Goal: Task Accomplishment & Management: Manage account settings

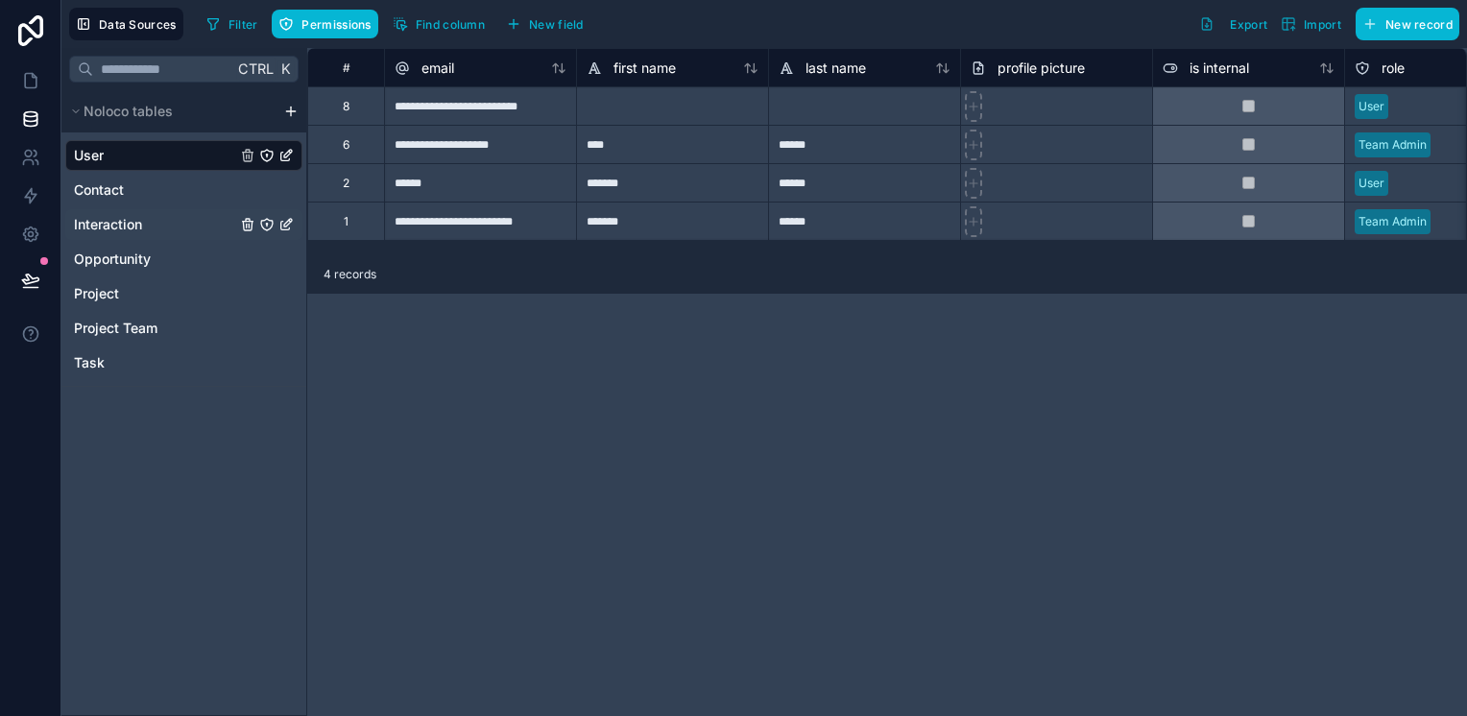
click at [111, 216] on span "Interaction" at bounding box center [108, 224] width 68 height 19
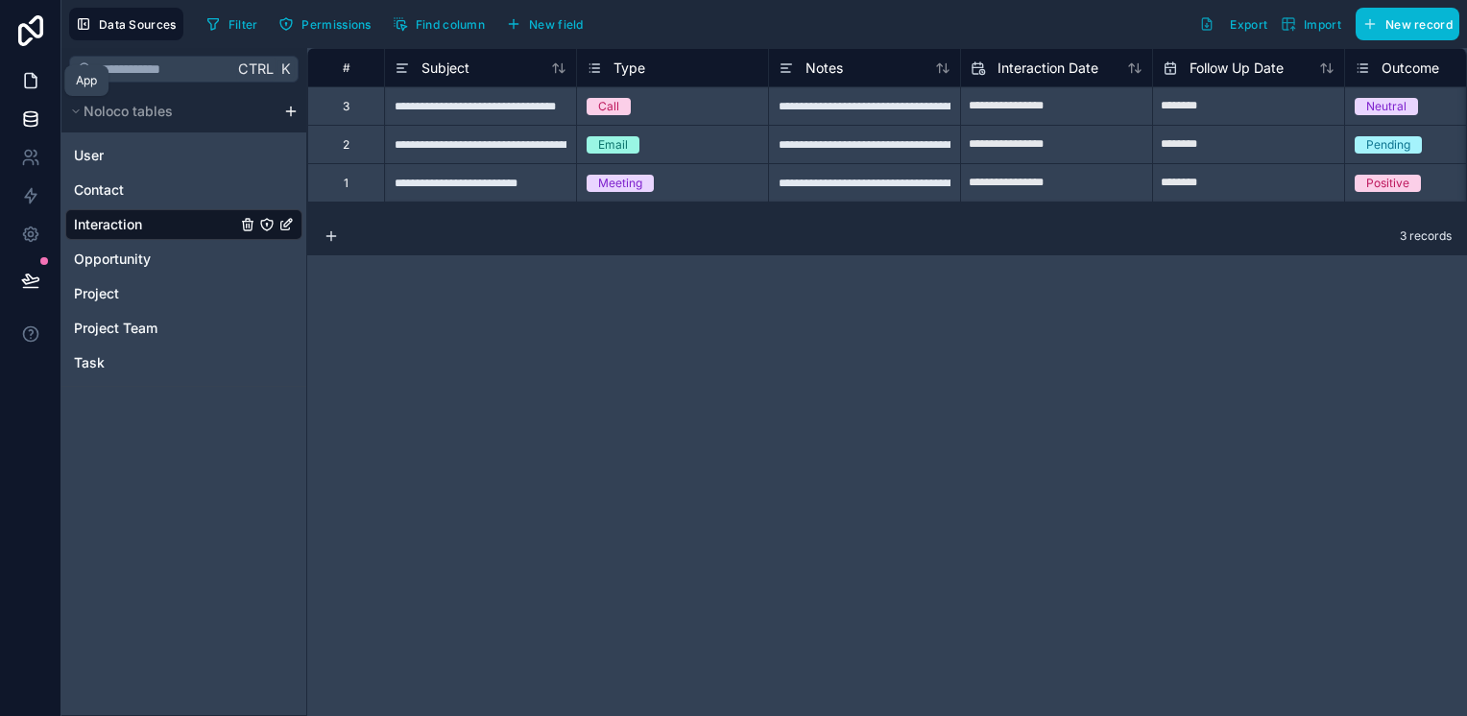
click at [31, 85] on icon at bounding box center [30, 80] width 19 height 19
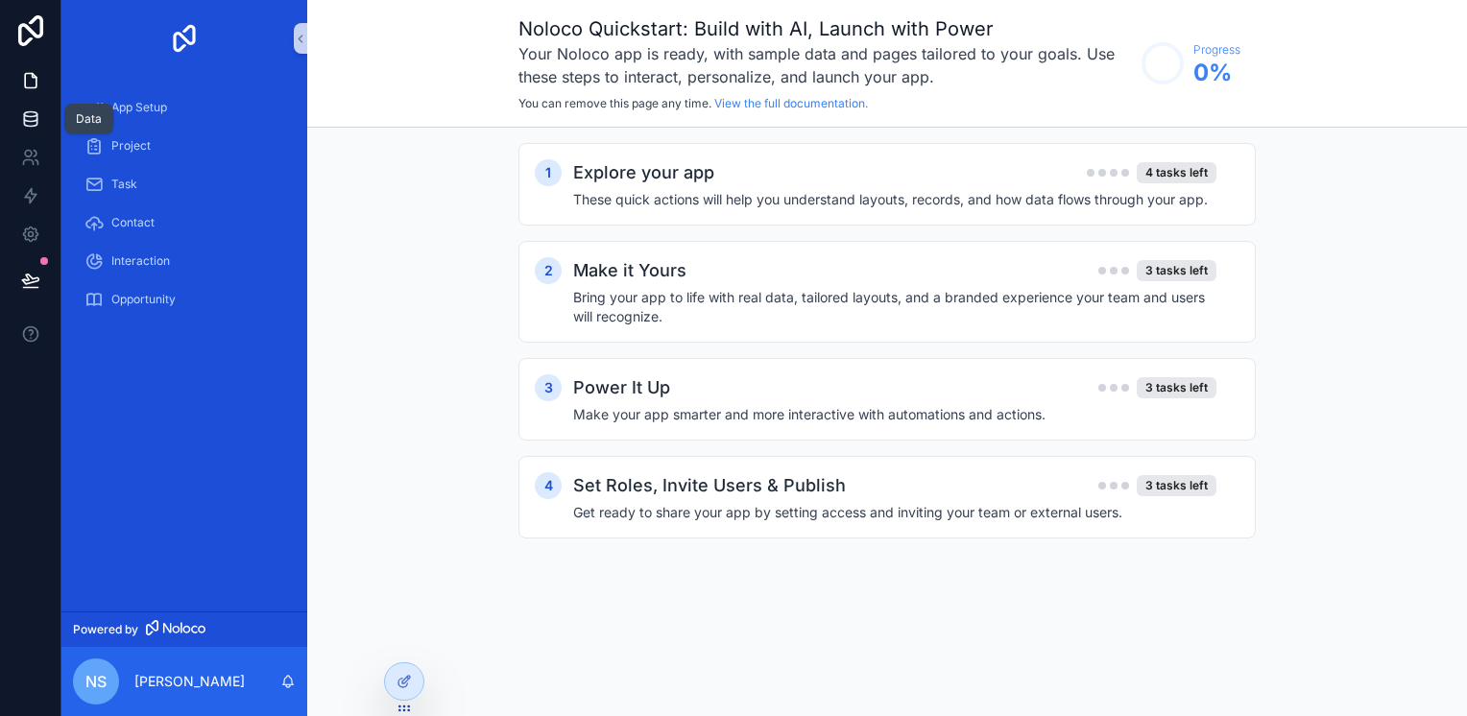
click at [30, 122] on icon at bounding box center [30, 118] width 19 height 19
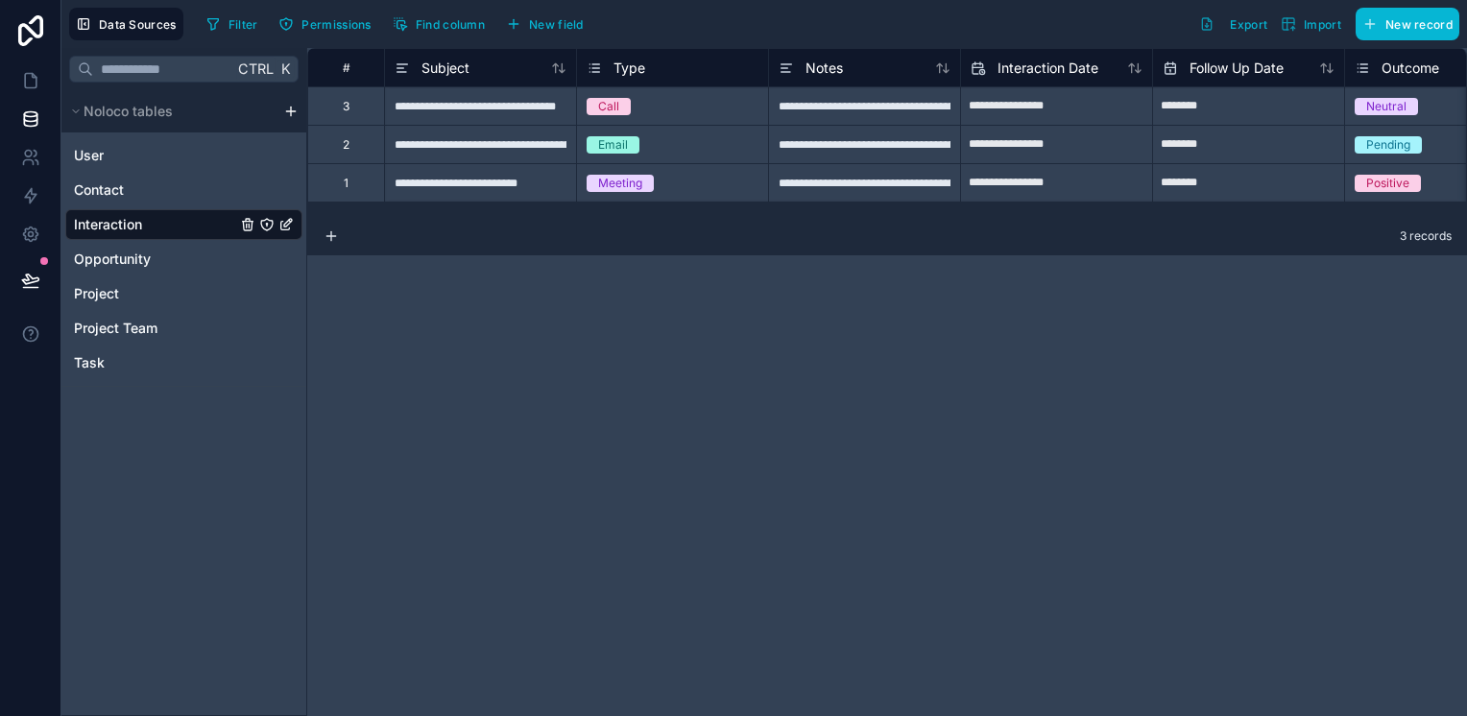
drag, startPoint x: 499, startPoint y: 313, endPoint x: 499, endPoint y: 266, distance: 47.1
click at [499, 266] on div "**********" at bounding box center [887, 382] width 1160 height 668
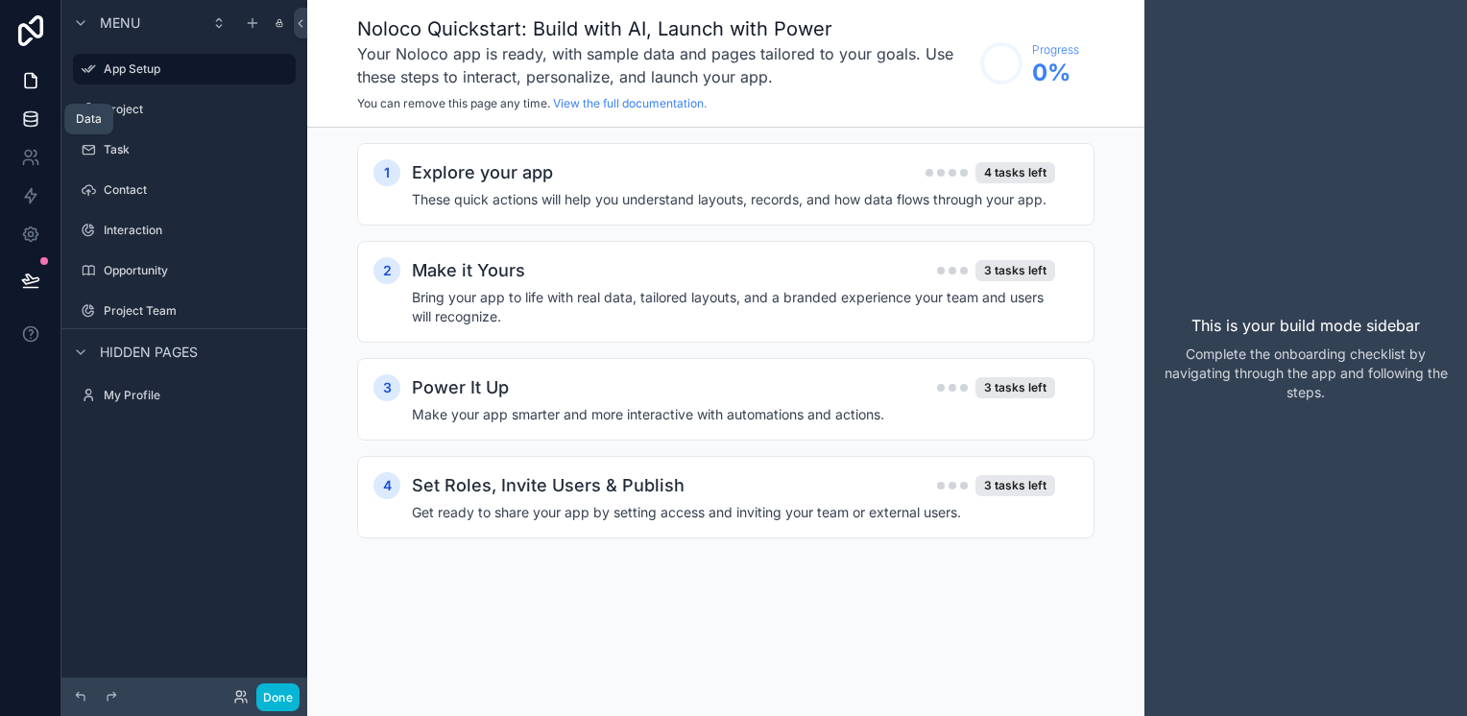
click at [30, 125] on icon at bounding box center [30, 123] width 12 height 8
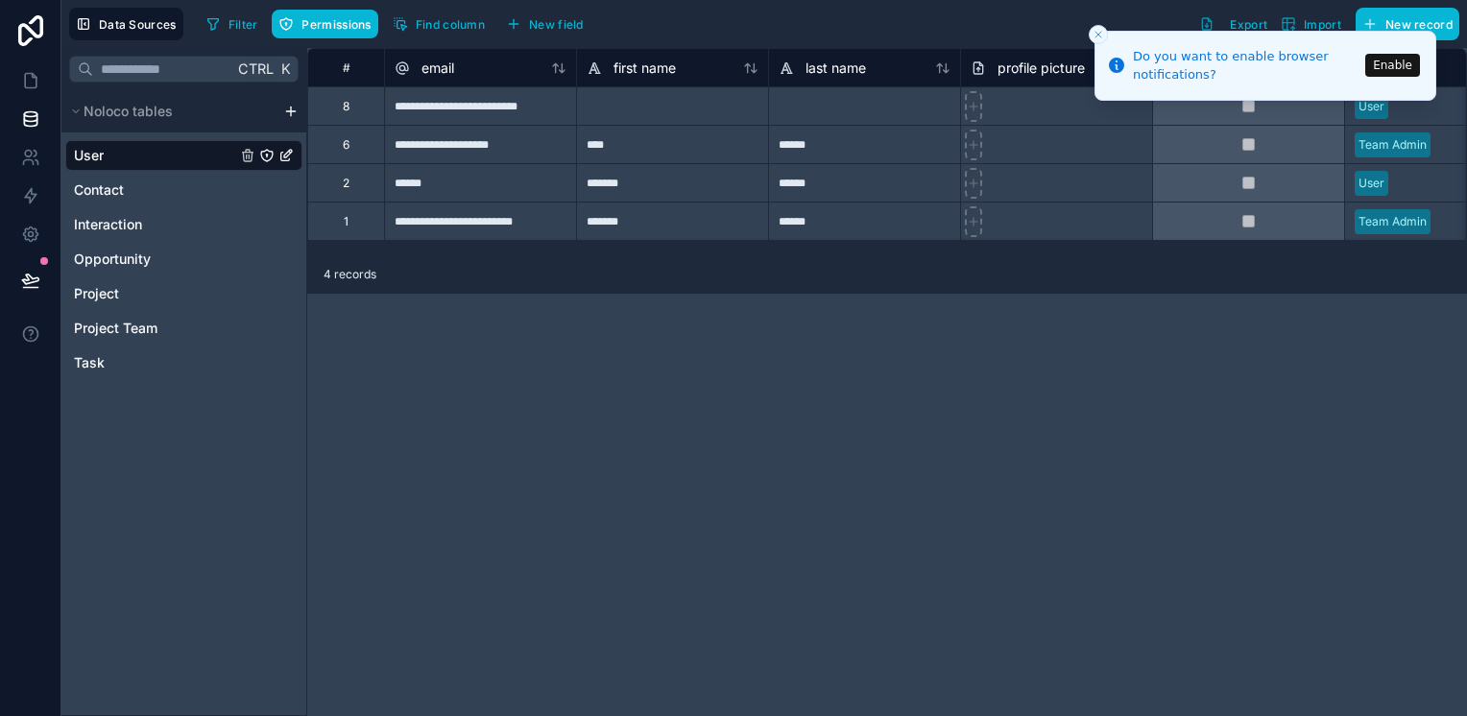
click at [1394, 70] on button "Enable" at bounding box center [1392, 65] width 55 height 23
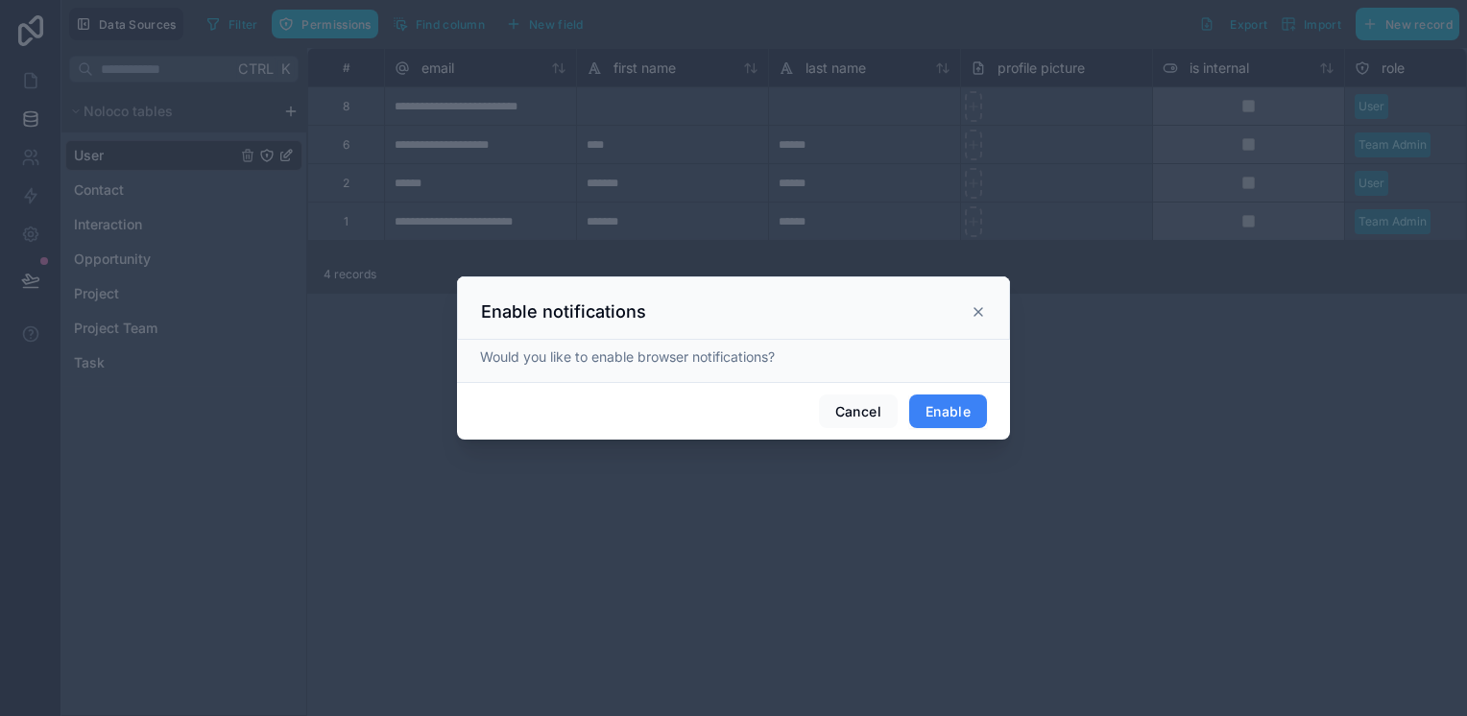
click at [948, 401] on button "Enable" at bounding box center [948, 412] width 78 height 35
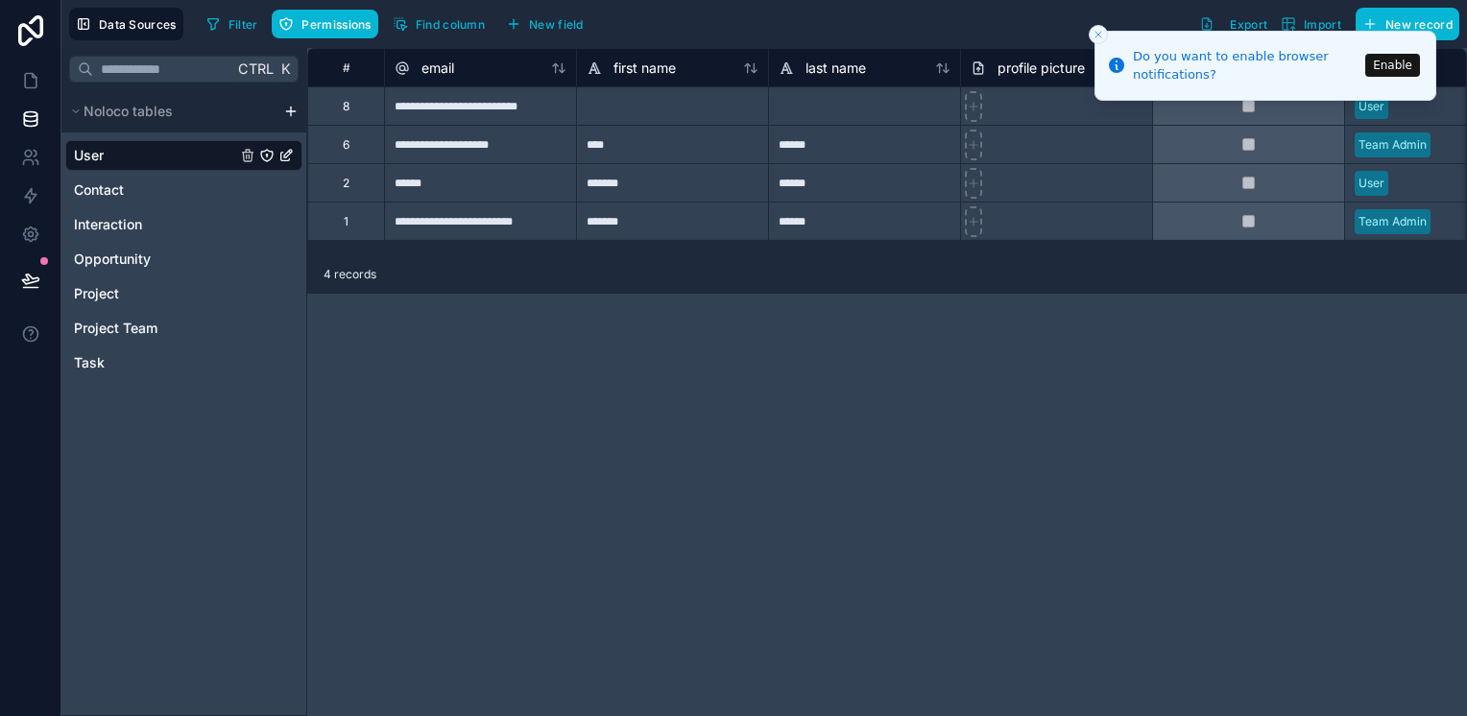
click at [1099, 31] on icon "Close toast" at bounding box center [1099, 35] width 12 height 12
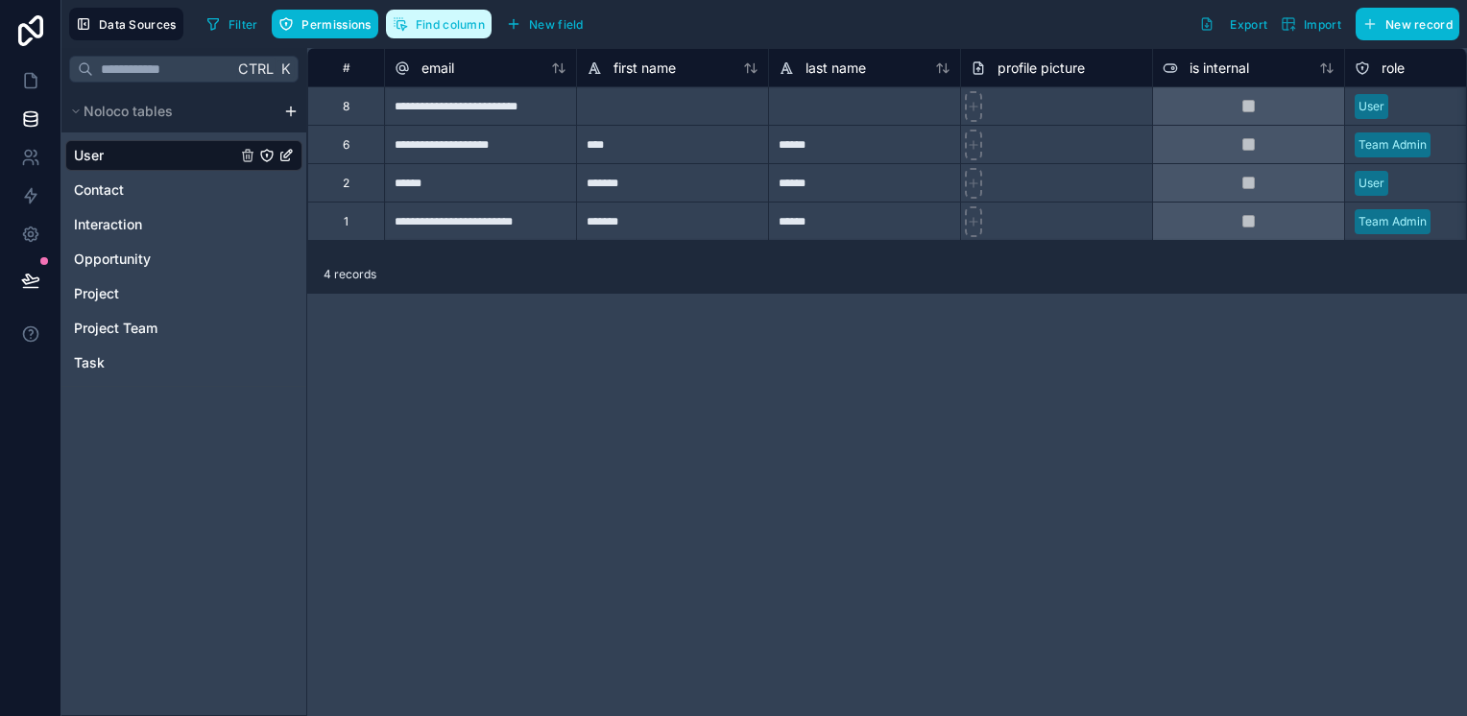
click at [475, 28] on span "Find column" at bounding box center [450, 24] width 69 height 14
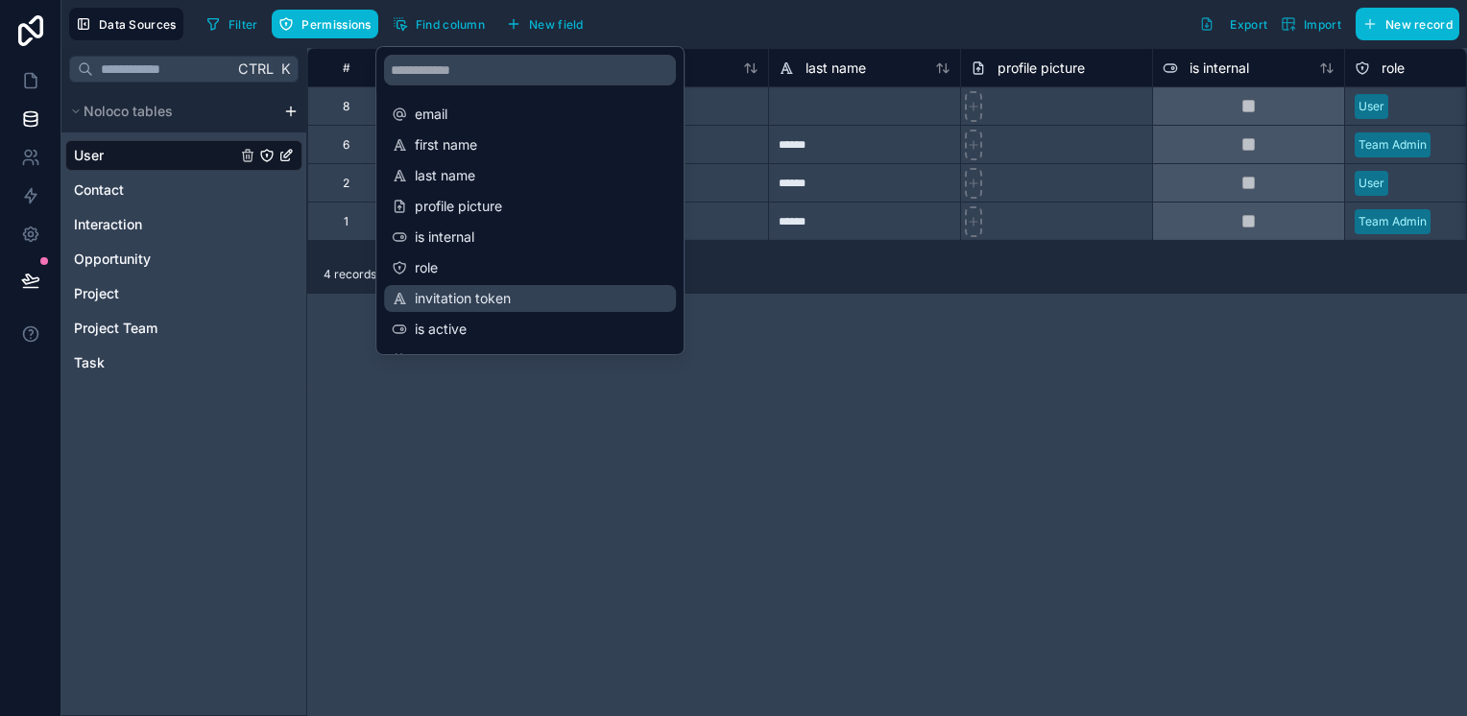
click at [461, 302] on span "invitation token" at bounding box center [531, 298] width 232 height 19
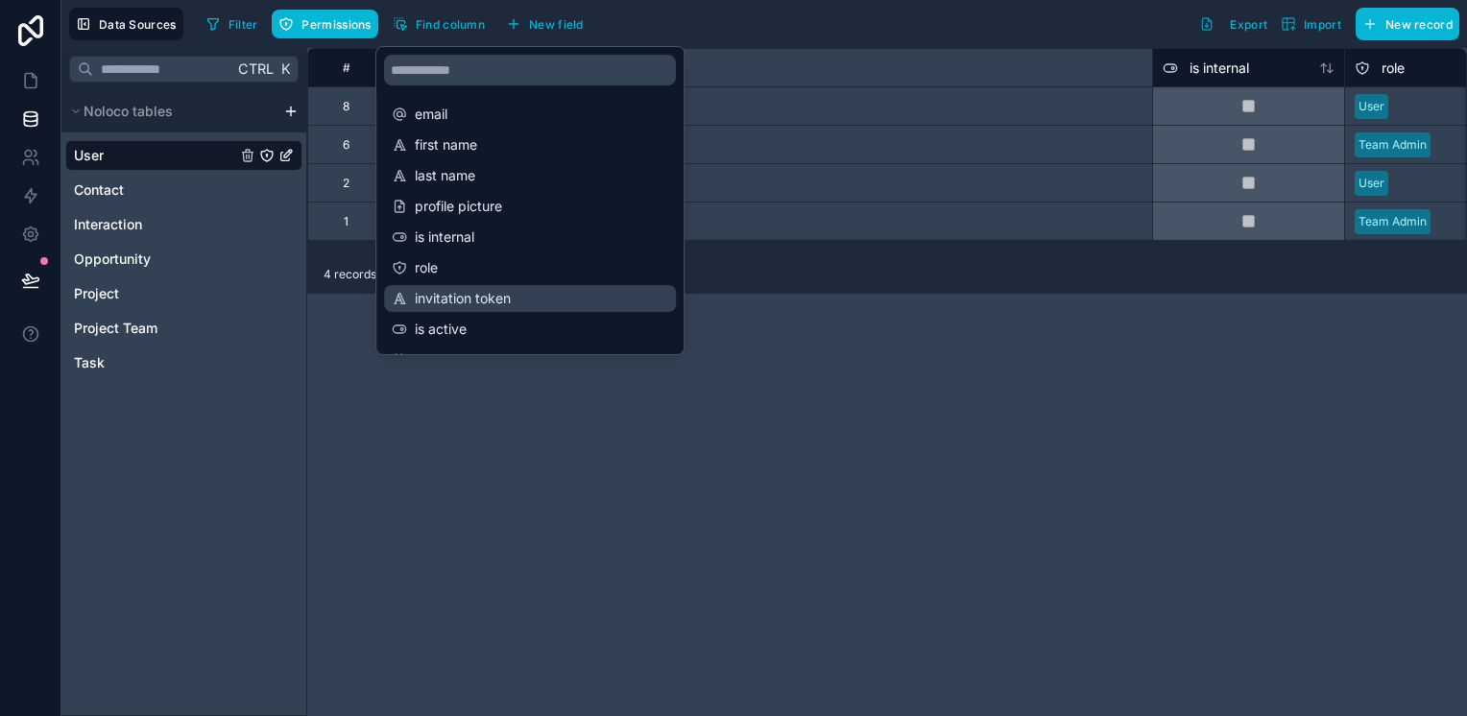
scroll to position [0, 1152]
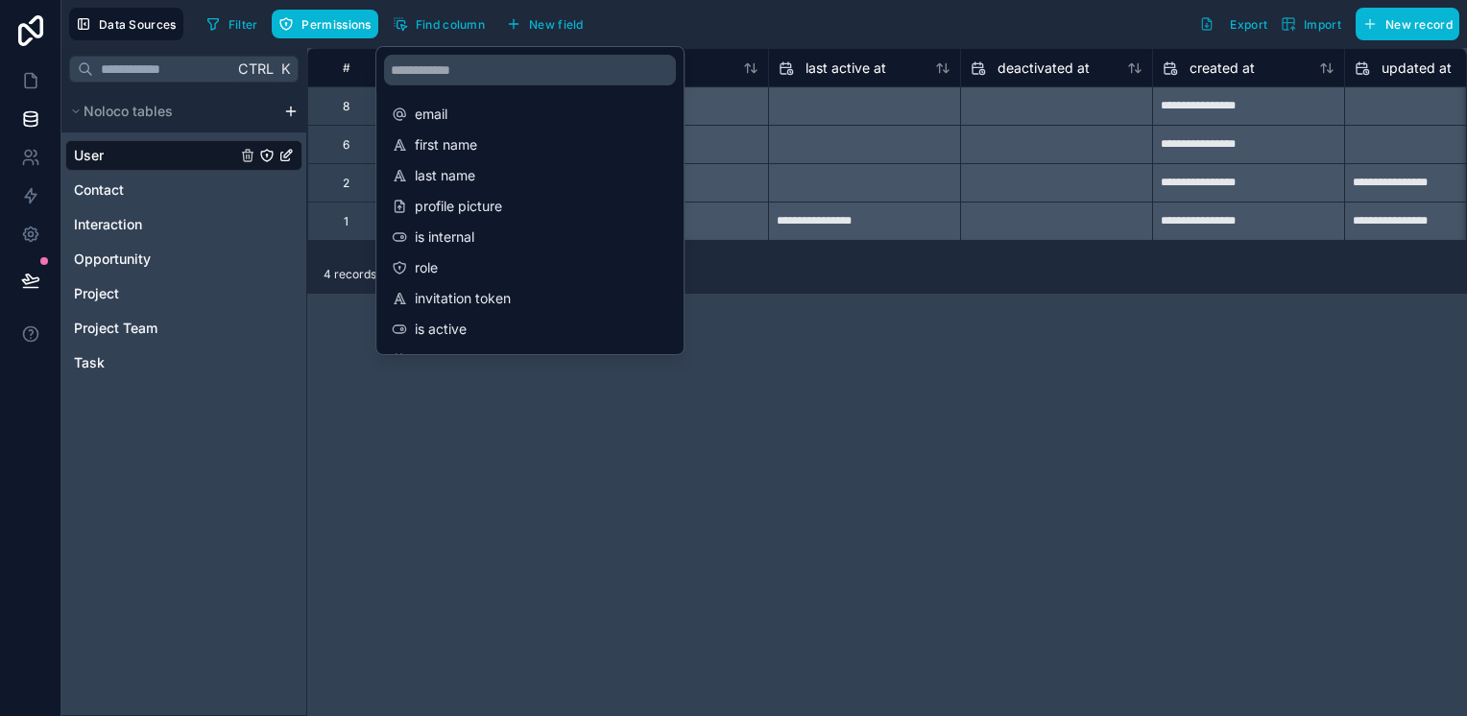
click at [803, 407] on div "**********" at bounding box center [887, 382] width 1160 height 668
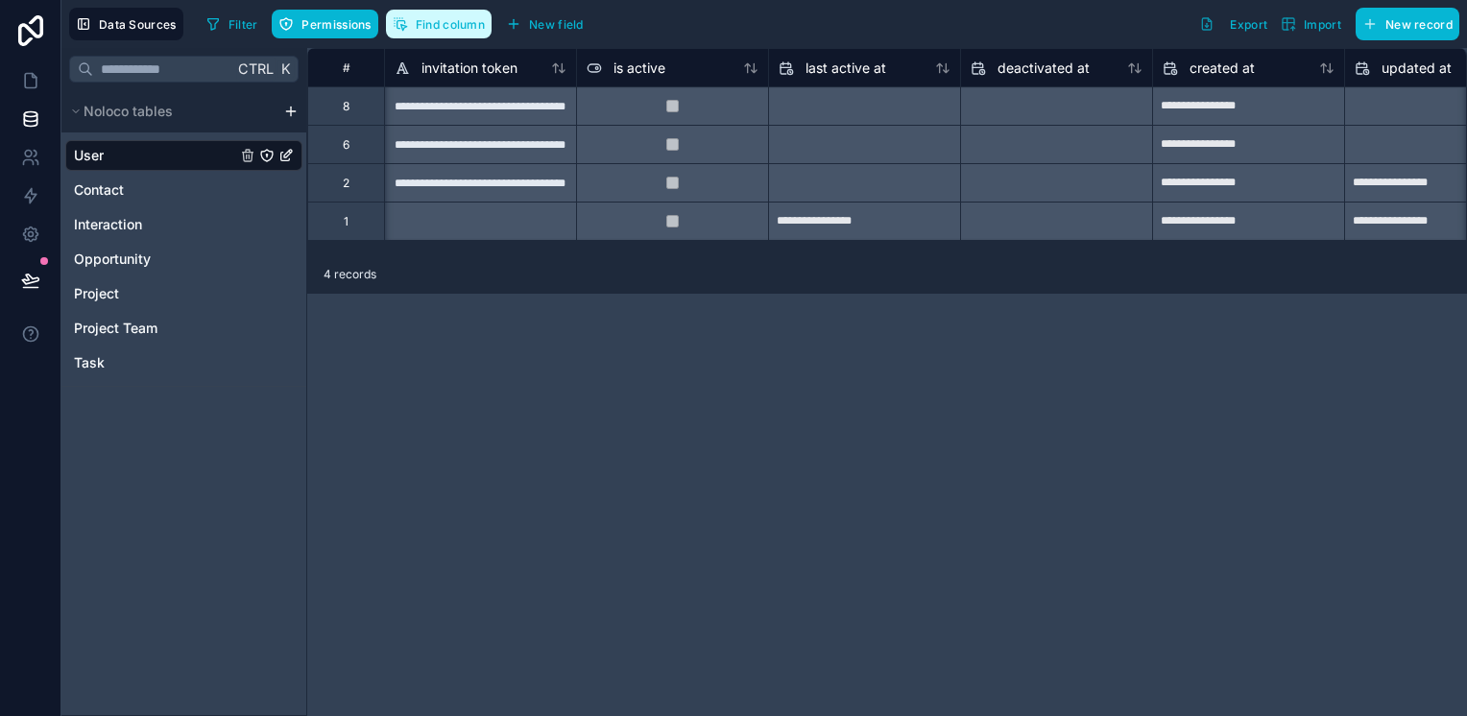
click at [424, 28] on span "Find column" at bounding box center [450, 24] width 69 height 14
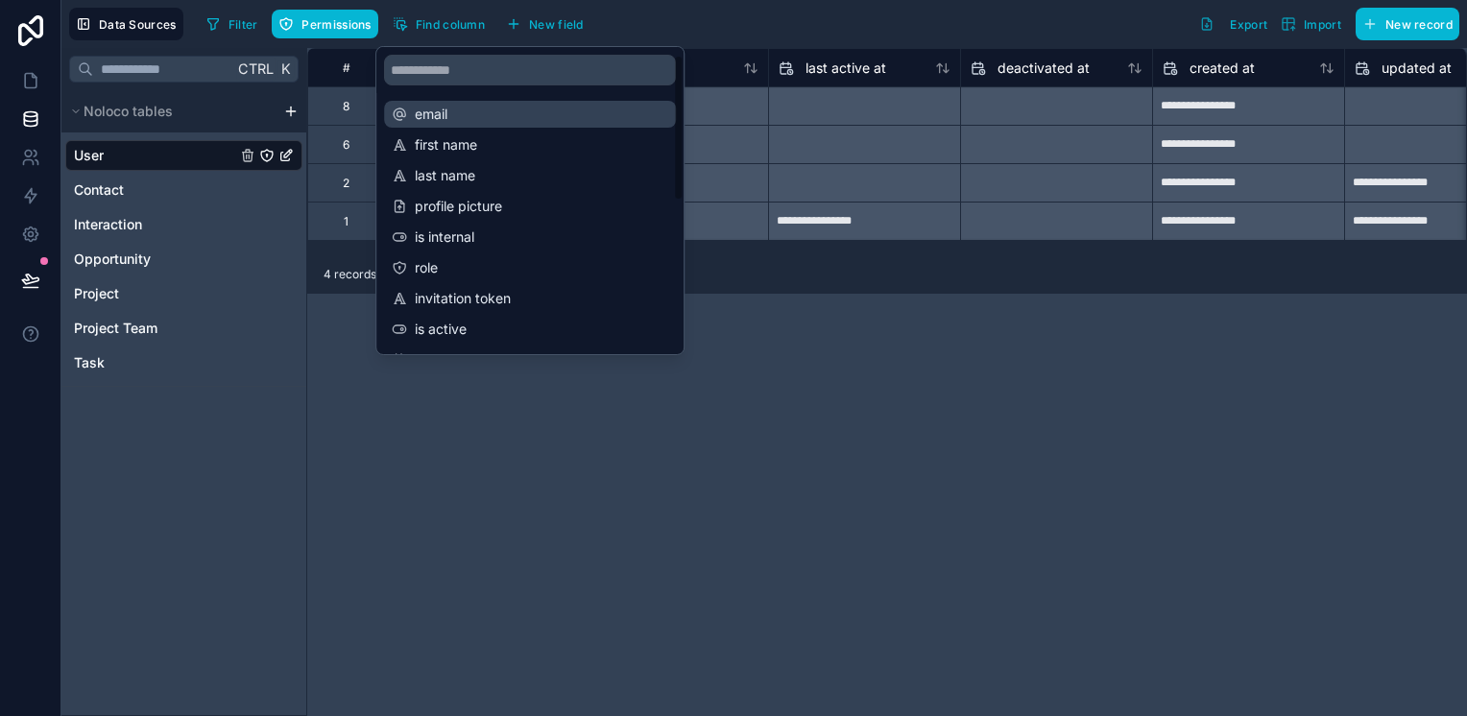
click at [429, 111] on span "email" at bounding box center [531, 114] width 232 height 19
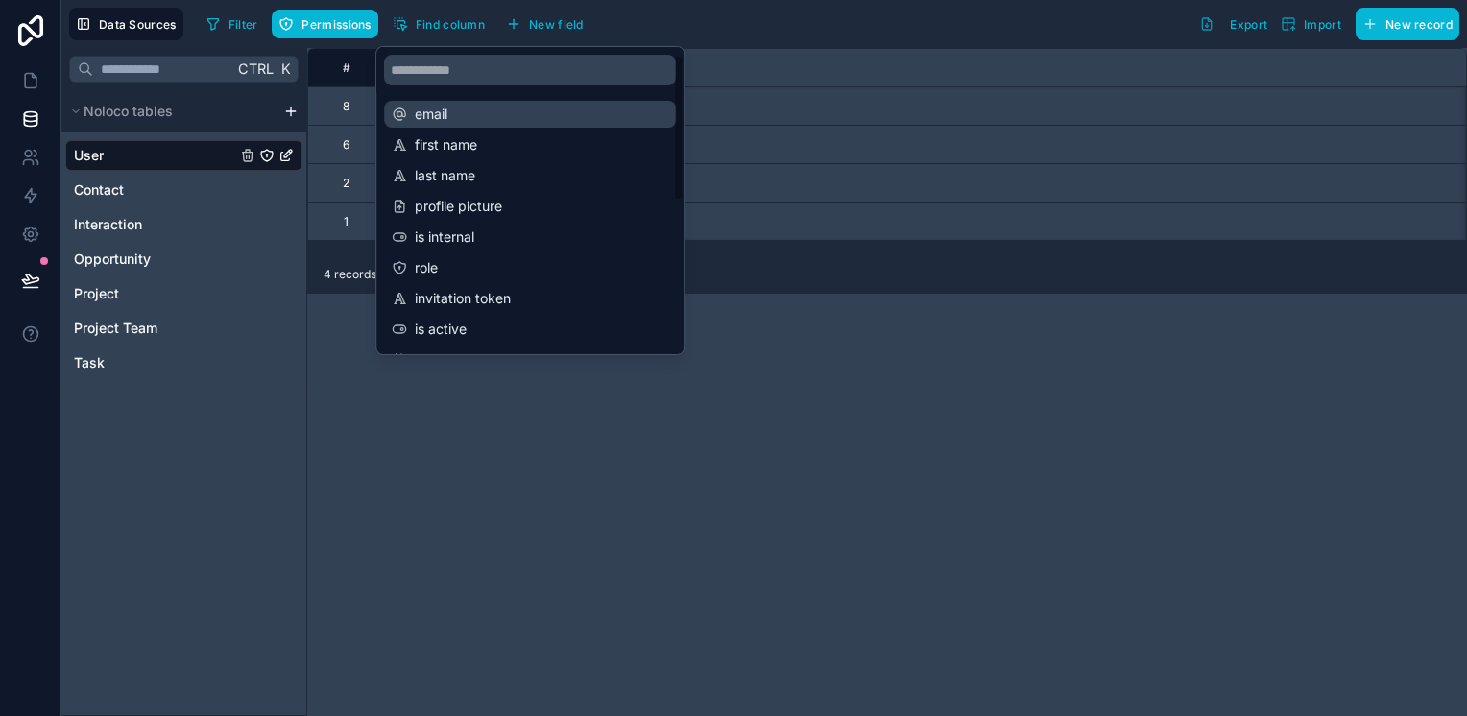
scroll to position [0, 0]
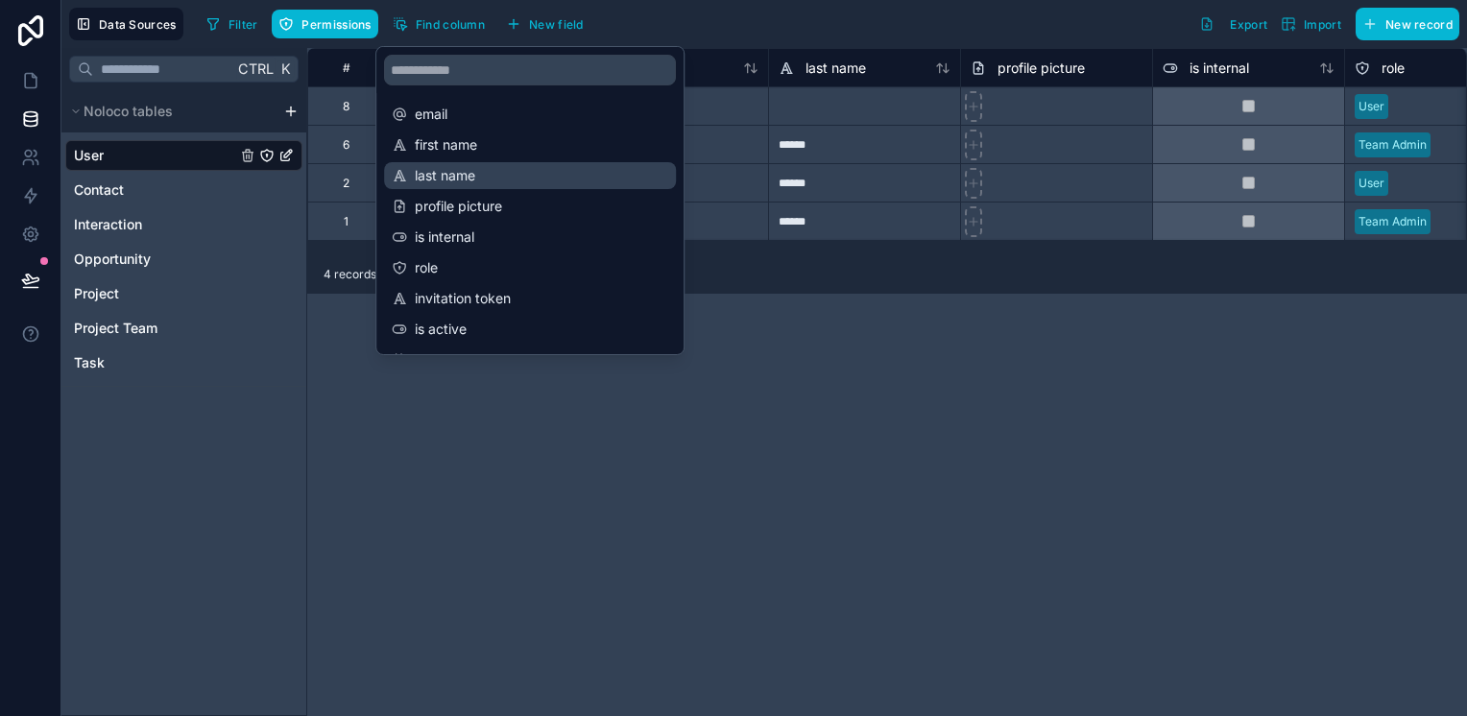
click at [422, 181] on span "last name" at bounding box center [531, 175] width 232 height 19
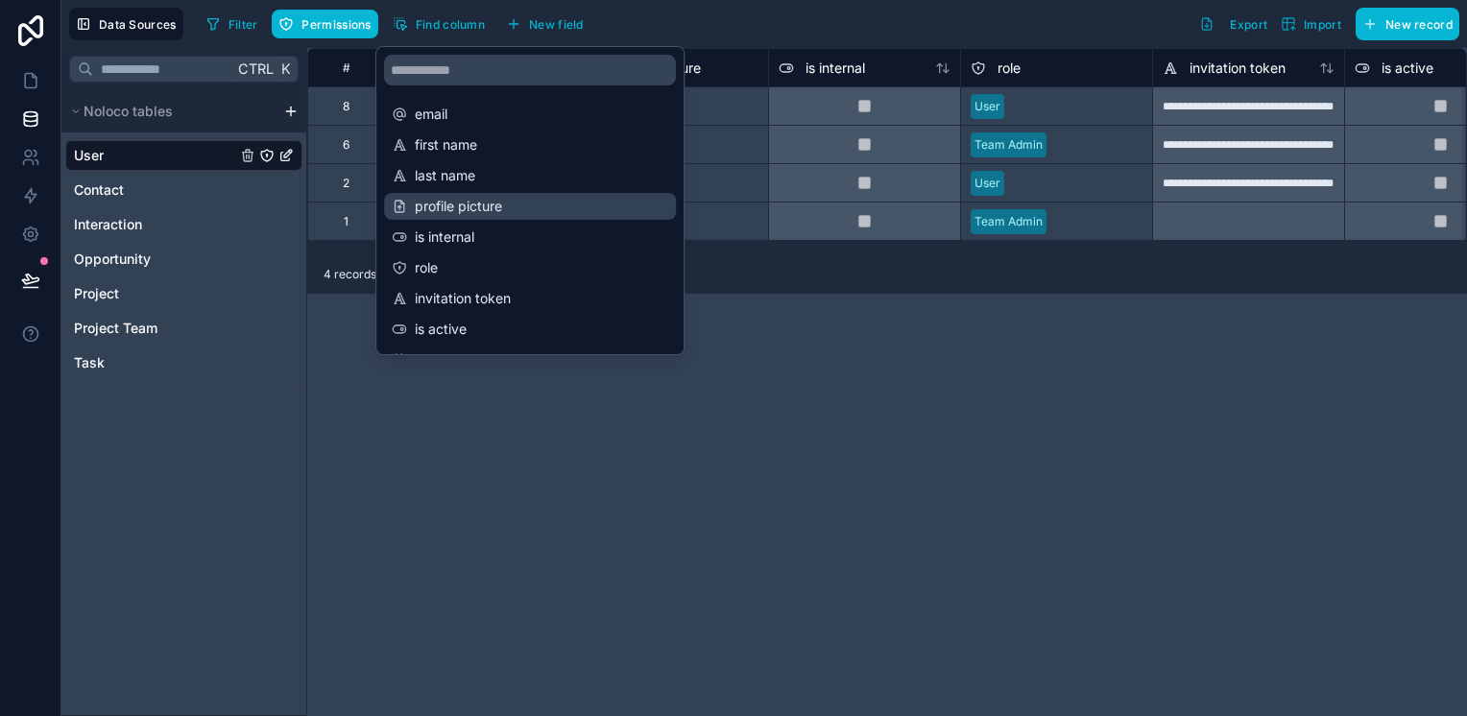
click at [429, 204] on span "profile picture" at bounding box center [531, 206] width 232 height 19
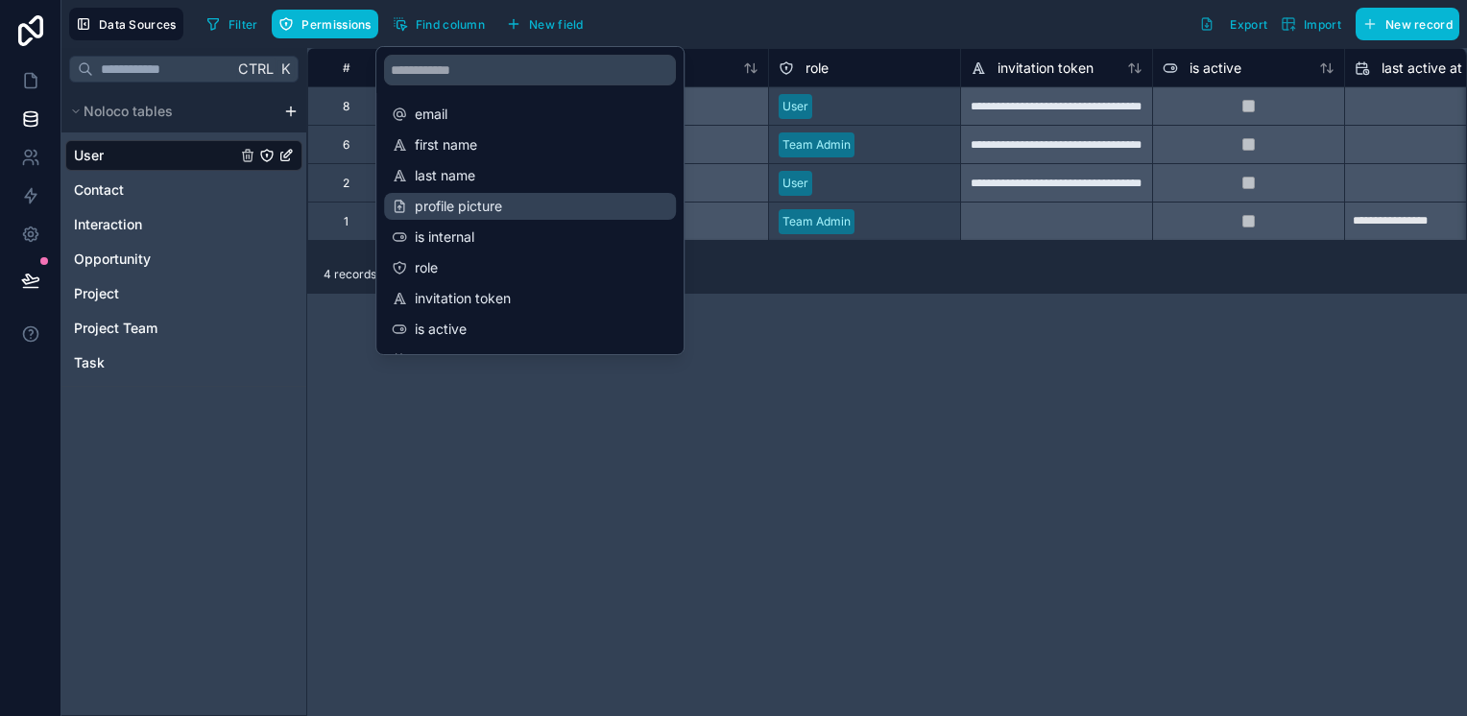
click at [429, 204] on span "profile picture" at bounding box center [531, 206] width 232 height 19
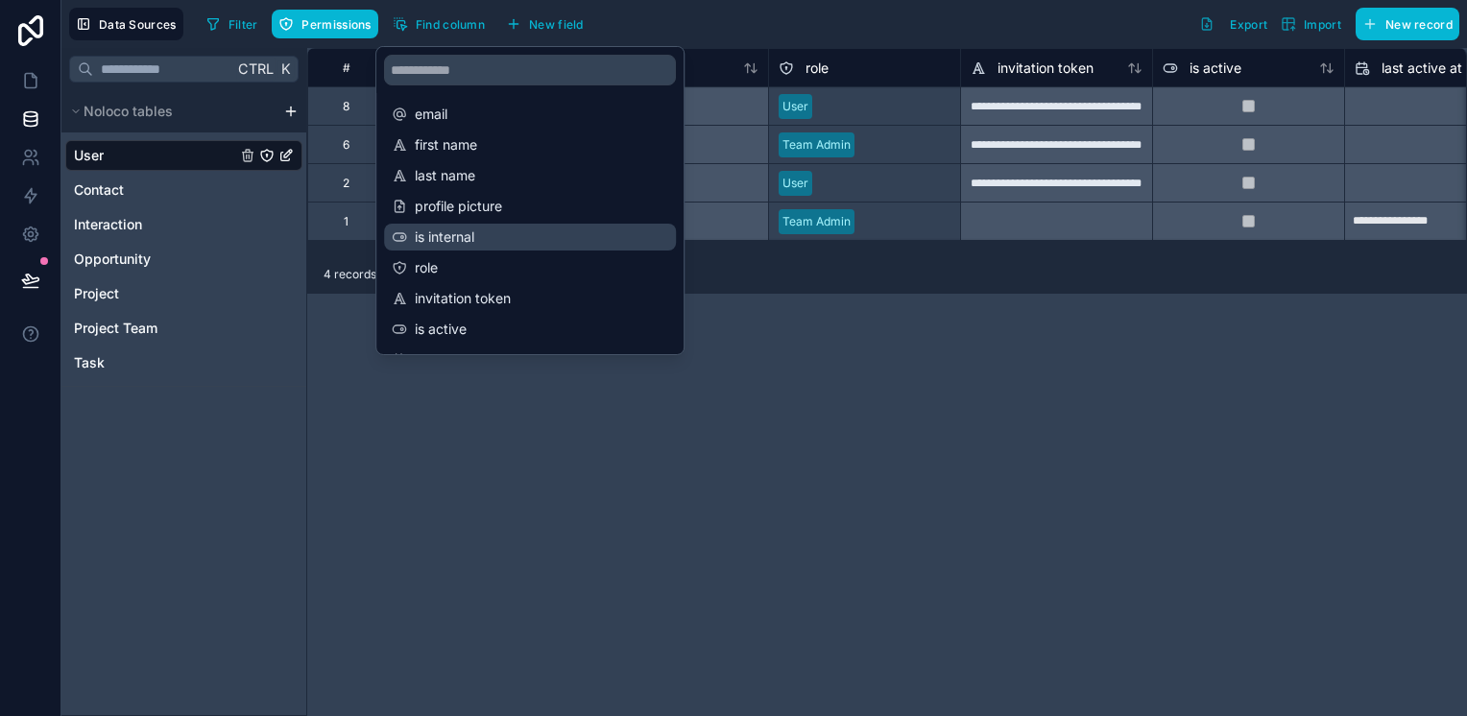
click at [434, 229] on span "is internal" at bounding box center [531, 237] width 232 height 19
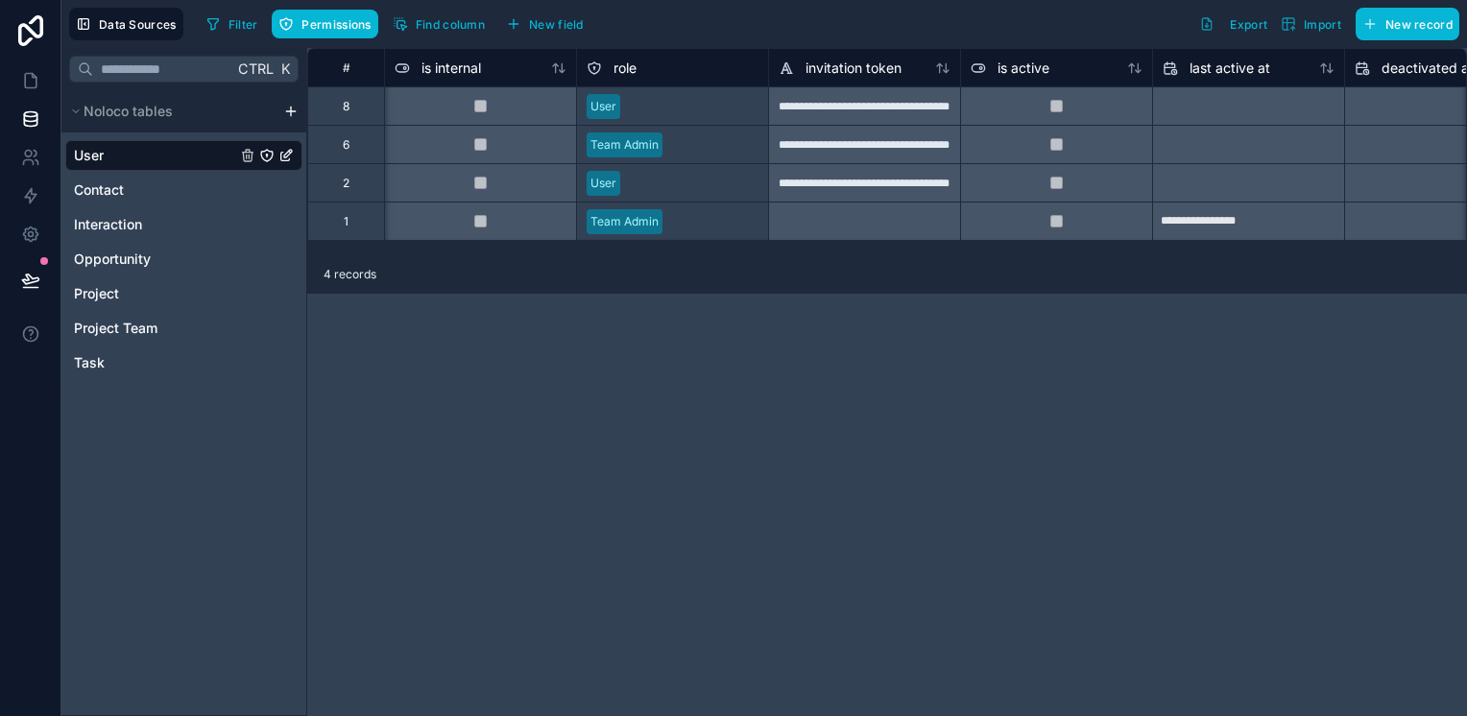
click at [887, 383] on div "**********" at bounding box center [887, 382] width 1160 height 668
click at [96, 22] on button "Data Sources" at bounding box center [126, 24] width 114 height 33
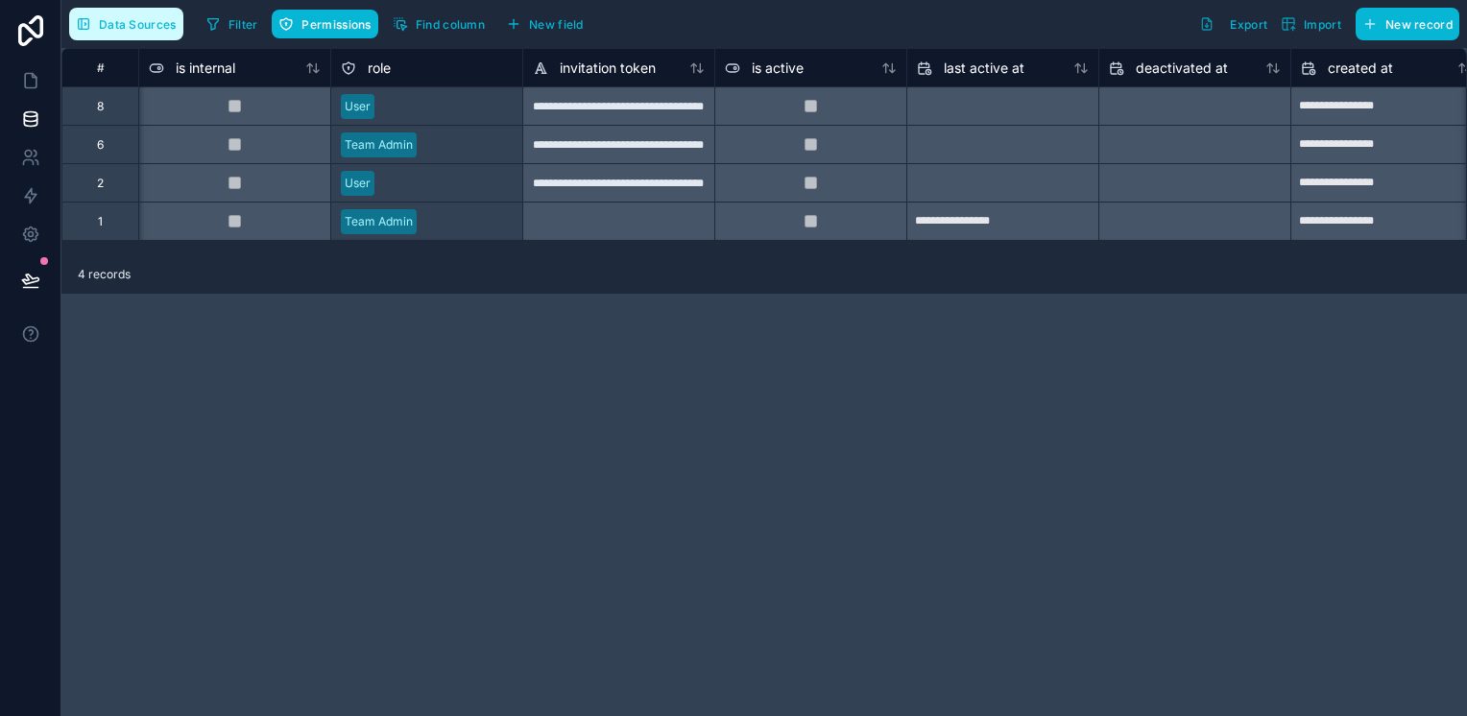
click at [96, 22] on button "Data Sources" at bounding box center [126, 24] width 114 height 33
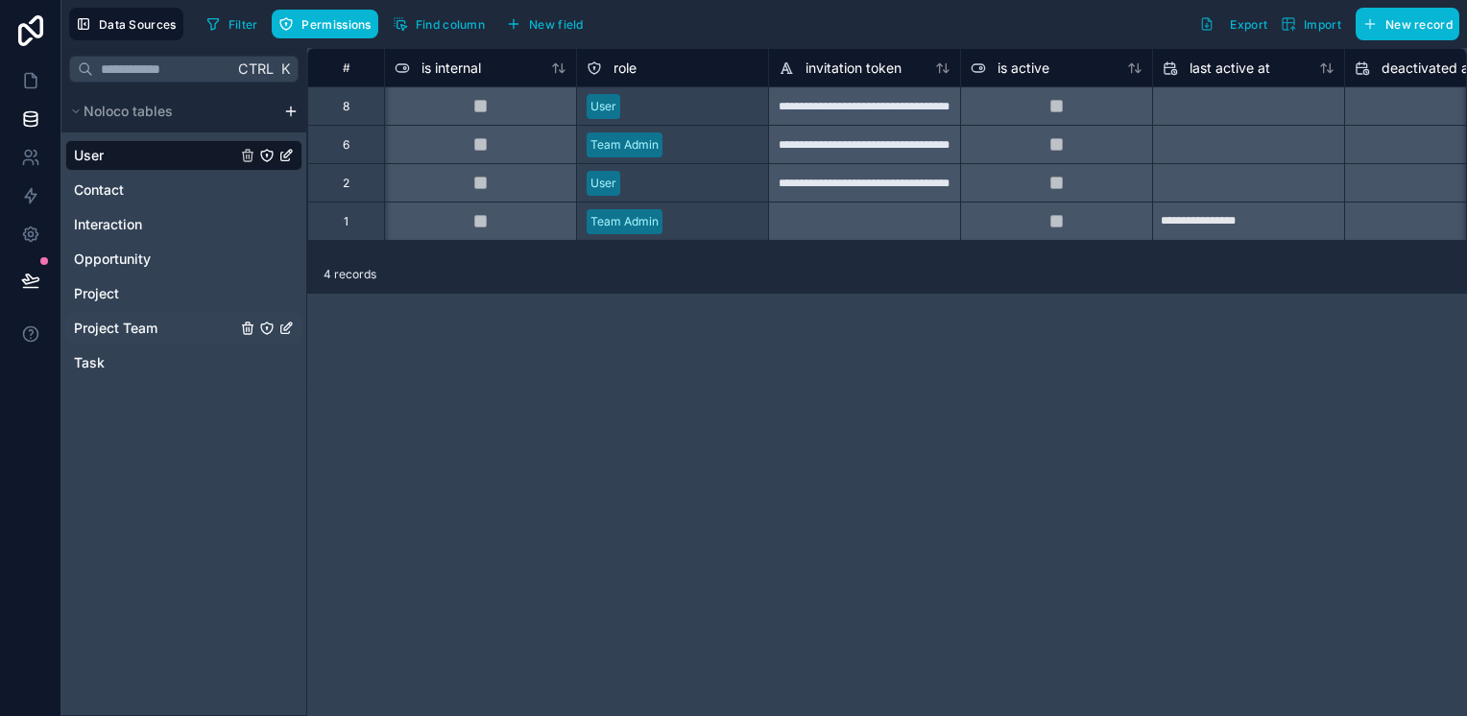
click at [261, 329] on icon "Project Team" at bounding box center [267, 329] width 12 height 12
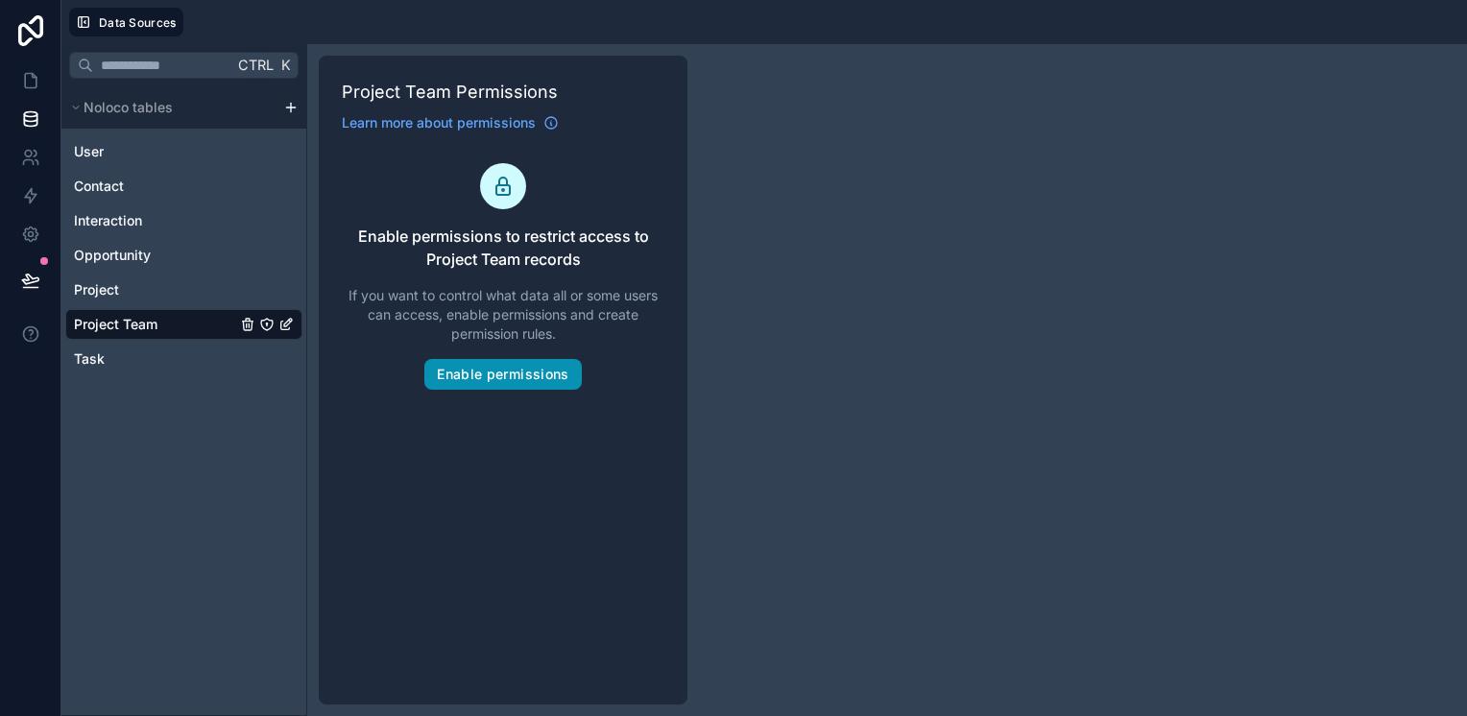
click at [469, 381] on button "Enable permissions" at bounding box center [502, 374] width 157 height 31
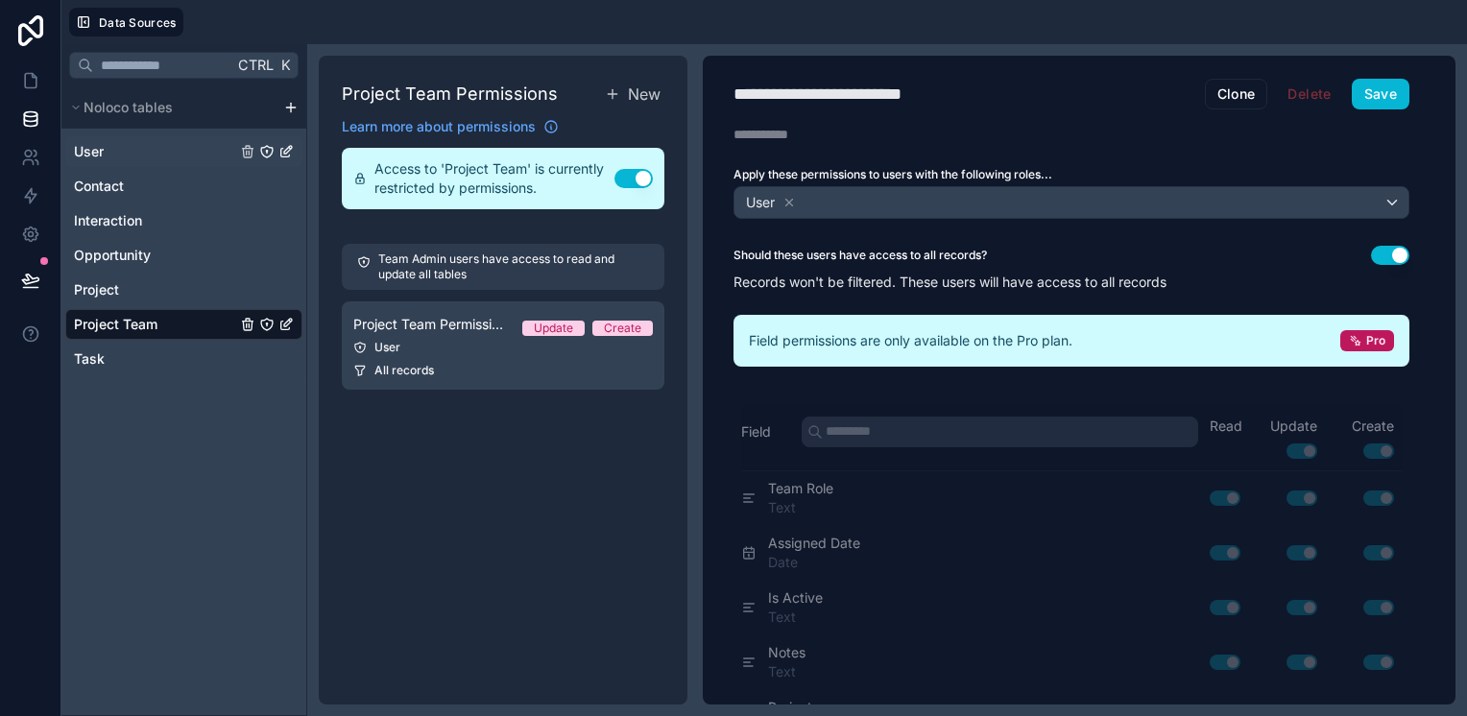
click at [159, 148] on div "User" at bounding box center [183, 151] width 237 height 31
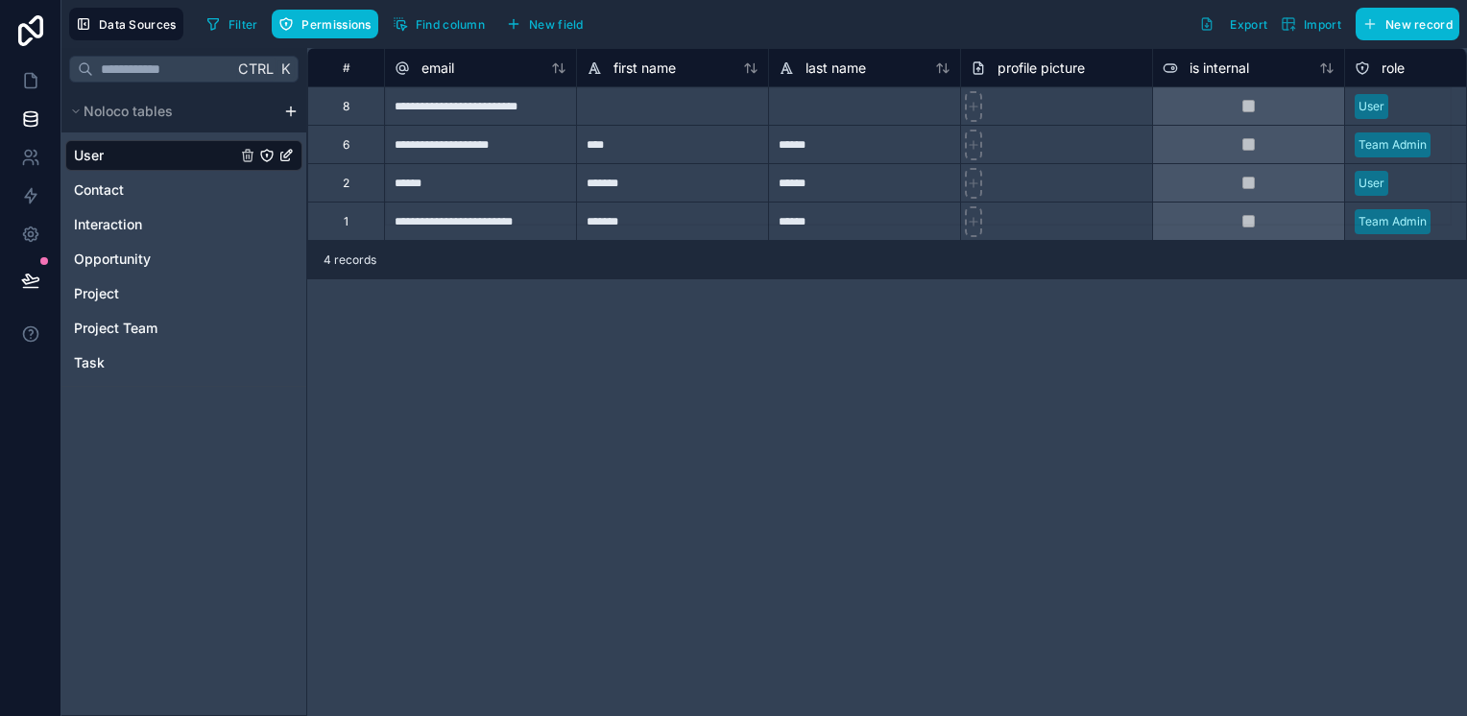
click at [268, 159] on icon "User" at bounding box center [267, 156] width 12 height 12
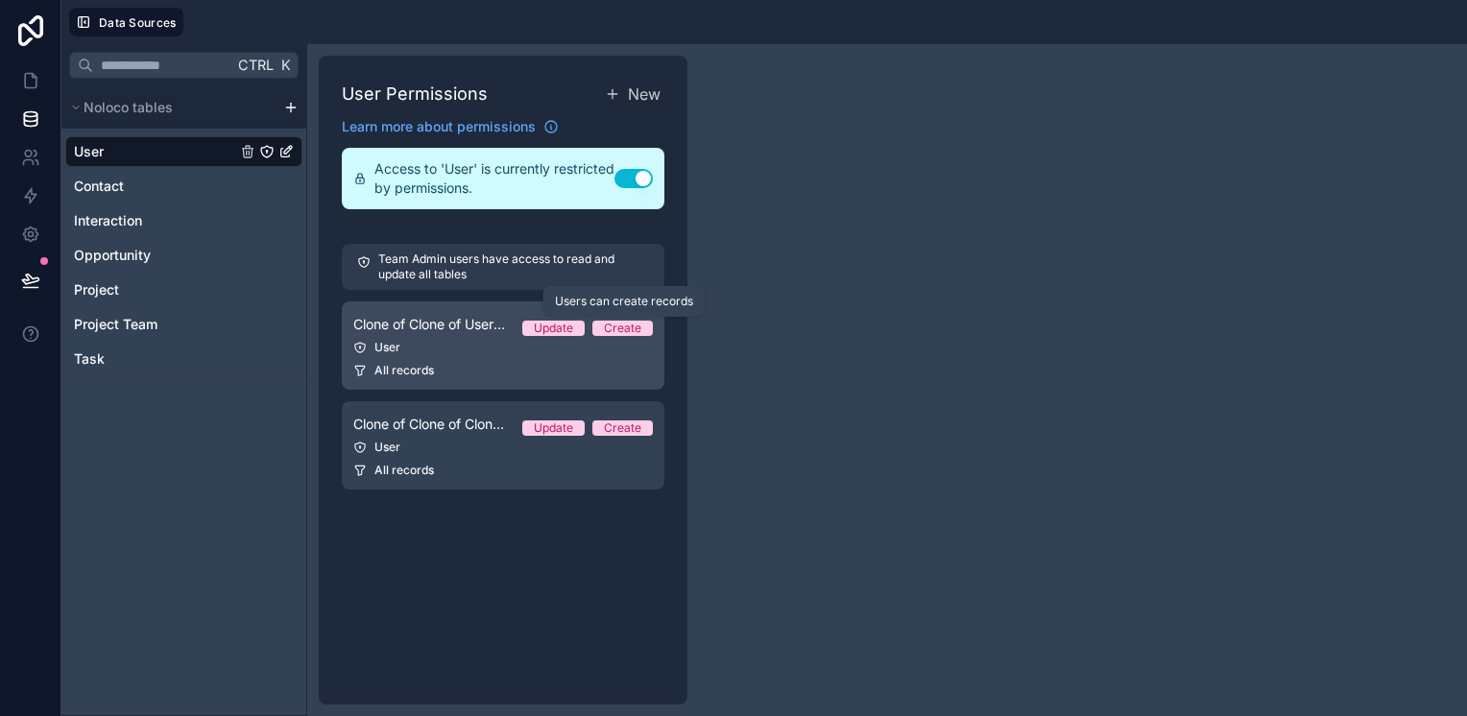
click at [603, 325] on span "Create" at bounding box center [622, 328] width 60 height 15
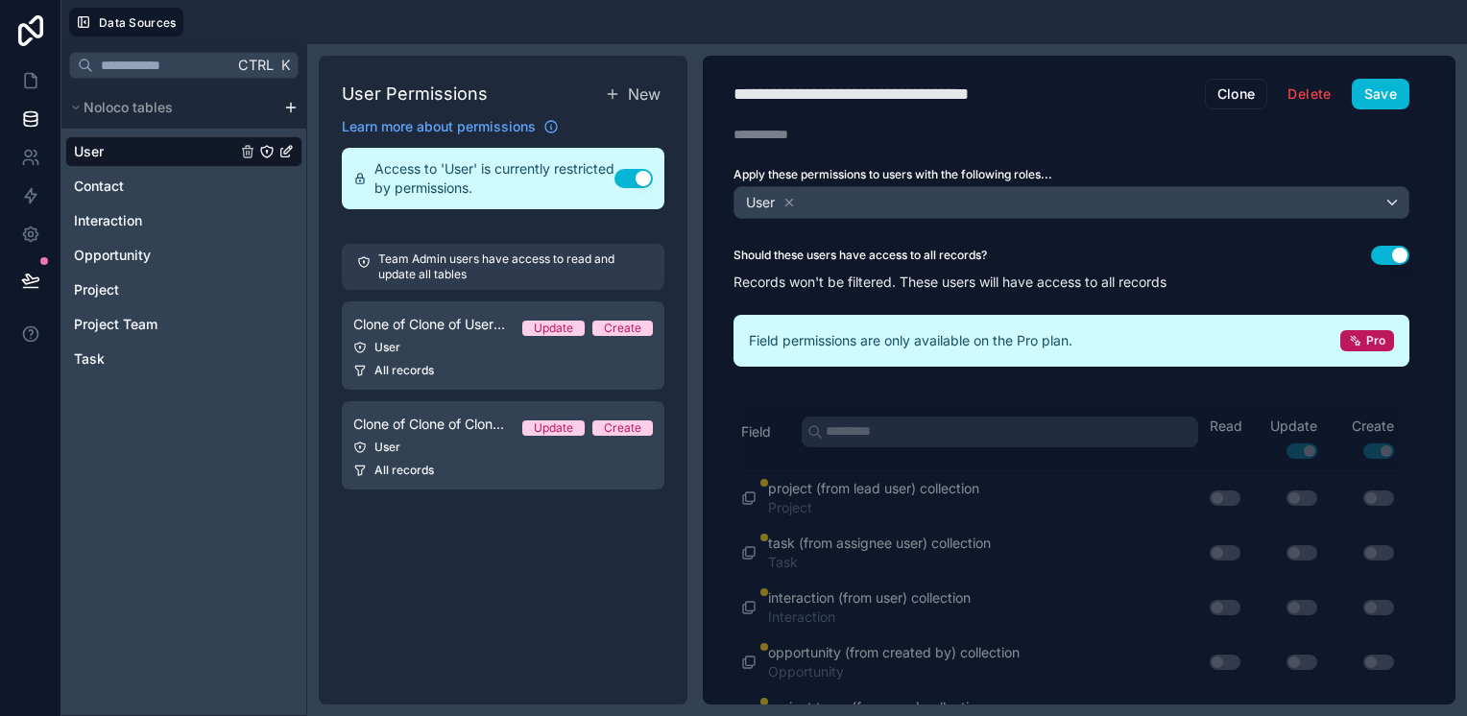
click at [1030, 346] on span "Field permissions are only available on the Pro plan." at bounding box center [911, 340] width 324 height 19
click at [508, 254] on p "Team Admin users have access to read and update all tables" at bounding box center [513, 267] width 271 height 31
click at [628, 92] on span "New" at bounding box center [644, 94] width 33 height 23
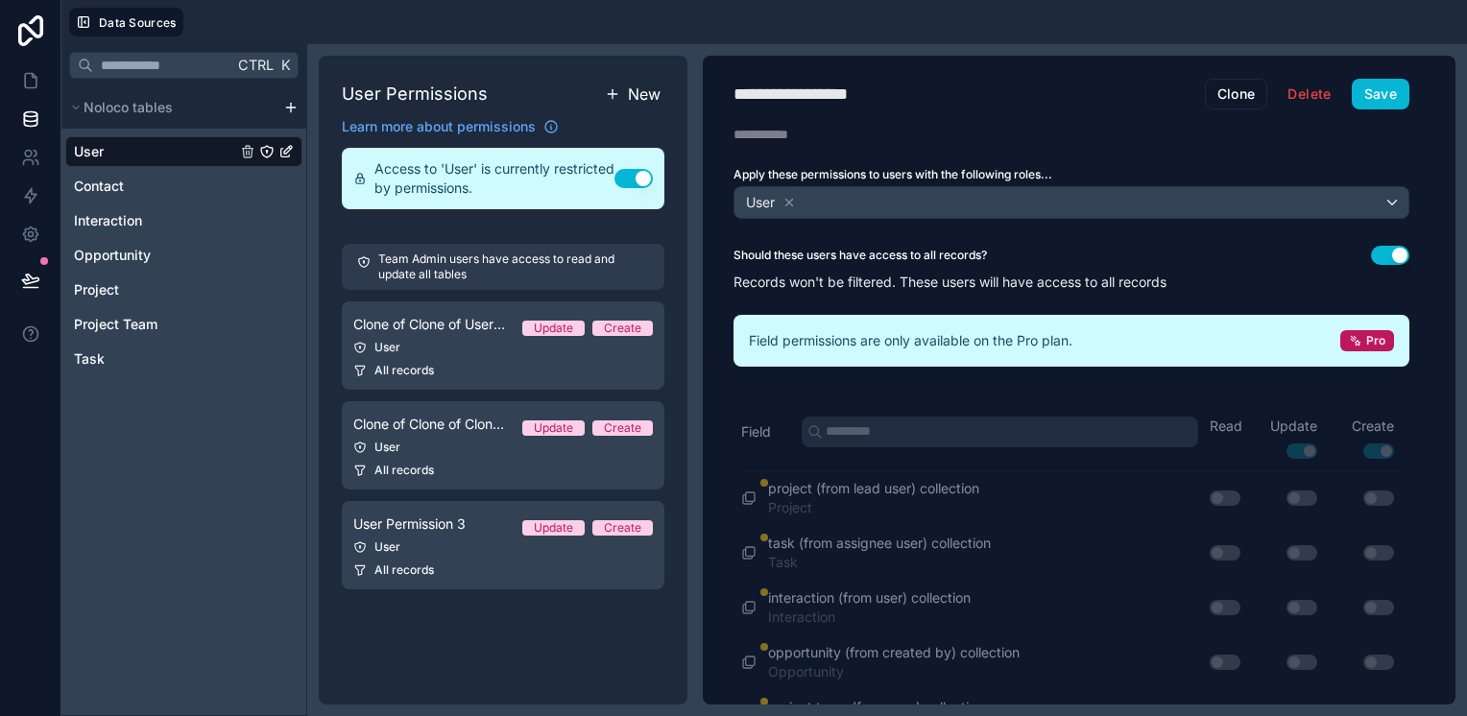
click at [628, 92] on span "New" at bounding box center [644, 94] width 33 height 23
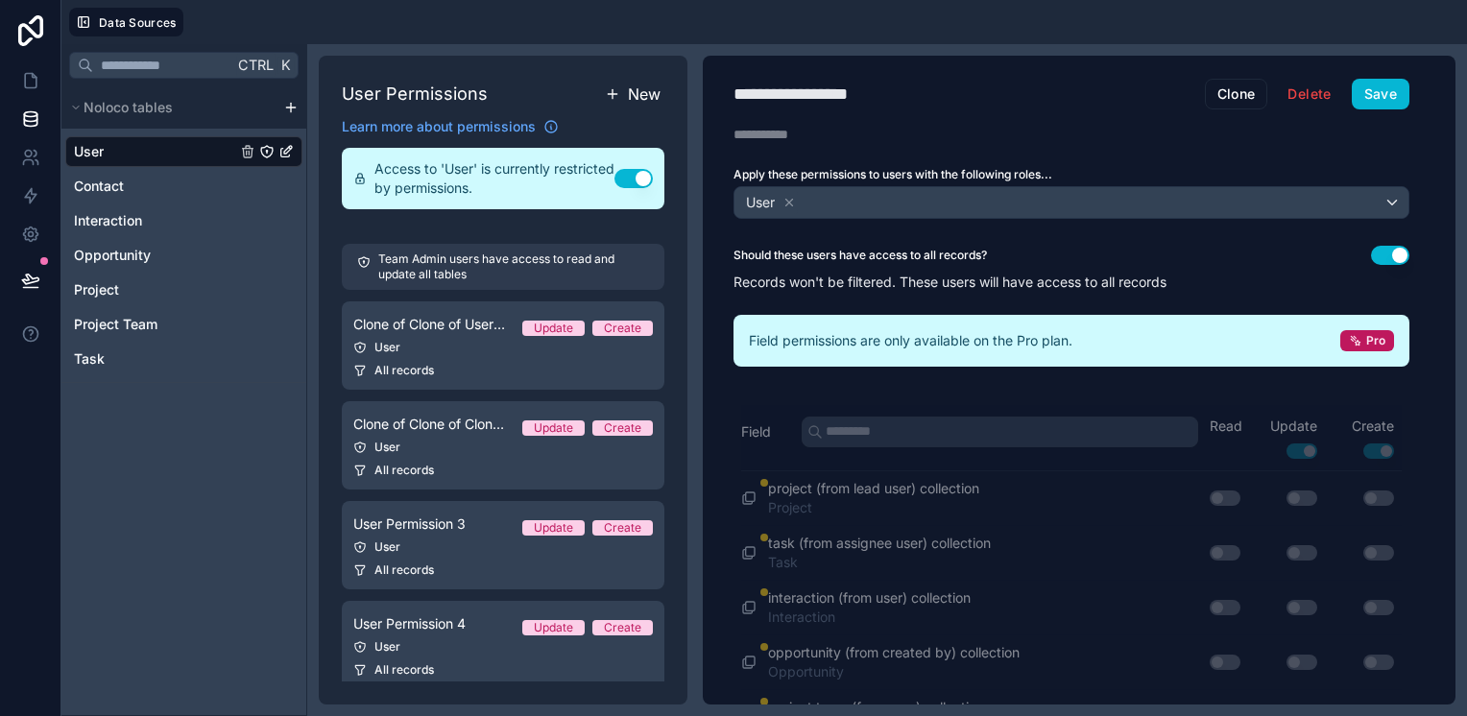
click at [628, 92] on span "New" at bounding box center [644, 94] width 33 height 23
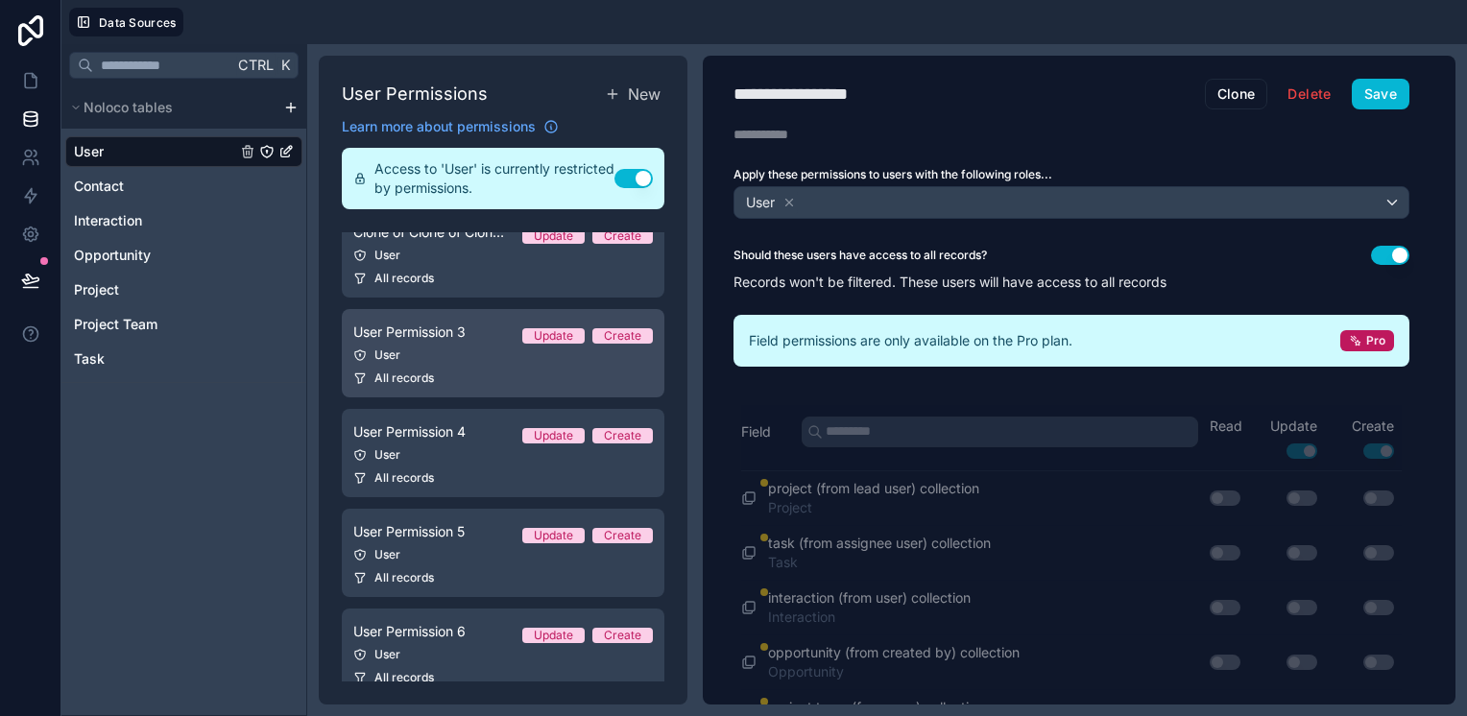
scroll to position [218, 0]
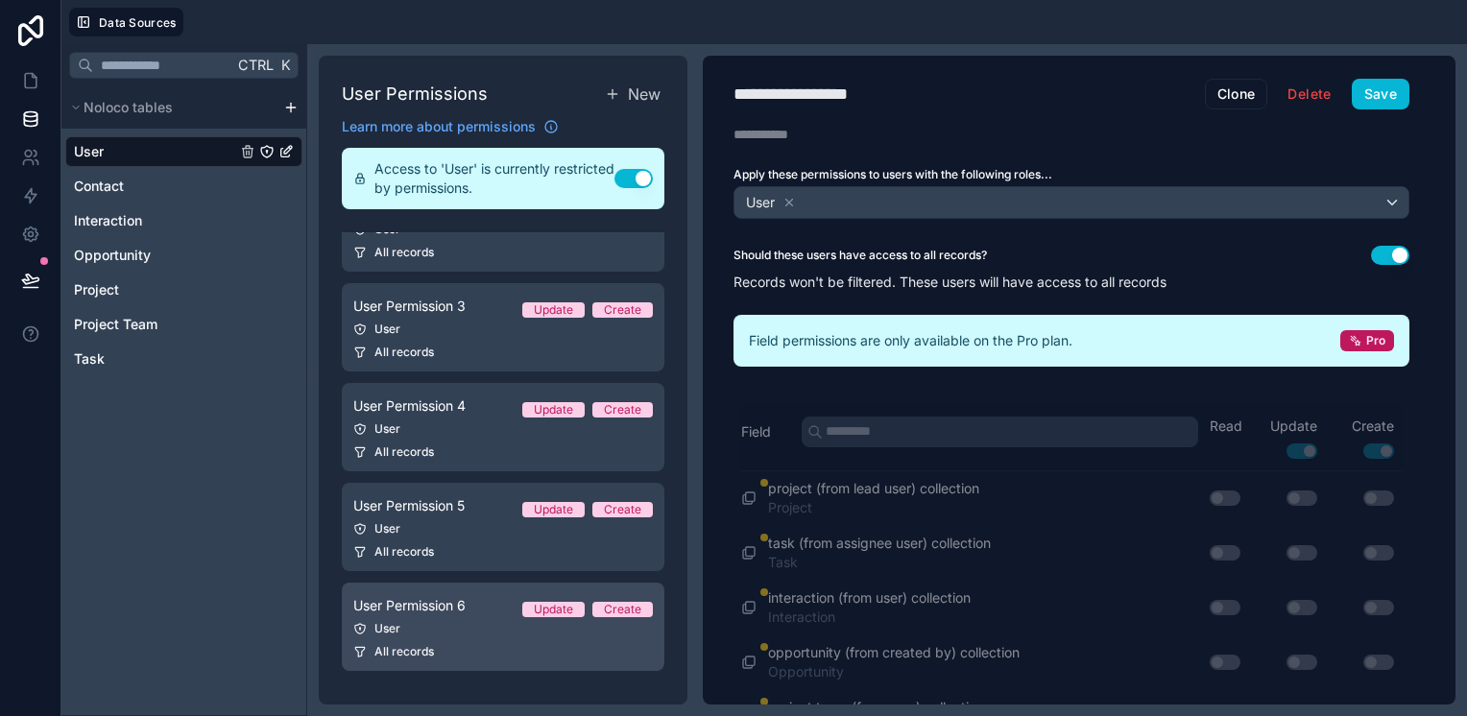
click at [438, 627] on div "User" at bounding box center [503, 628] width 300 height 15
click at [439, 624] on div "User" at bounding box center [503, 628] width 300 height 15
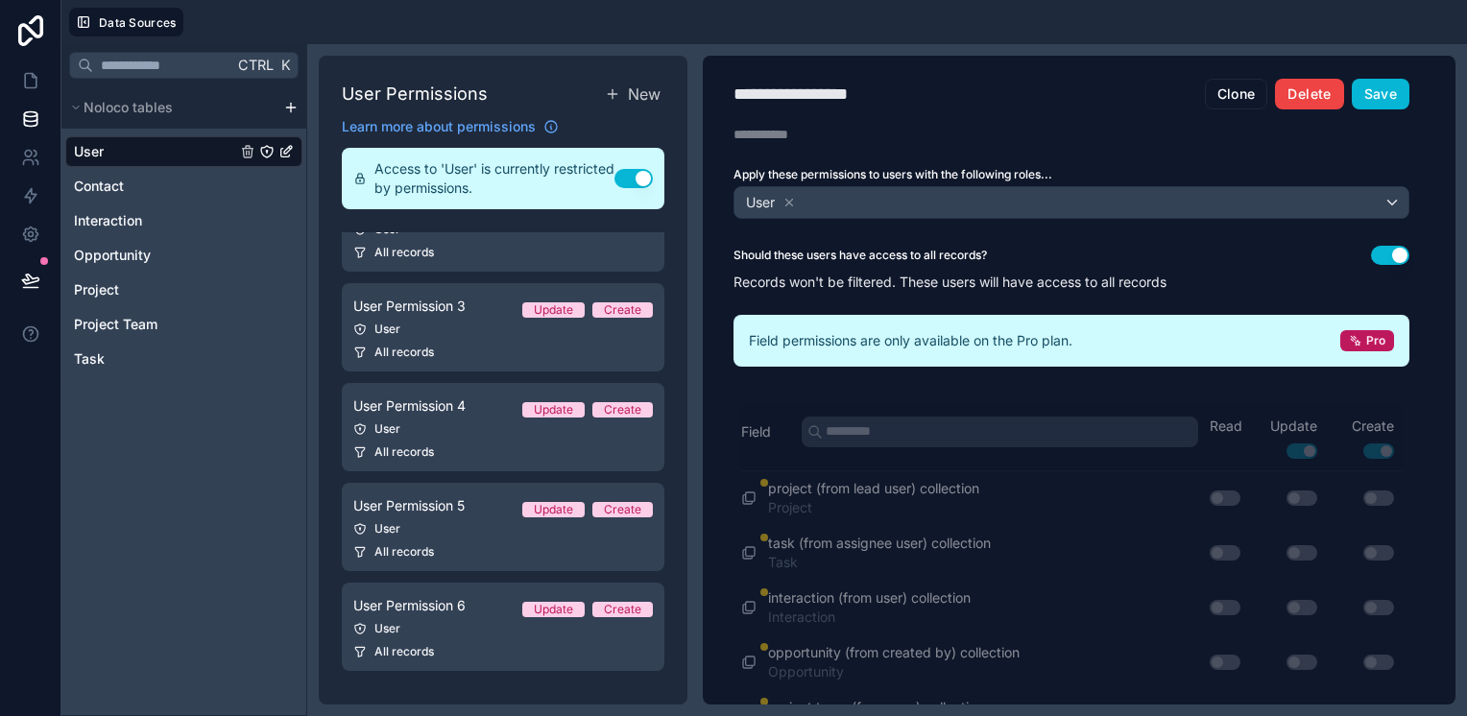
click at [1292, 100] on button "Delete" at bounding box center [1309, 94] width 68 height 31
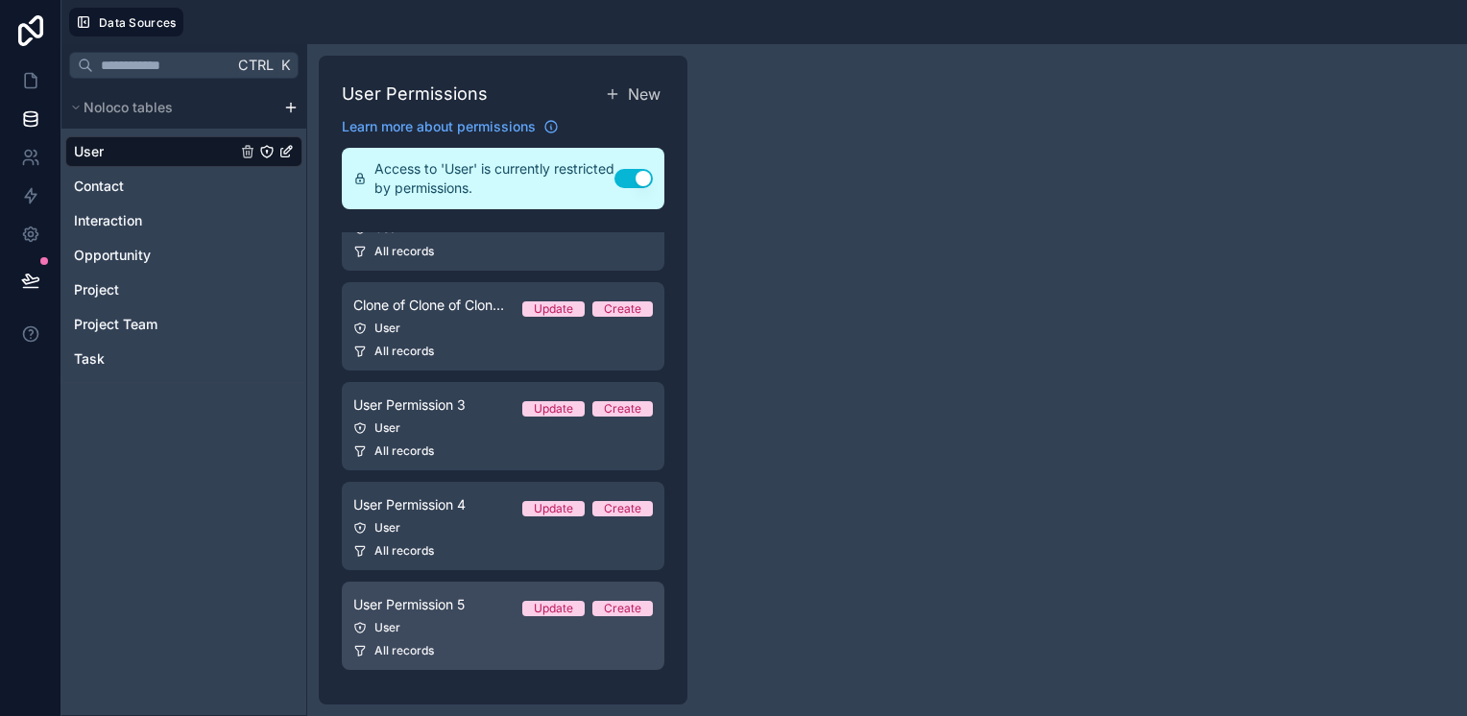
scroll to position [118, 0]
click at [416, 630] on div "User" at bounding box center [503, 628] width 300 height 15
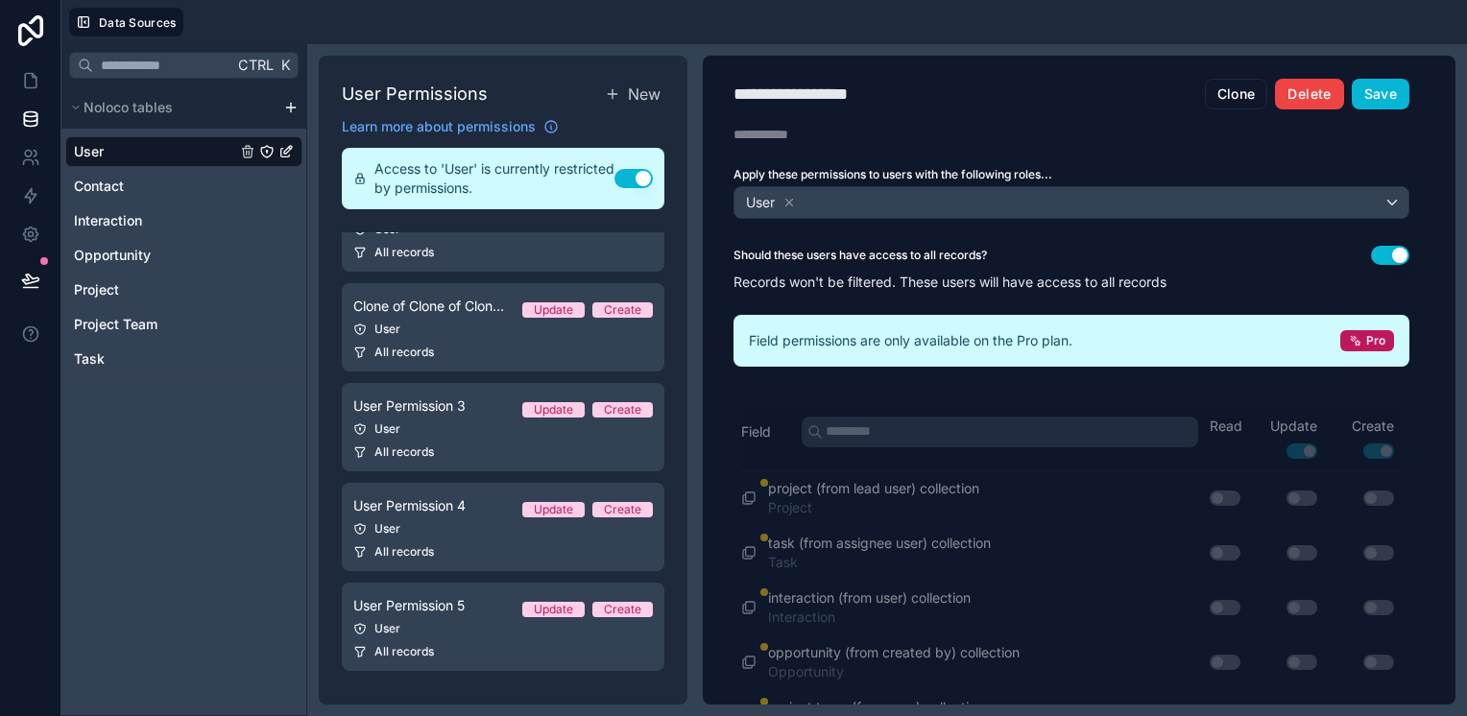
click at [1304, 89] on button "Delete" at bounding box center [1309, 94] width 68 height 31
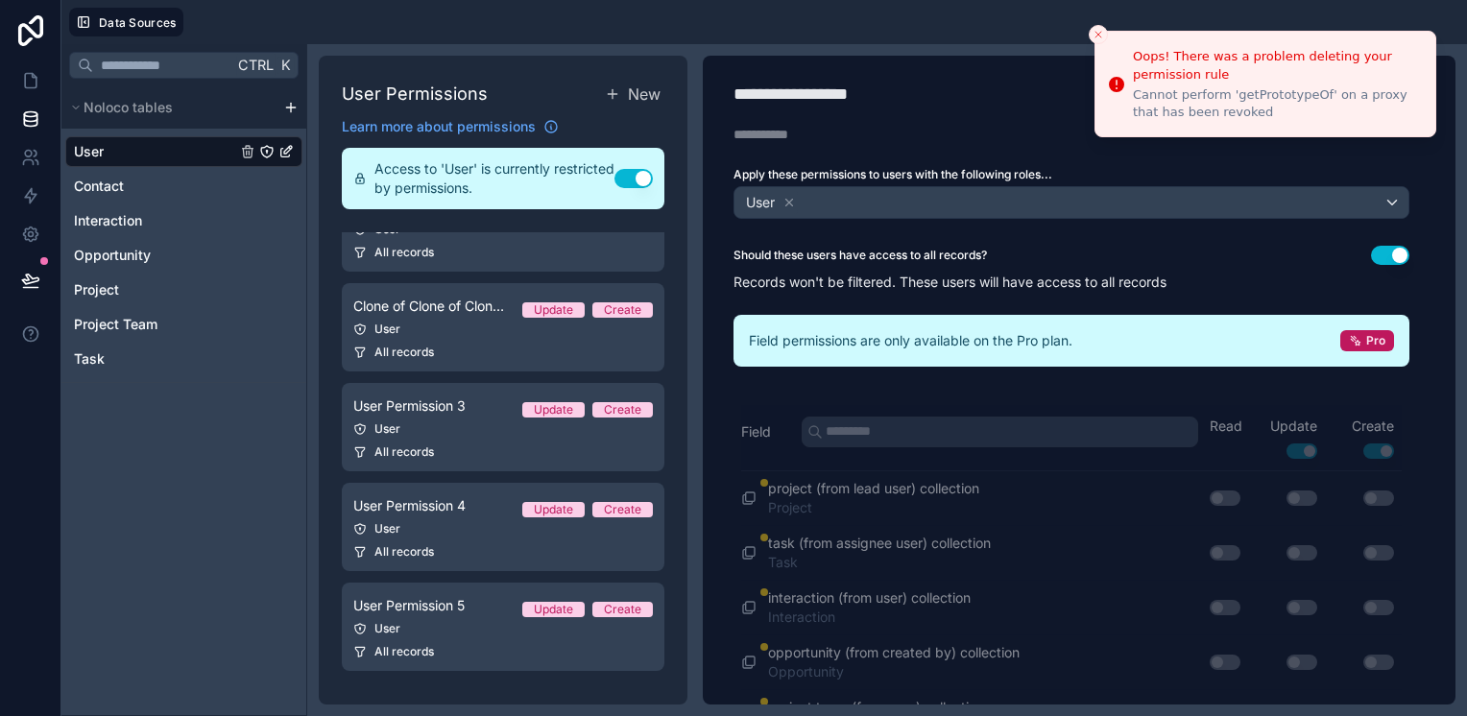
click at [1097, 27] on button "Close toast" at bounding box center [1098, 34] width 19 height 19
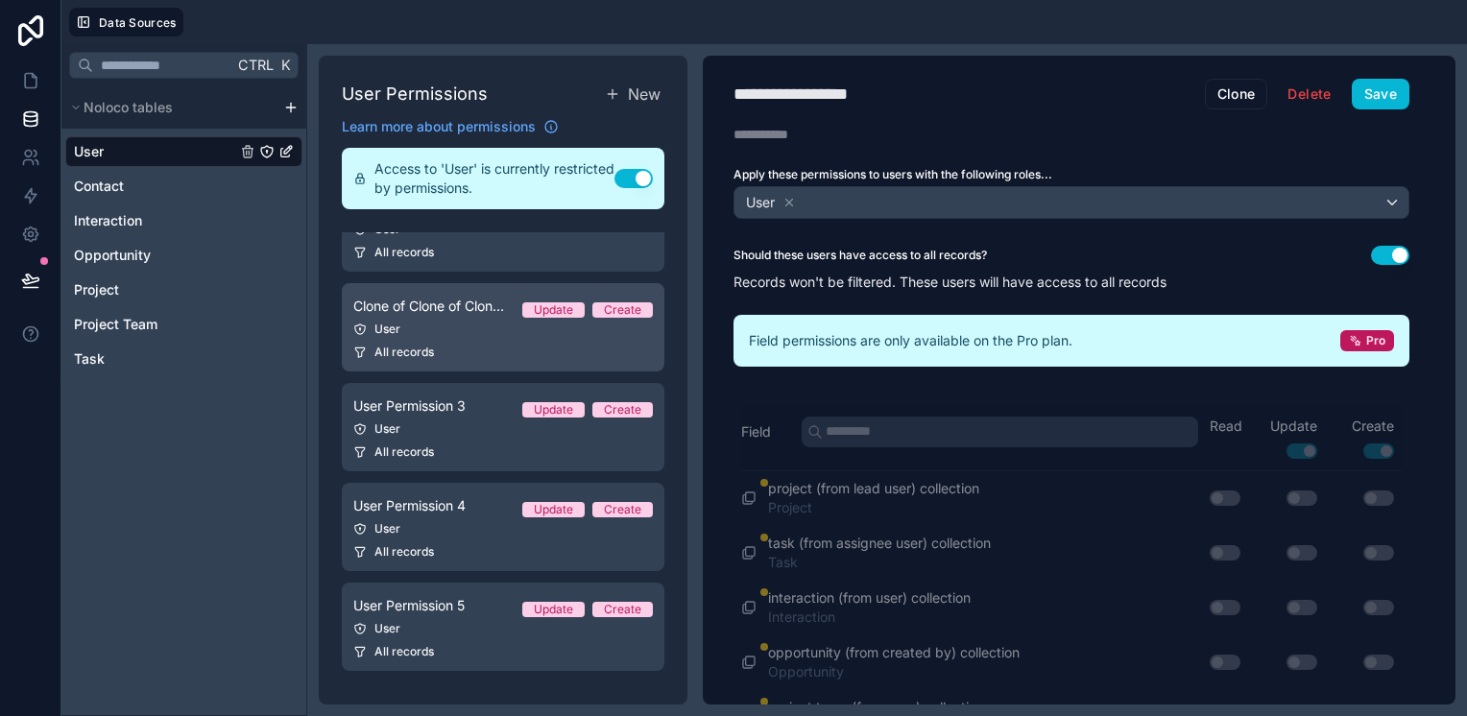
click at [526, 340] on link "Clone of Clone of Clone of User Permission 1 Update Create User All records" at bounding box center [503, 327] width 323 height 88
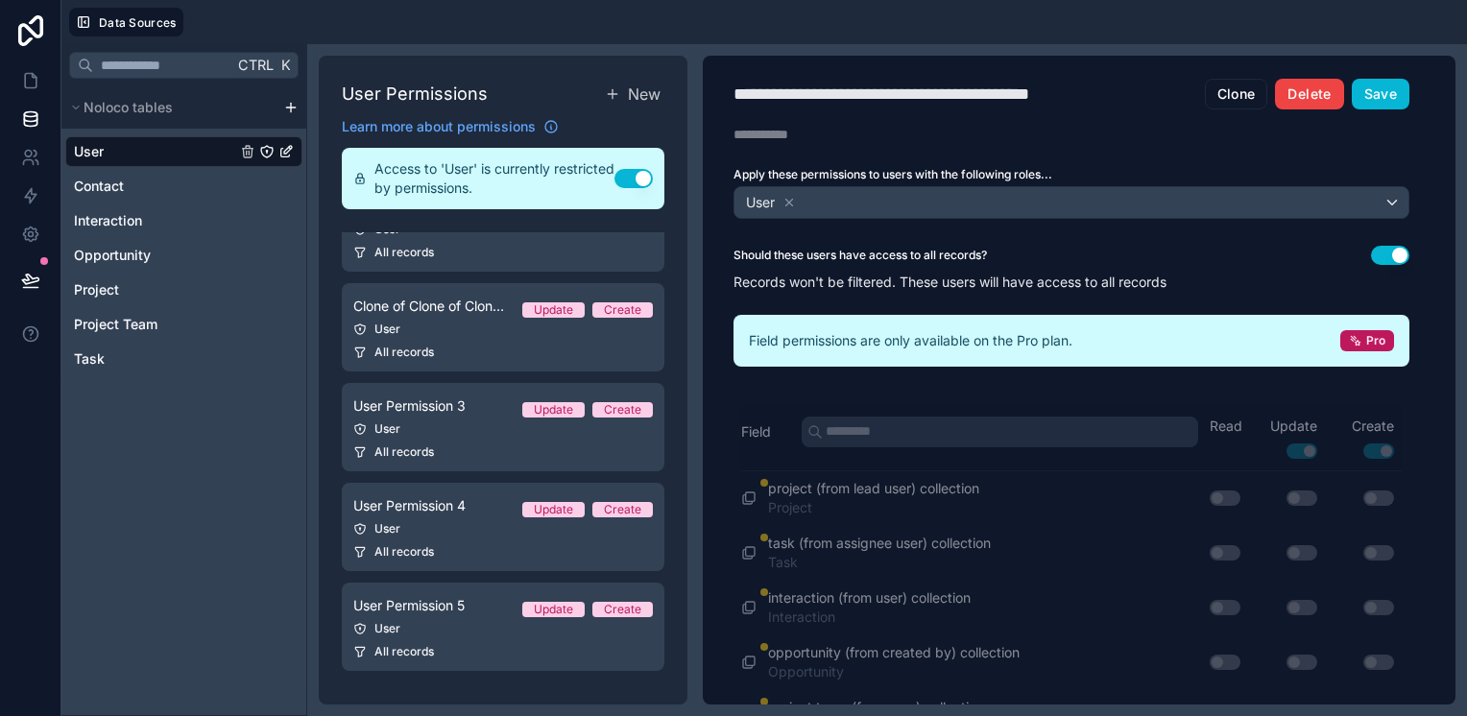
click at [1318, 90] on button "Delete" at bounding box center [1309, 94] width 68 height 31
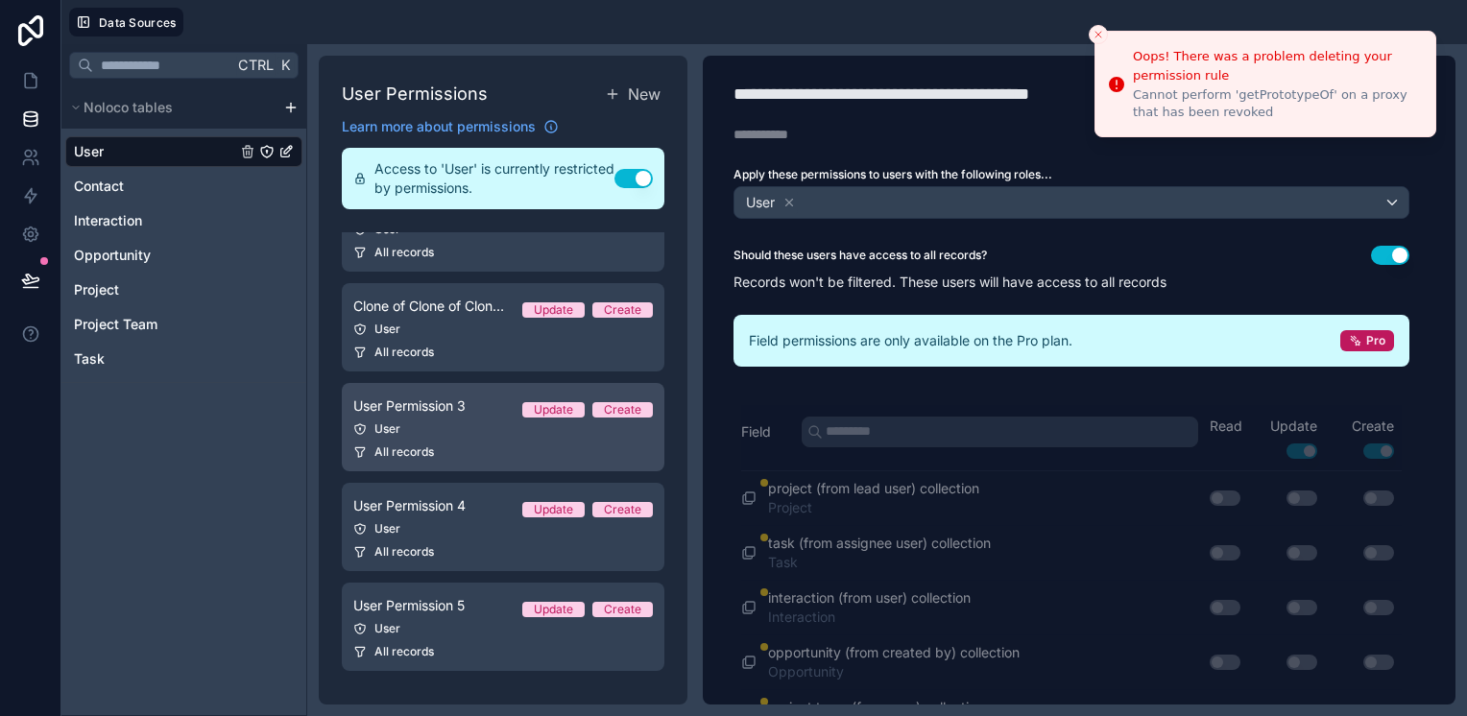
click at [564, 447] on div "All records" at bounding box center [503, 452] width 300 height 15
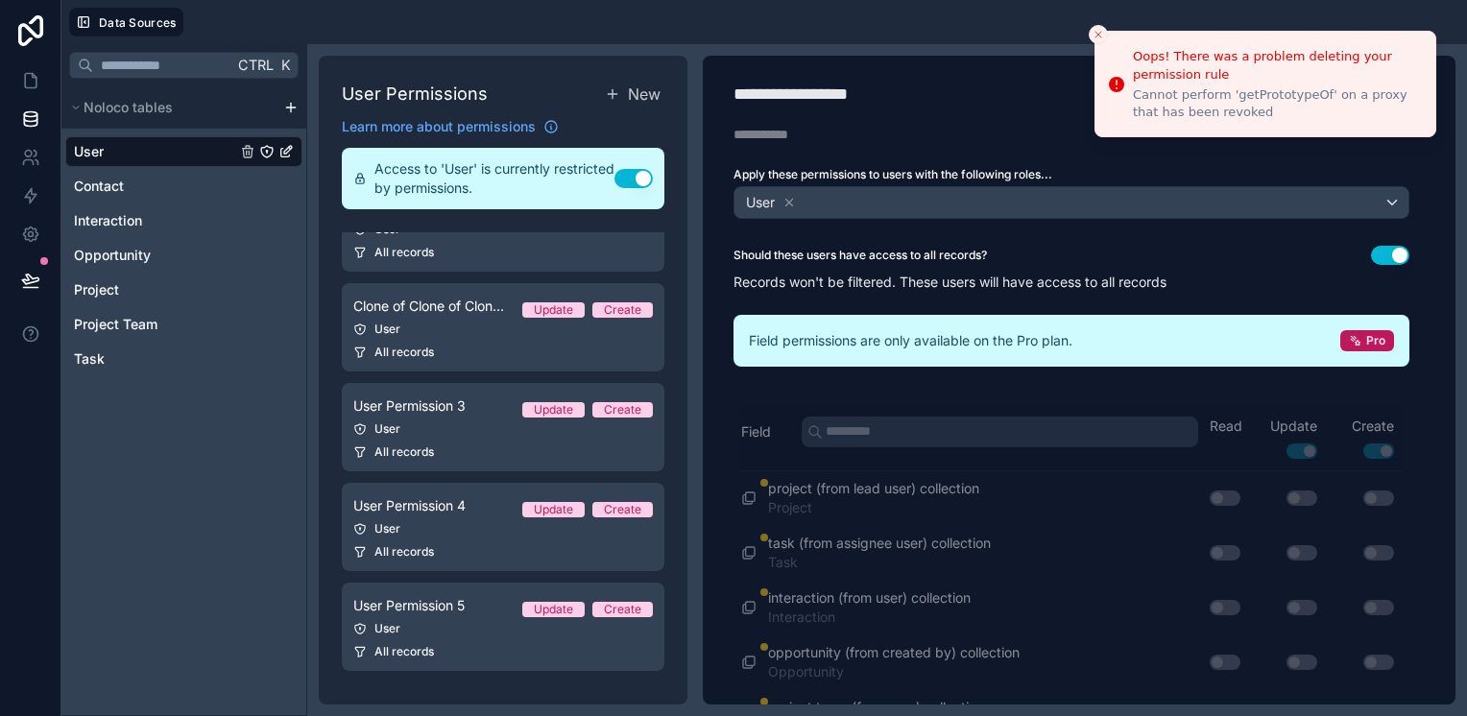
click at [1095, 35] on icon "Close toast" at bounding box center [1099, 35] width 12 height 12
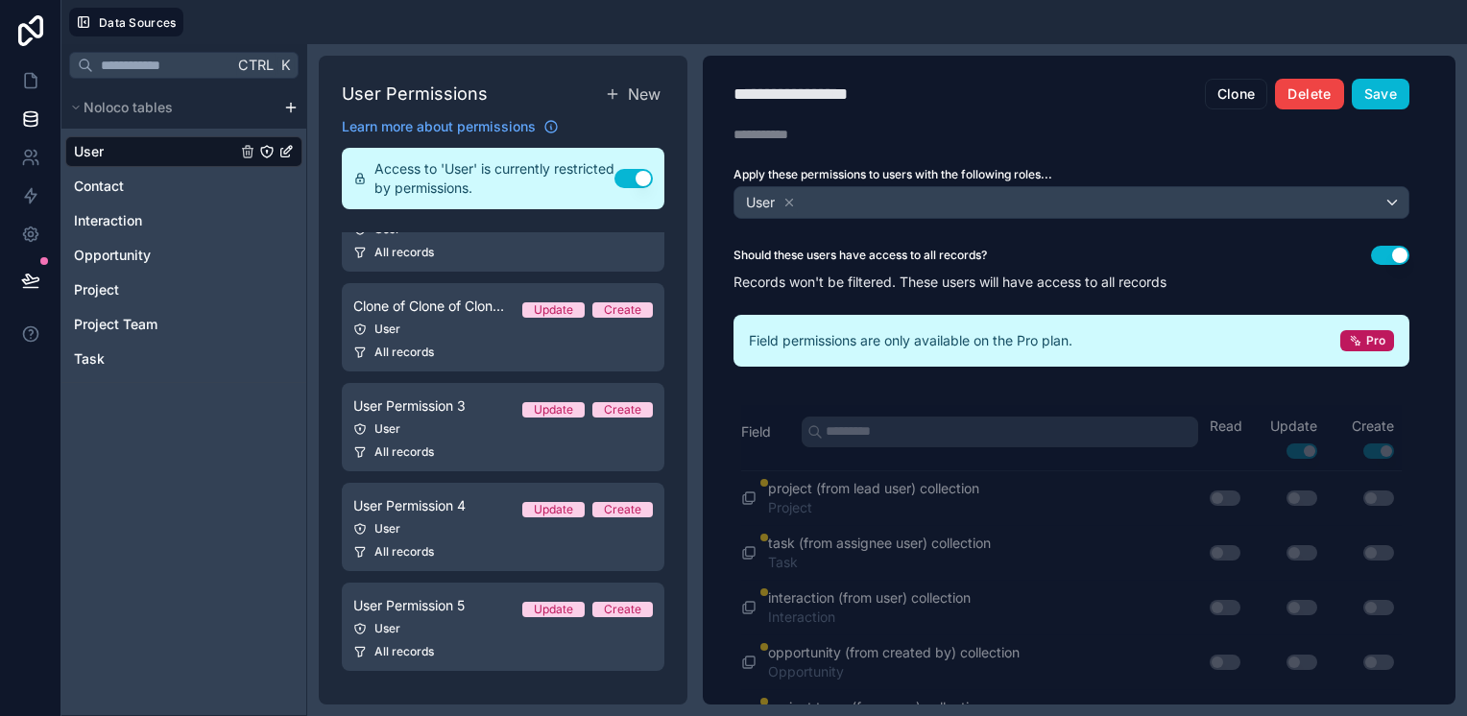
click at [1305, 87] on button "Delete" at bounding box center [1309, 94] width 68 height 31
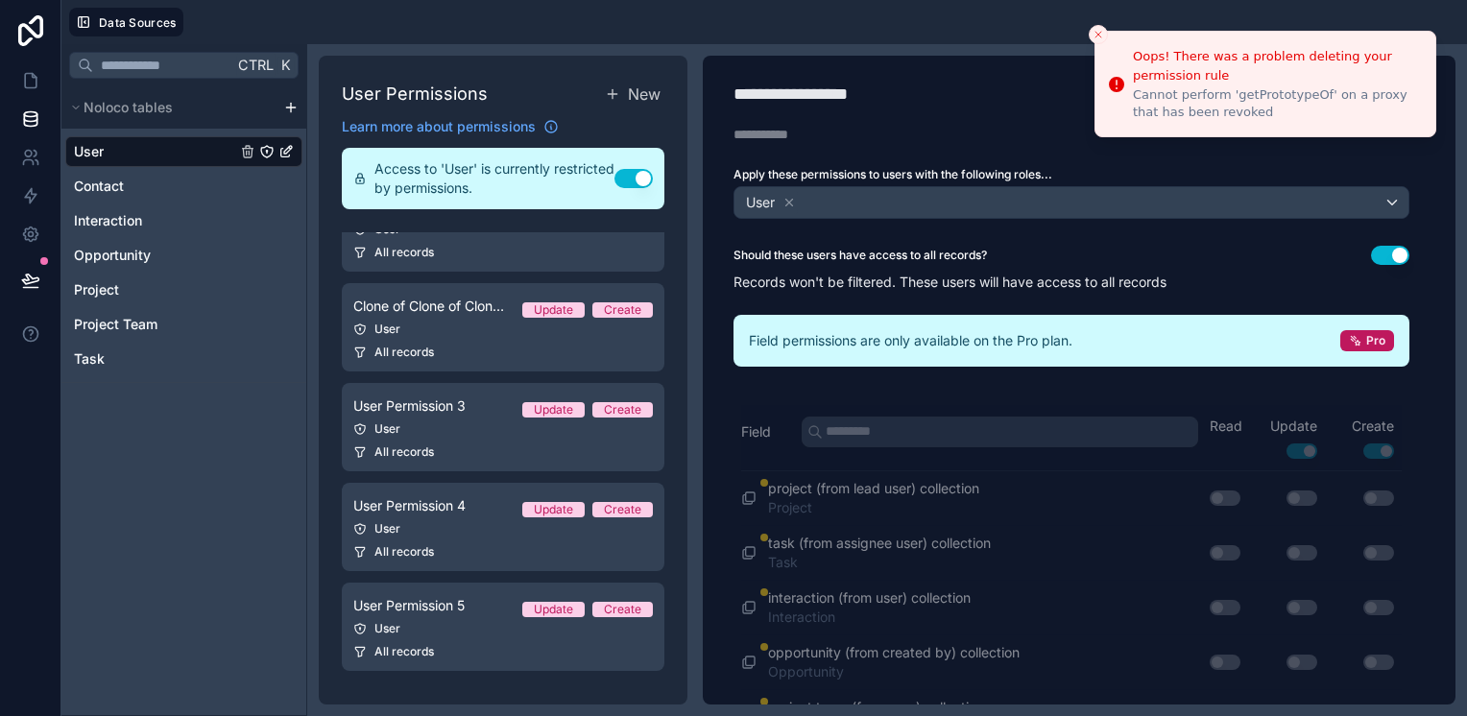
click at [1087, 33] on div at bounding box center [829, 22] width 1261 height 29
click at [1099, 33] on line "Close toast" at bounding box center [1099, 35] width 6 height 6
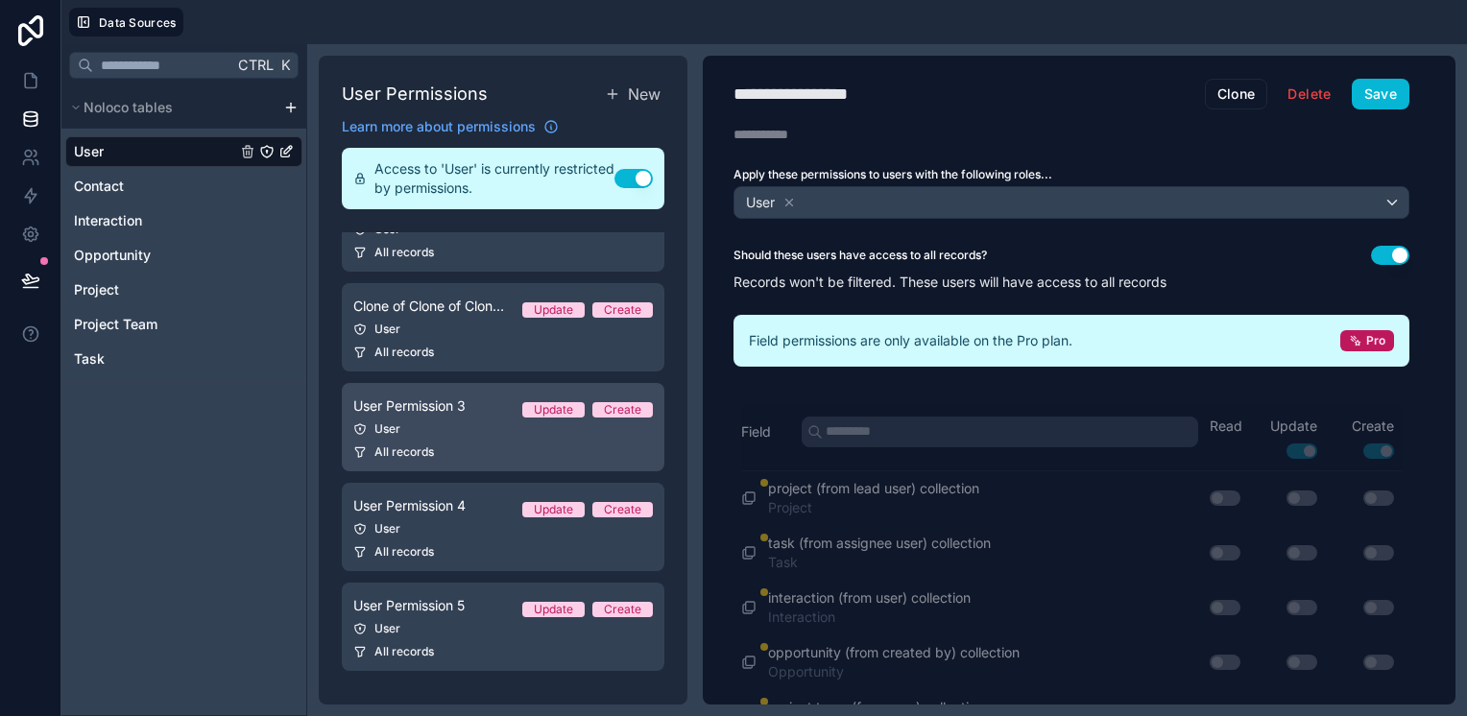
click at [515, 440] on link "User Permission 3 Update Create User All records" at bounding box center [503, 427] width 323 height 88
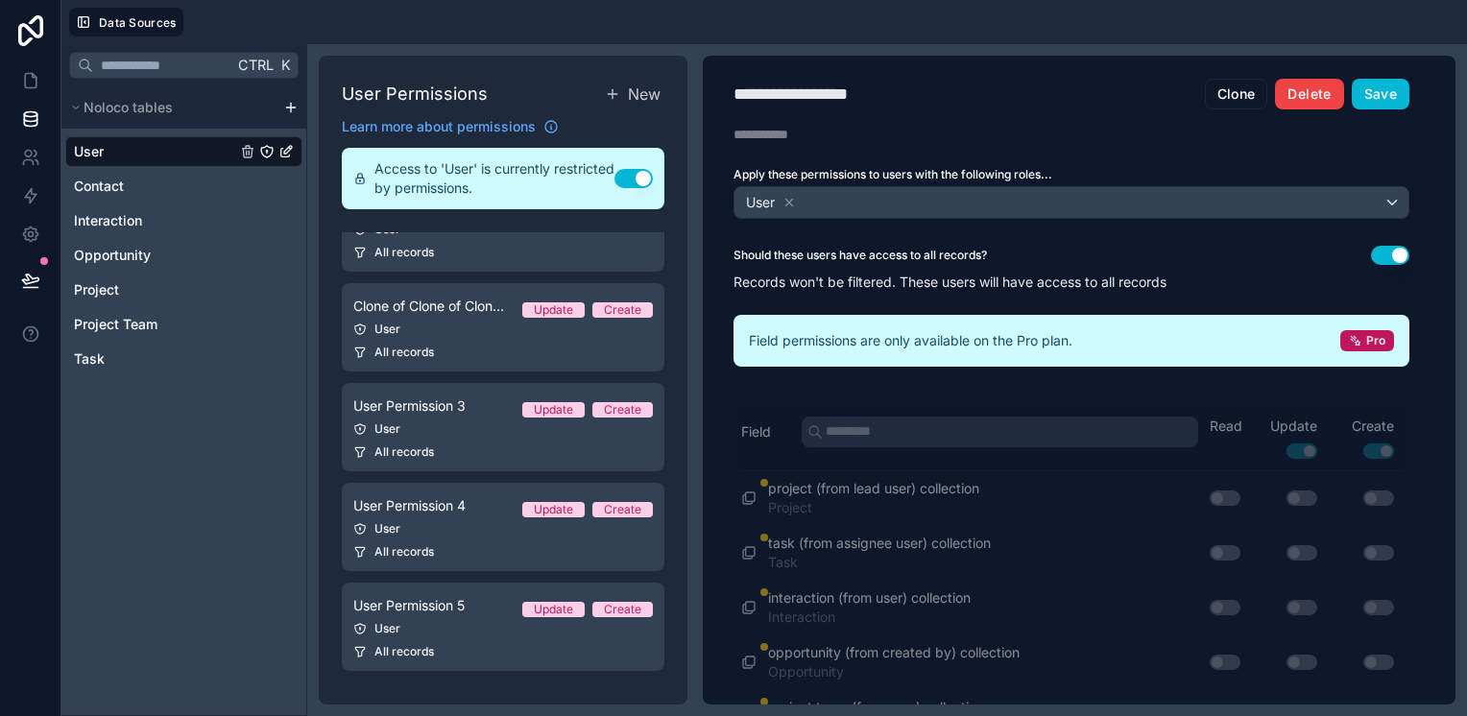
click at [1316, 93] on button "Delete" at bounding box center [1309, 94] width 68 height 31
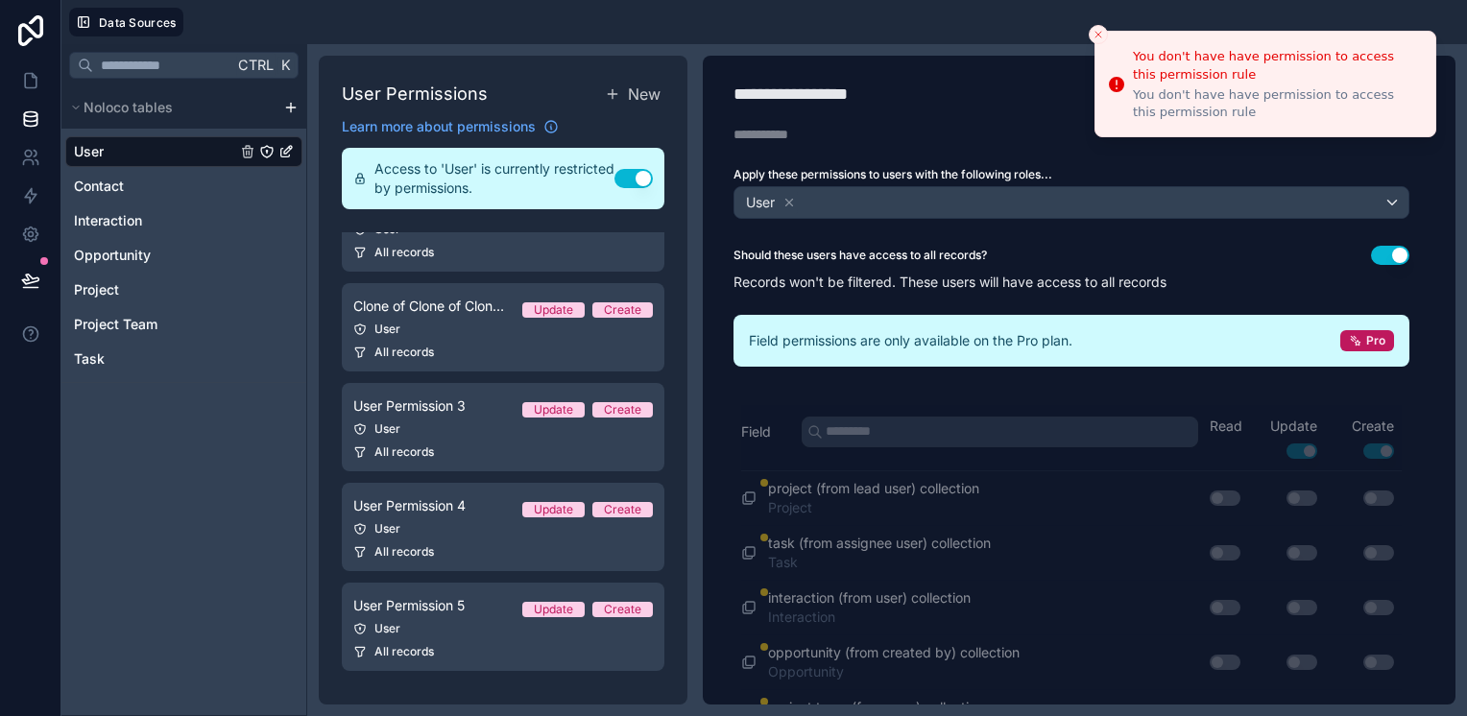
click at [1098, 32] on icon "Close toast" at bounding box center [1099, 35] width 12 height 12
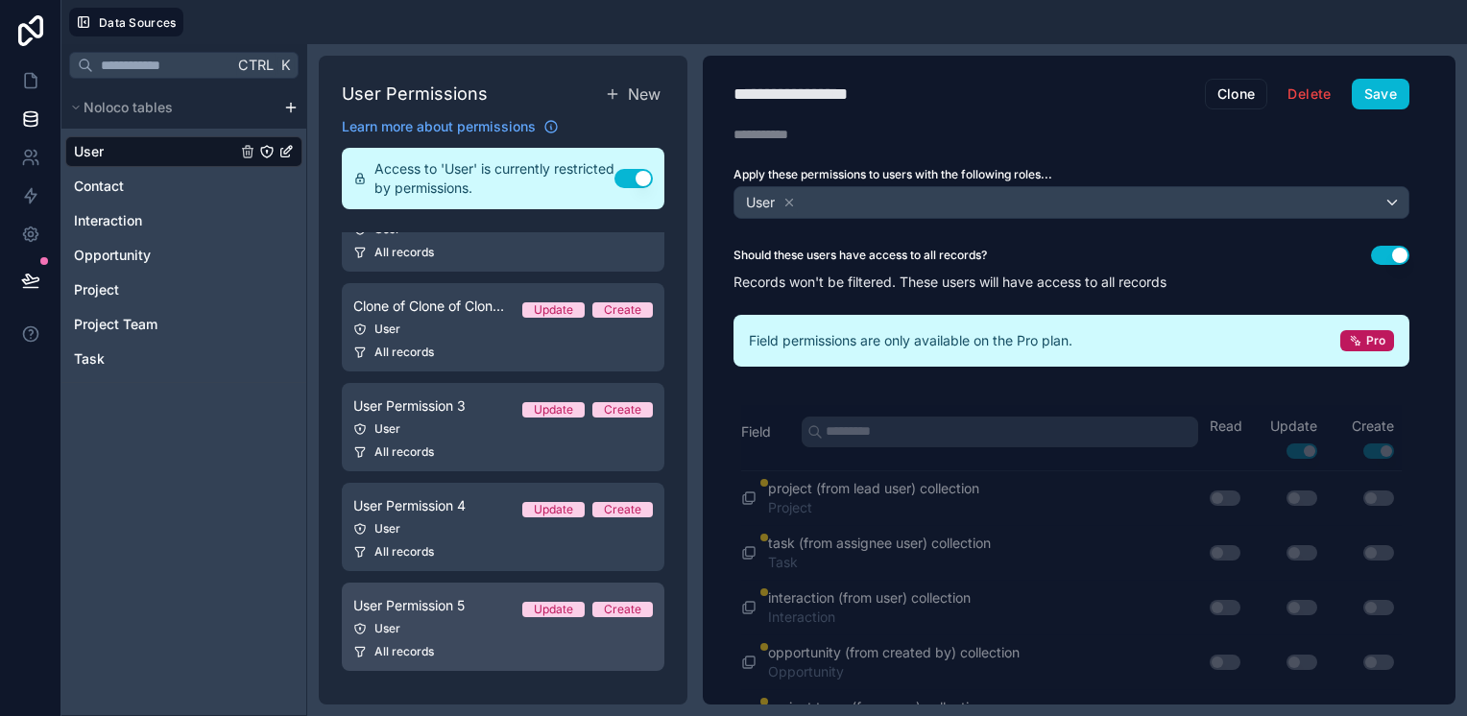
click at [601, 632] on div "User" at bounding box center [503, 628] width 300 height 15
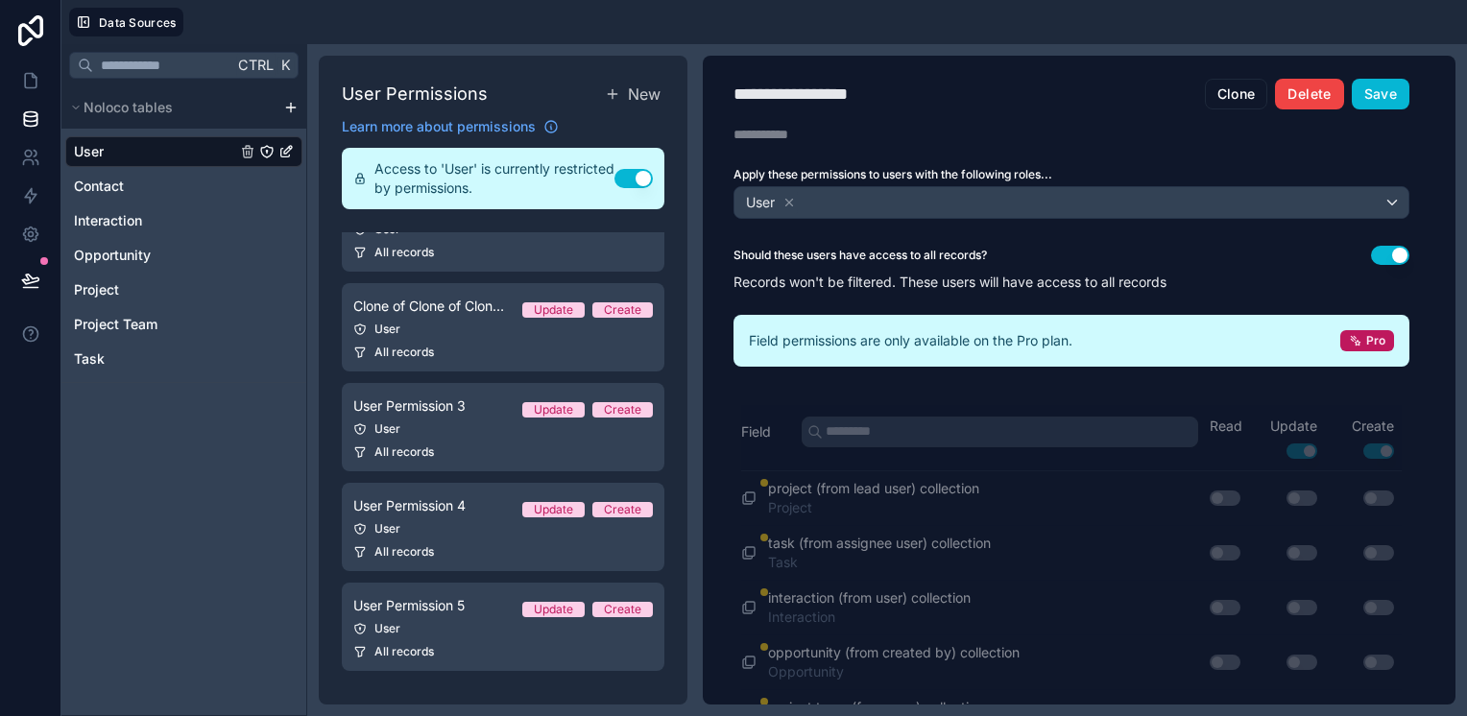
click at [1279, 93] on button "Delete" at bounding box center [1309, 94] width 68 height 31
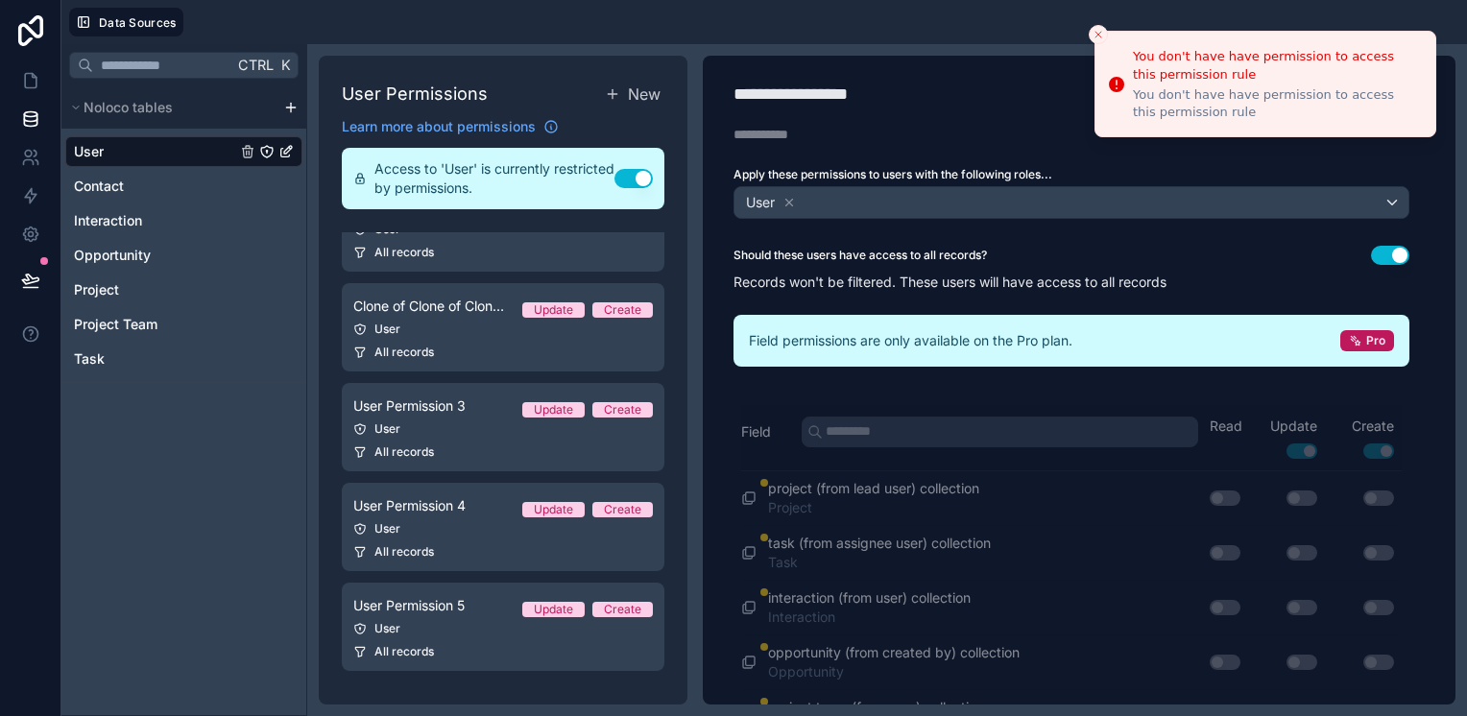
click at [1102, 27] on button "Close toast" at bounding box center [1098, 34] width 19 height 19
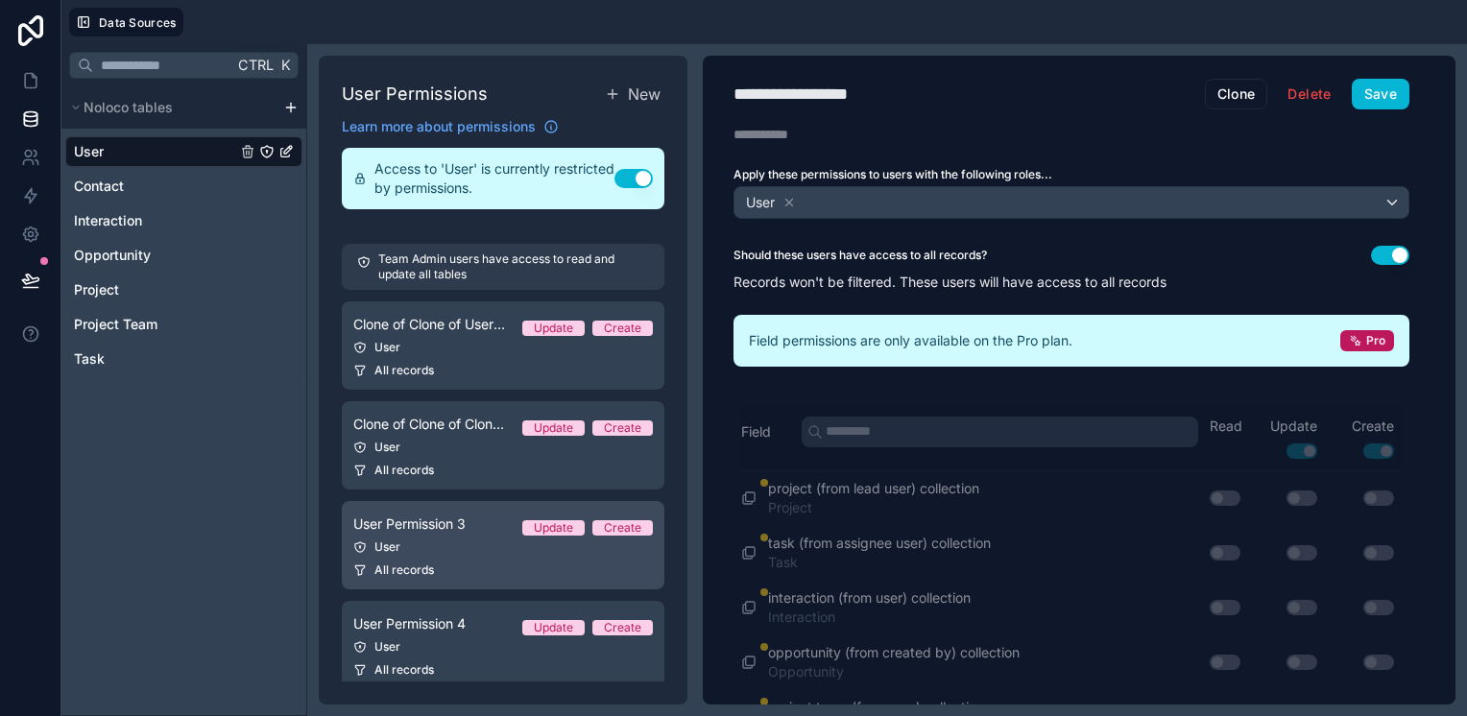
scroll to position [118, 0]
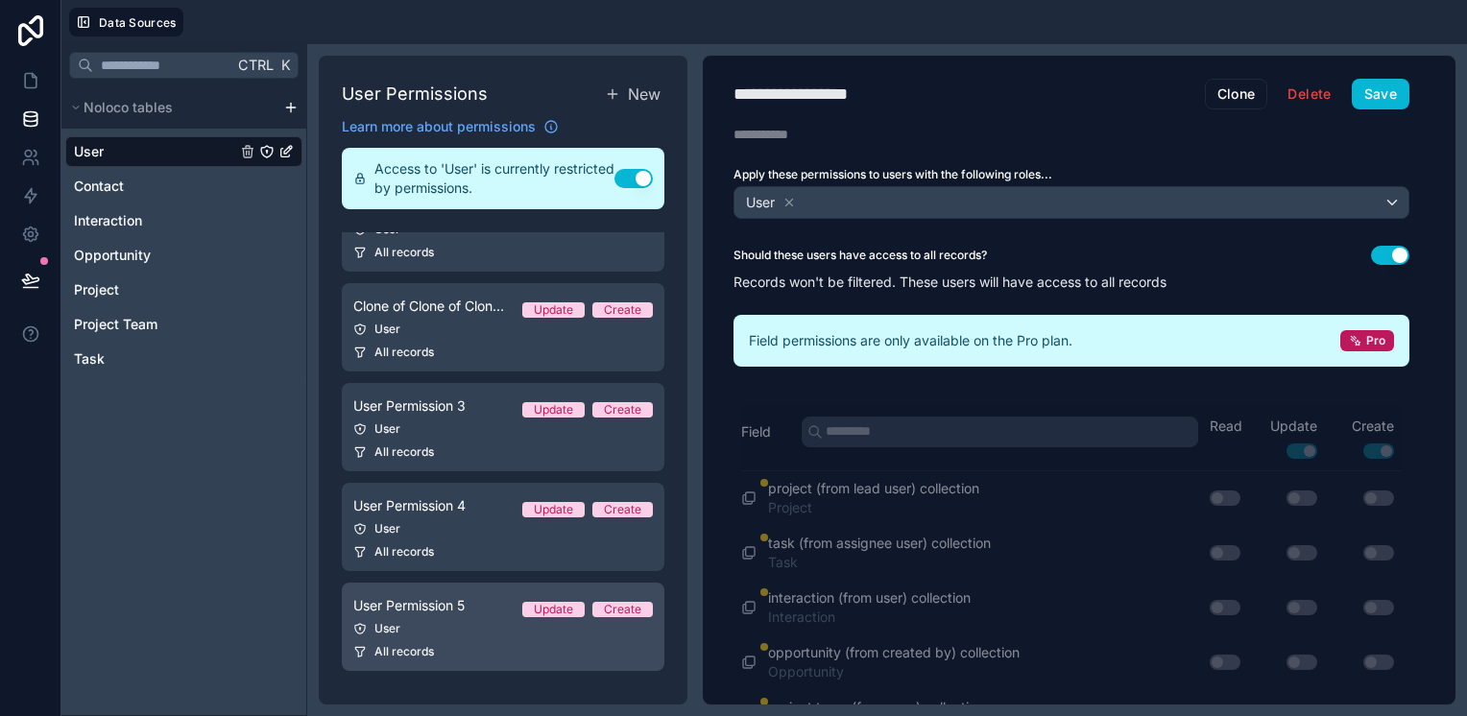
click at [495, 628] on div "User" at bounding box center [503, 628] width 300 height 15
drag, startPoint x: 495, startPoint y: 628, endPoint x: 432, endPoint y: 628, distance: 63.4
click at [432, 628] on div "User" at bounding box center [503, 628] width 300 height 15
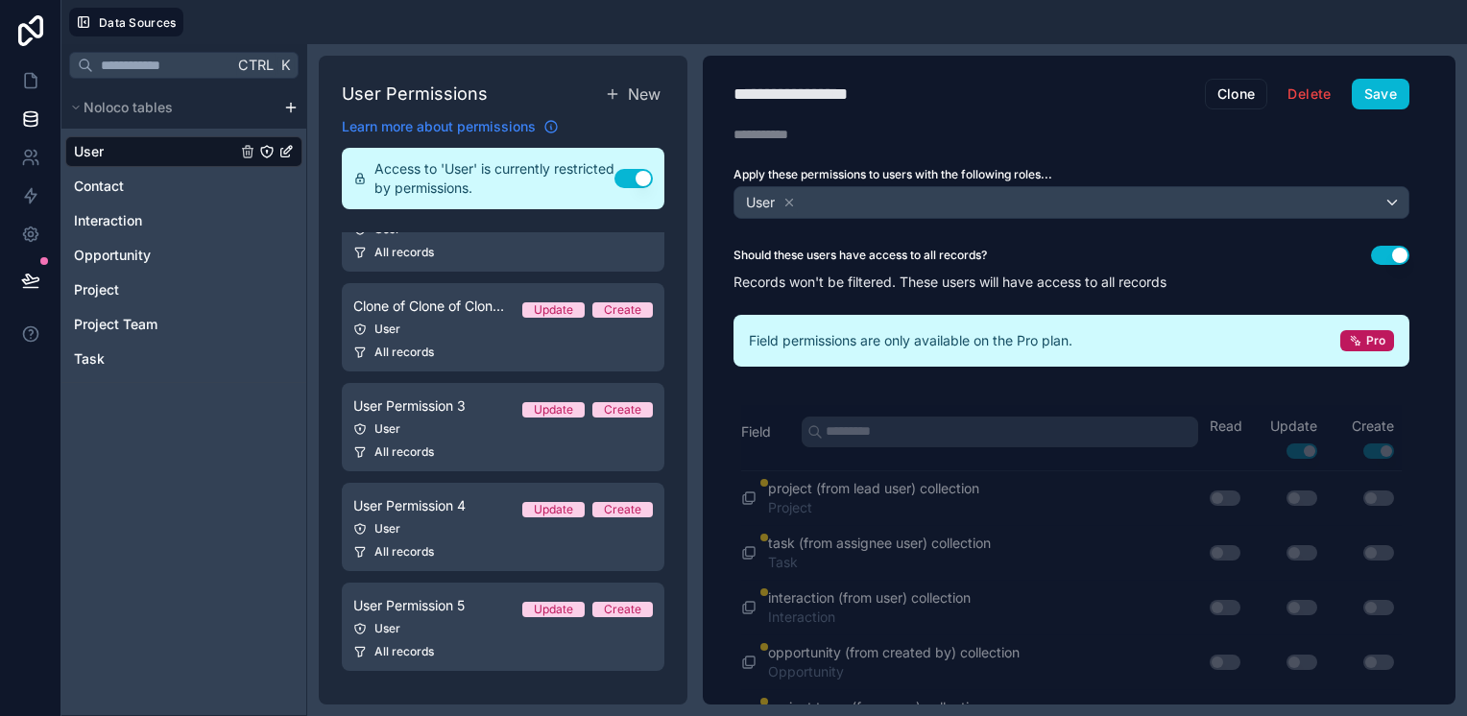
click at [557, 127] on icon at bounding box center [551, 127] width 12 height 12
click at [536, 125] on span "Learn more about permissions" at bounding box center [439, 126] width 194 height 19
click at [635, 182] on button "Use setting" at bounding box center [634, 178] width 38 height 19
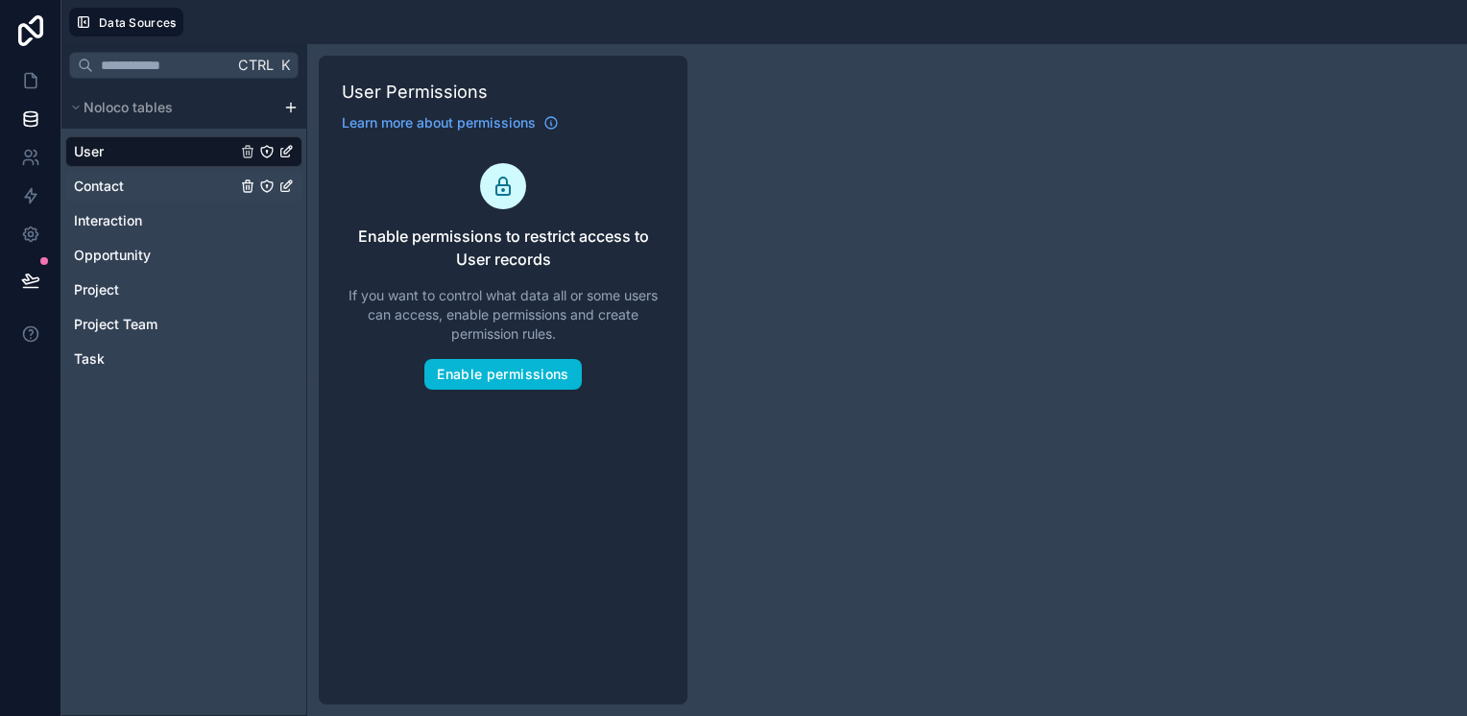
click at [265, 182] on icon "Contact" at bounding box center [266, 186] width 15 height 15
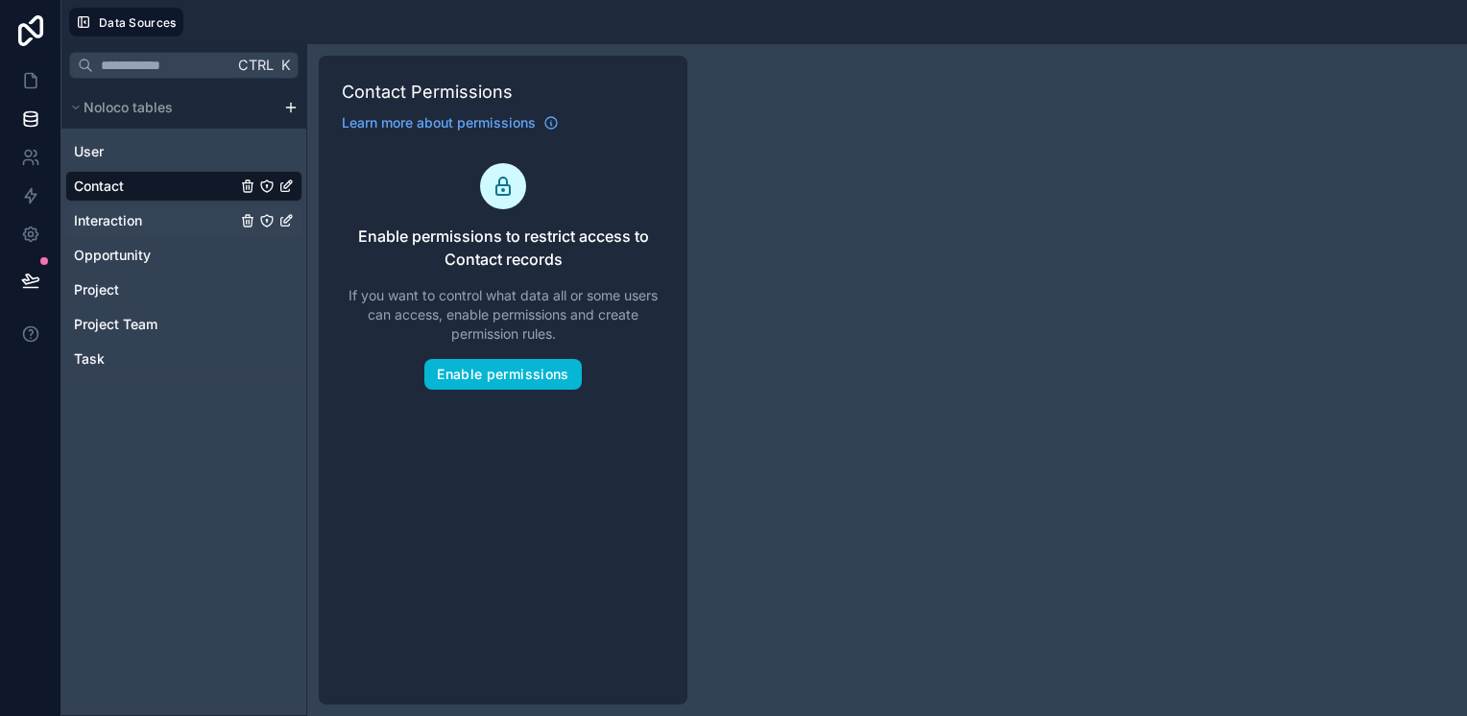
click at [269, 211] on div "Interaction" at bounding box center [183, 220] width 237 height 31
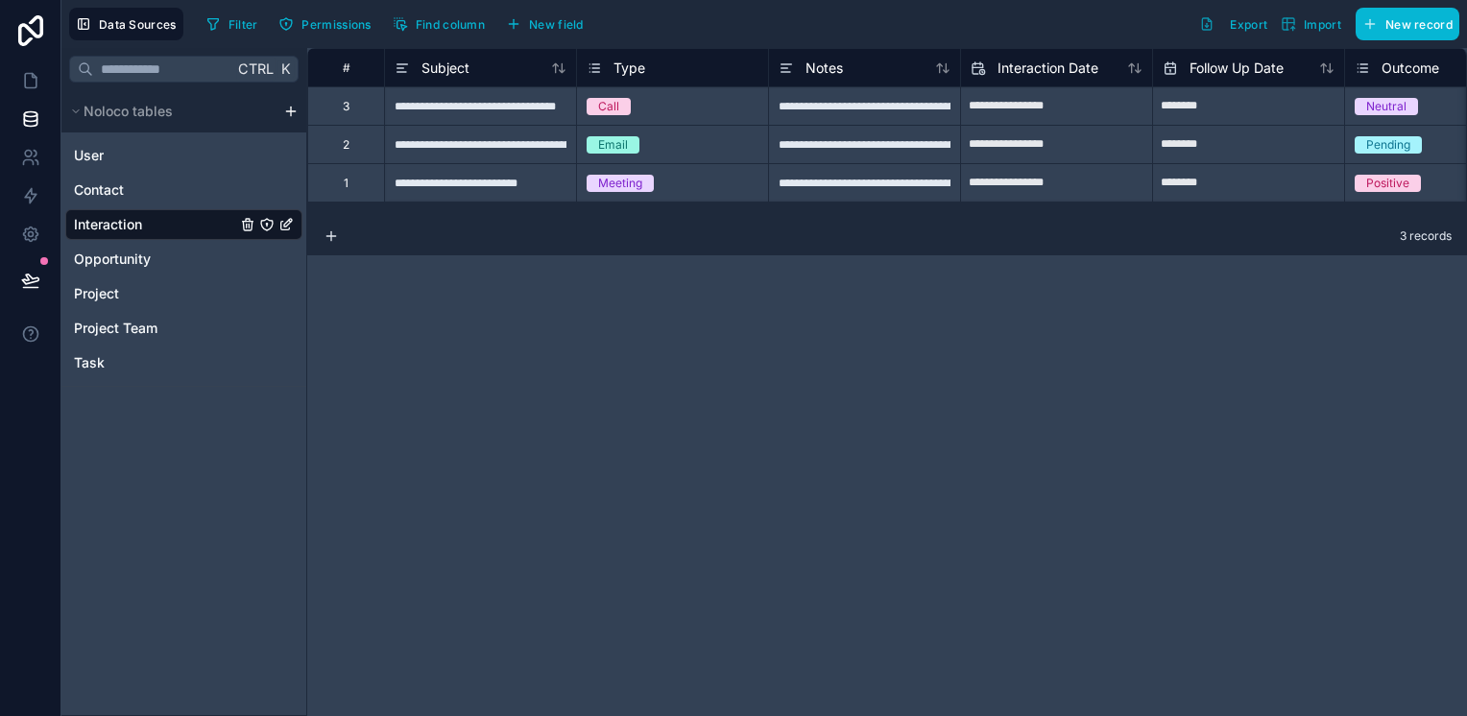
click at [263, 224] on icon "Interaction" at bounding box center [266, 224] width 15 height 15
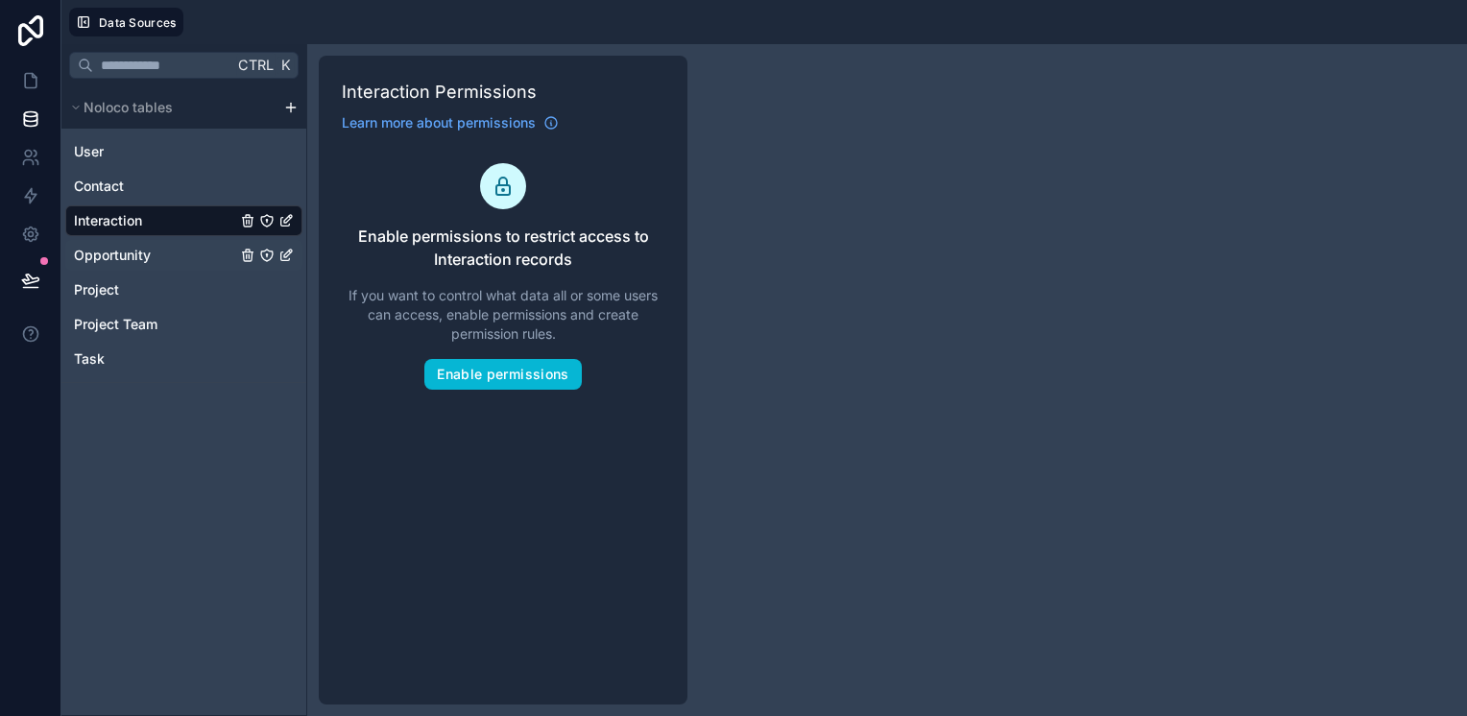
click at [267, 255] on icon "Opportunity" at bounding box center [266, 254] width 1 height 1
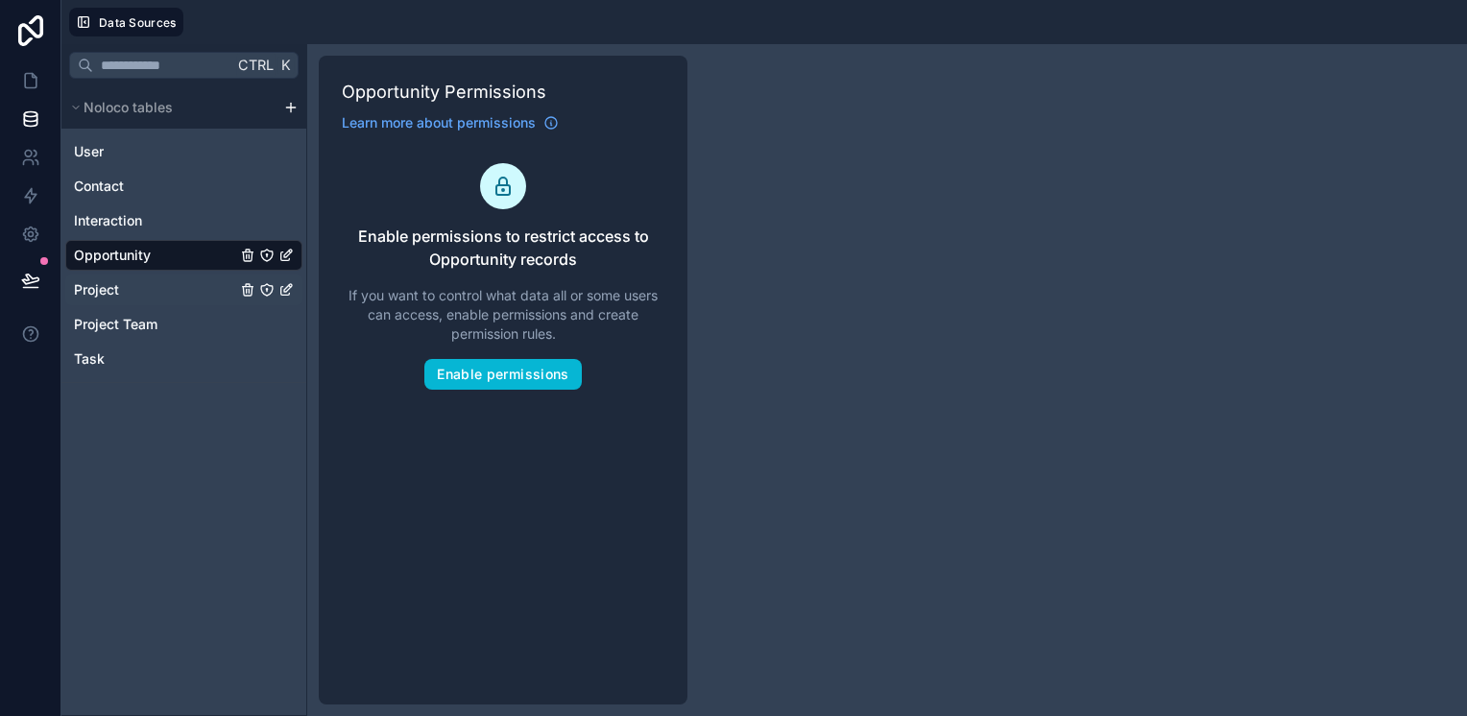
click at [265, 294] on icon "Project" at bounding box center [267, 290] width 12 height 12
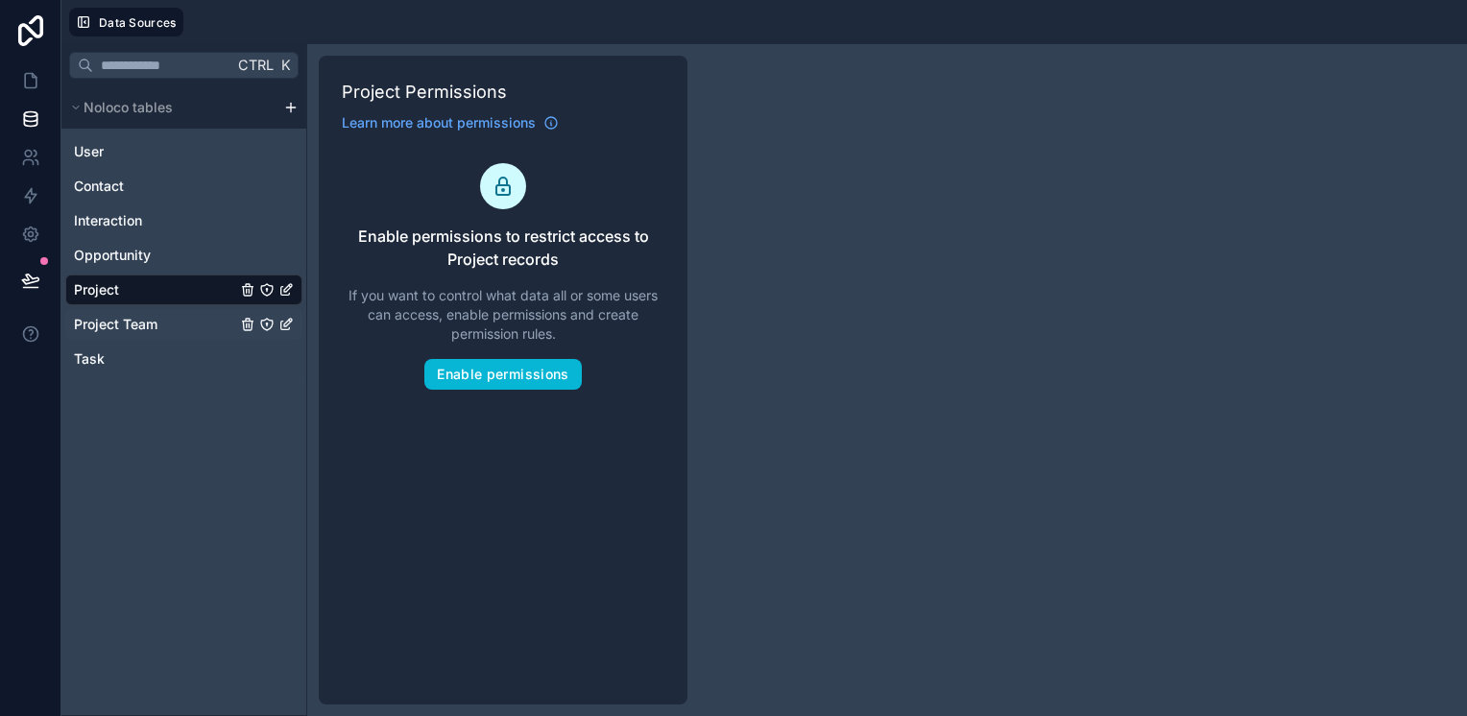
click at [260, 327] on icon "Project Team" at bounding box center [266, 324] width 15 height 15
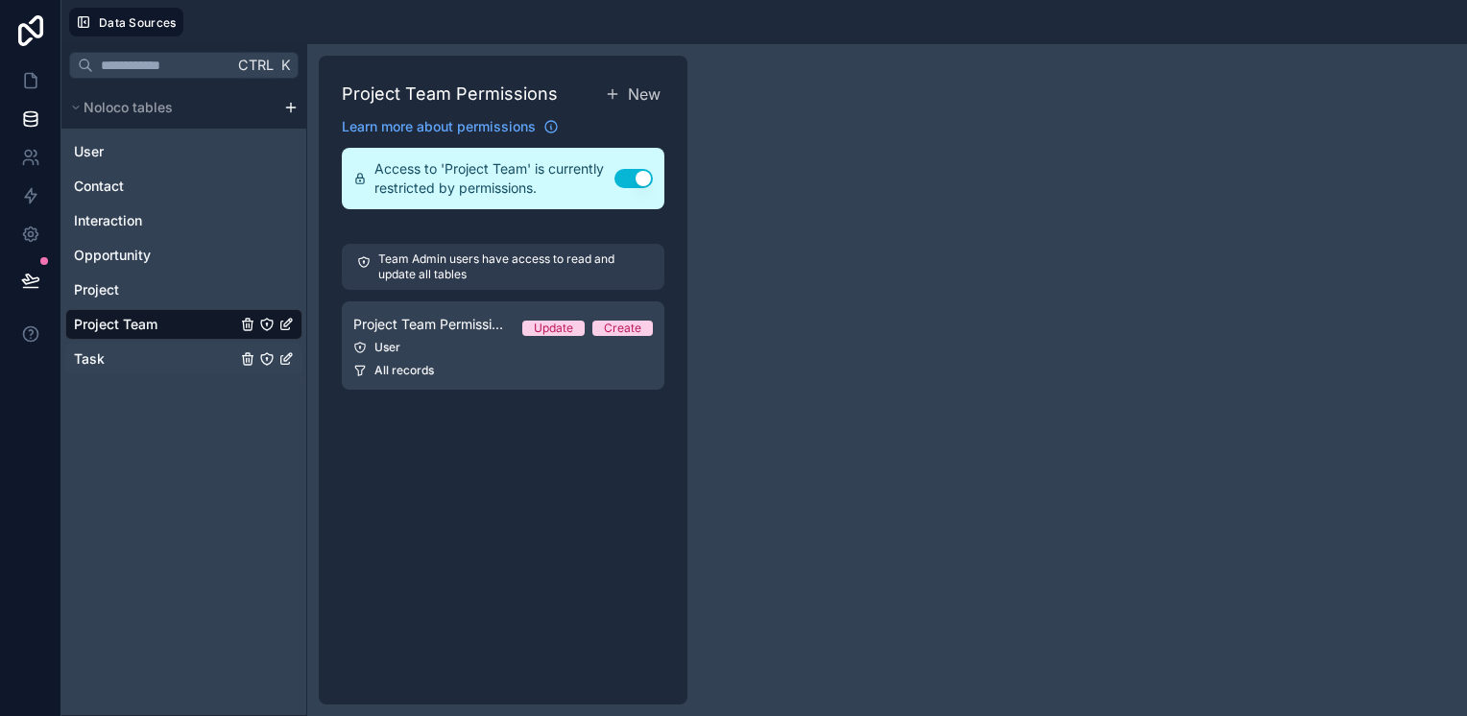
click at [262, 360] on icon "Task" at bounding box center [267, 359] width 12 height 12
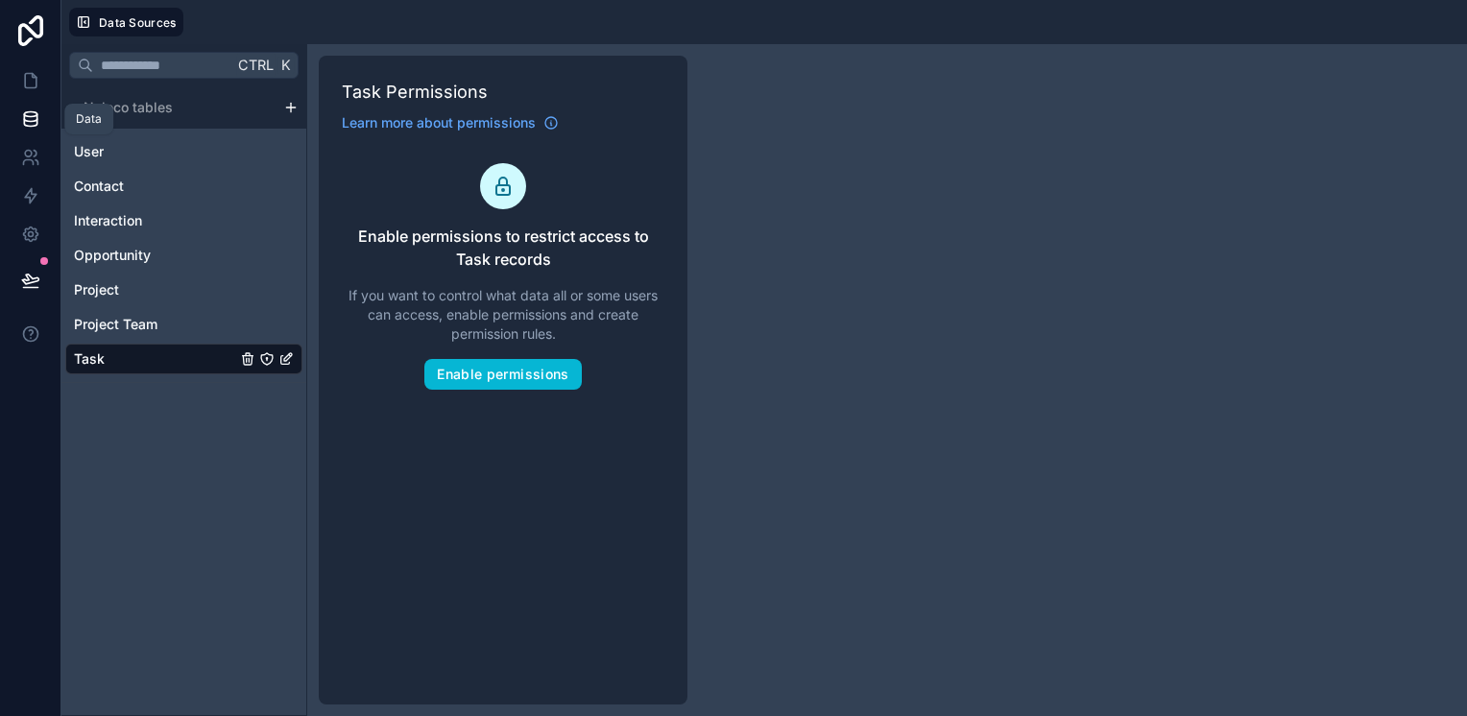
click at [38, 121] on icon at bounding box center [30, 118] width 19 height 19
click at [21, 109] on link at bounding box center [30, 119] width 60 height 38
click at [34, 113] on icon at bounding box center [30, 118] width 19 height 19
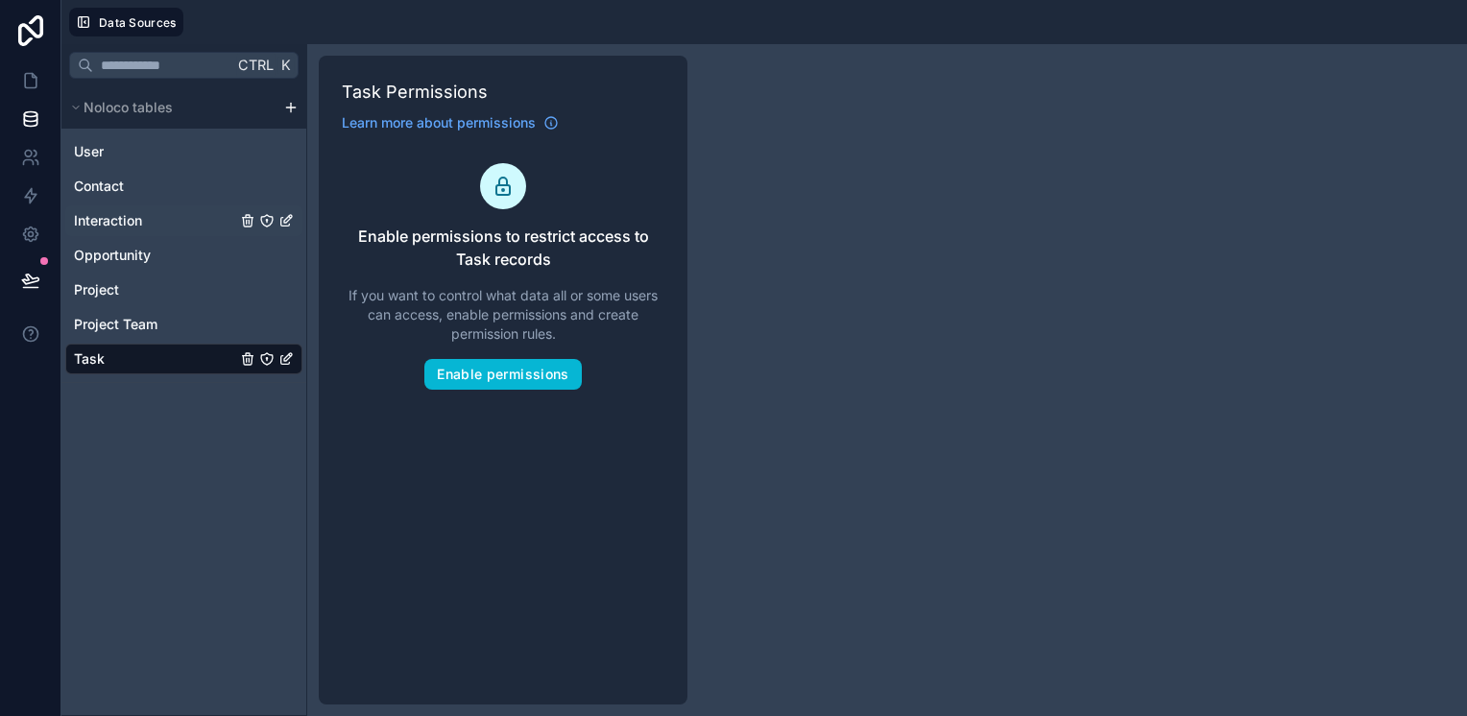
click at [165, 229] on div "Interaction" at bounding box center [183, 220] width 237 height 31
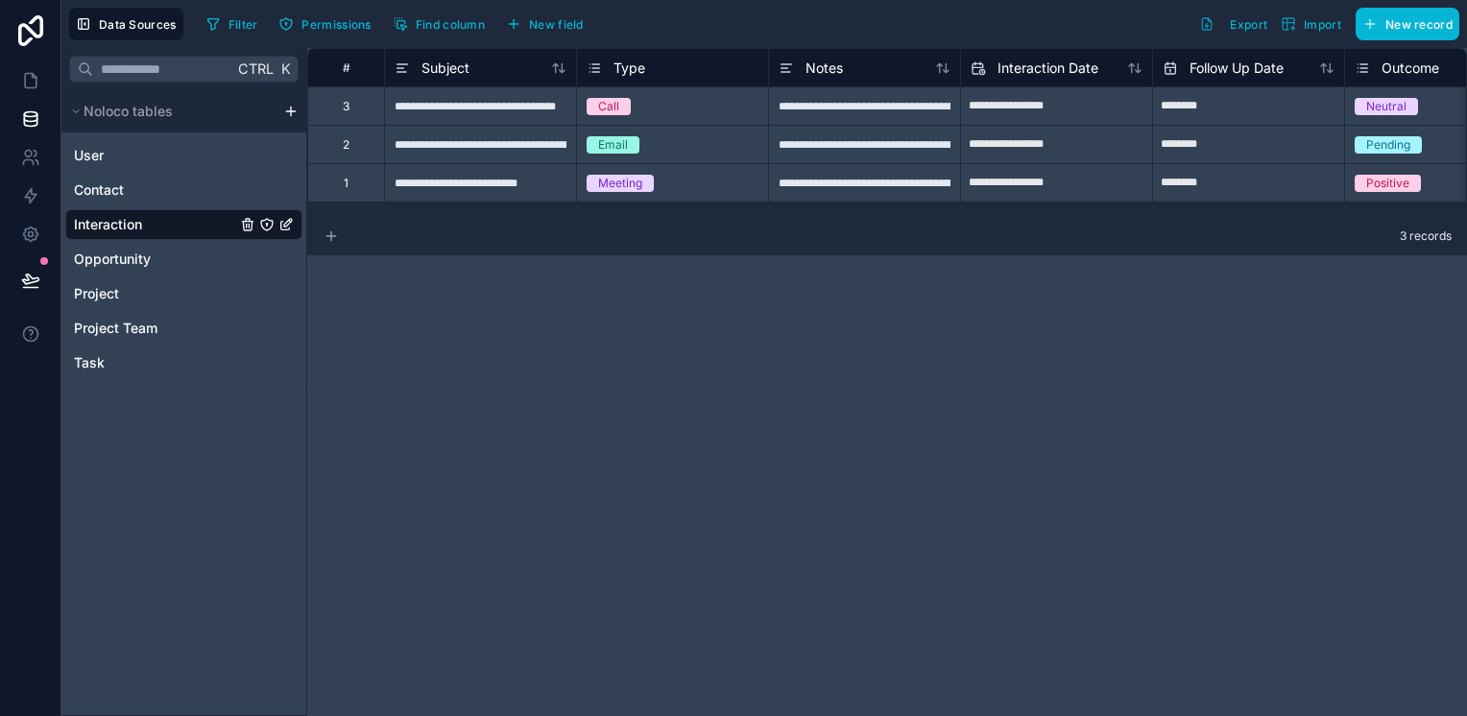
click at [326, 236] on icon at bounding box center [331, 236] width 15 height 15
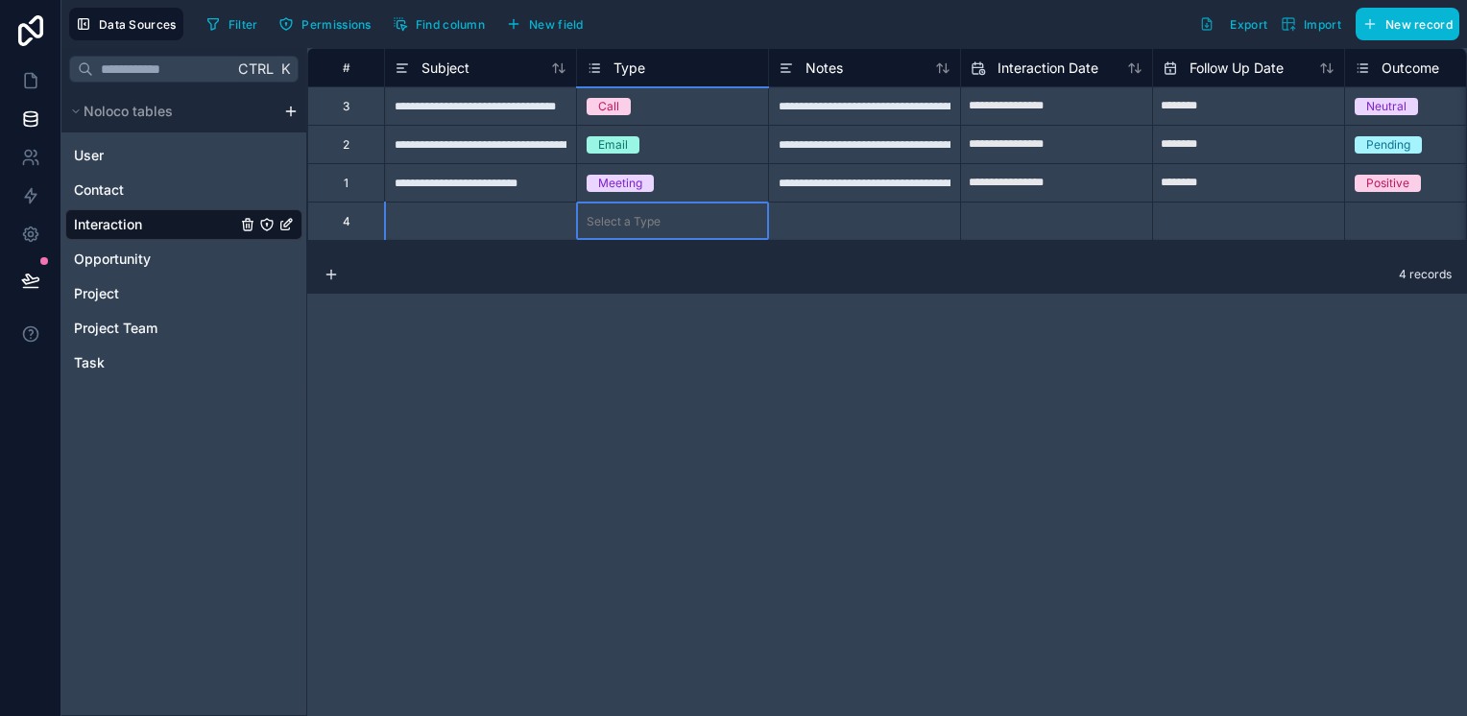
click at [677, 223] on div "Select a Type" at bounding box center [672, 221] width 191 height 19
click at [730, 302] on div "Delete row" at bounding box center [727, 302] width 98 height 21
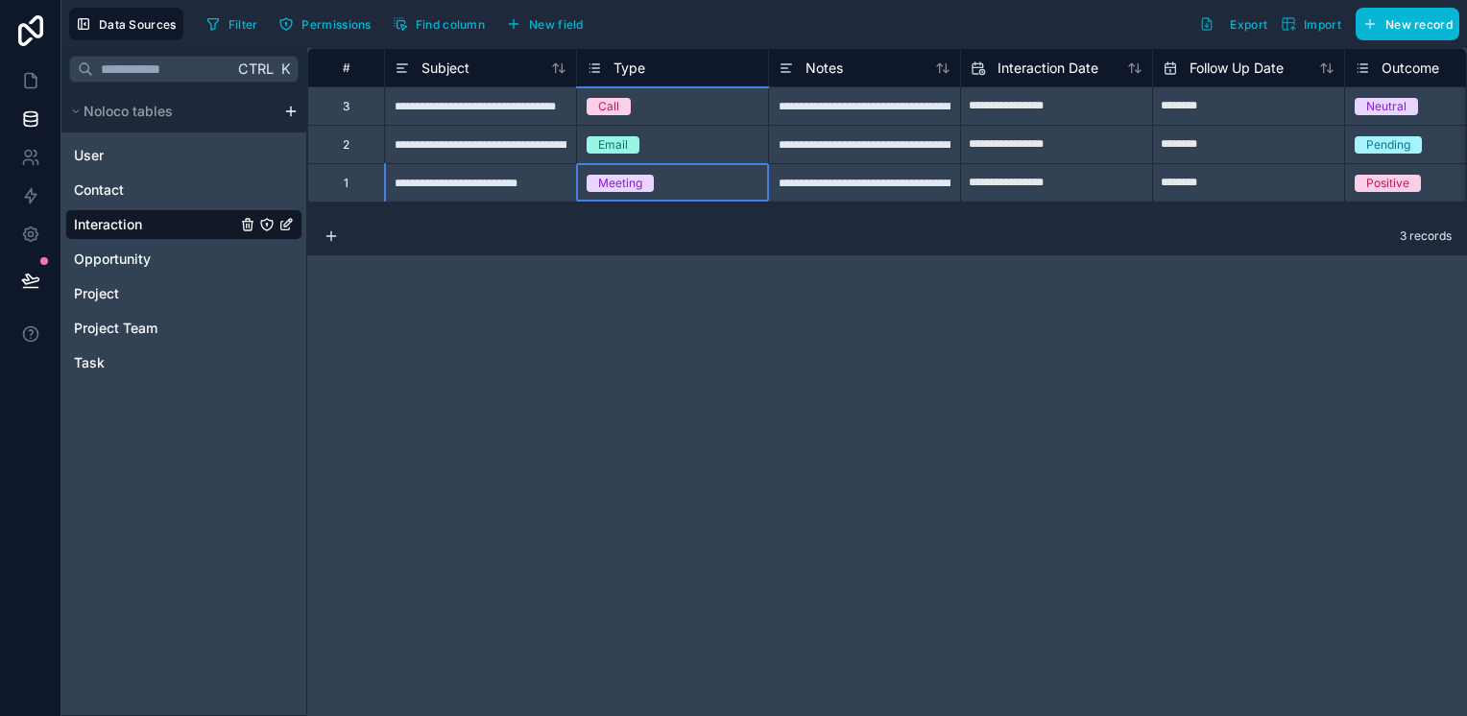
click at [730, 302] on div "**********" at bounding box center [887, 382] width 1160 height 668
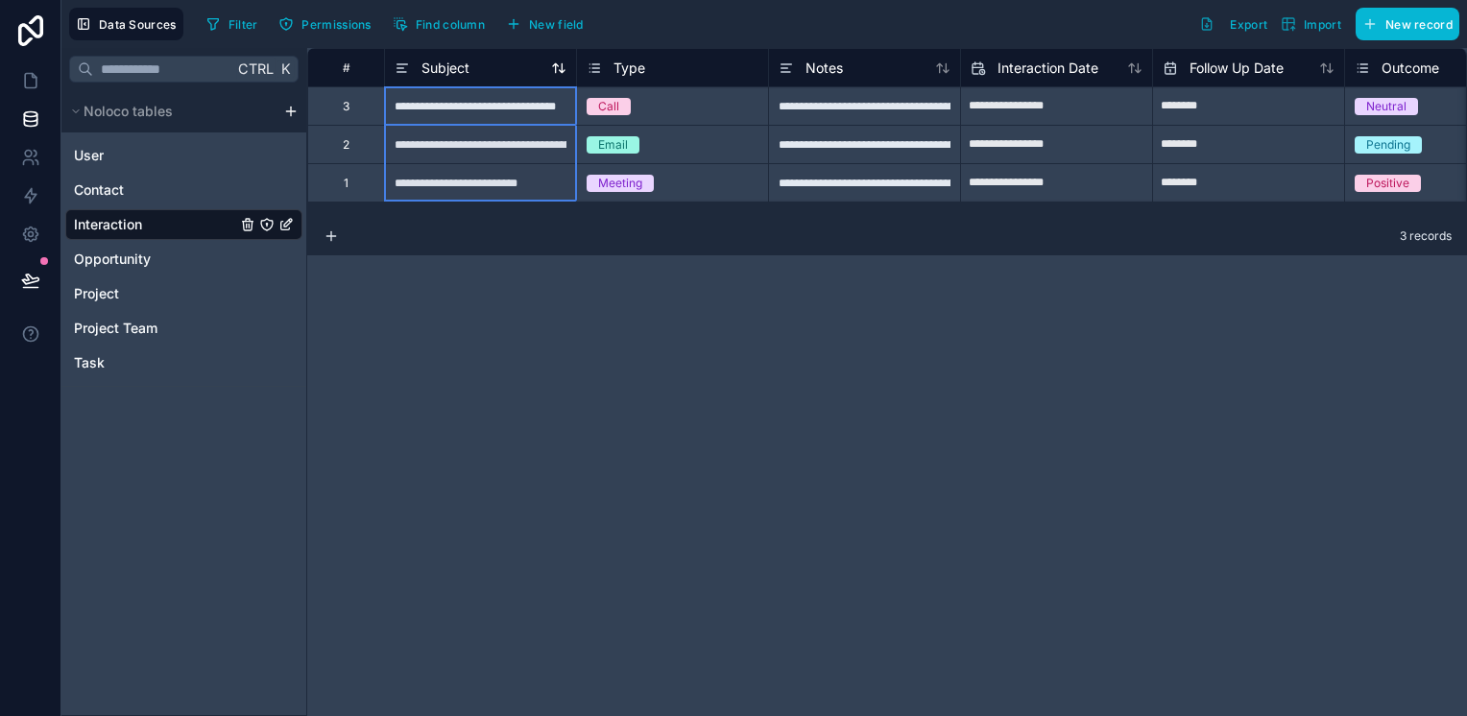
click at [557, 73] on icon at bounding box center [558, 67] width 15 height 15
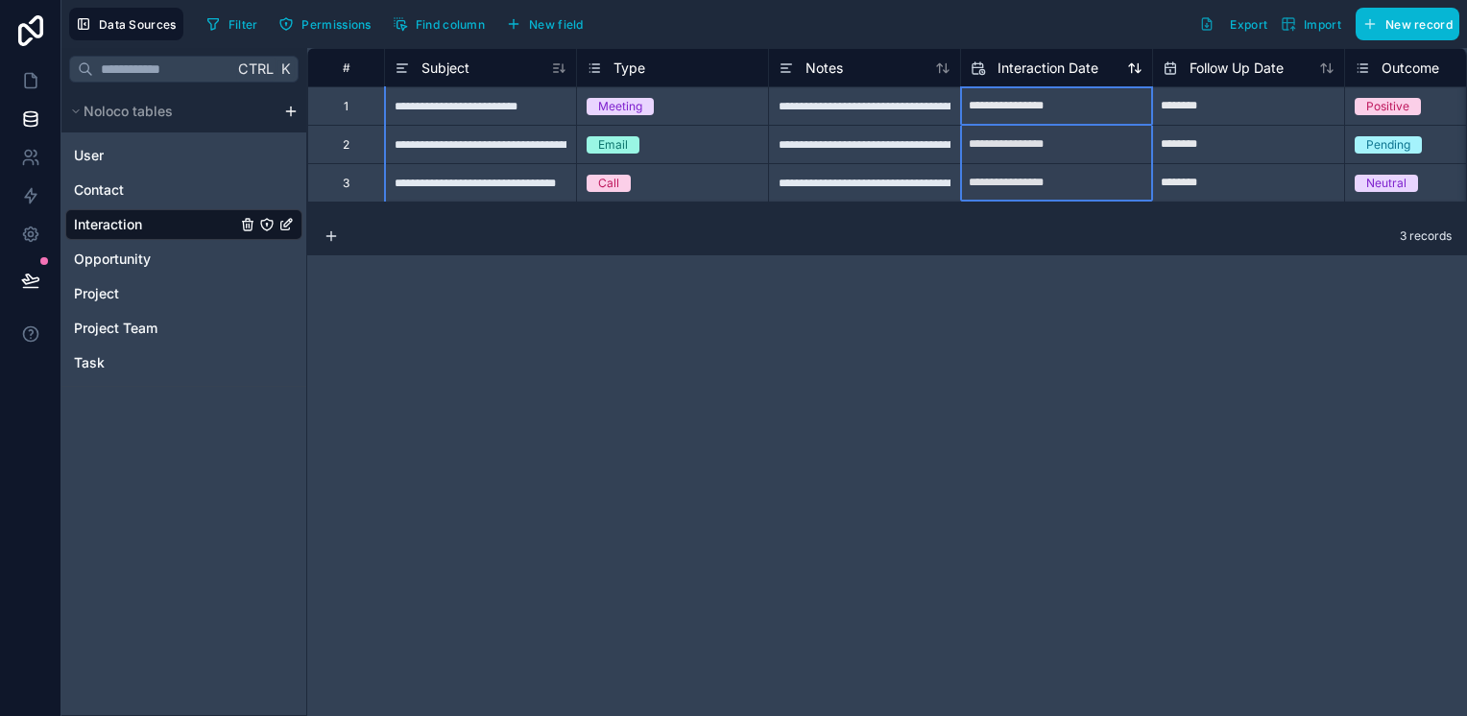
click at [1141, 70] on icon at bounding box center [1134, 67] width 15 height 15
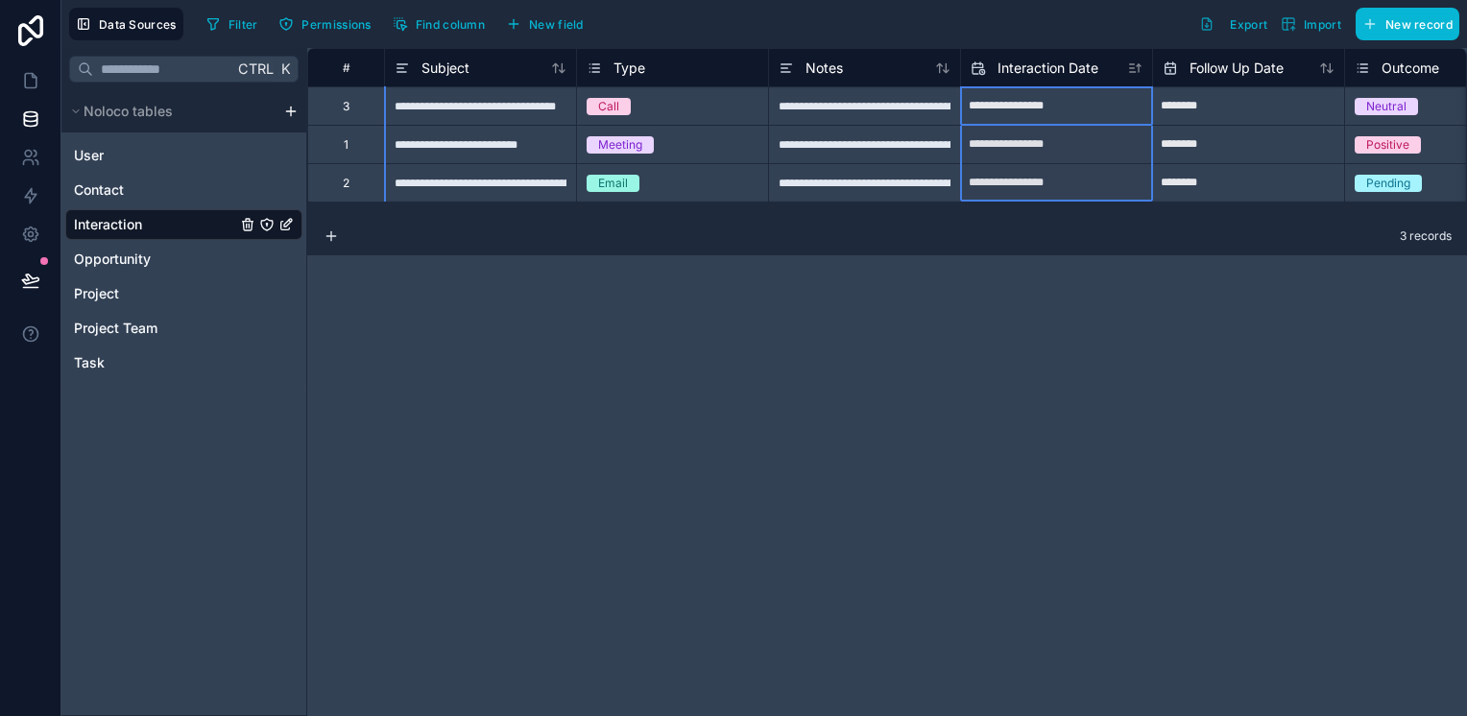
click at [1141, 70] on icon at bounding box center [1134, 67] width 15 height 15
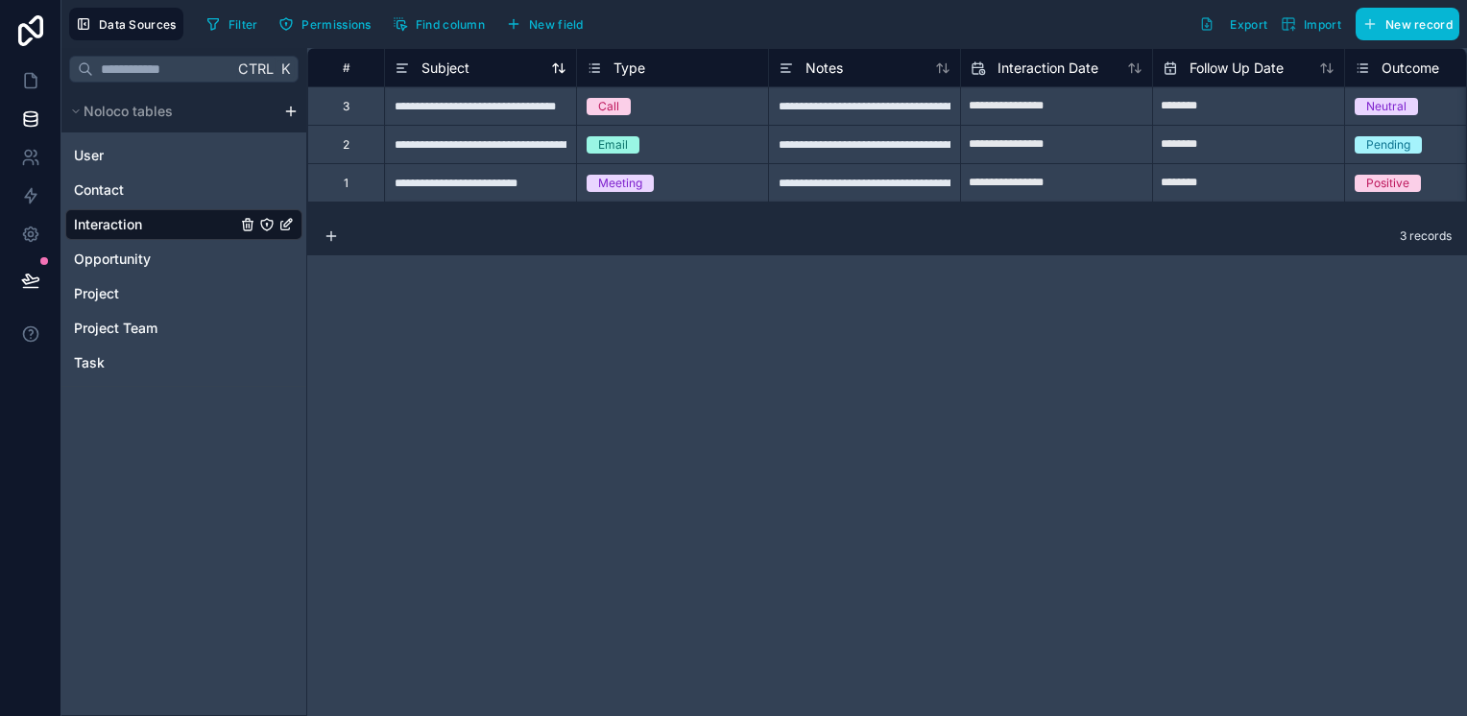
click at [552, 68] on icon at bounding box center [558, 67] width 15 height 15
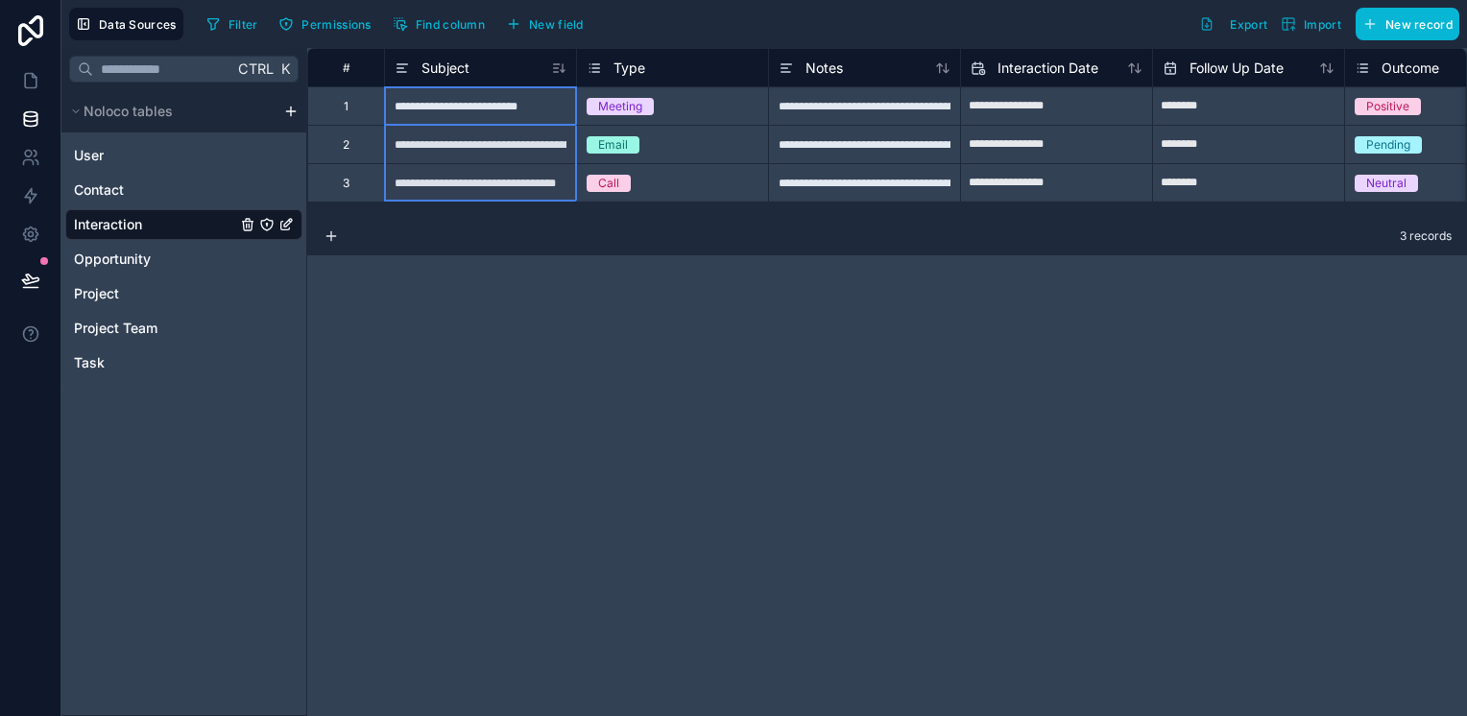
click at [552, 68] on icon at bounding box center [558, 67] width 15 height 15
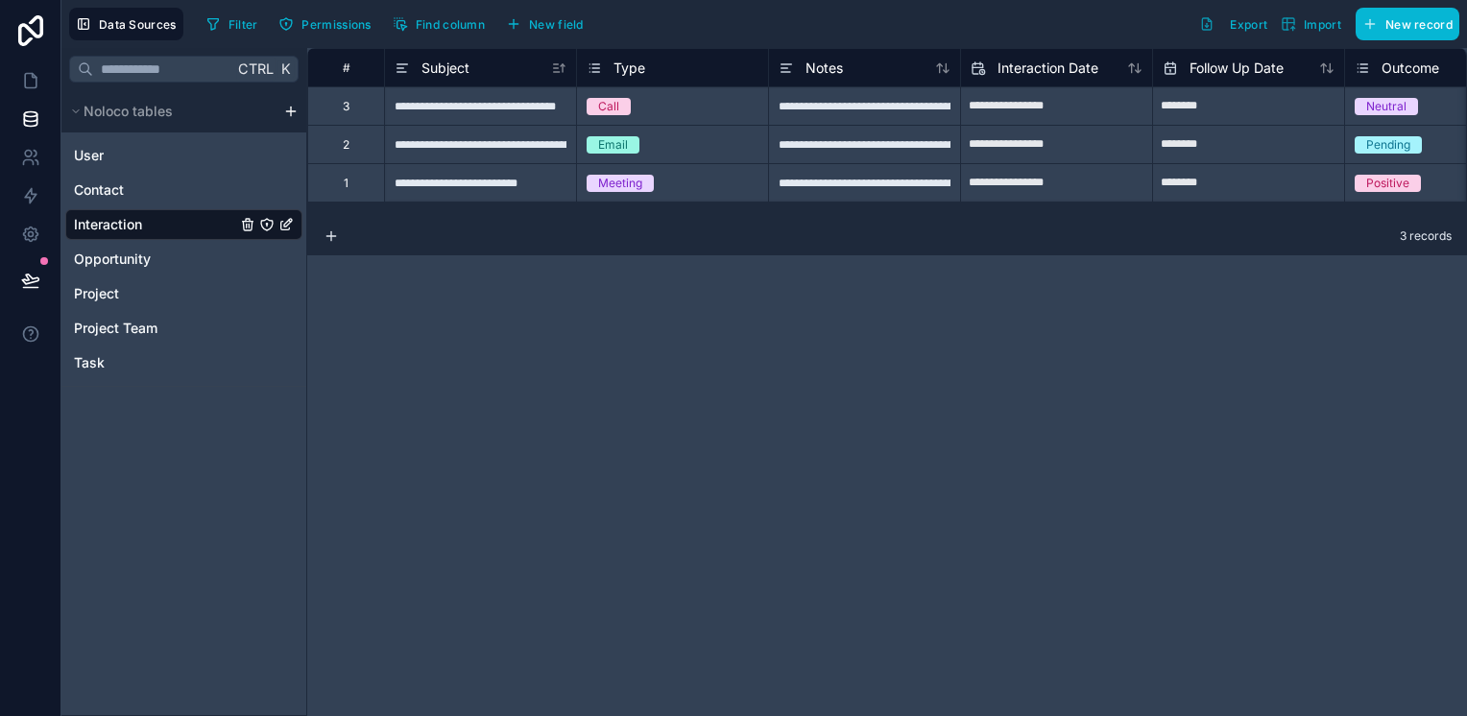
click at [595, 68] on icon at bounding box center [594, 68] width 15 height 23
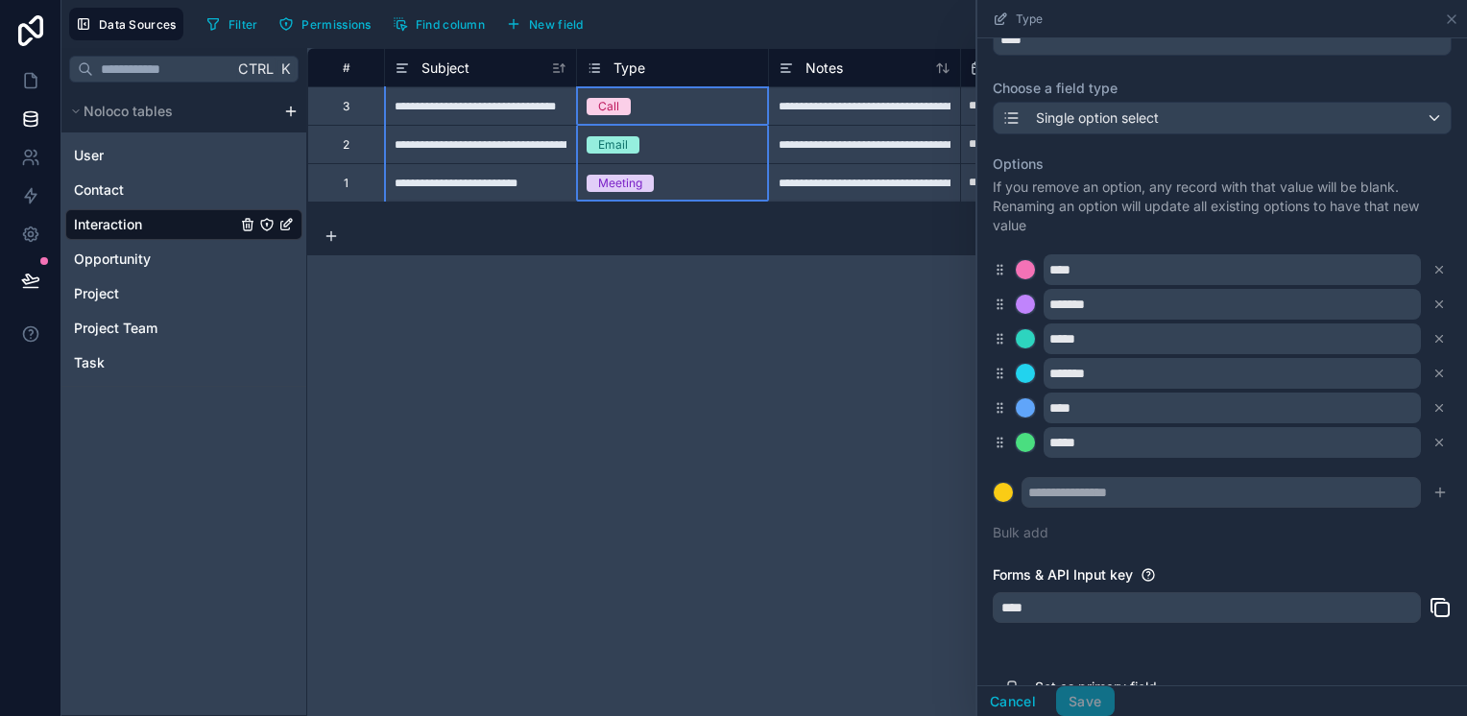
scroll to position [176, 0]
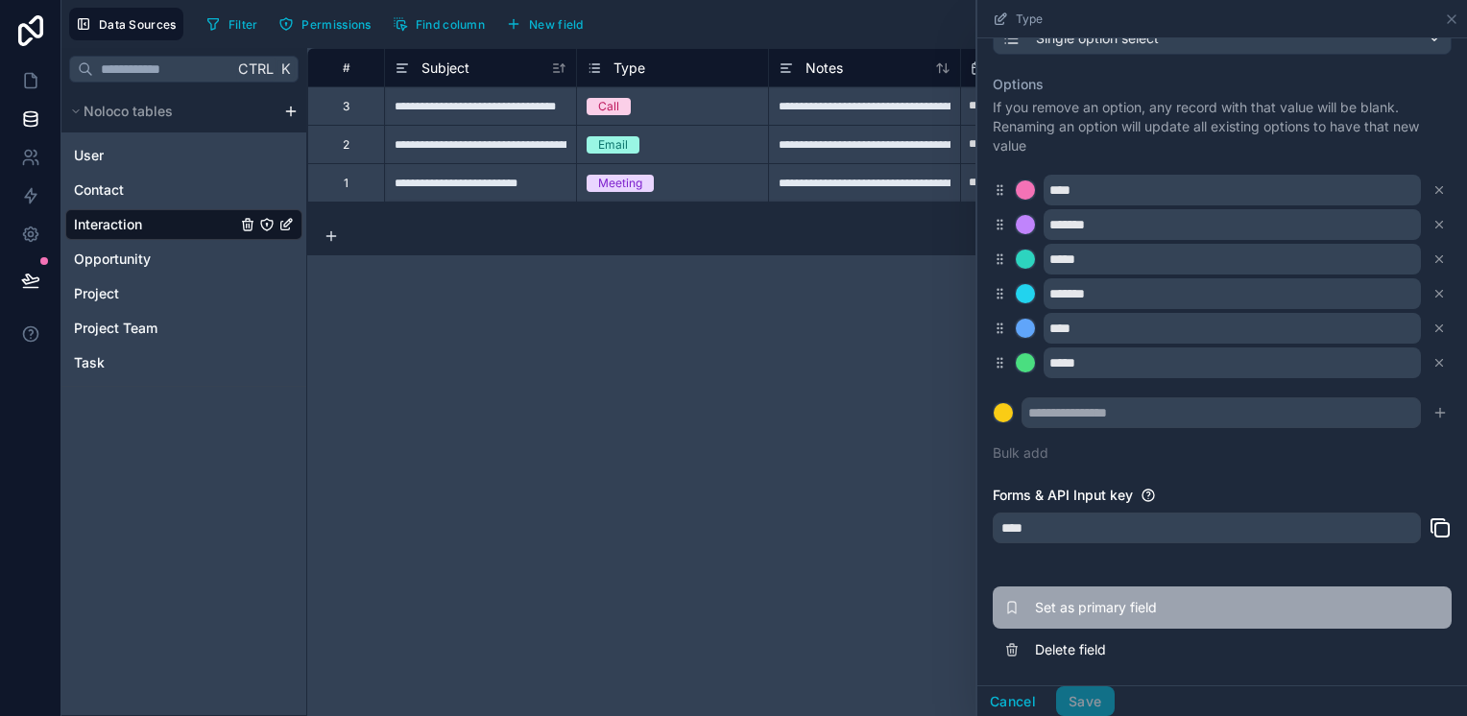
click at [1085, 624] on button "Set as primary field" at bounding box center [1222, 608] width 459 height 42
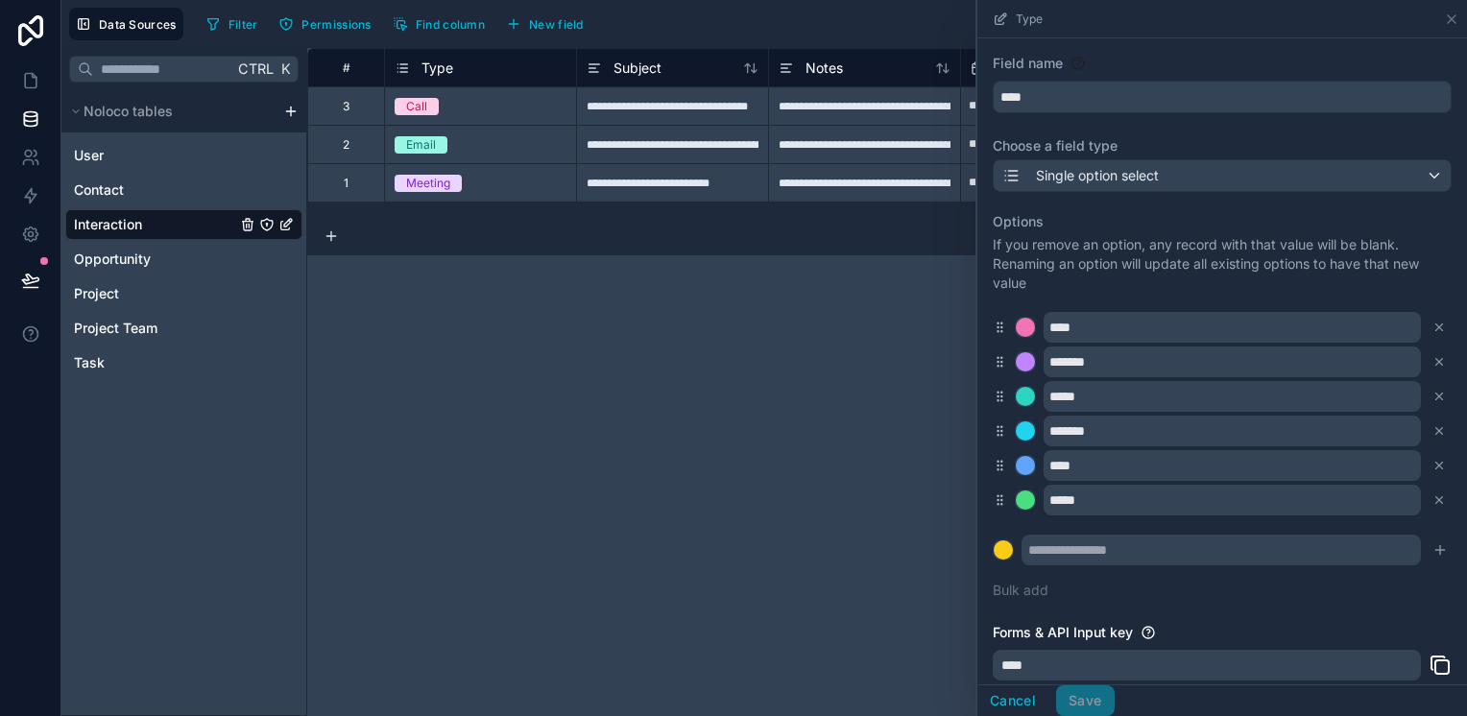
scroll to position [0, 0]
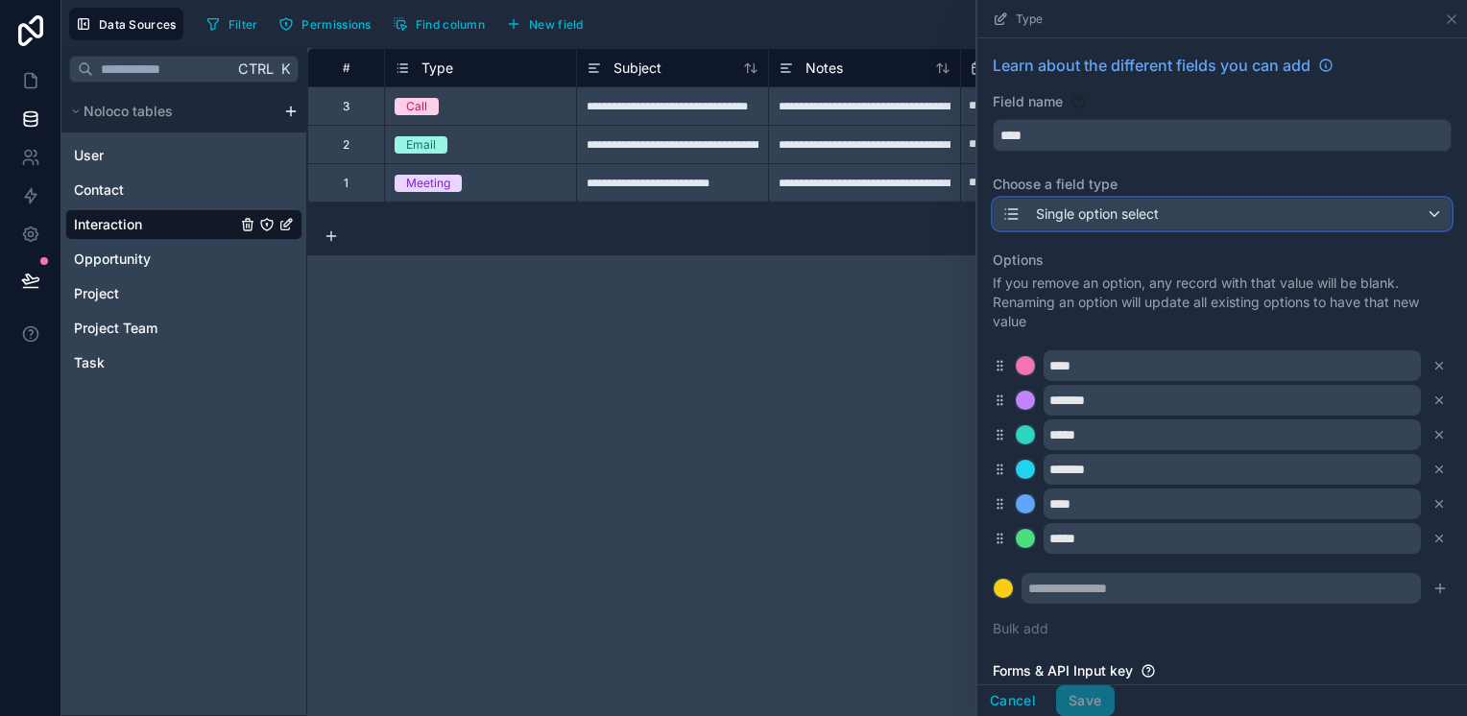
click at [1203, 198] on button "Single option select" at bounding box center [1222, 214] width 459 height 33
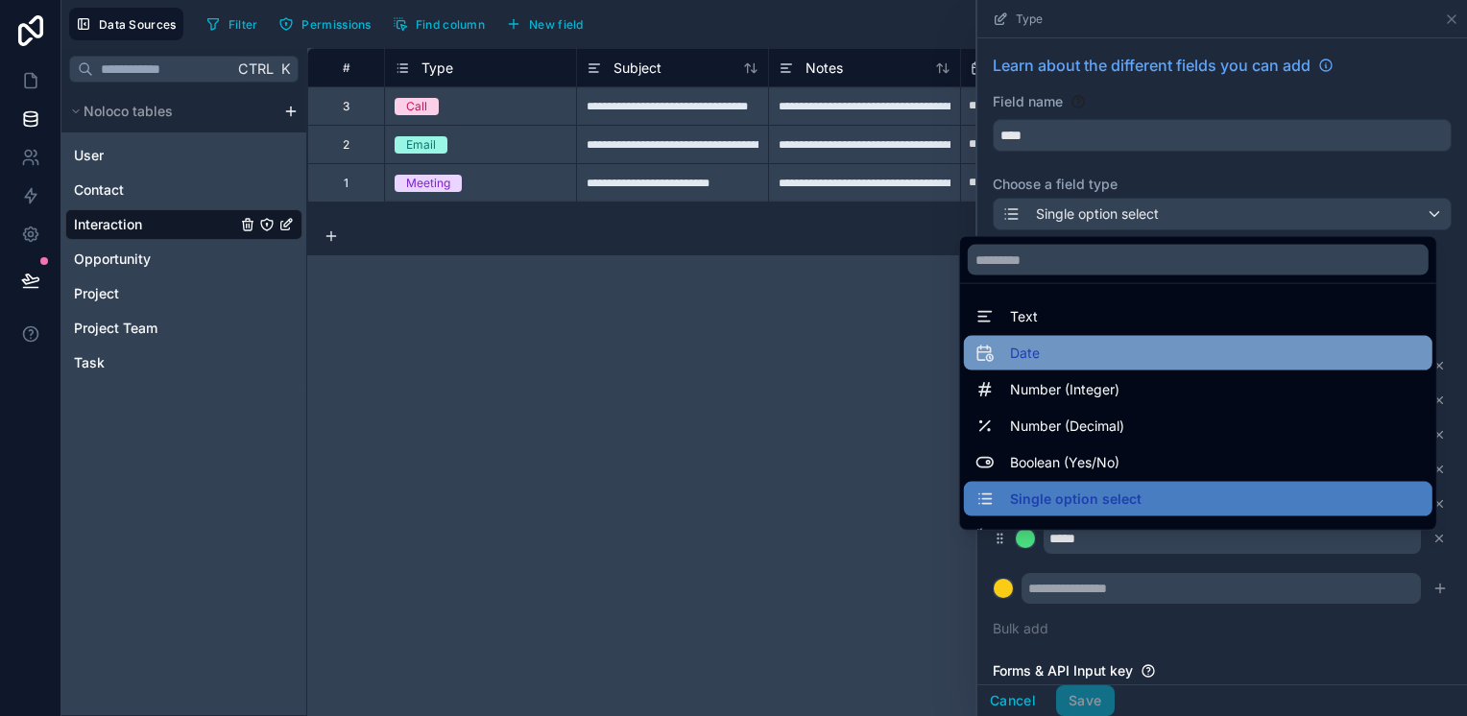
click at [1145, 337] on div "Date" at bounding box center [1198, 353] width 469 height 35
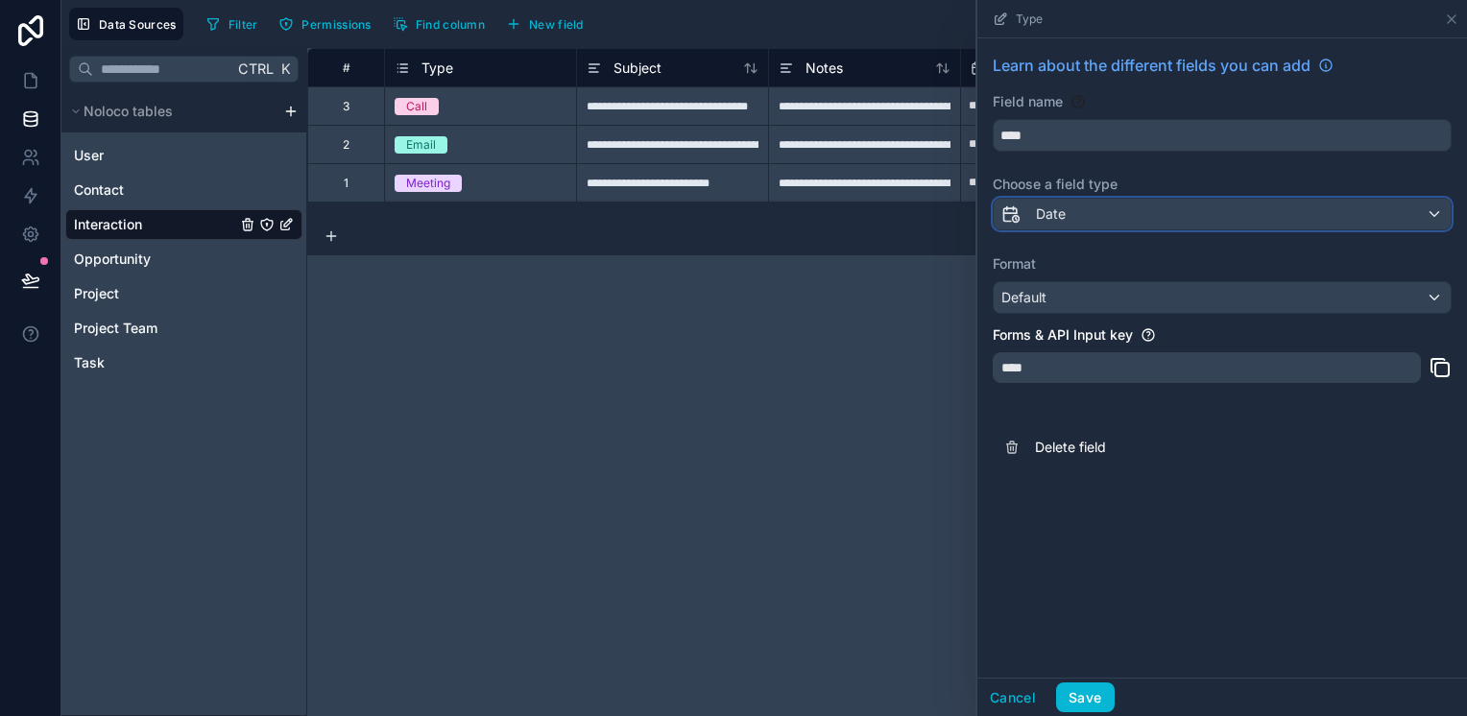
click at [1148, 216] on div "Date" at bounding box center [1222, 214] width 457 height 31
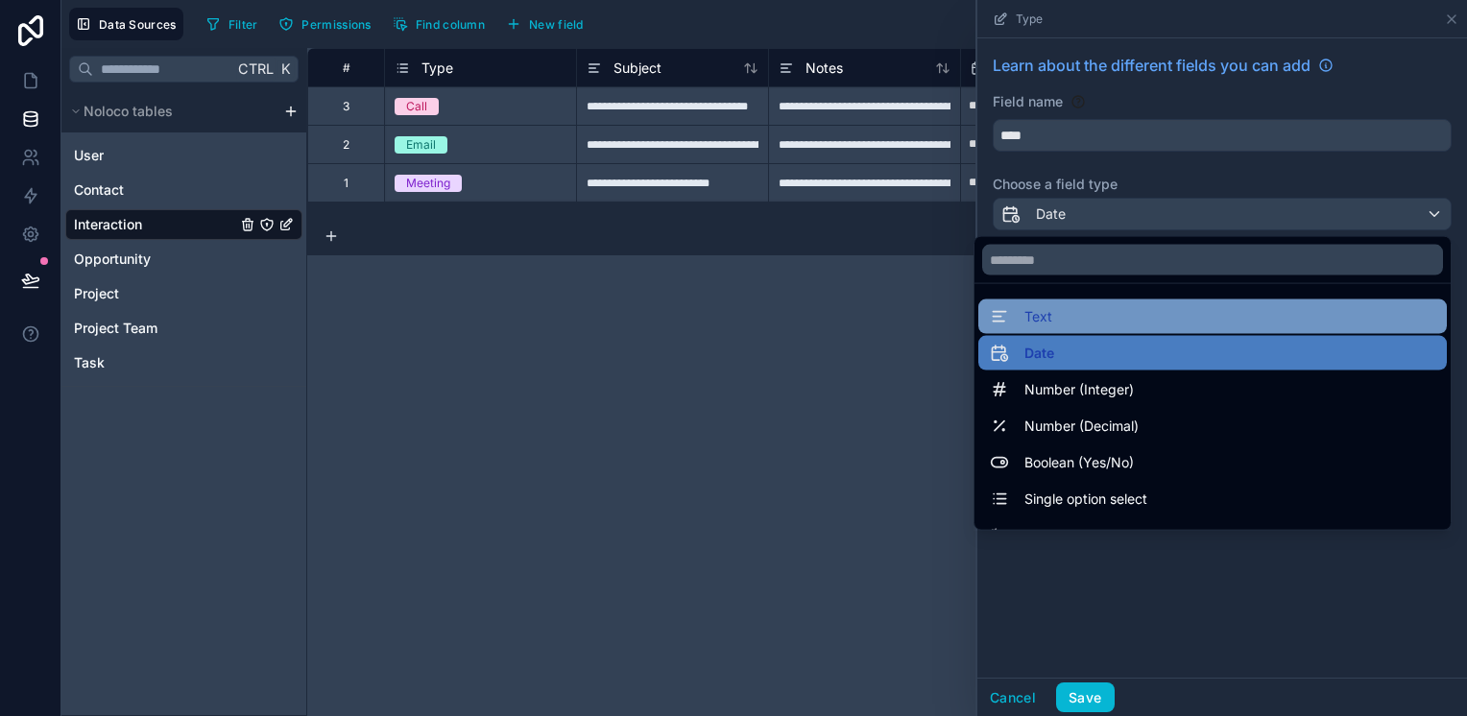
click at [1121, 315] on div "Text" at bounding box center [1213, 316] width 446 height 23
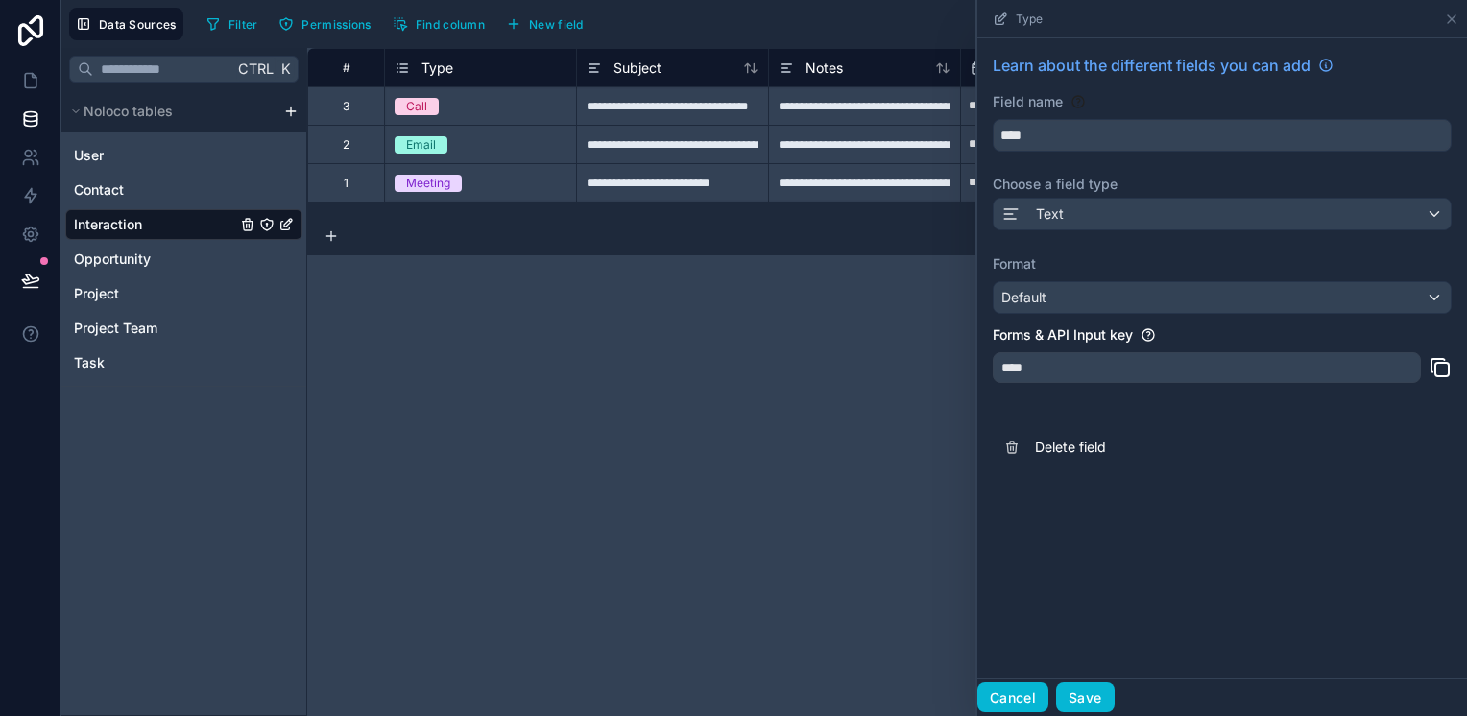
click at [1020, 705] on button "Cancel" at bounding box center [1013, 698] width 71 height 31
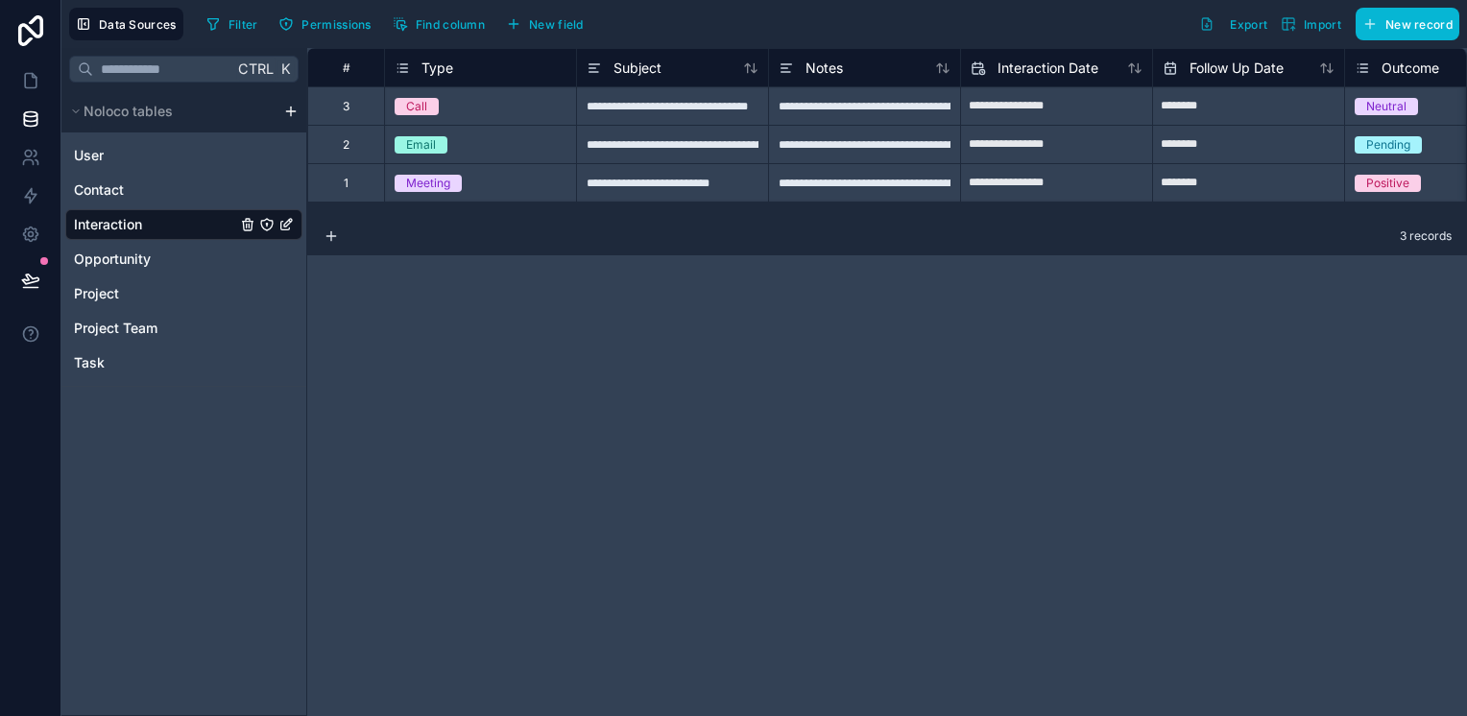
click at [569, 137] on div "Email" at bounding box center [480, 144] width 191 height 21
click at [404, 68] on icon at bounding box center [403, 68] width 7 height 0
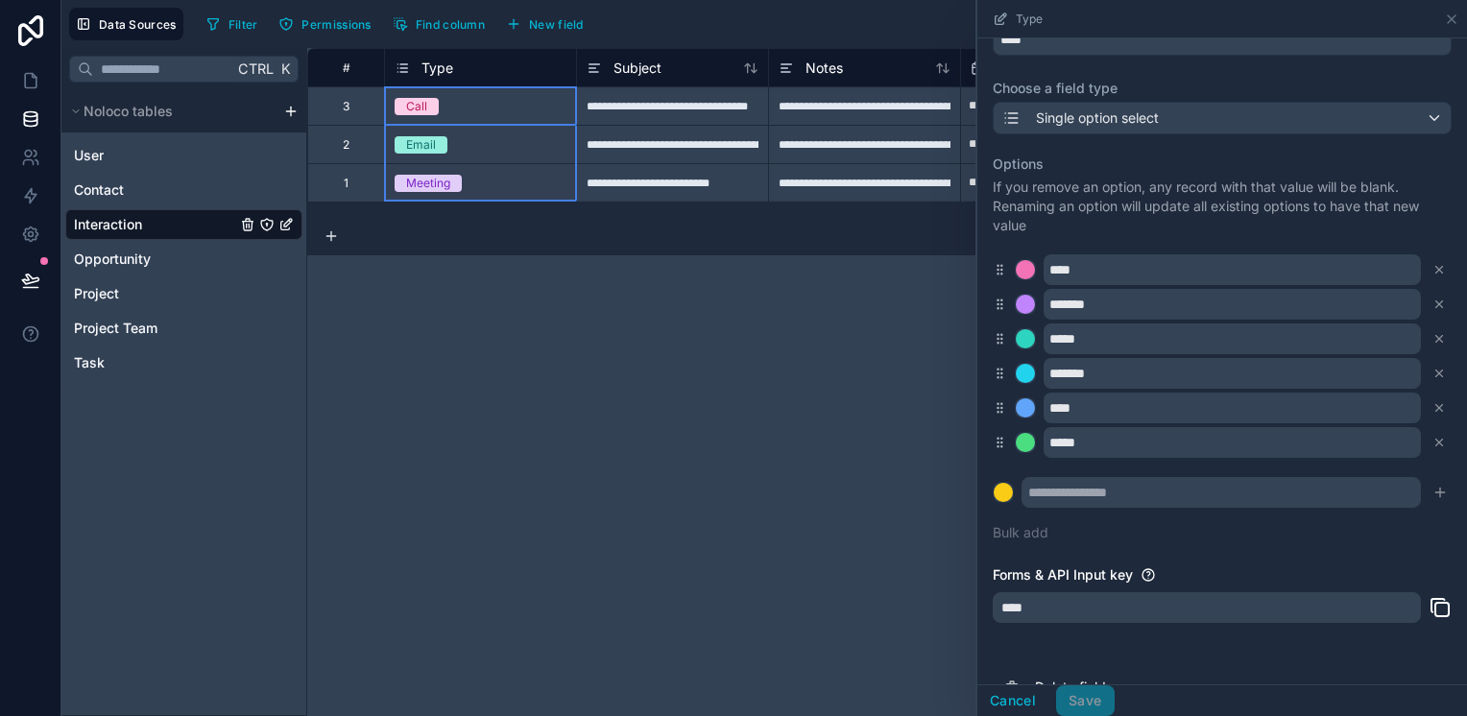
scroll to position [134, 0]
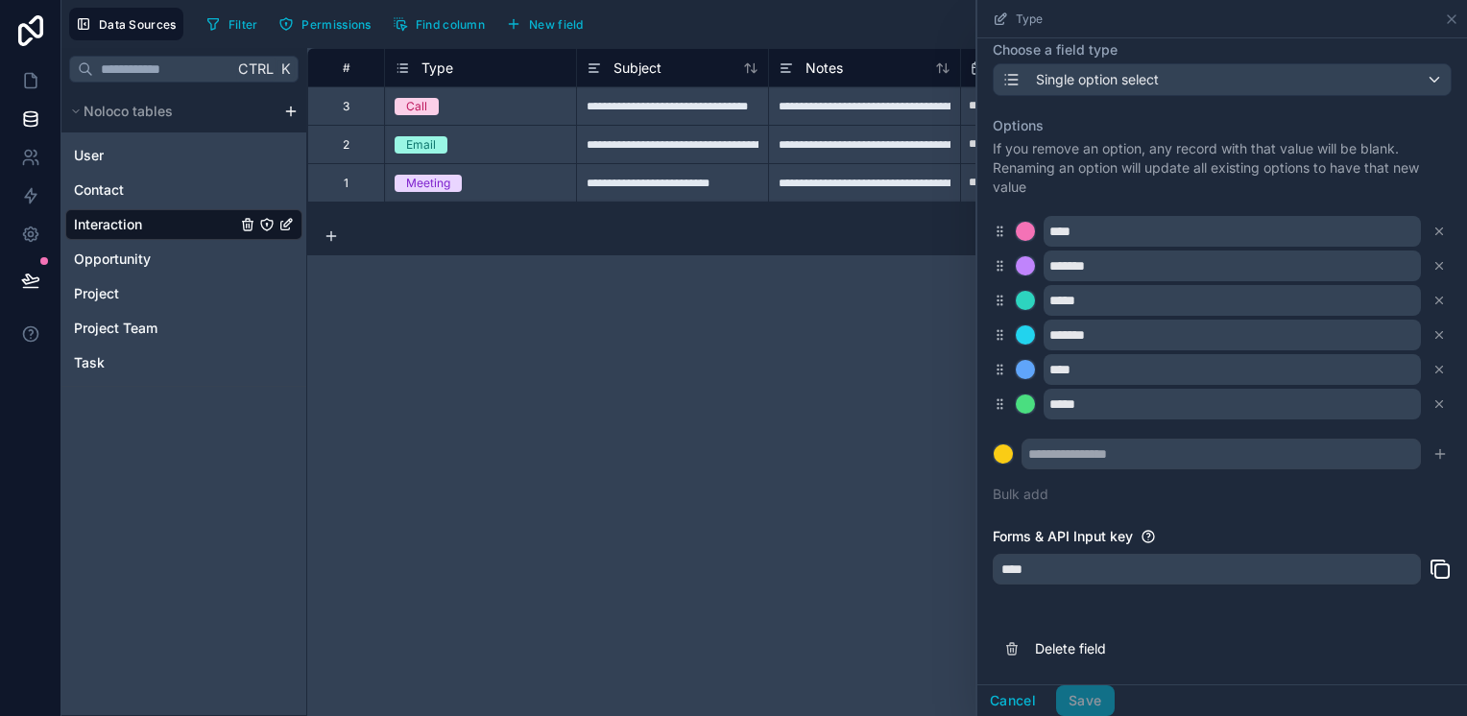
click at [1118, 569] on div "****" at bounding box center [1207, 569] width 428 height 31
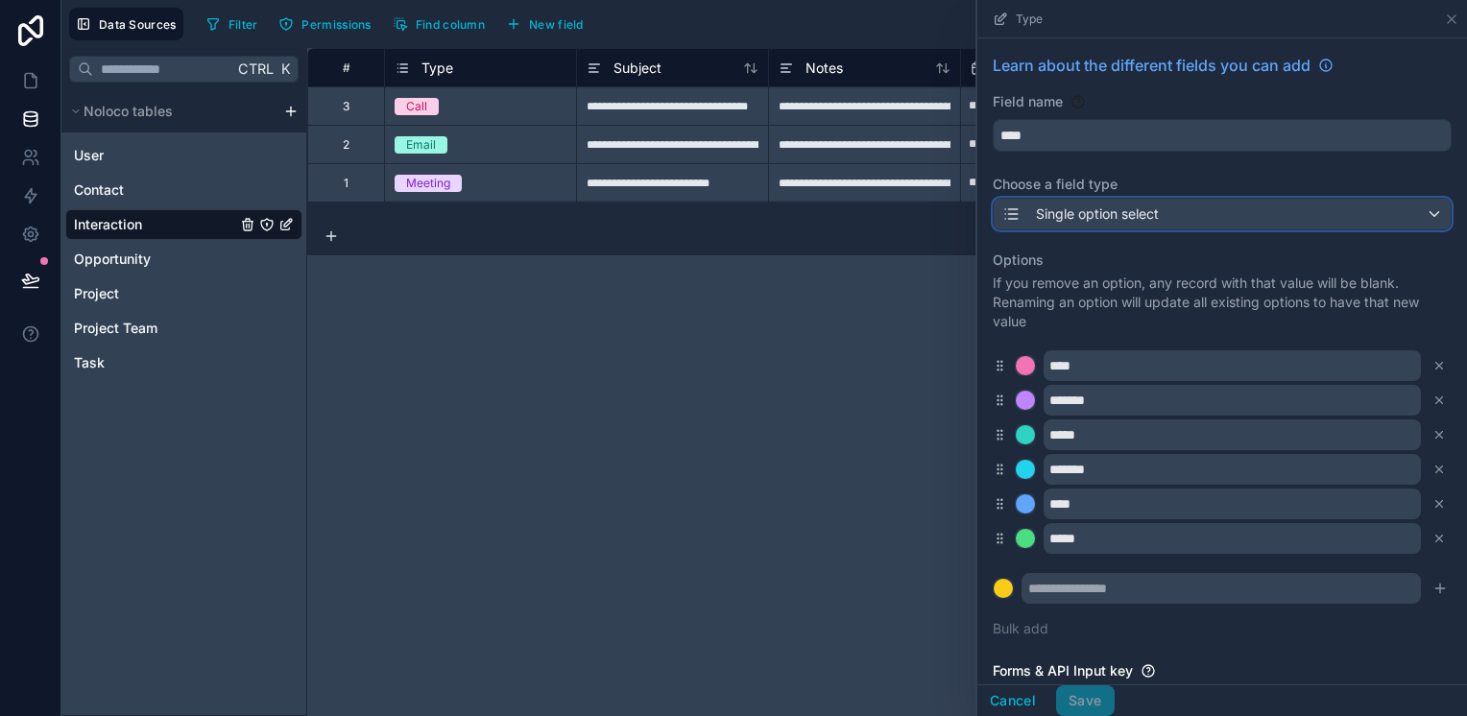
click at [1096, 212] on span "Single option select" at bounding box center [1097, 214] width 123 height 19
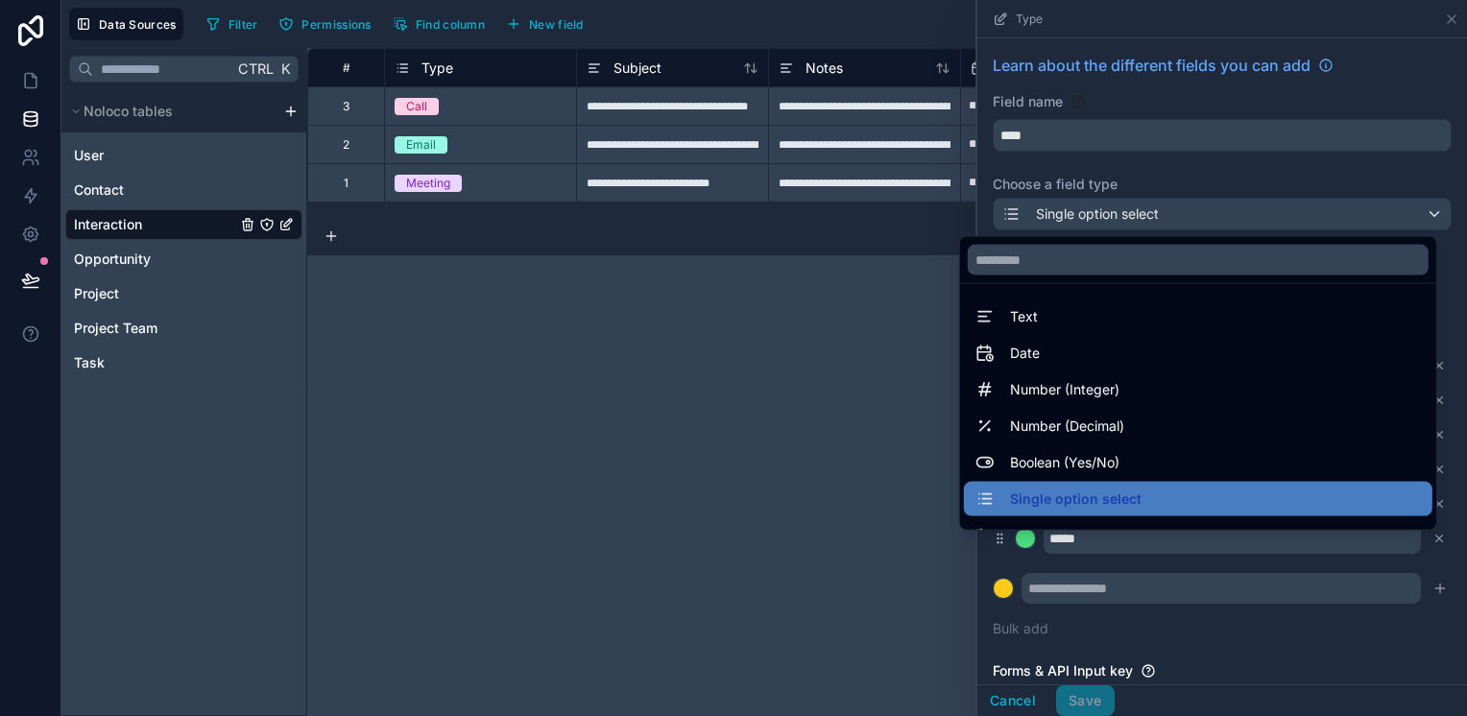
click at [1067, 136] on div at bounding box center [1223, 358] width 490 height 716
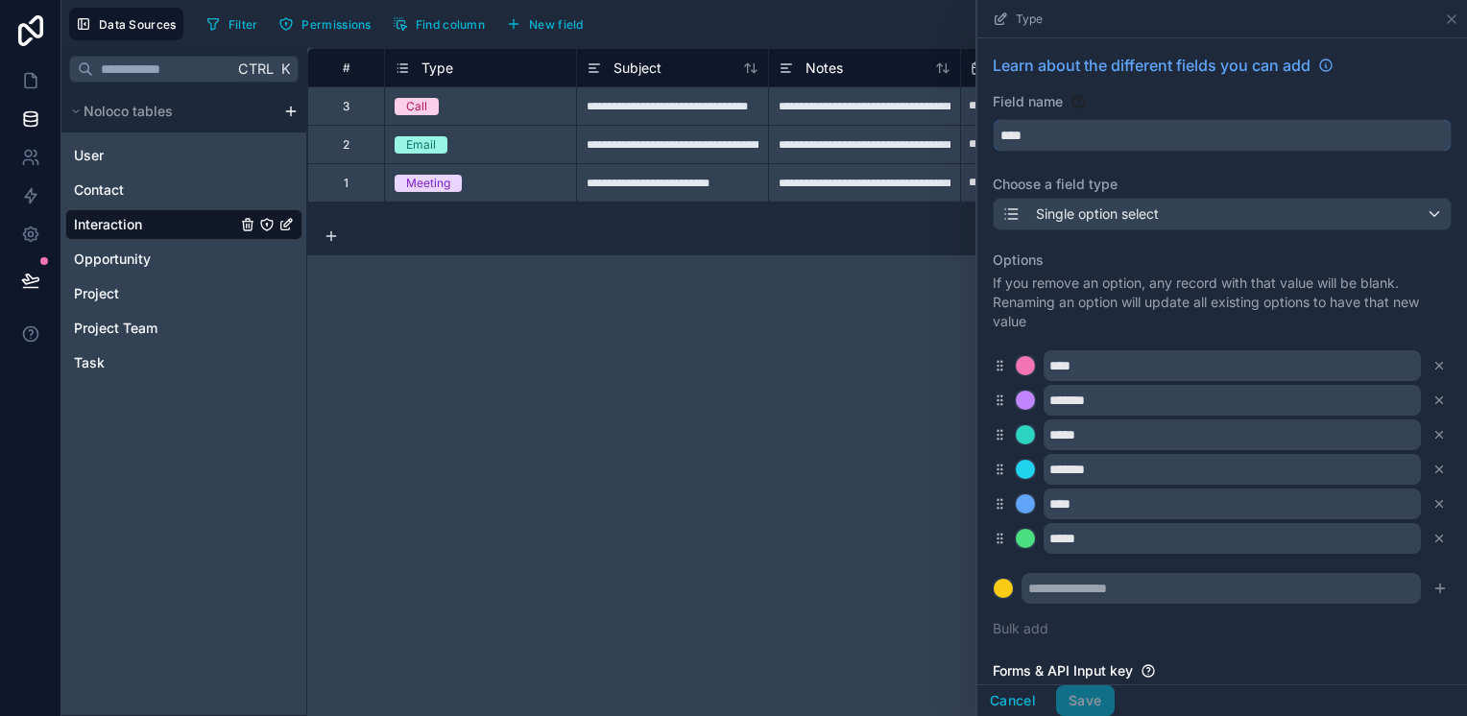
click at [1067, 136] on input "****" at bounding box center [1222, 135] width 457 height 31
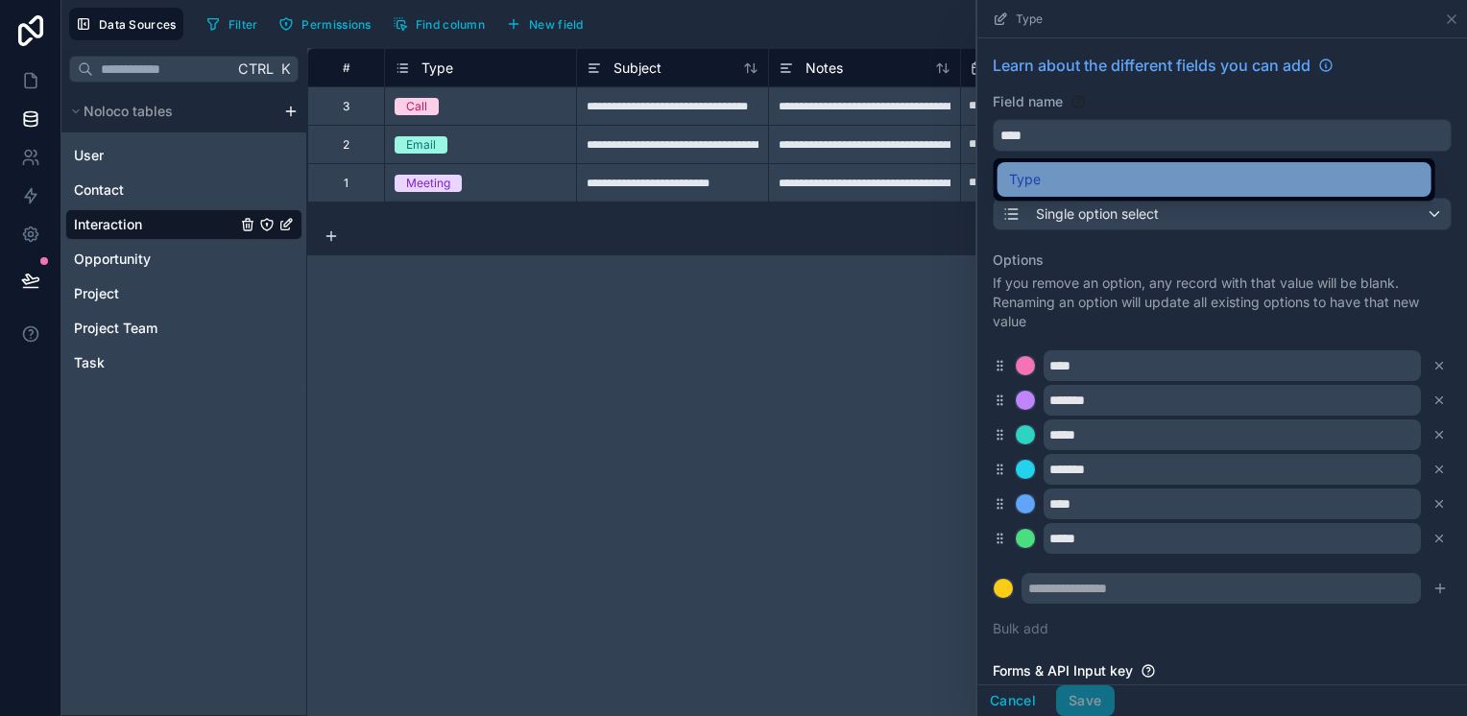
click at [1074, 172] on div "Type" at bounding box center [1214, 179] width 411 height 23
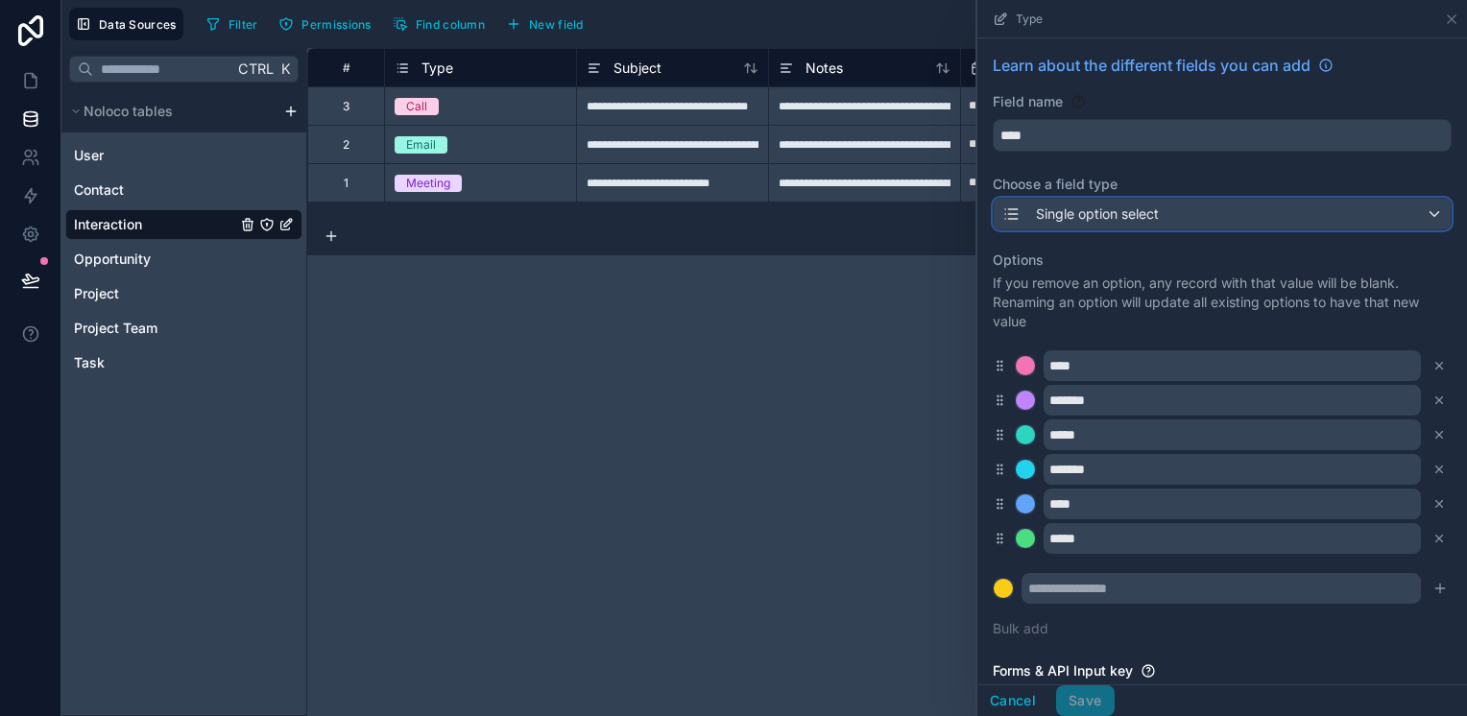
click at [1078, 208] on span "Single option select" at bounding box center [1097, 214] width 123 height 19
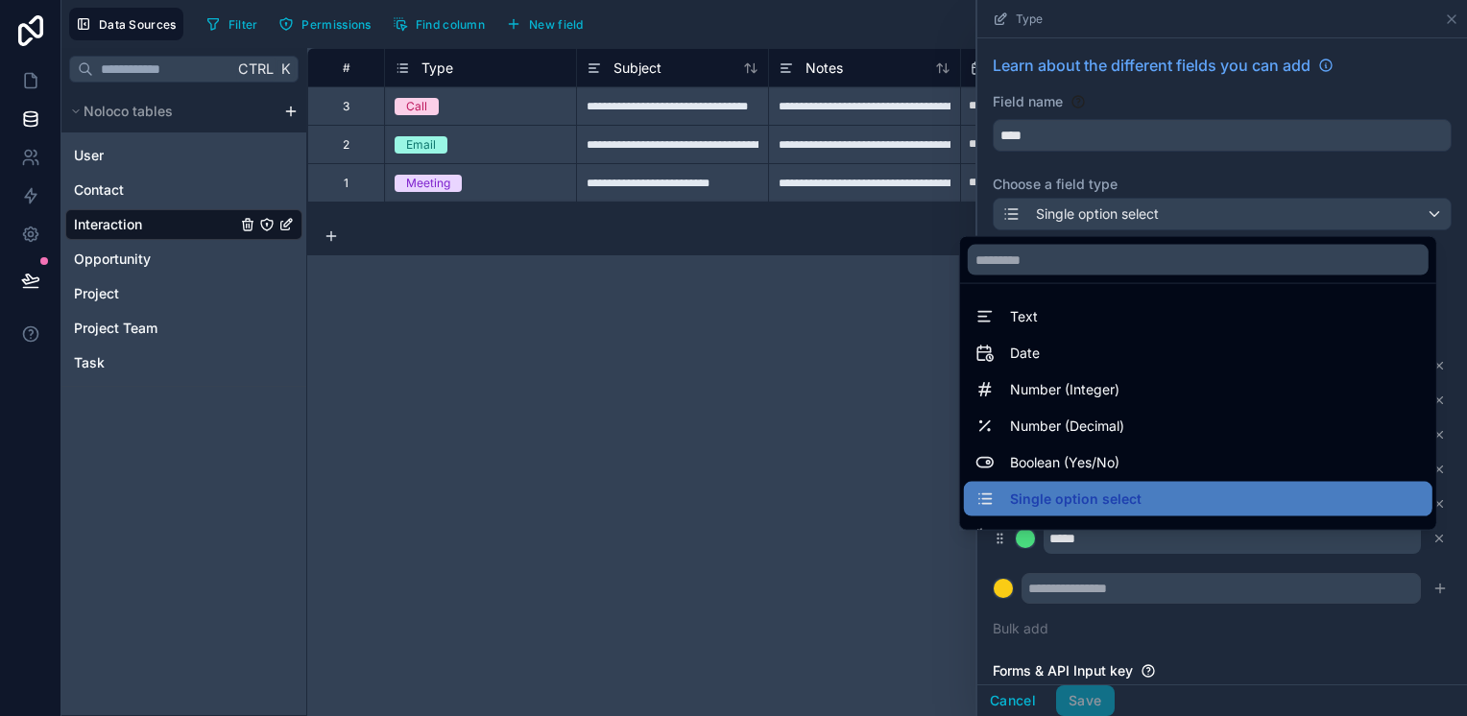
click at [1075, 126] on div at bounding box center [1223, 358] width 490 height 716
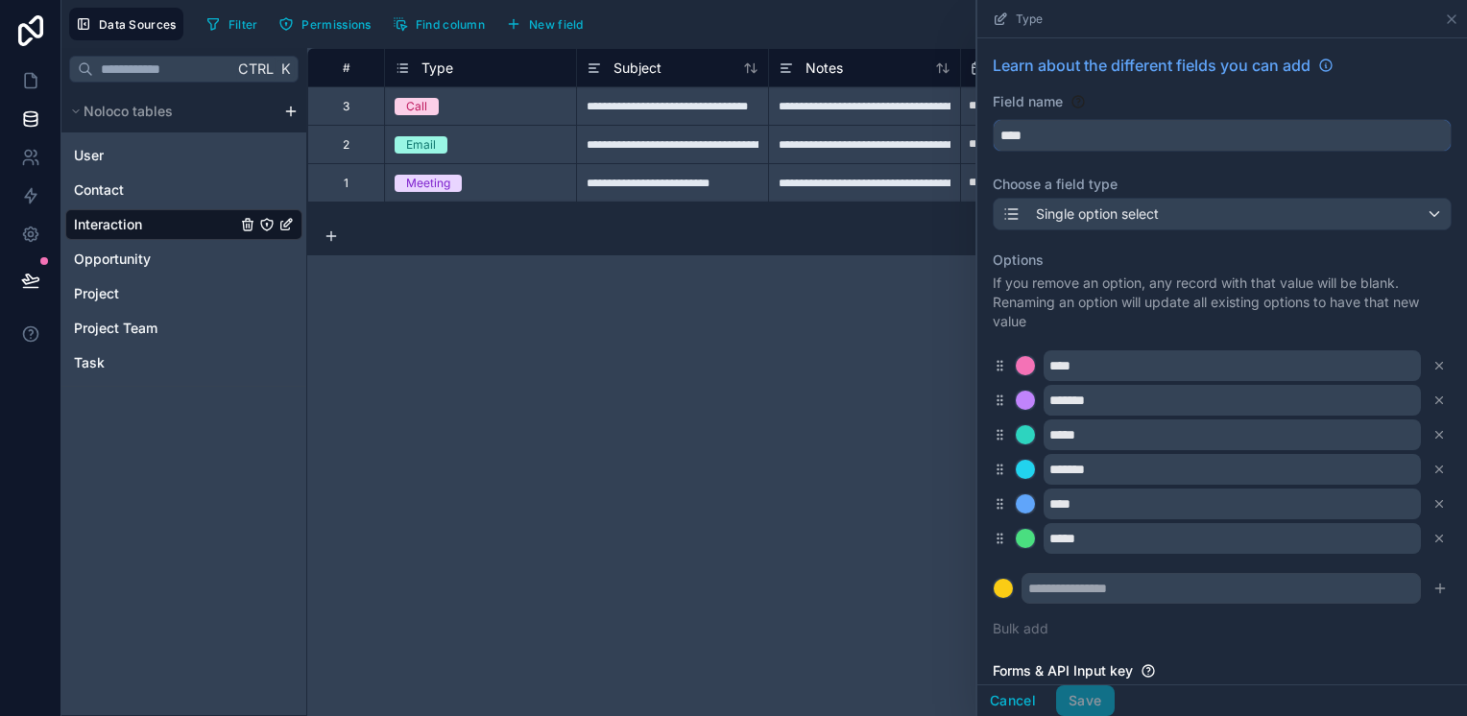
click at [1075, 138] on input "****" at bounding box center [1222, 135] width 457 height 31
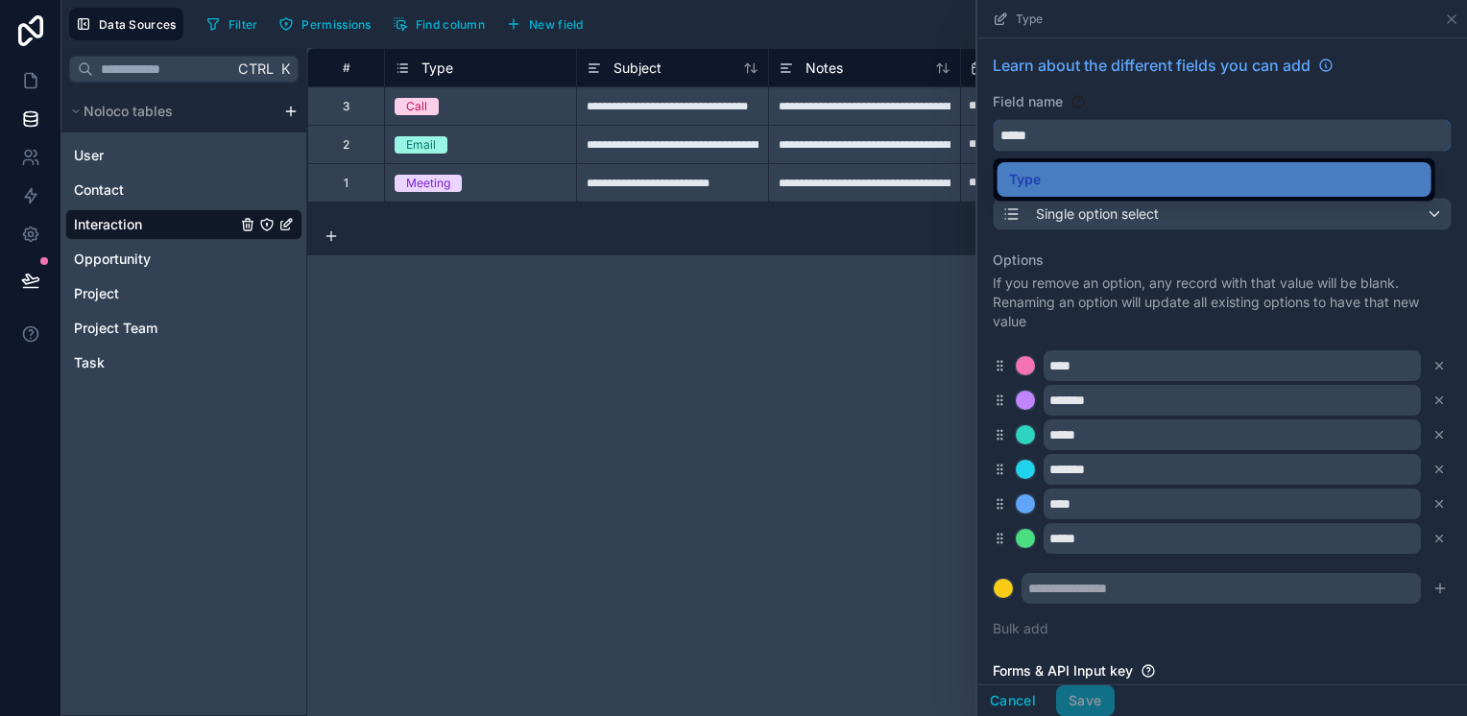
click at [993, 119] on button "****" at bounding box center [1222, 135] width 459 height 33
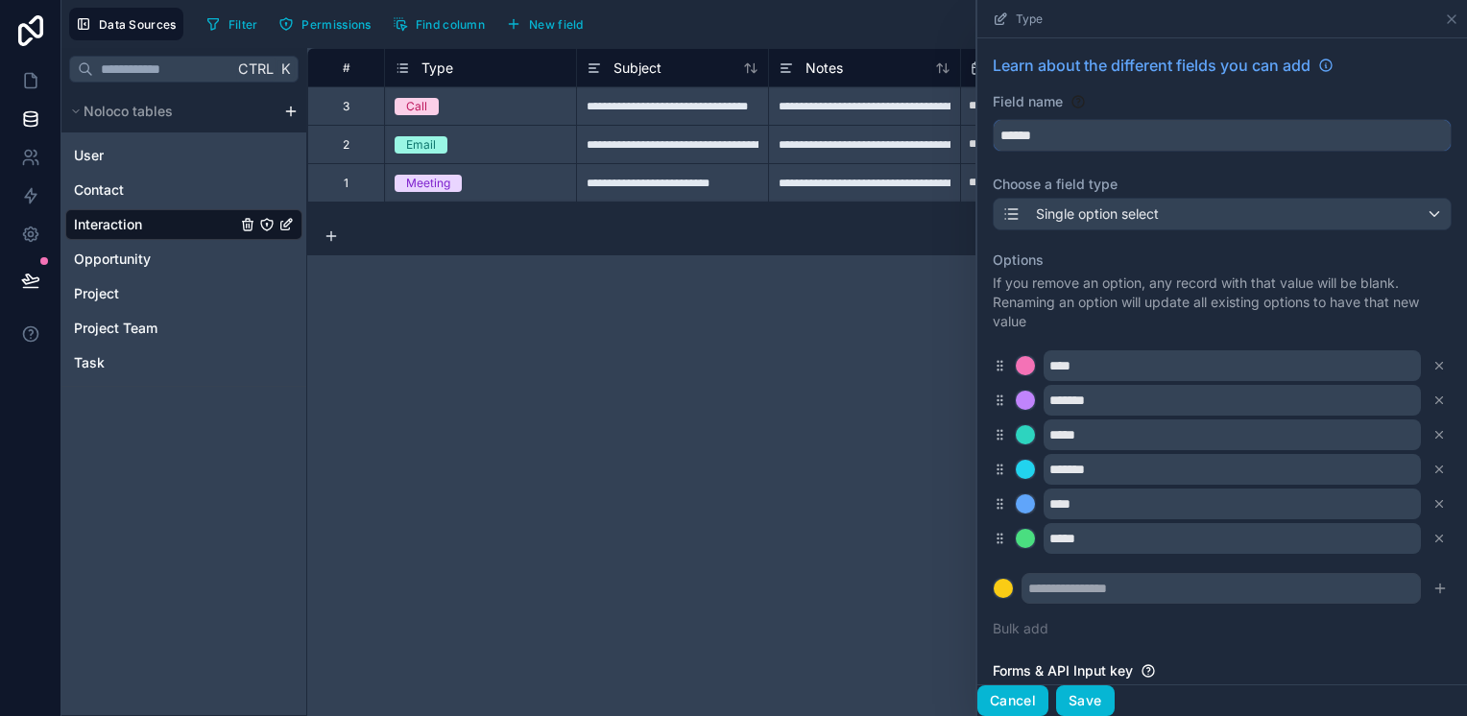
type input "******"
click at [1014, 699] on button "Cancel" at bounding box center [1013, 701] width 71 height 31
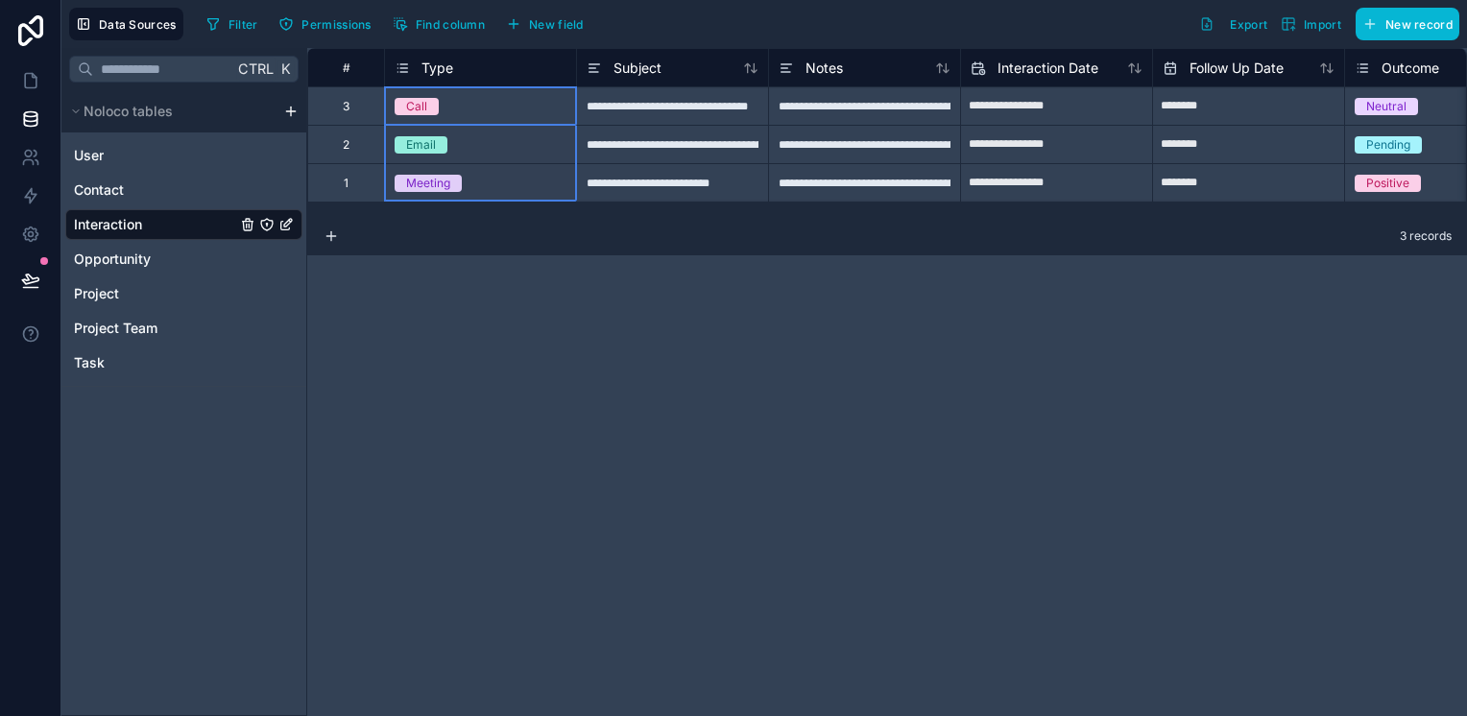
click at [404, 68] on icon at bounding box center [403, 68] width 7 height 0
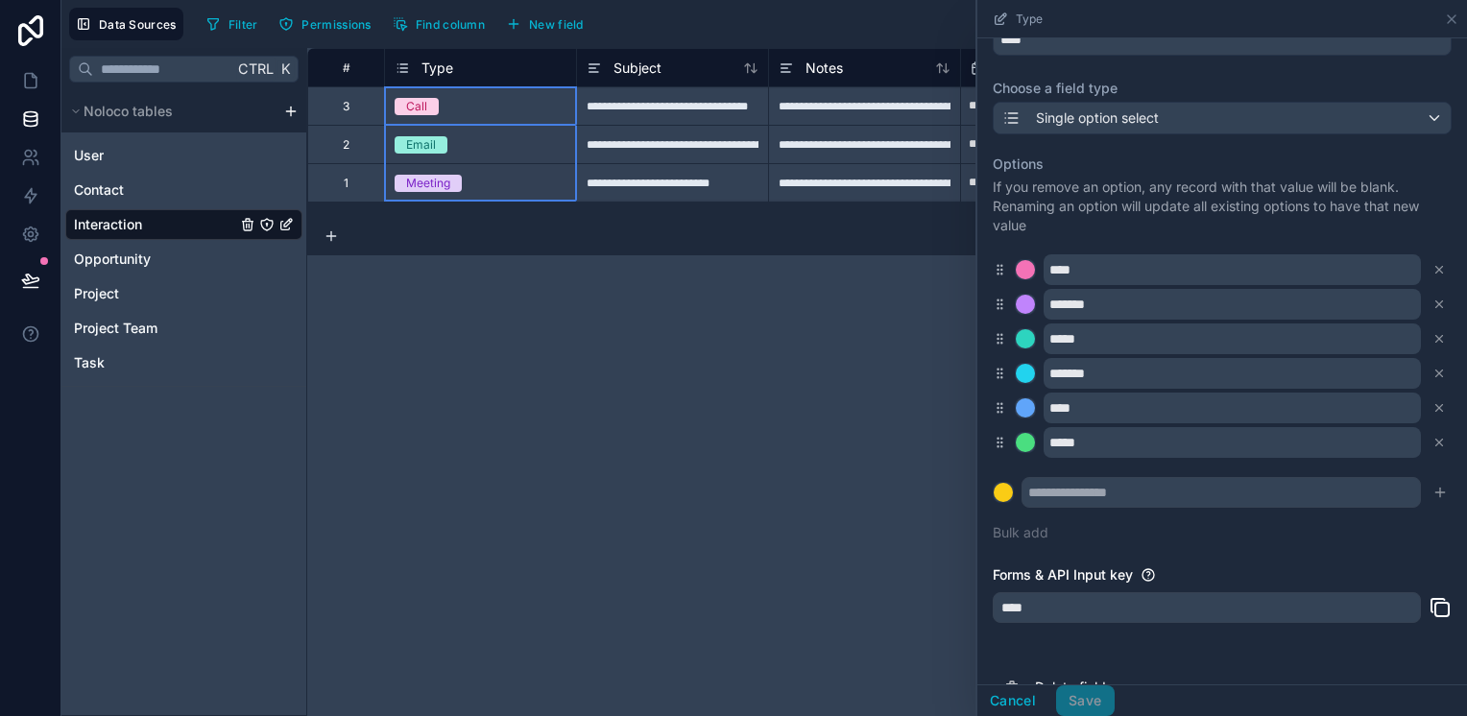
scroll to position [134, 0]
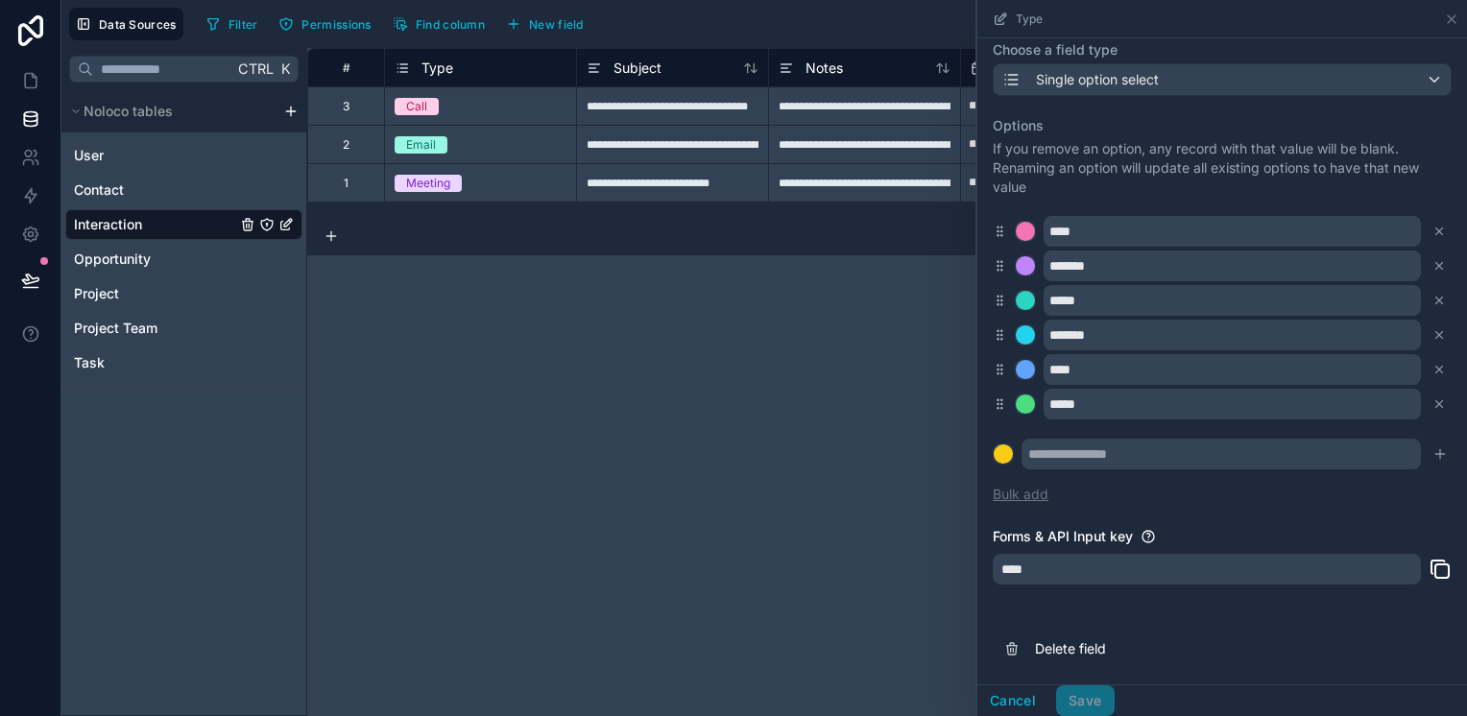
click at [1008, 485] on button "Bulk add" at bounding box center [1021, 494] width 56 height 19
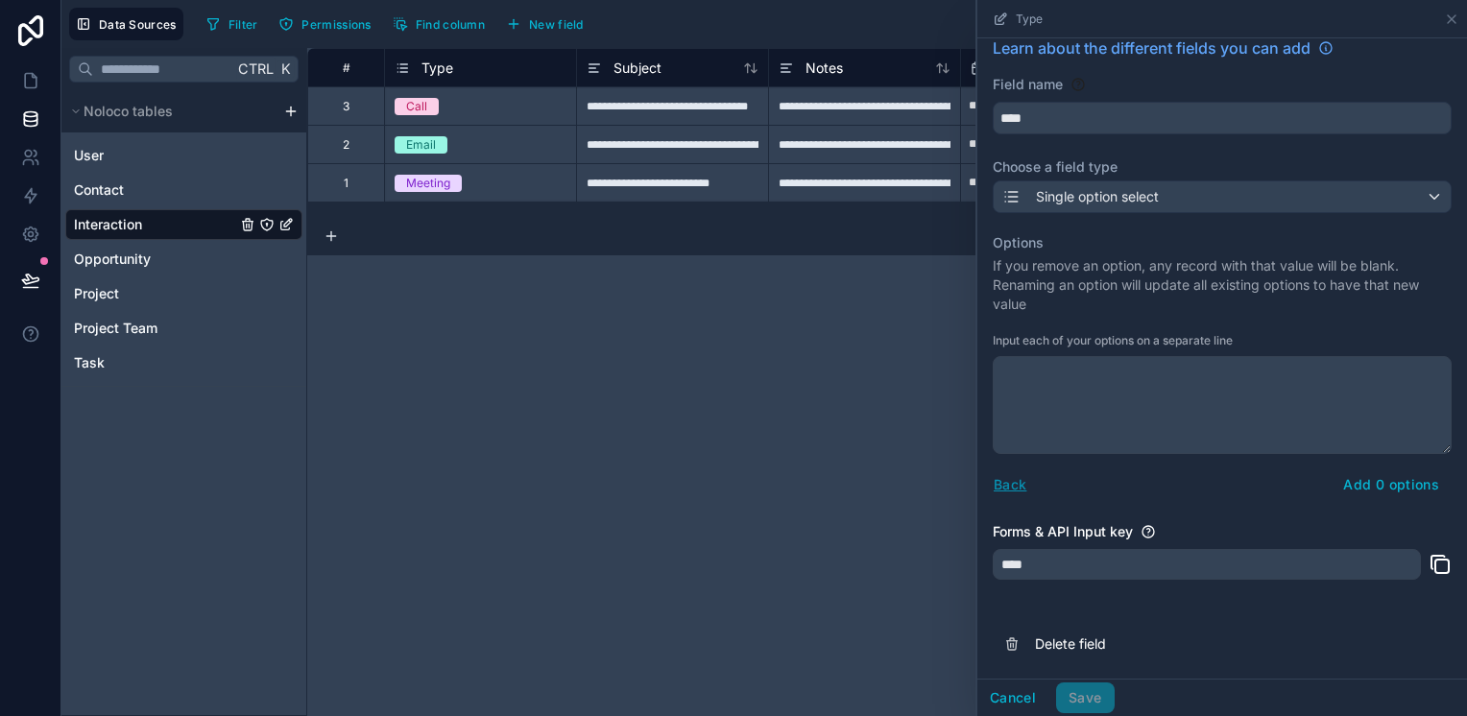
click at [1017, 484] on button "Back" at bounding box center [1010, 484] width 35 height 22
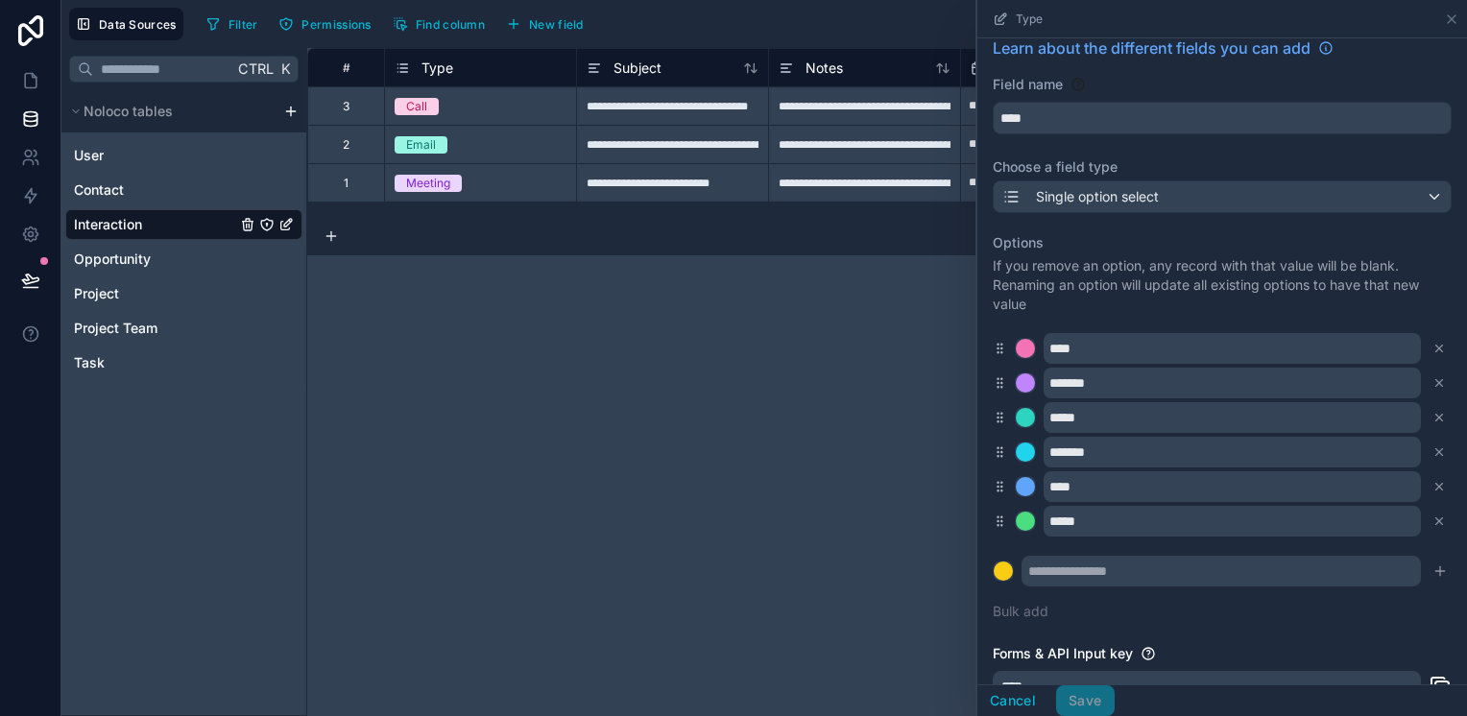
scroll to position [134, 0]
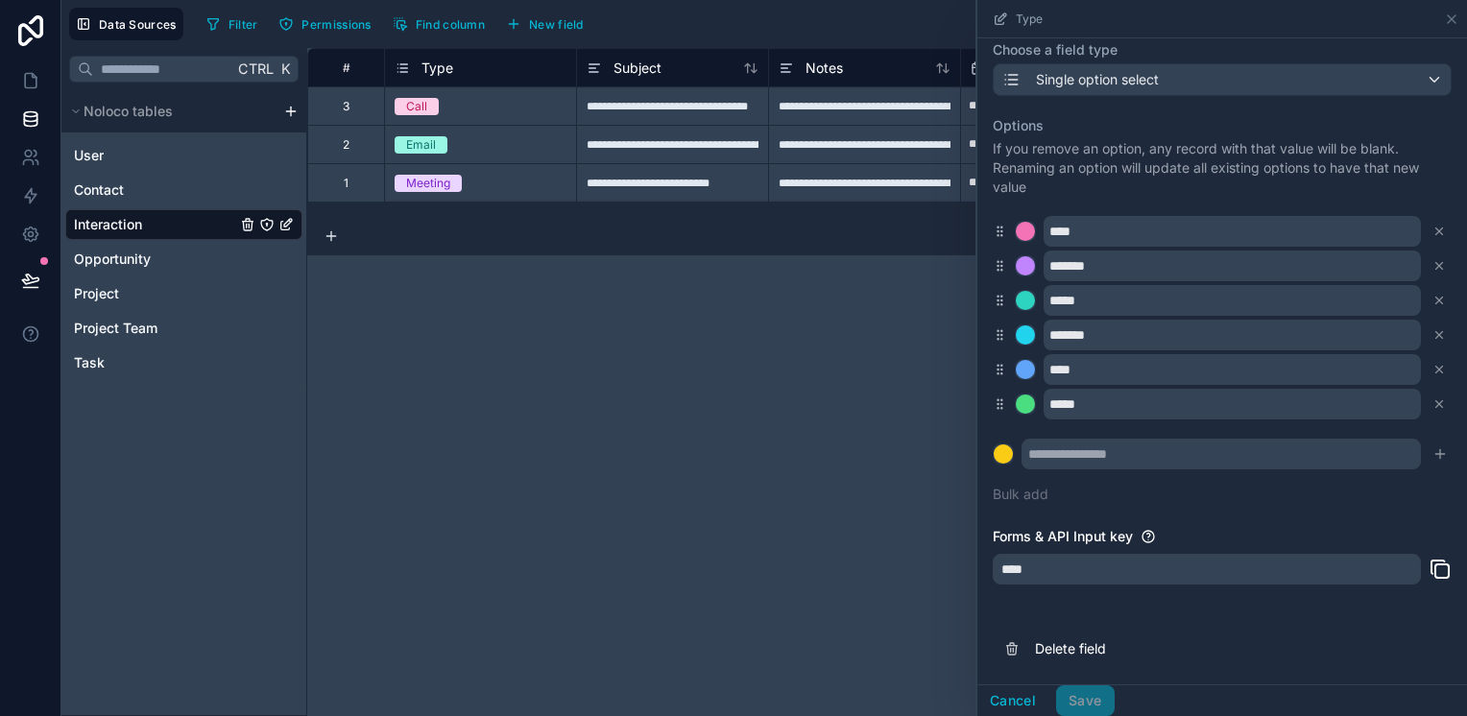
click at [1083, 538] on label "Forms & API Input key" at bounding box center [1063, 536] width 140 height 19
drag, startPoint x: 1078, startPoint y: 551, endPoint x: 1073, endPoint y: 576, distance: 25.6
click at [1077, 562] on div "Forms & API Input key ****" at bounding box center [1222, 561] width 459 height 69
click at [1073, 576] on div "****" at bounding box center [1207, 569] width 428 height 31
click at [1073, 574] on div "****" at bounding box center [1207, 569] width 428 height 31
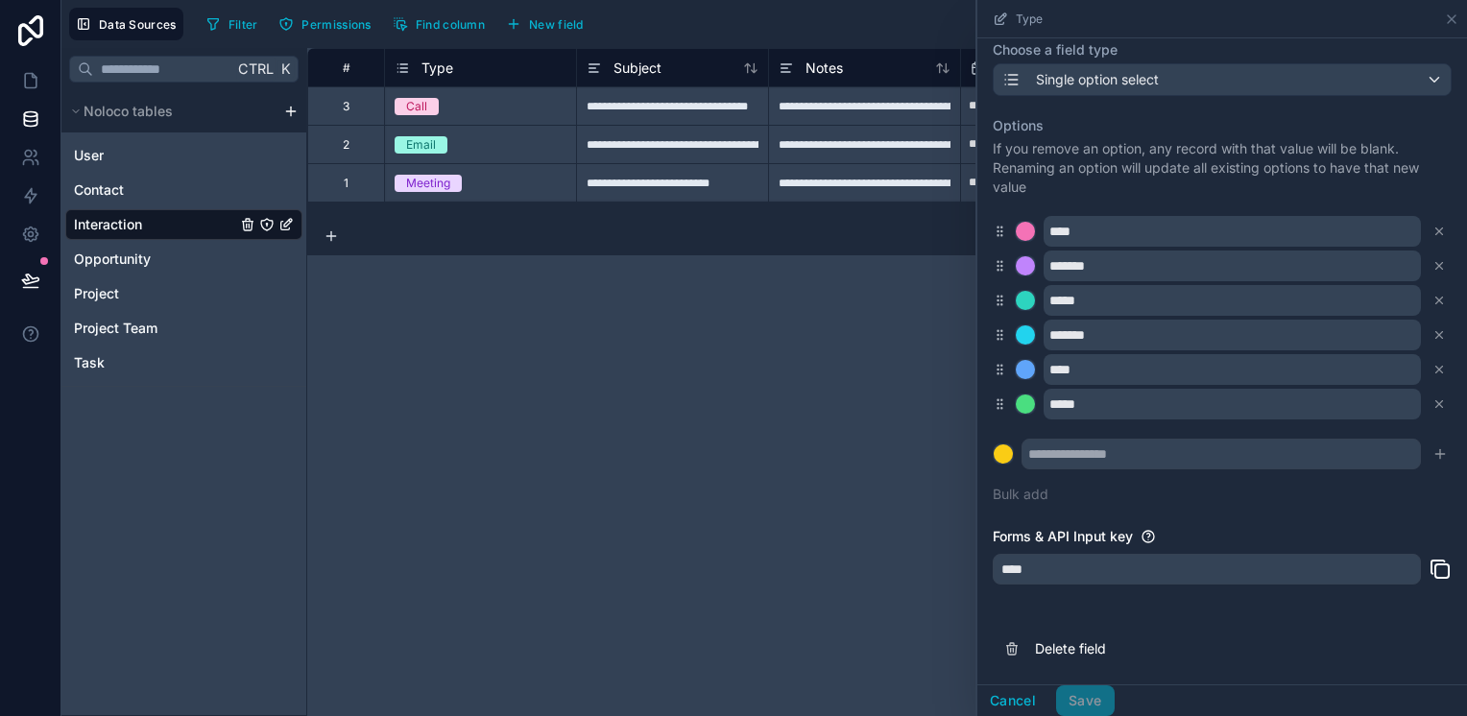
click at [1074, 574] on div "****" at bounding box center [1207, 569] width 428 height 31
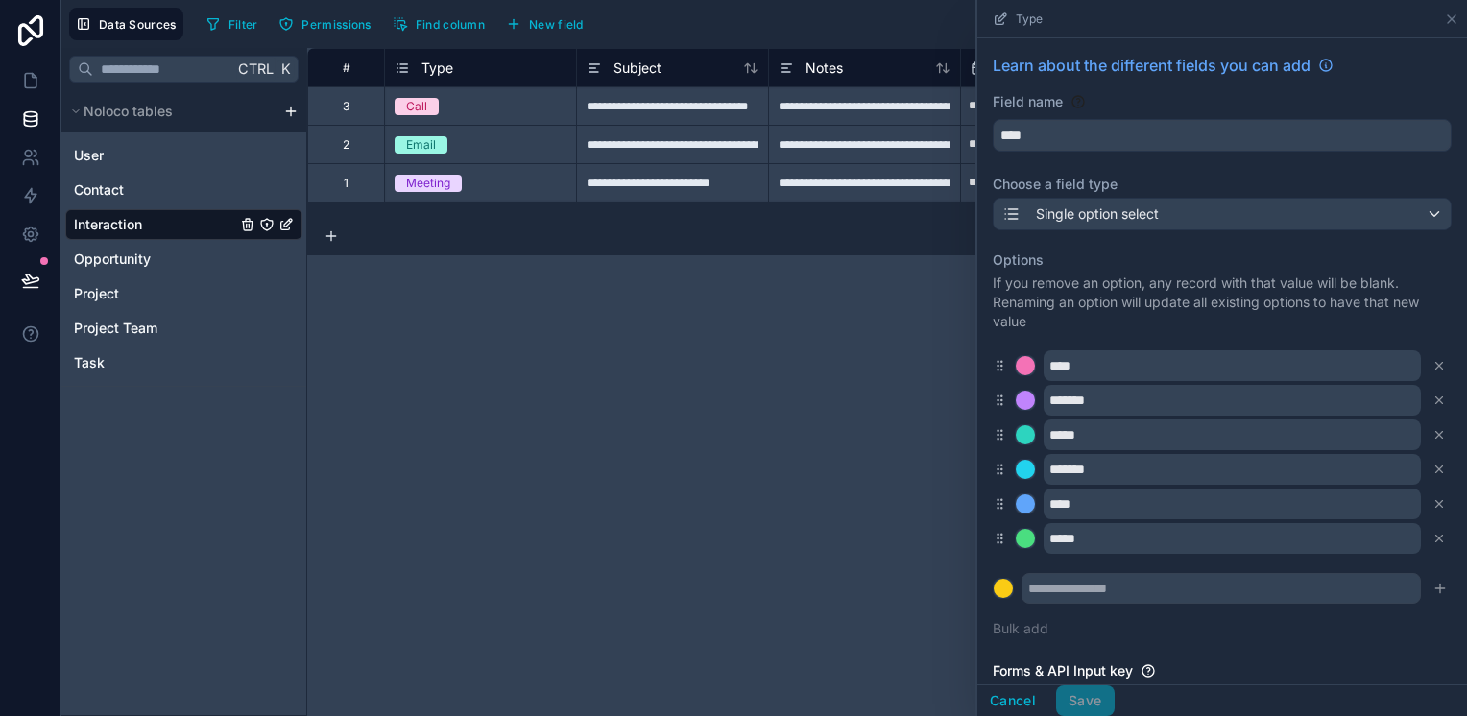
click at [998, 16] on icon at bounding box center [1000, 19] width 15 height 15
click at [1013, 16] on div "Type" at bounding box center [1018, 19] width 50 height 15
click at [877, 342] on div "**********" at bounding box center [887, 382] width 1160 height 668
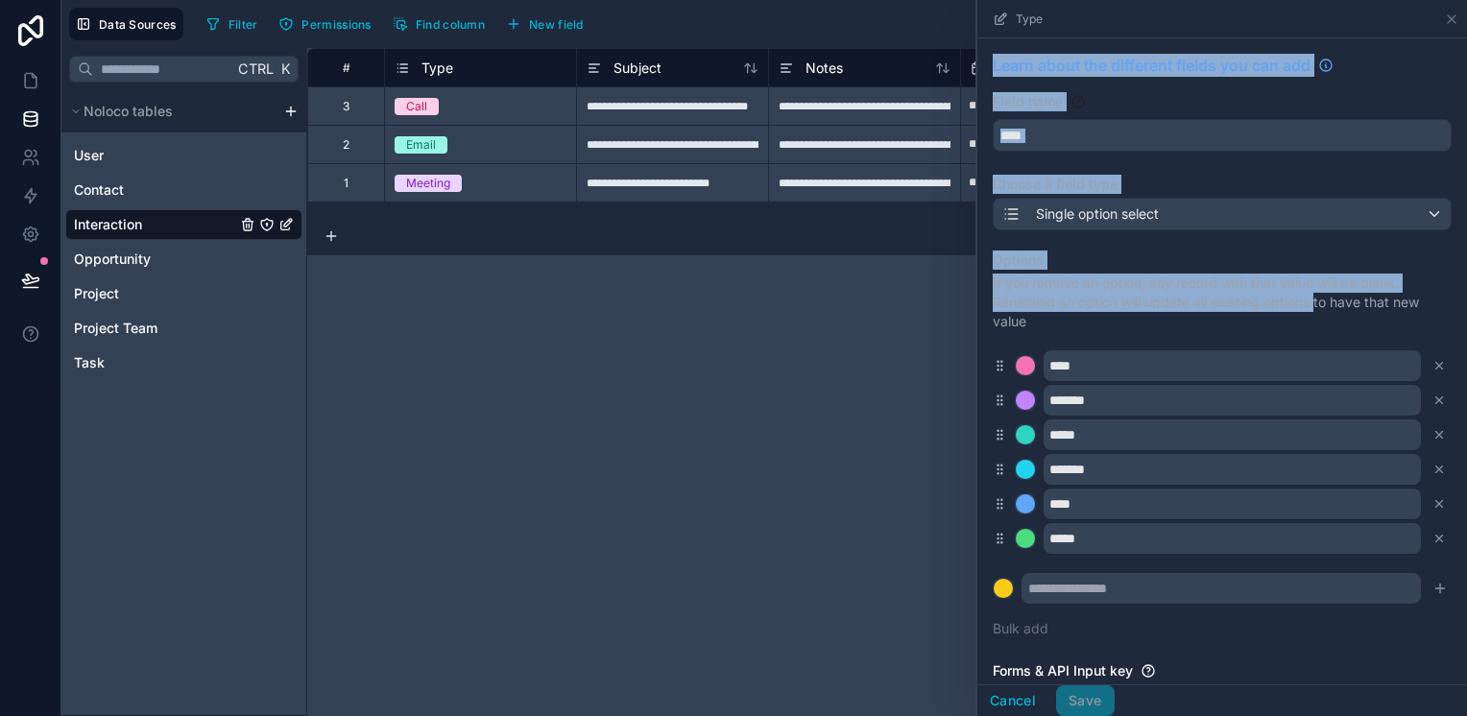
drag, startPoint x: 1445, startPoint y: 10, endPoint x: 1314, endPoint y: 300, distance: 318.4
click at [1314, 300] on div "Type Learn about the different fields you can add Field name **** Choose a fiel…" at bounding box center [1222, 358] width 492 height 716
drag, startPoint x: 1314, startPoint y: 300, endPoint x: 1223, endPoint y: 136, distance: 186.5
click at [1223, 136] on input "****" at bounding box center [1222, 135] width 457 height 31
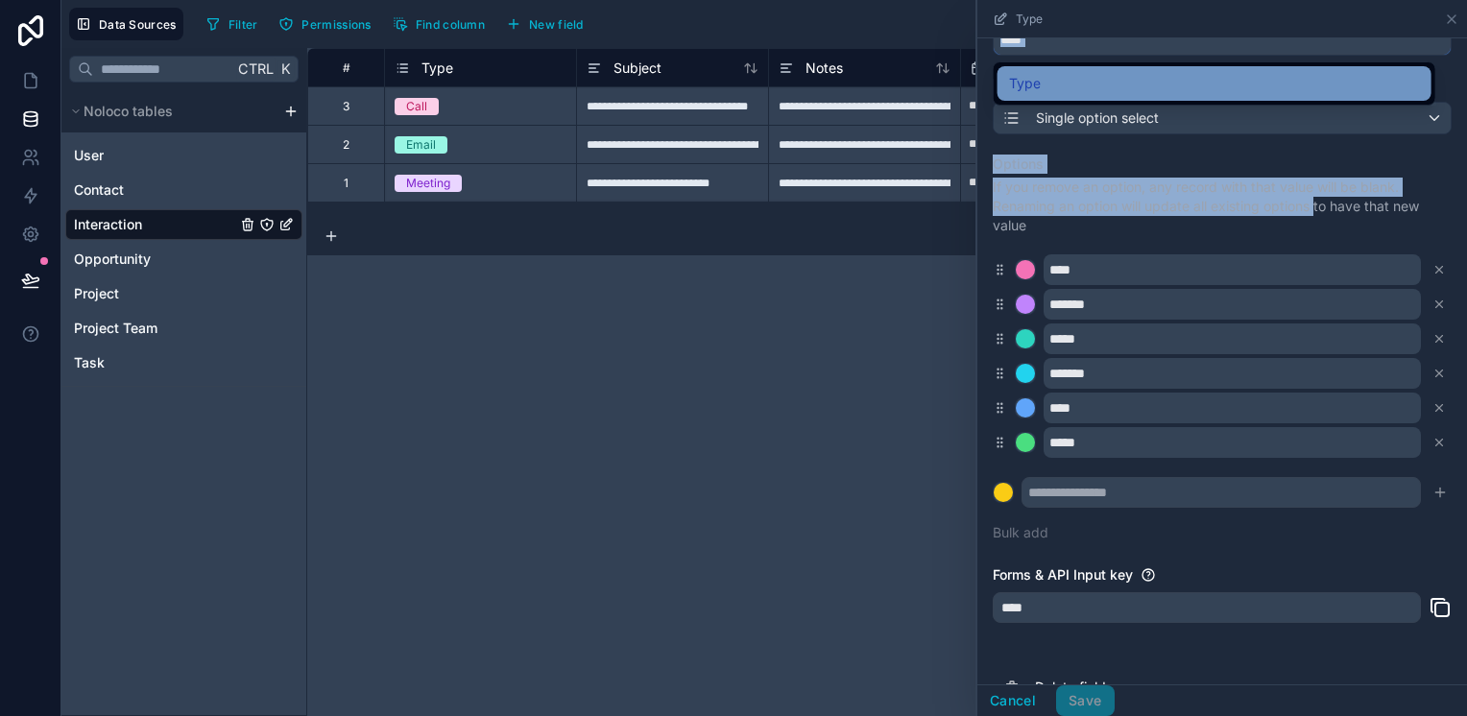
scroll to position [134, 0]
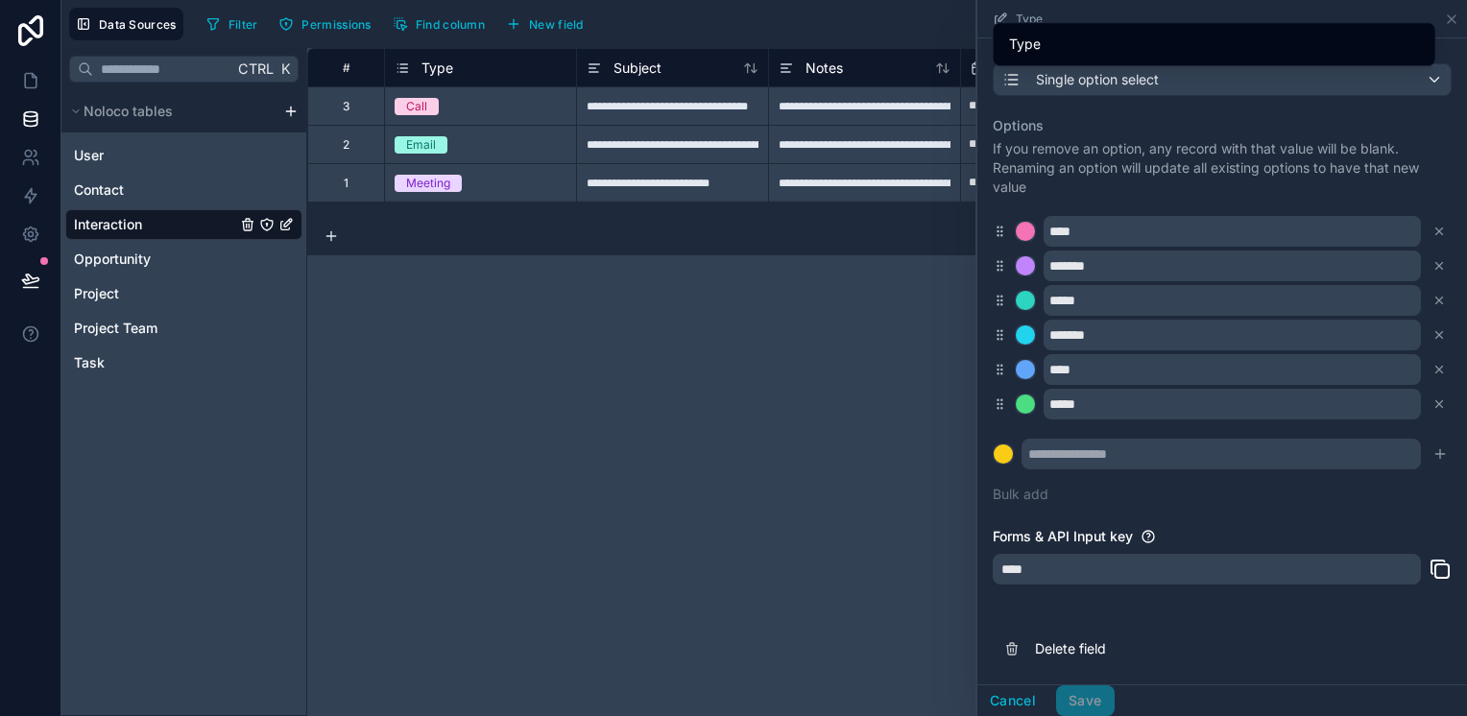
click at [1064, 697] on div "Cancel Save" at bounding box center [1046, 701] width 137 height 31
click at [1016, 697] on button "Cancel" at bounding box center [1013, 701] width 71 height 31
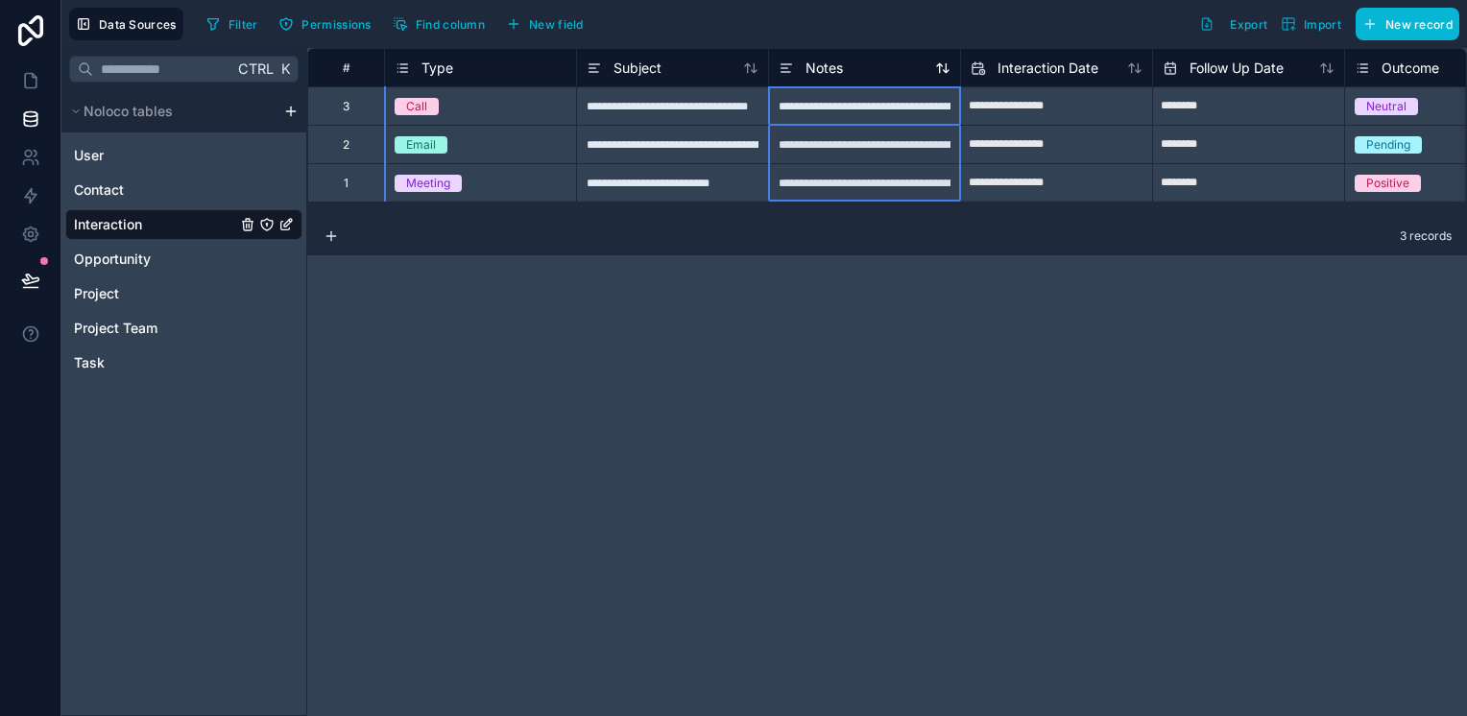
click at [789, 75] on icon at bounding box center [786, 68] width 15 height 23
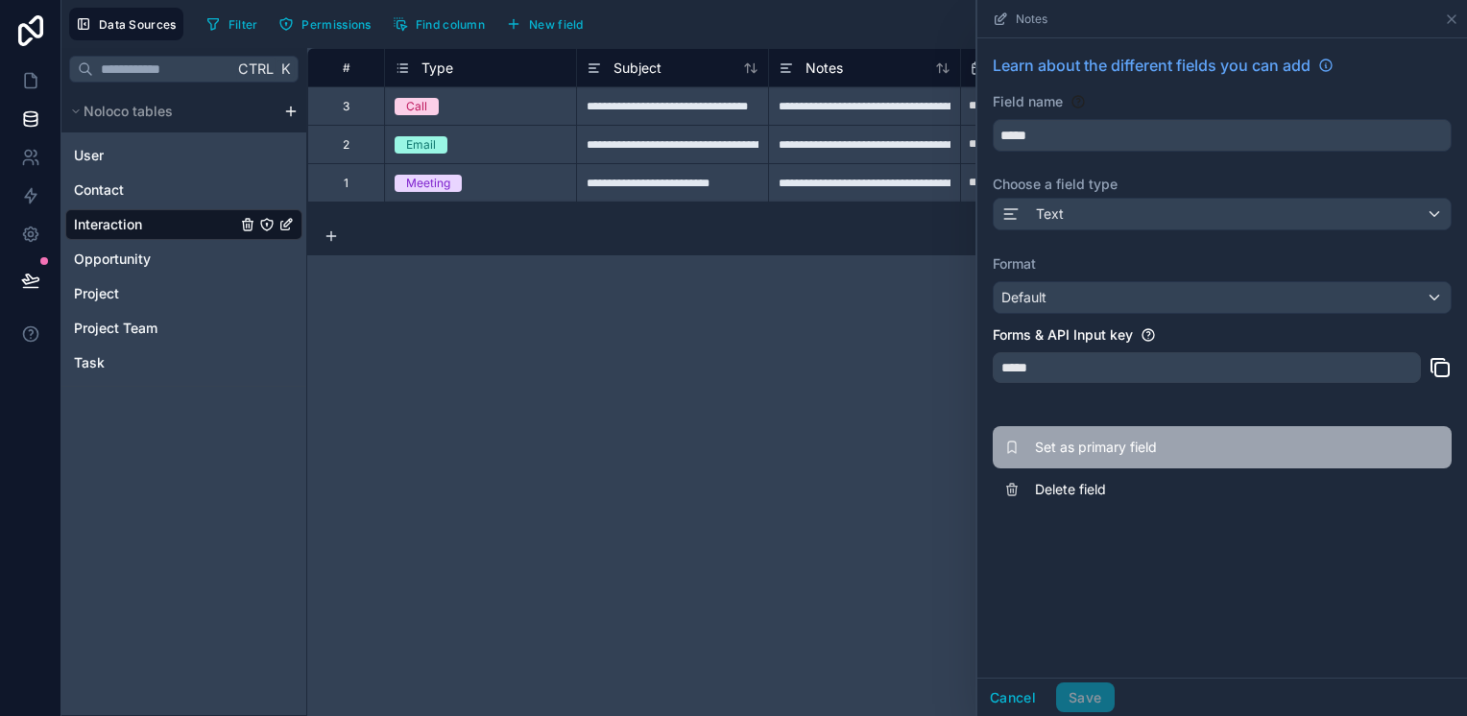
click at [1010, 444] on icon at bounding box center [1011, 447] width 15 height 15
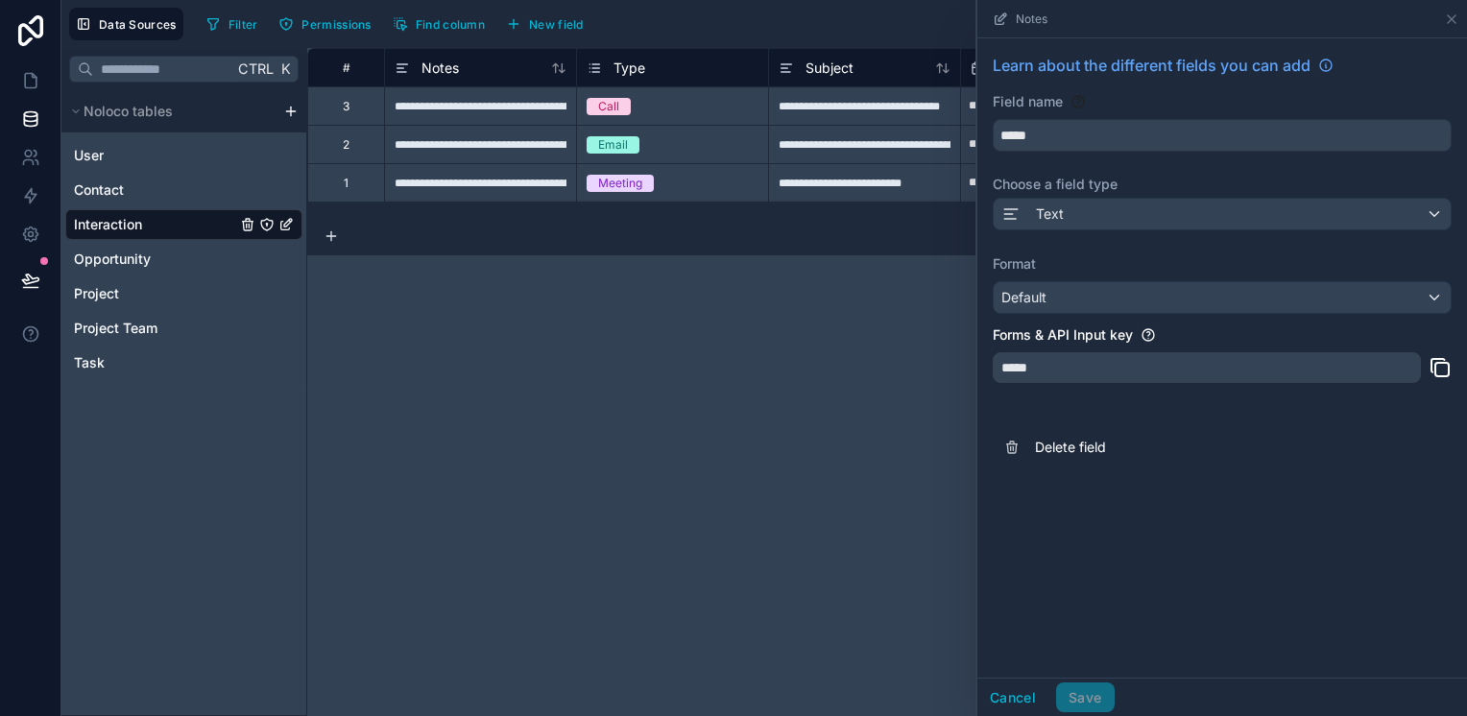
click at [1010, 444] on icon at bounding box center [1011, 447] width 15 height 15
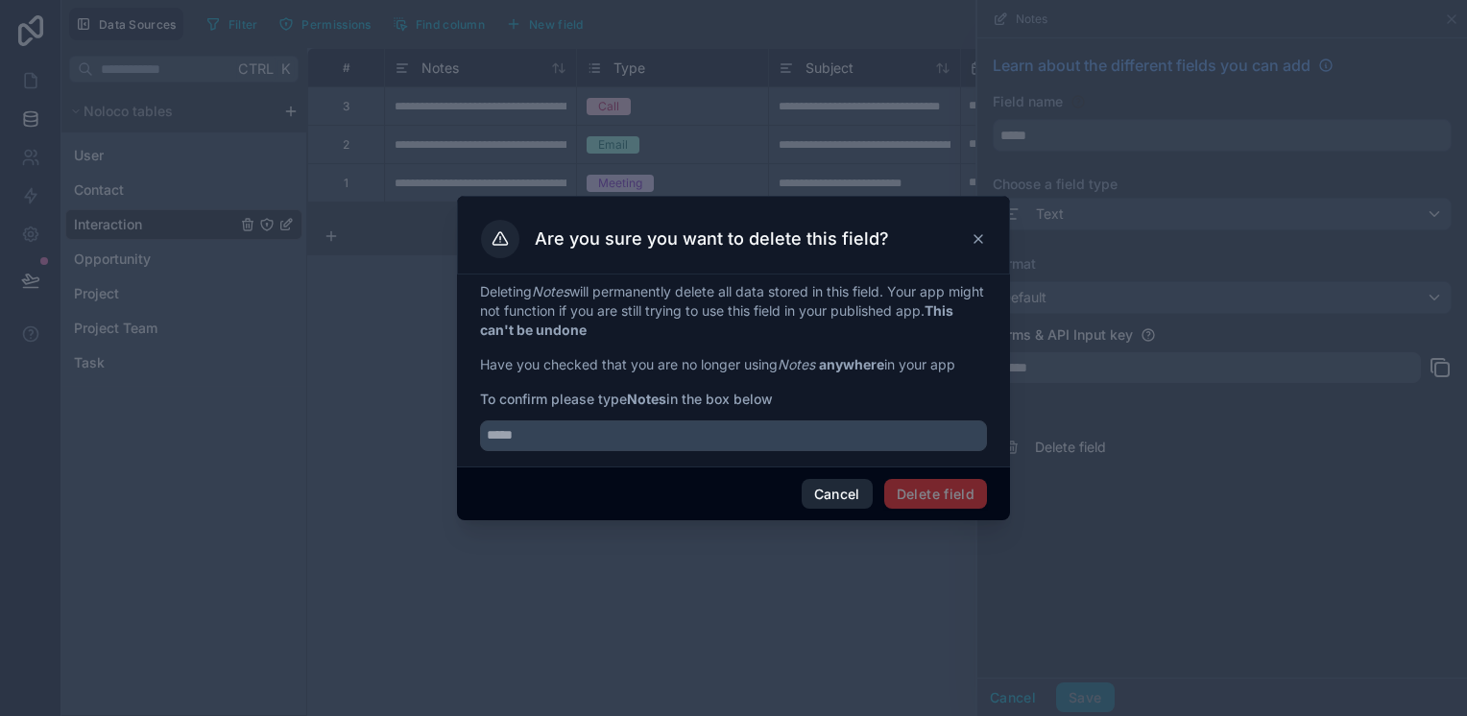
click at [824, 490] on button "Cancel" at bounding box center [837, 494] width 71 height 31
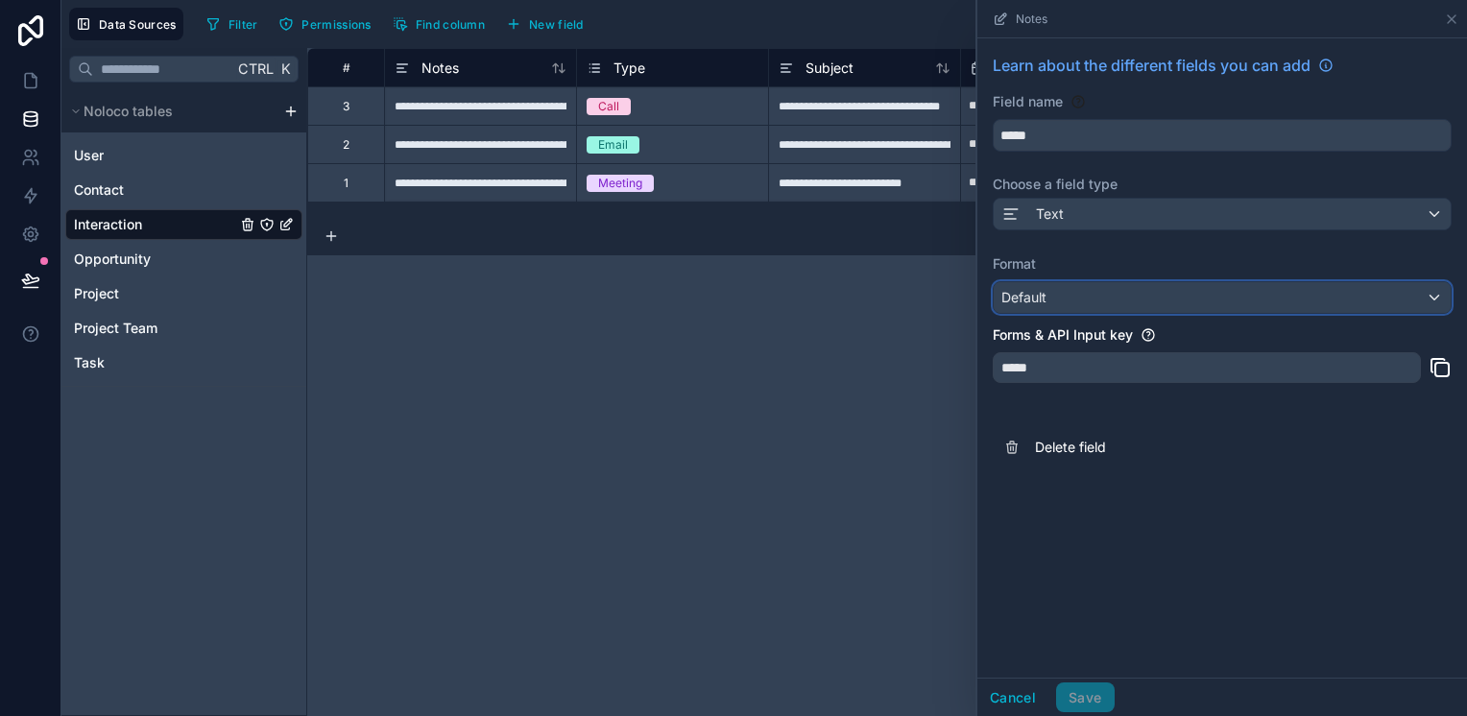
click at [1092, 301] on div "Default" at bounding box center [1222, 297] width 457 height 31
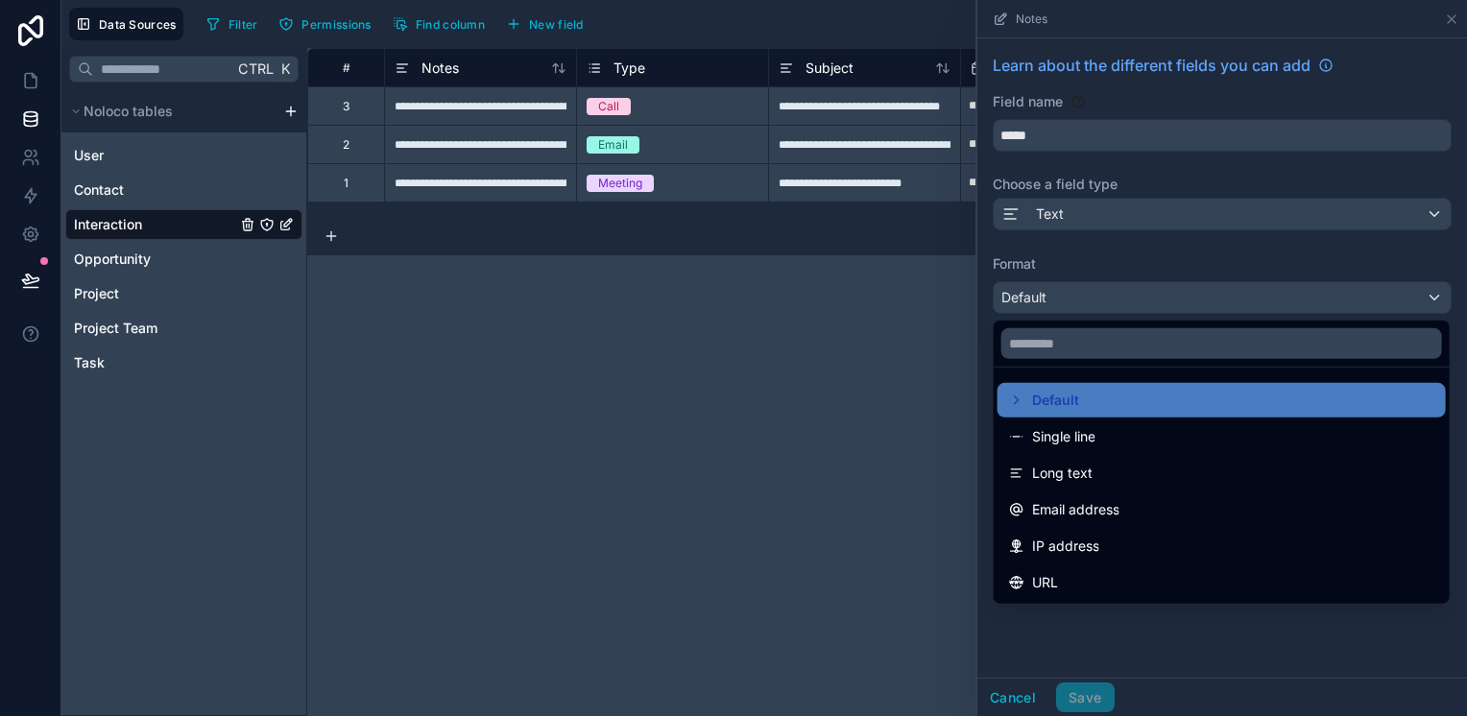
click at [1060, 244] on div at bounding box center [1223, 358] width 490 height 716
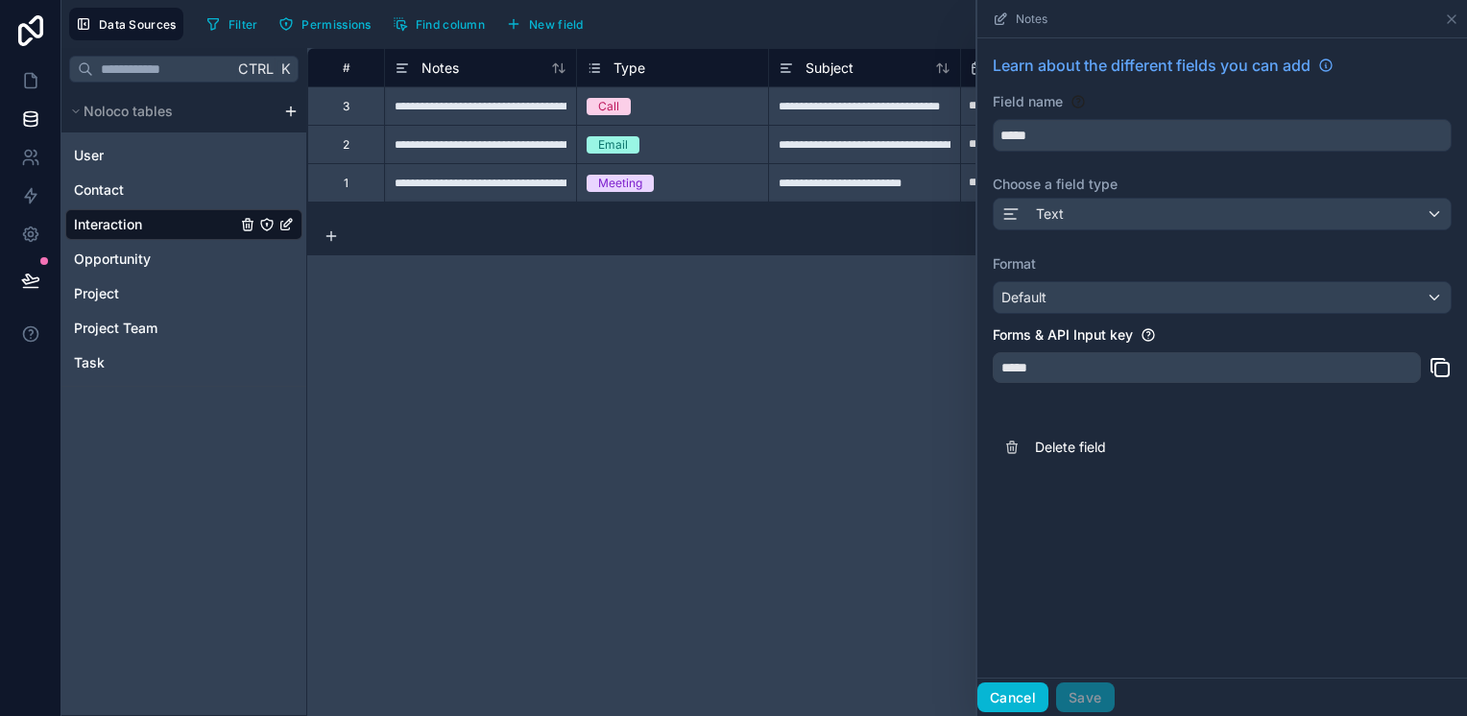
click at [1025, 691] on button "Cancel" at bounding box center [1013, 698] width 71 height 31
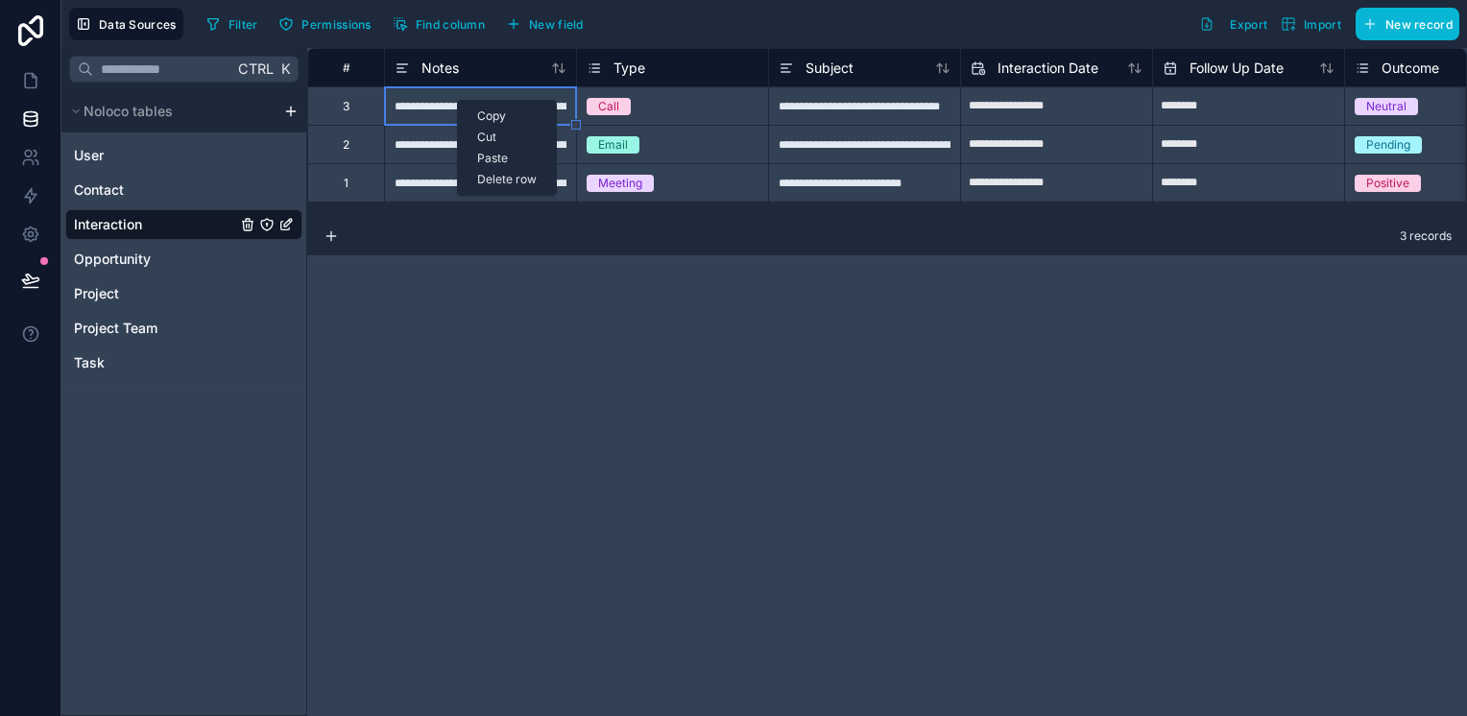
click at [457, 100] on div "**********" at bounding box center [480, 105] width 192 height 38
drag, startPoint x: 457, startPoint y: 100, endPoint x: 393, endPoint y: 186, distance: 107.7
click at [393, 186] on div "**********" at bounding box center [480, 182] width 192 height 38
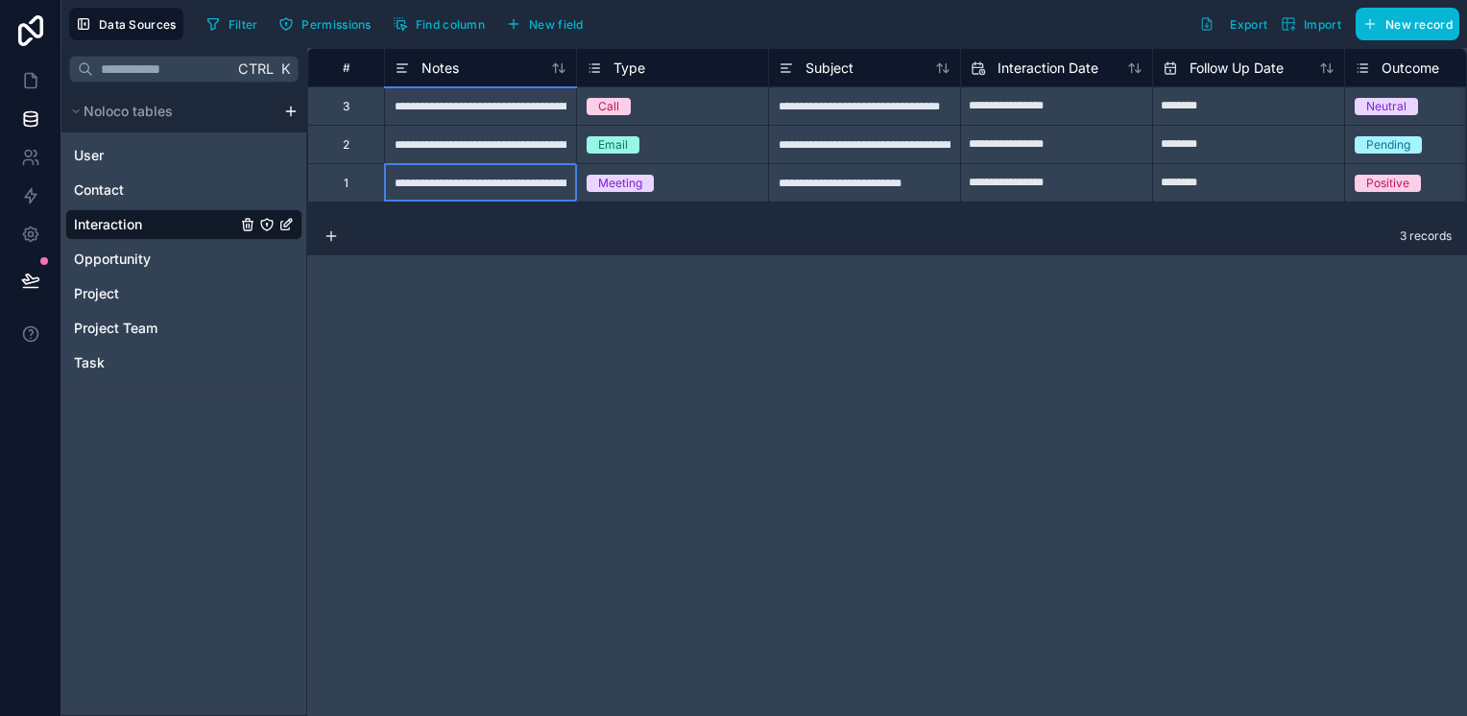
click at [393, 186] on div "**********" at bounding box center [480, 182] width 192 height 38
drag, startPoint x: 393, startPoint y: 186, endPoint x: 332, endPoint y: 360, distance: 184.0
click at [332, 360] on div "**********" at bounding box center [887, 382] width 1160 height 668
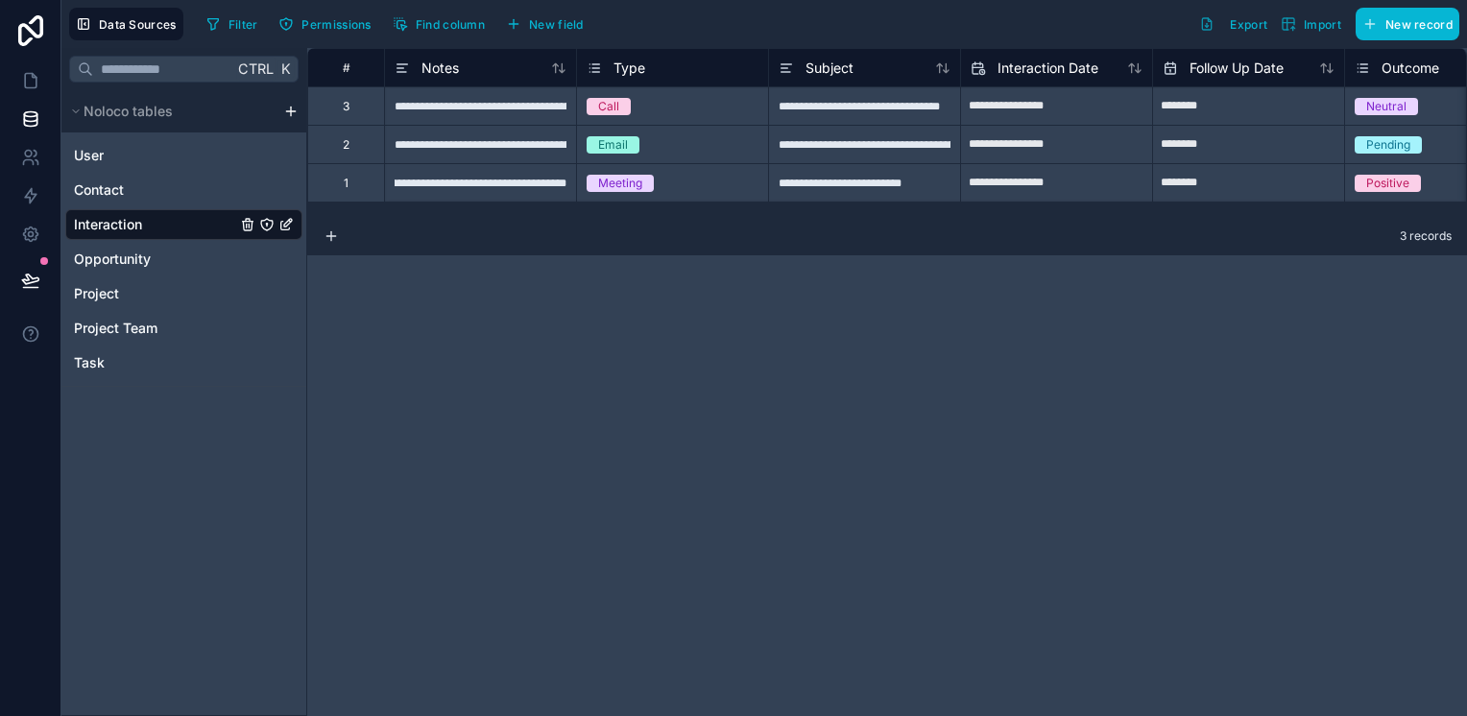
scroll to position [0, 0]
click at [434, 171] on div "**********" at bounding box center [480, 182] width 192 height 38
click at [433, 181] on div "**********" at bounding box center [480, 182] width 192 height 38
click at [505, 348] on div "**********" at bounding box center [887, 382] width 1160 height 668
click at [500, 157] on div "**********" at bounding box center [480, 144] width 192 height 38
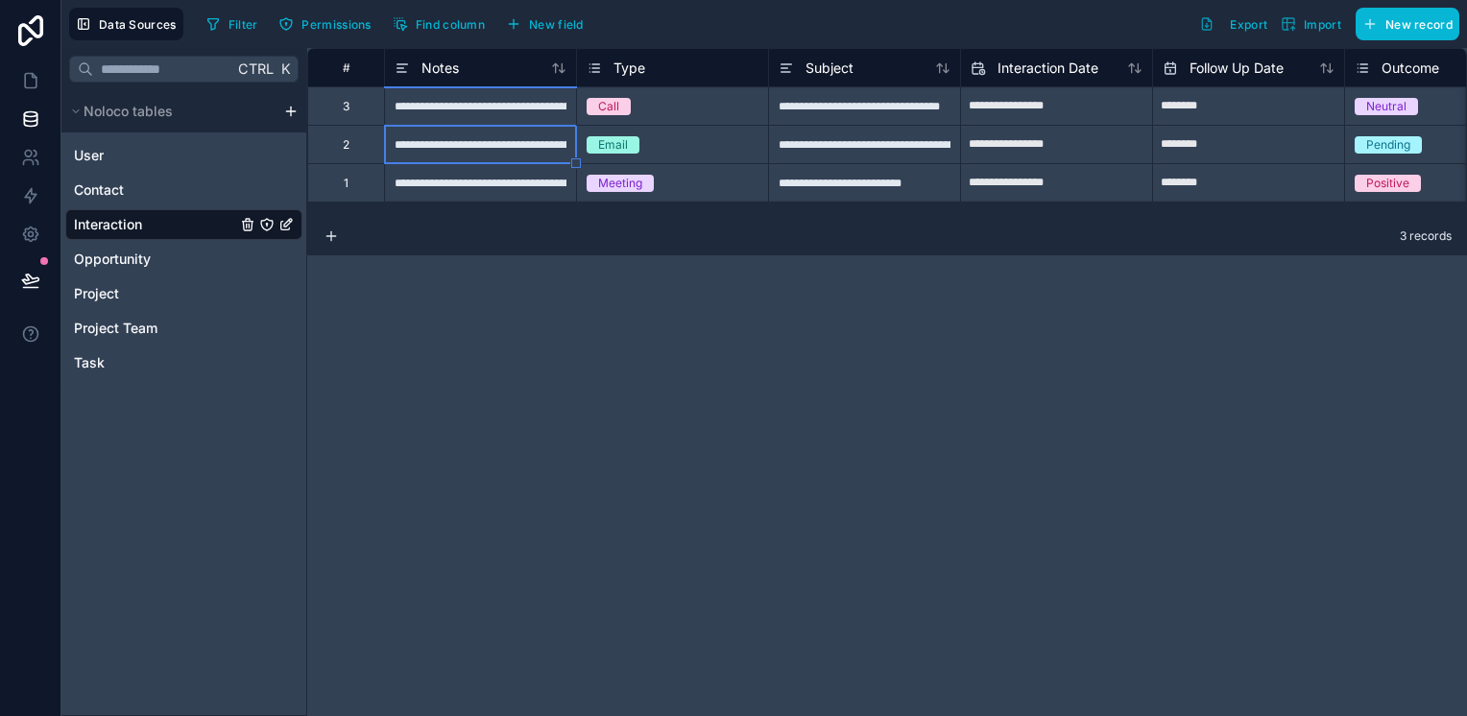
drag, startPoint x: 500, startPoint y: 157, endPoint x: 717, endPoint y: 133, distance: 218.3
click at [717, 134] on div "Email" at bounding box center [672, 144] width 191 height 21
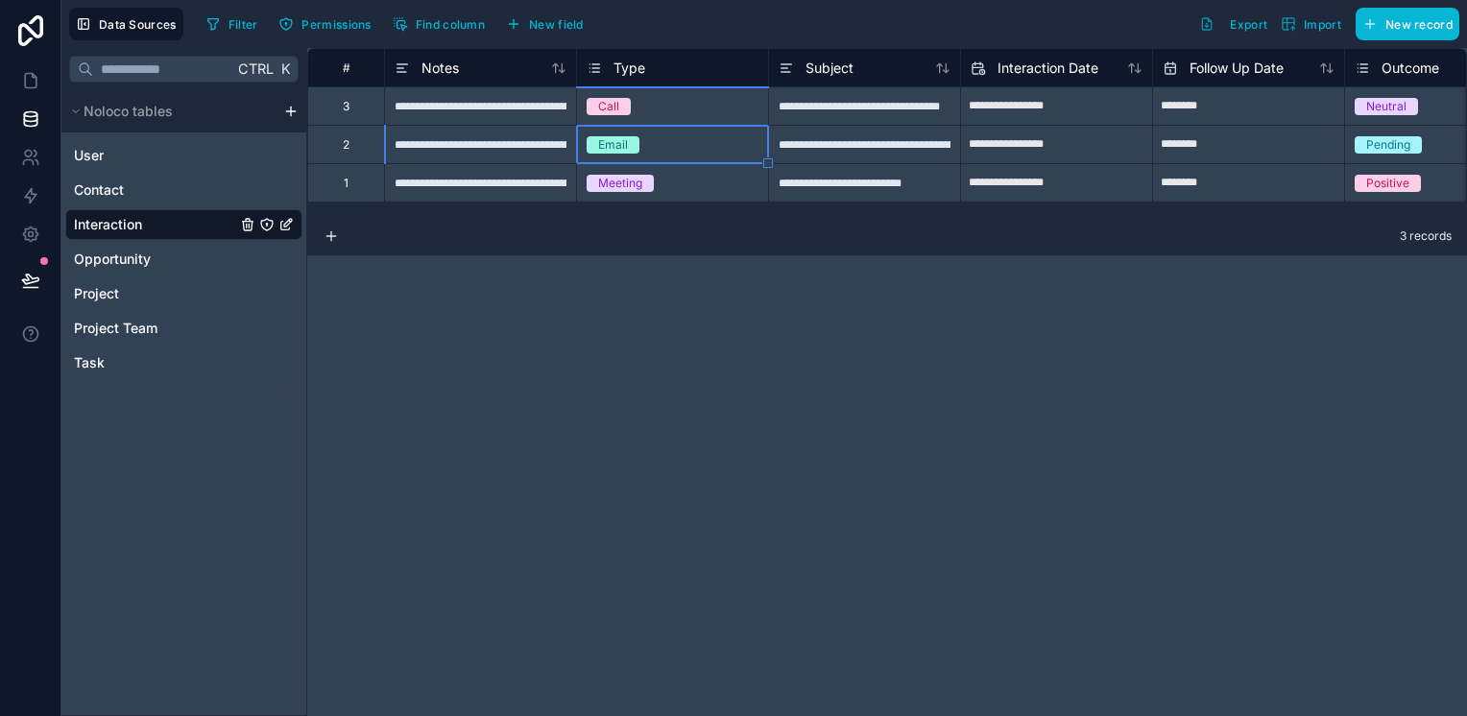
click at [903, 133] on div "**********" at bounding box center [864, 144] width 192 height 38
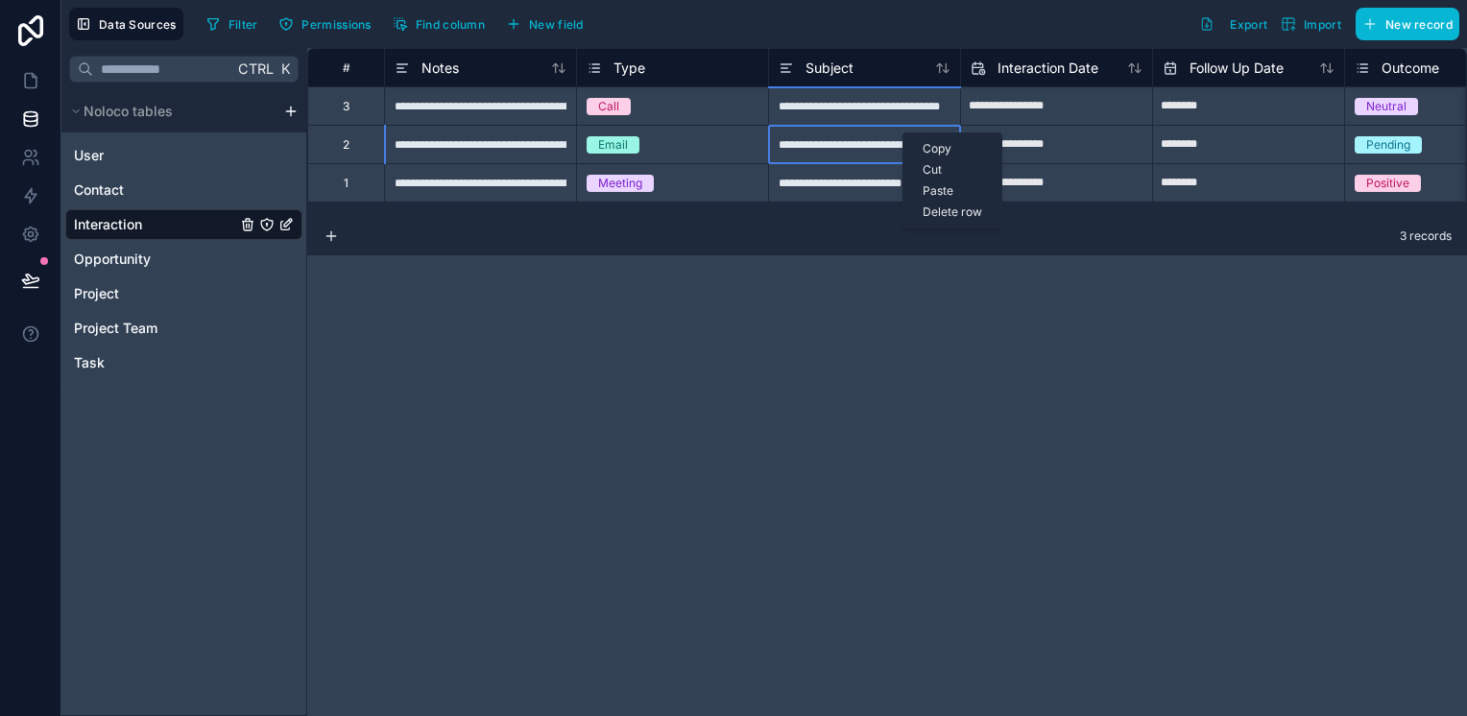
click at [472, 141] on div "**********" at bounding box center [480, 144] width 192 height 38
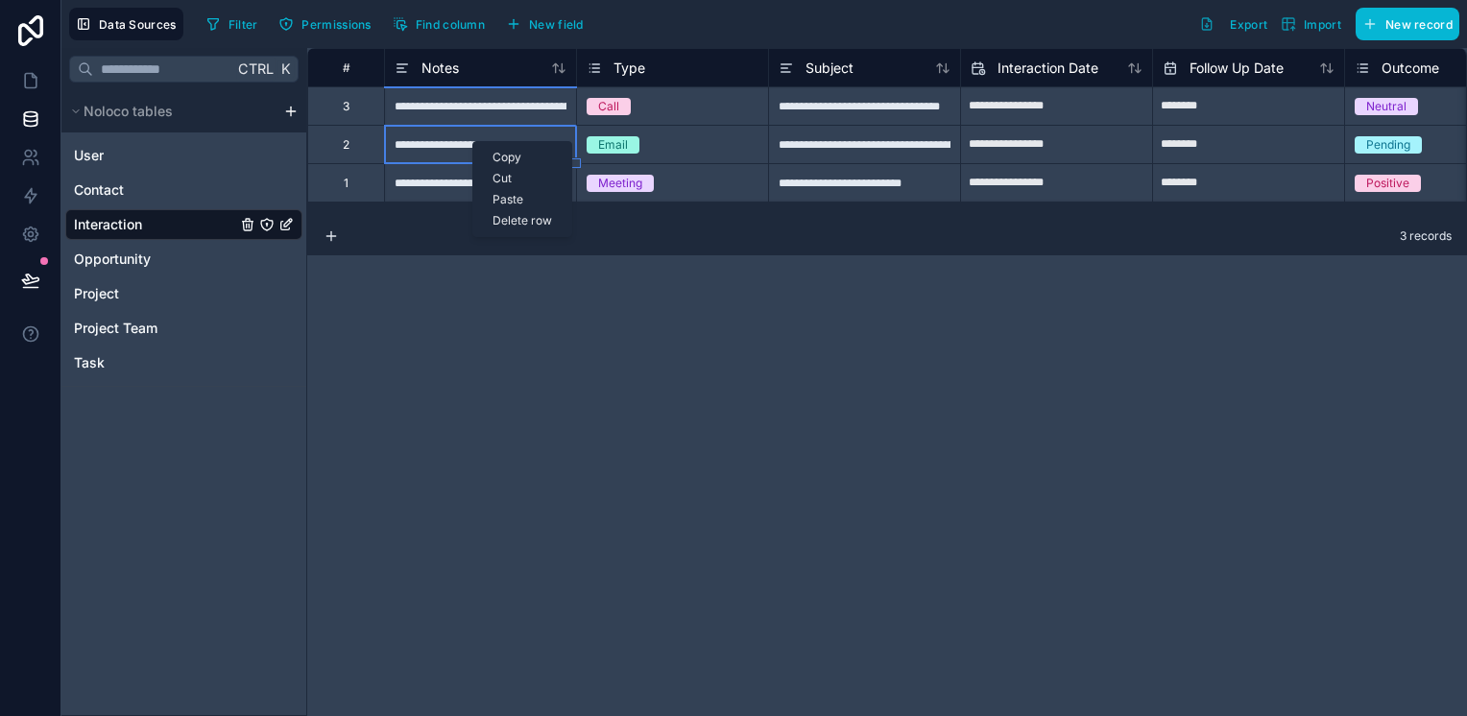
click at [480, 121] on div "**********" at bounding box center [480, 105] width 192 height 38
click at [447, 67] on span "Notes" at bounding box center [440, 68] width 37 height 19
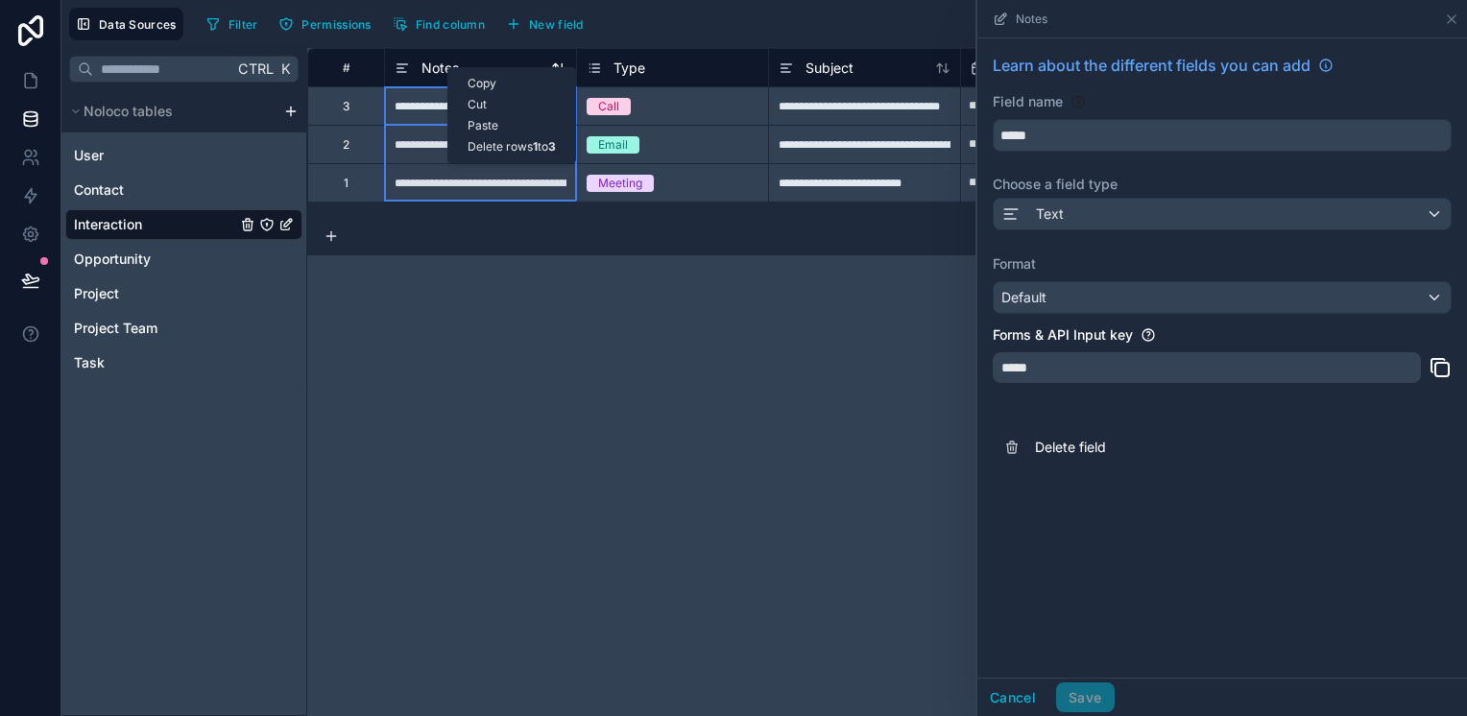
click at [447, 67] on span "Notes" at bounding box center [440, 68] width 37 height 19
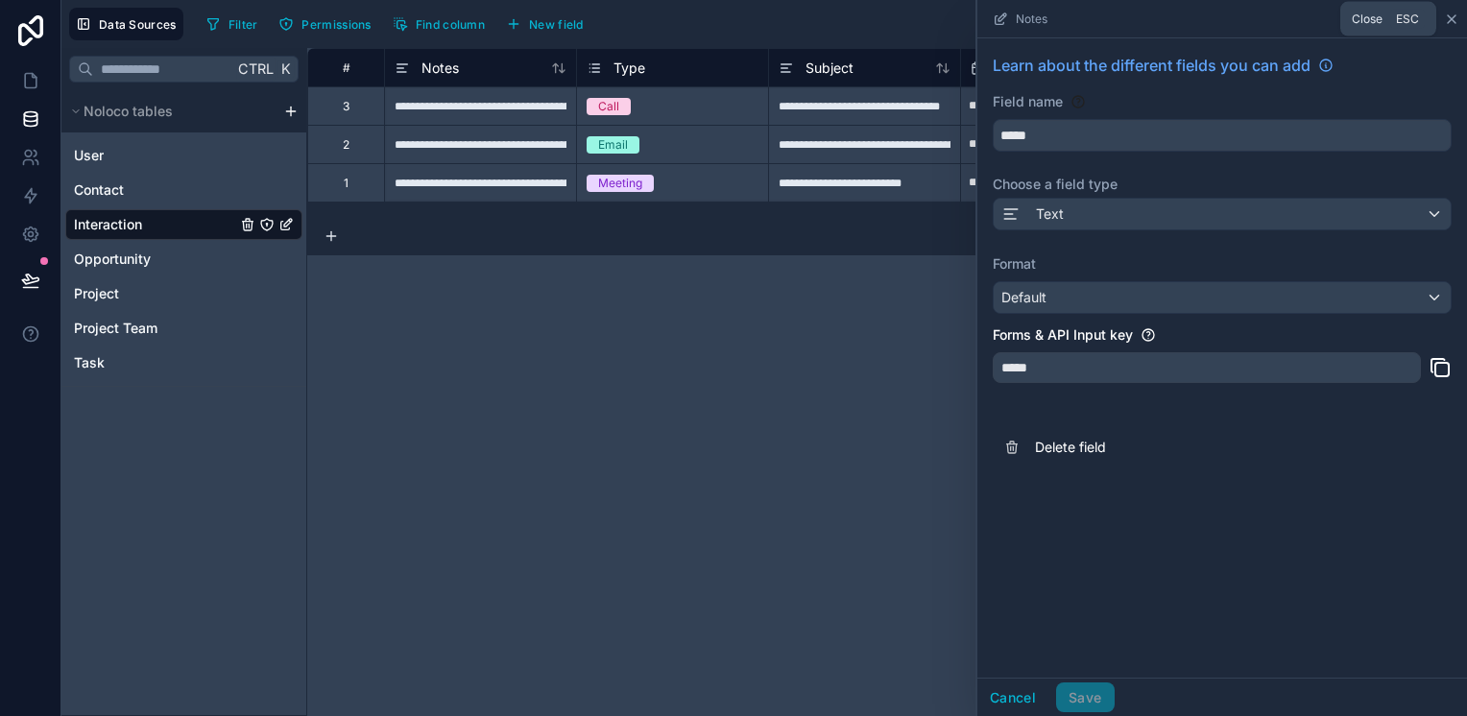
click at [1459, 15] on icon at bounding box center [1451, 19] width 15 height 15
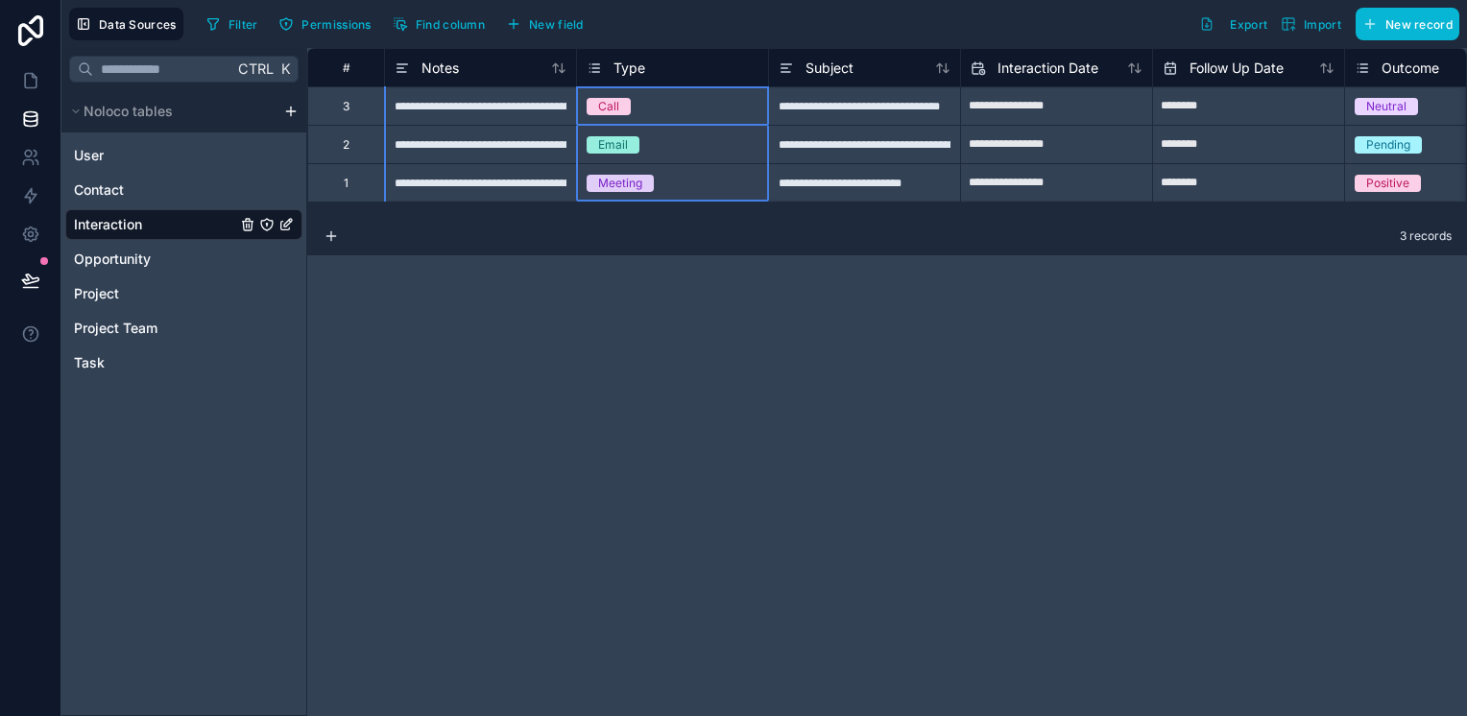
click at [722, 82] on div "Type" at bounding box center [672, 67] width 192 height 38
click at [718, 68] on div "Type" at bounding box center [673, 68] width 172 height 23
click at [434, 76] on span "Notes" at bounding box center [440, 68] width 37 height 19
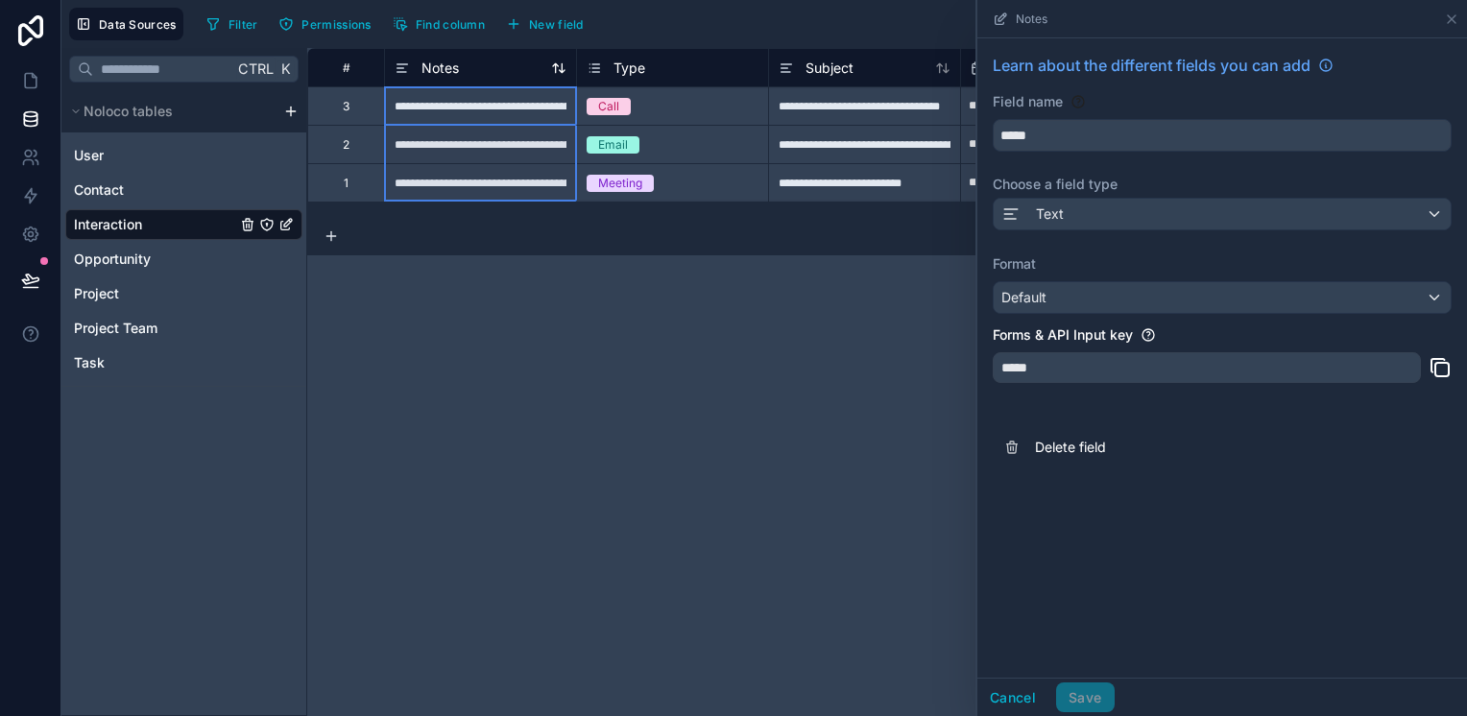
click at [434, 76] on span "Notes" at bounding box center [440, 68] width 37 height 19
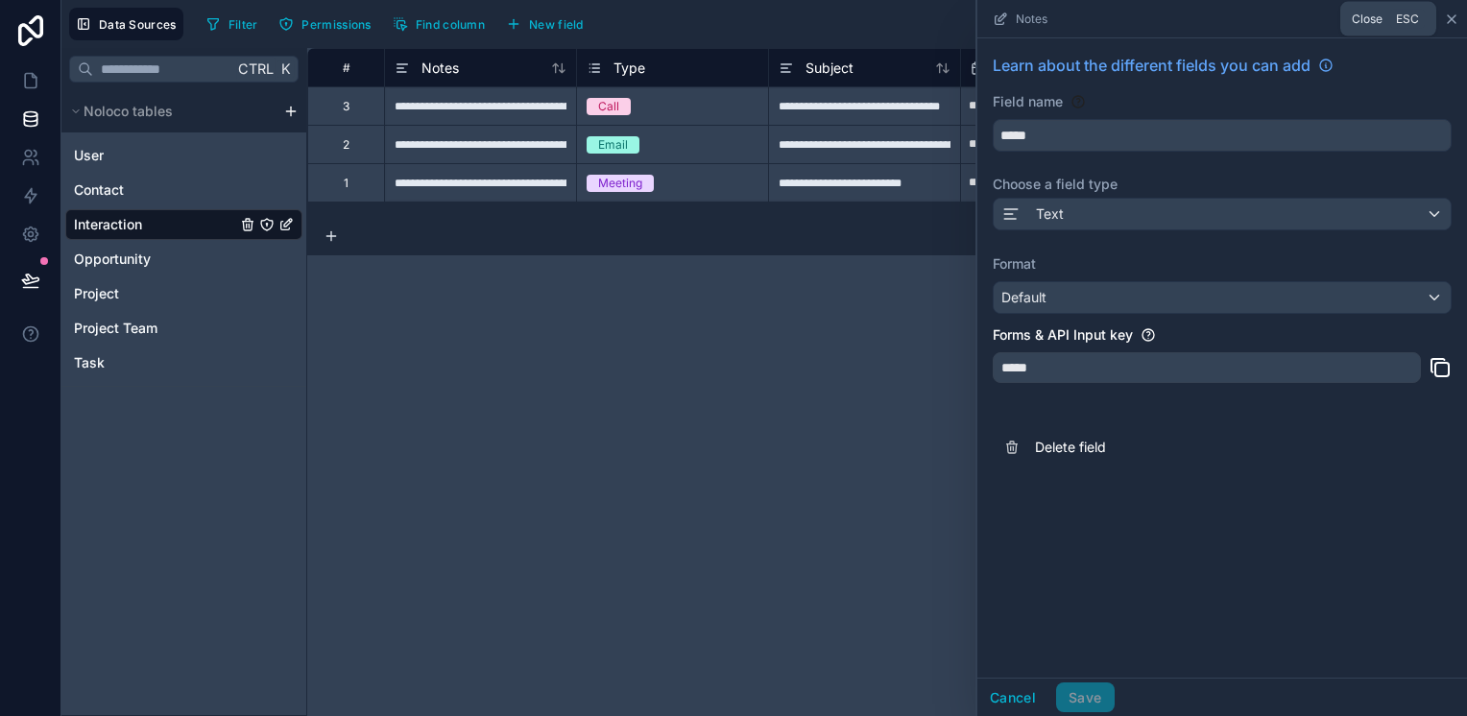
click at [1449, 18] on icon at bounding box center [1451, 19] width 15 height 15
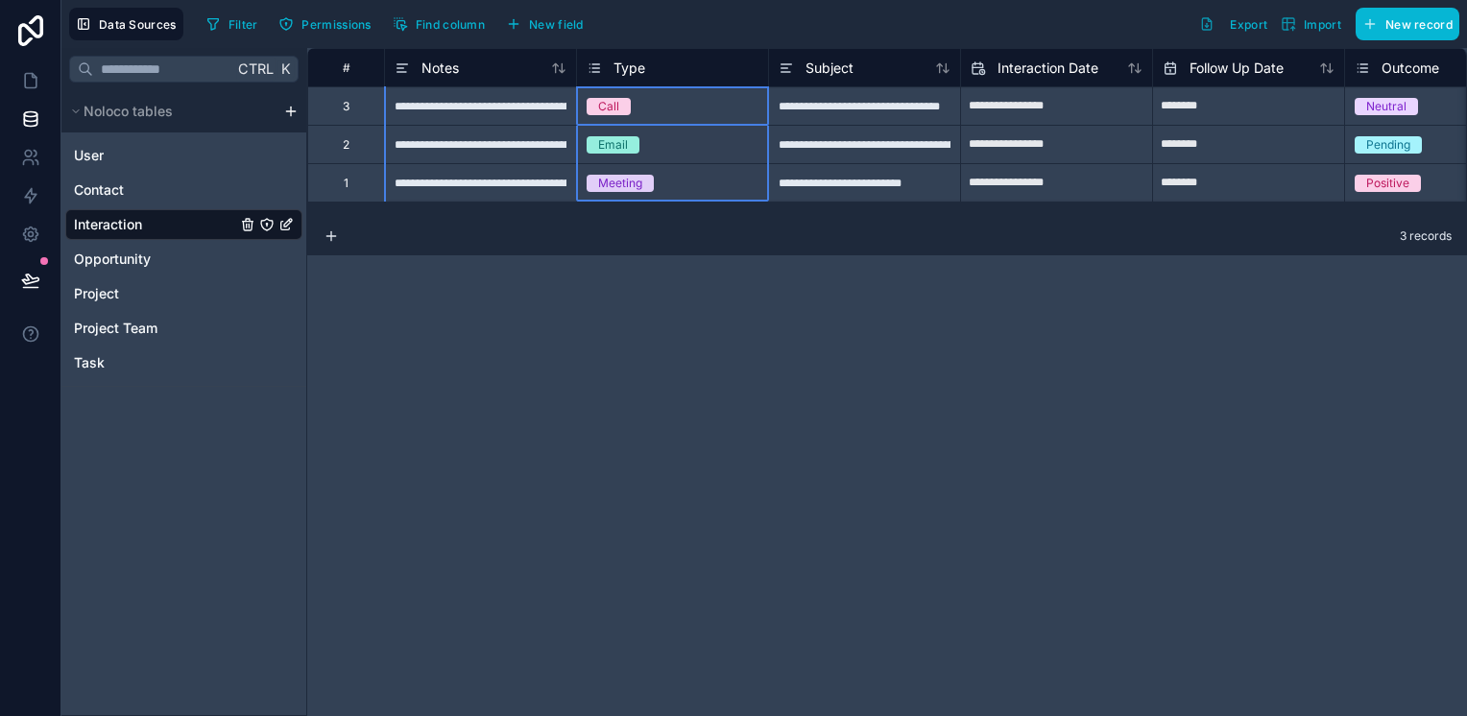
click at [715, 84] on div "Type" at bounding box center [672, 67] width 192 height 38
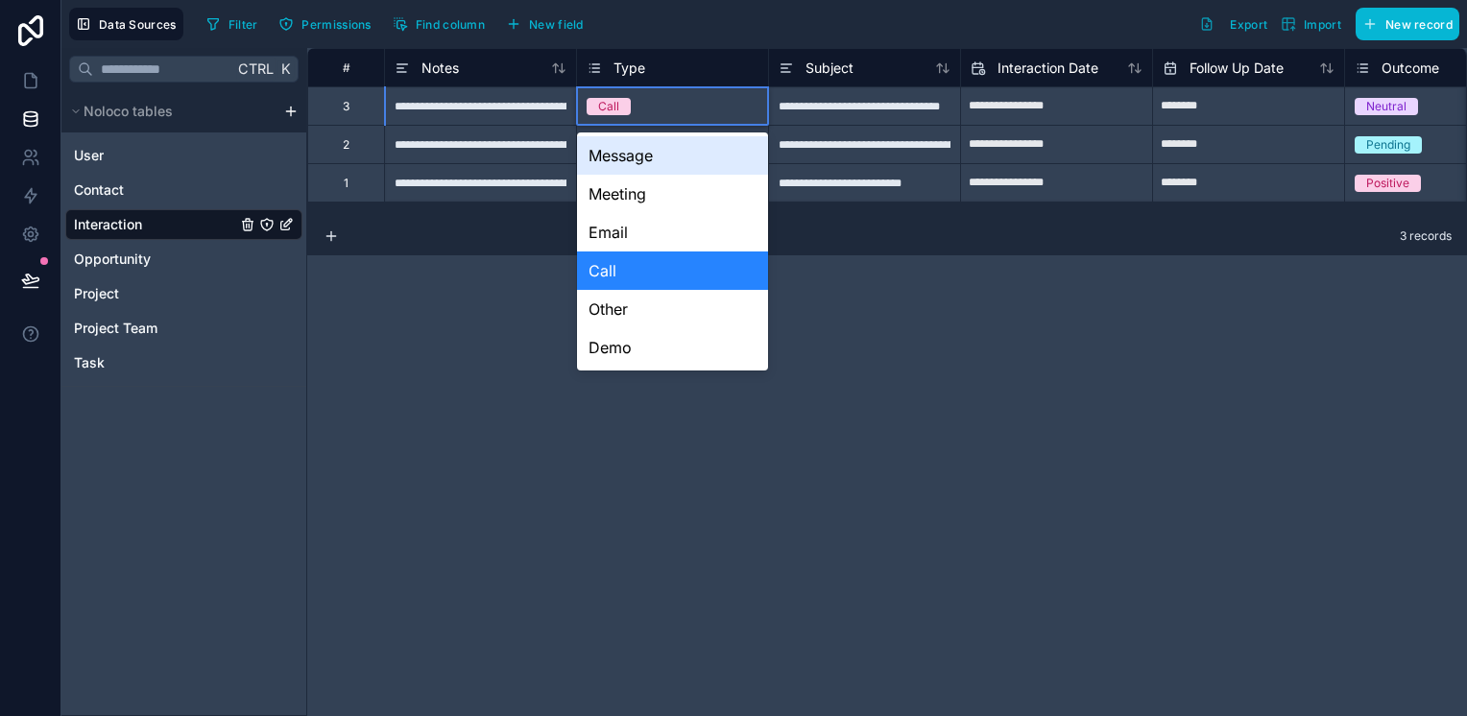
click at [717, 96] on div "Call" at bounding box center [672, 106] width 191 height 21
click at [870, 329] on div "**********" at bounding box center [887, 382] width 1160 height 668
click at [832, 306] on div "**********" at bounding box center [887, 382] width 1160 height 668
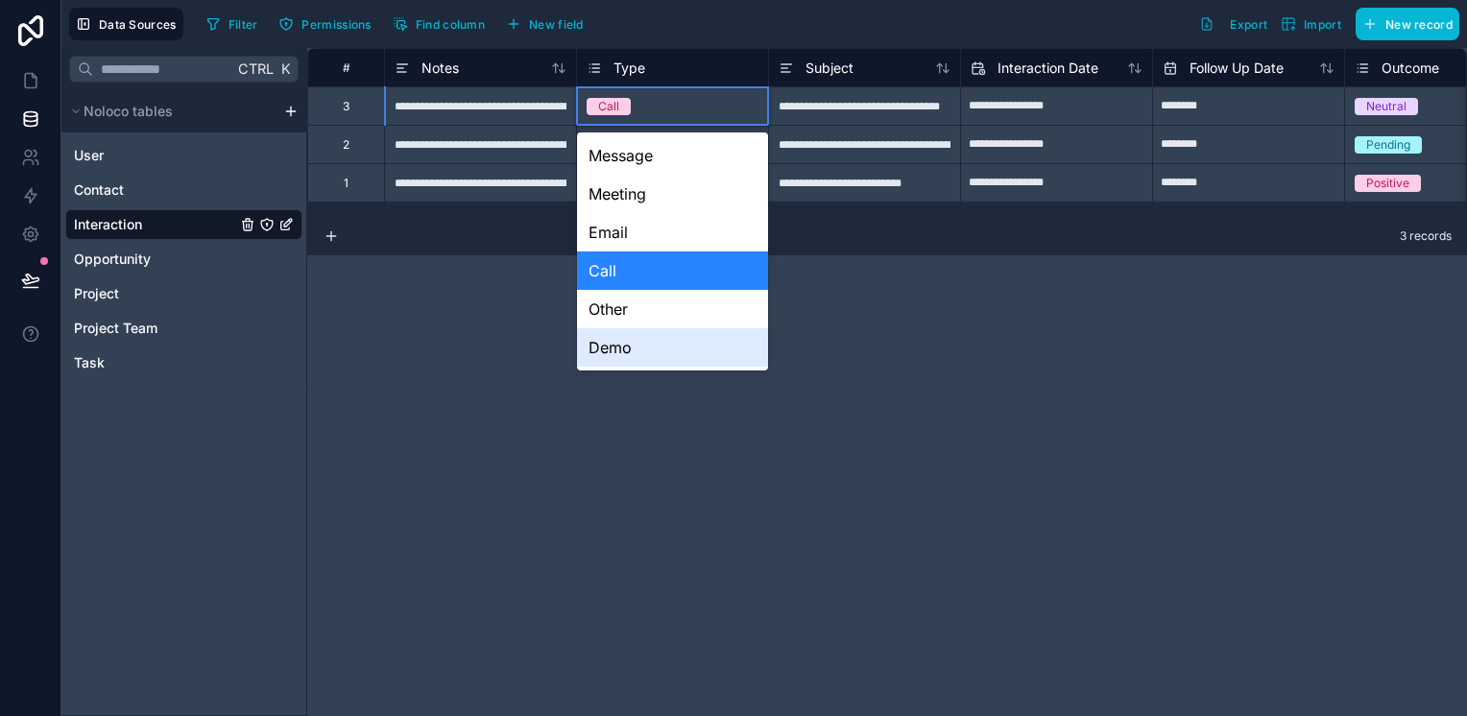
click at [357, 398] on div "**********" at bounding box center [887, 382] width 1160 height 668
click at [676, 114] on div "Call" at bounding box center [672, 106] width 191 height 21
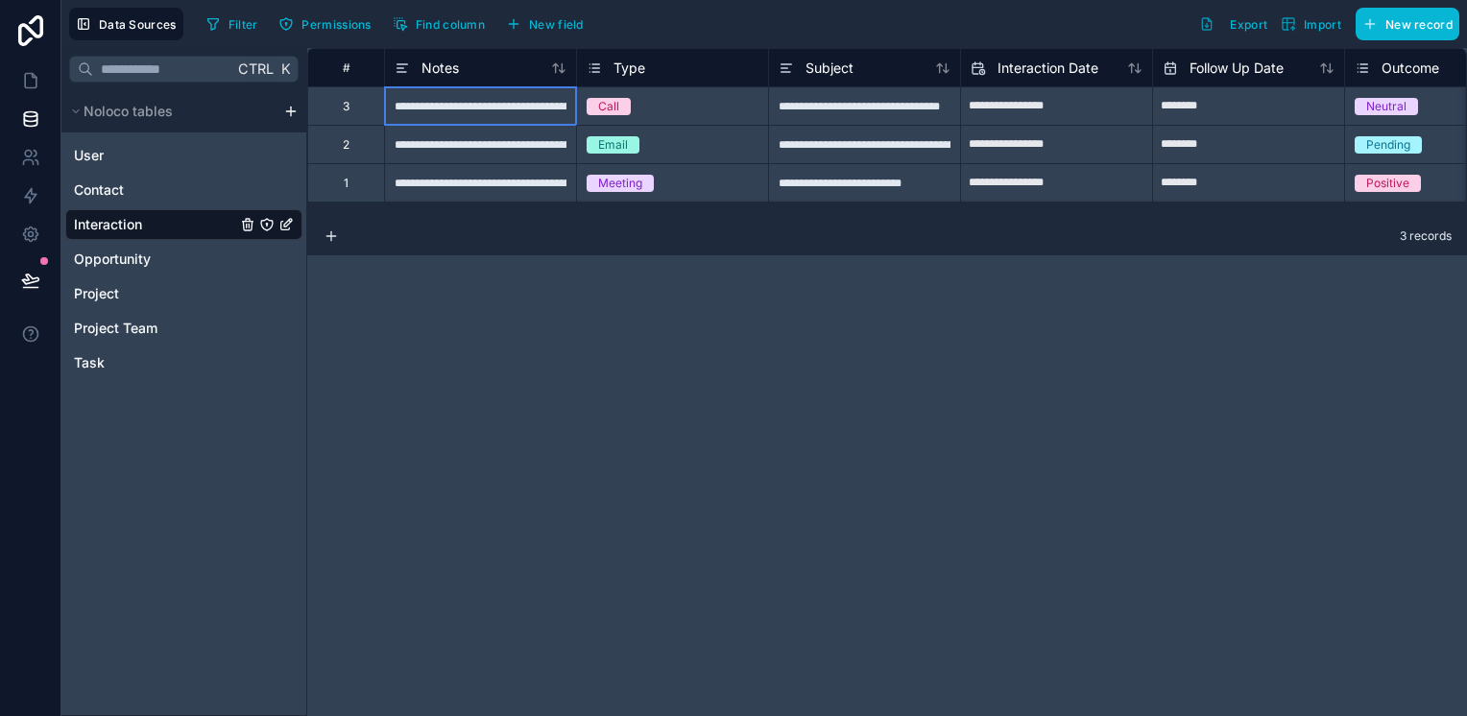
click at [461, 115] on div "**********" at bounding box center [480, 105] width 192 height 38
click at [469, 67] on div "Notes" at bounding box center [481, 68] width 172 height 23
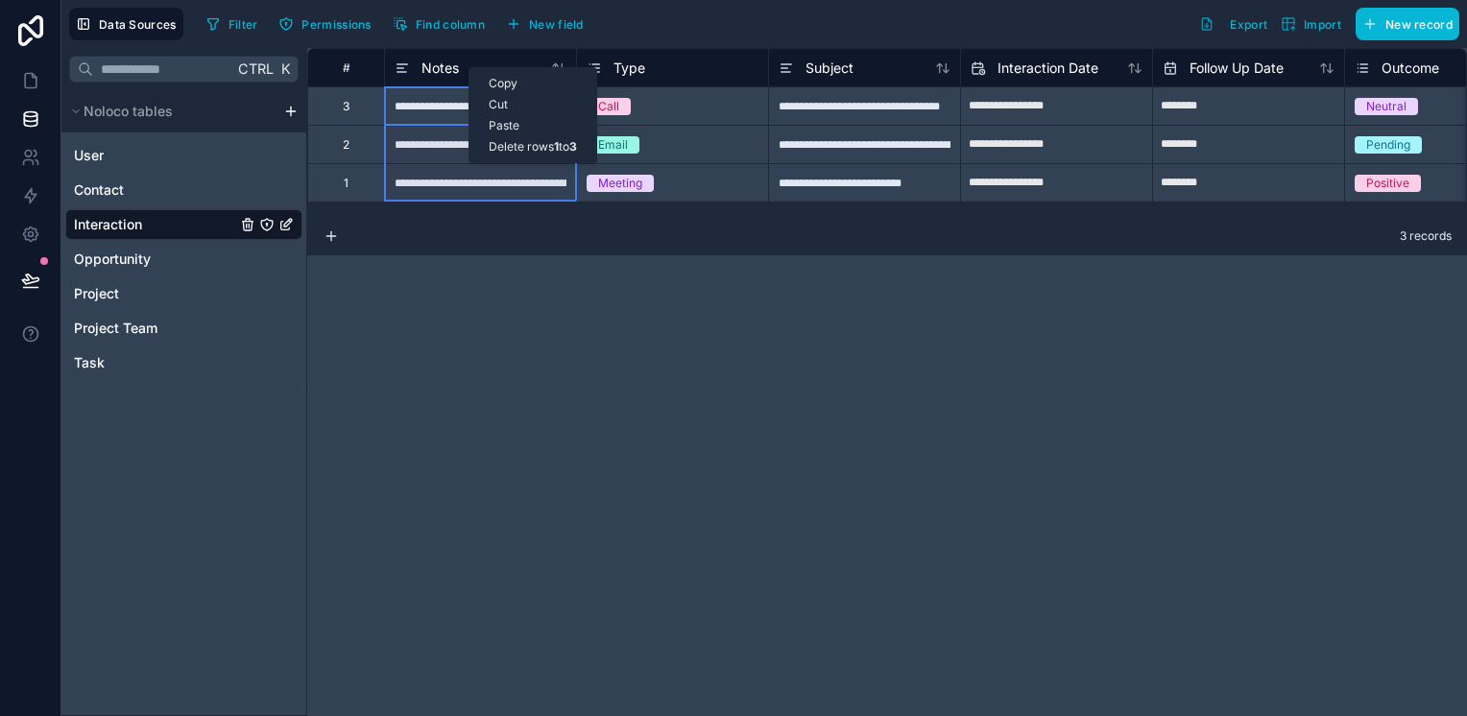
click at [471, 344] on div "**********" at bounding box center [887, 382] width 1160 height 668
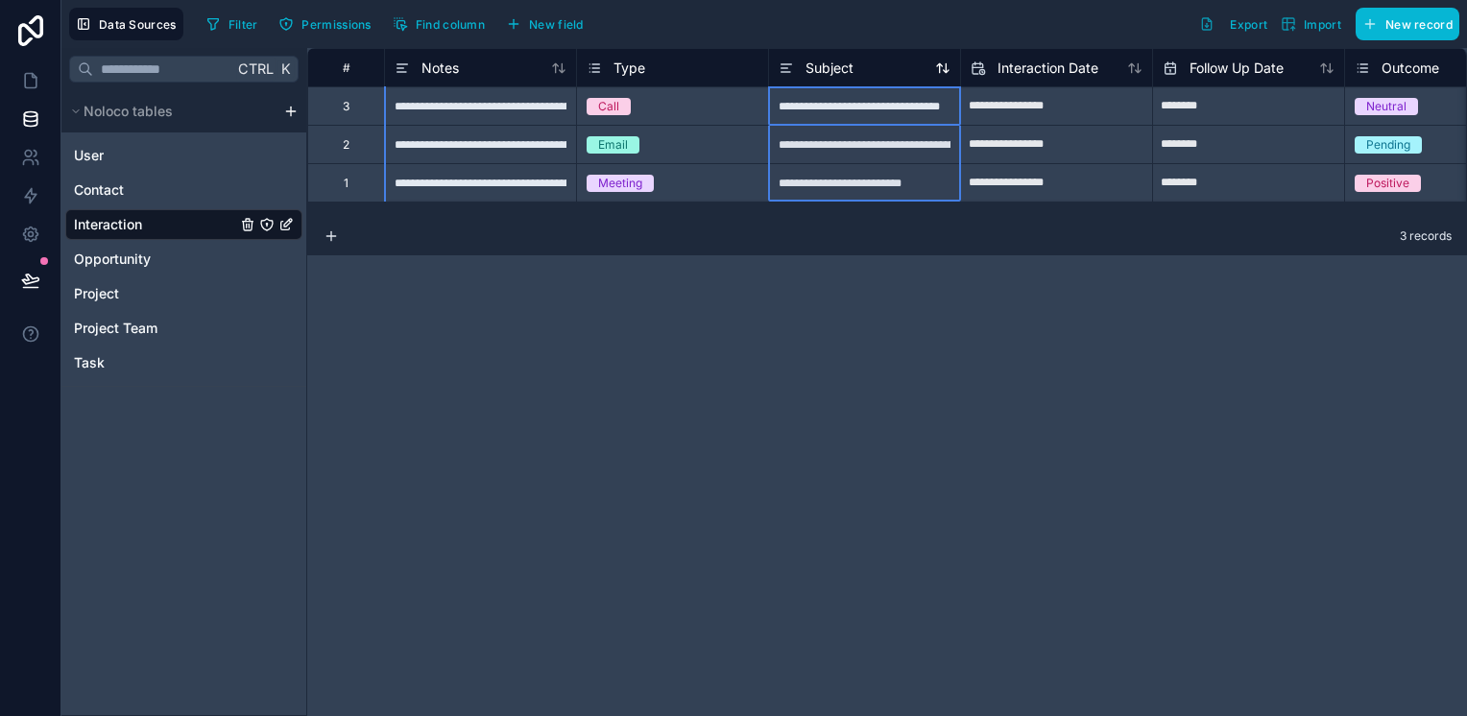
click at [848, 66] on span "Subject" at bounding box center [830, 68] width 48 height 19
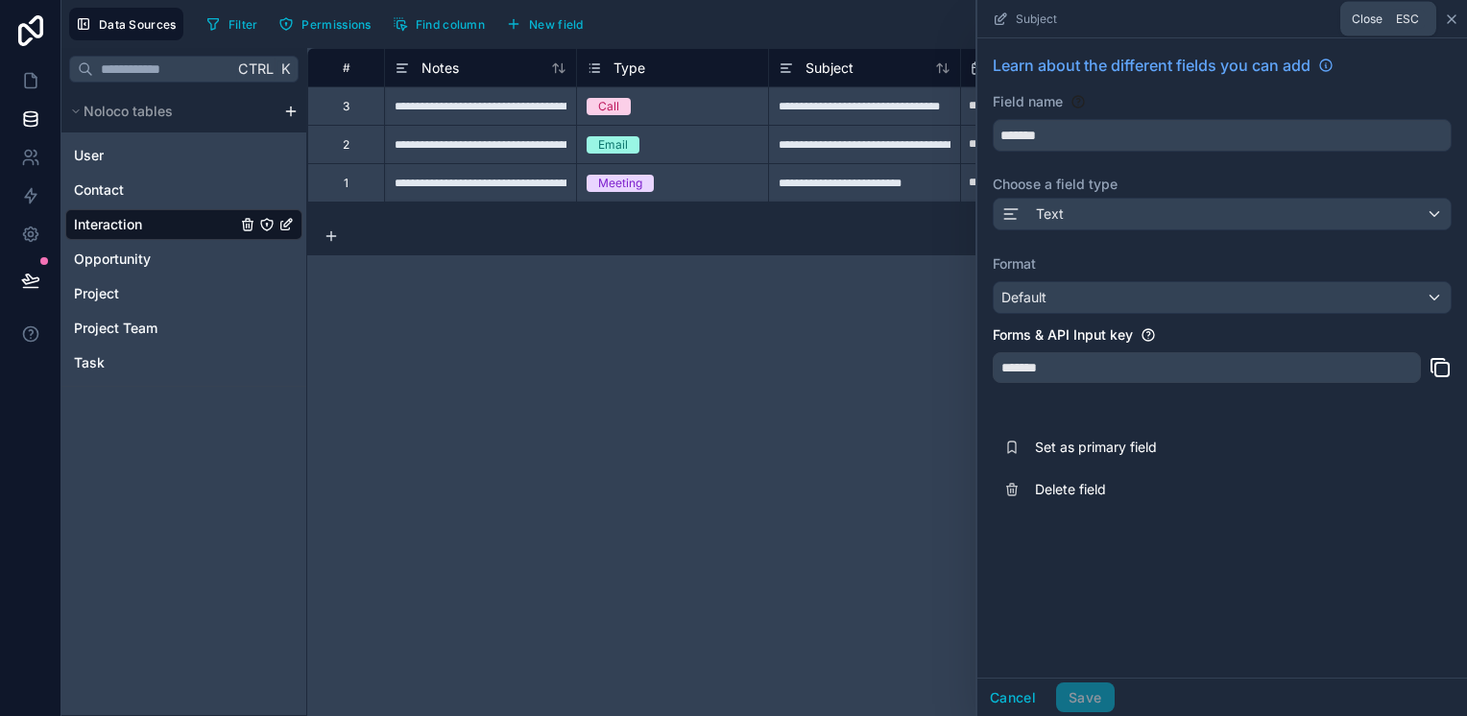
click at [1453, 21] on icon at bounding box center [1451, 19] width 15 height 15
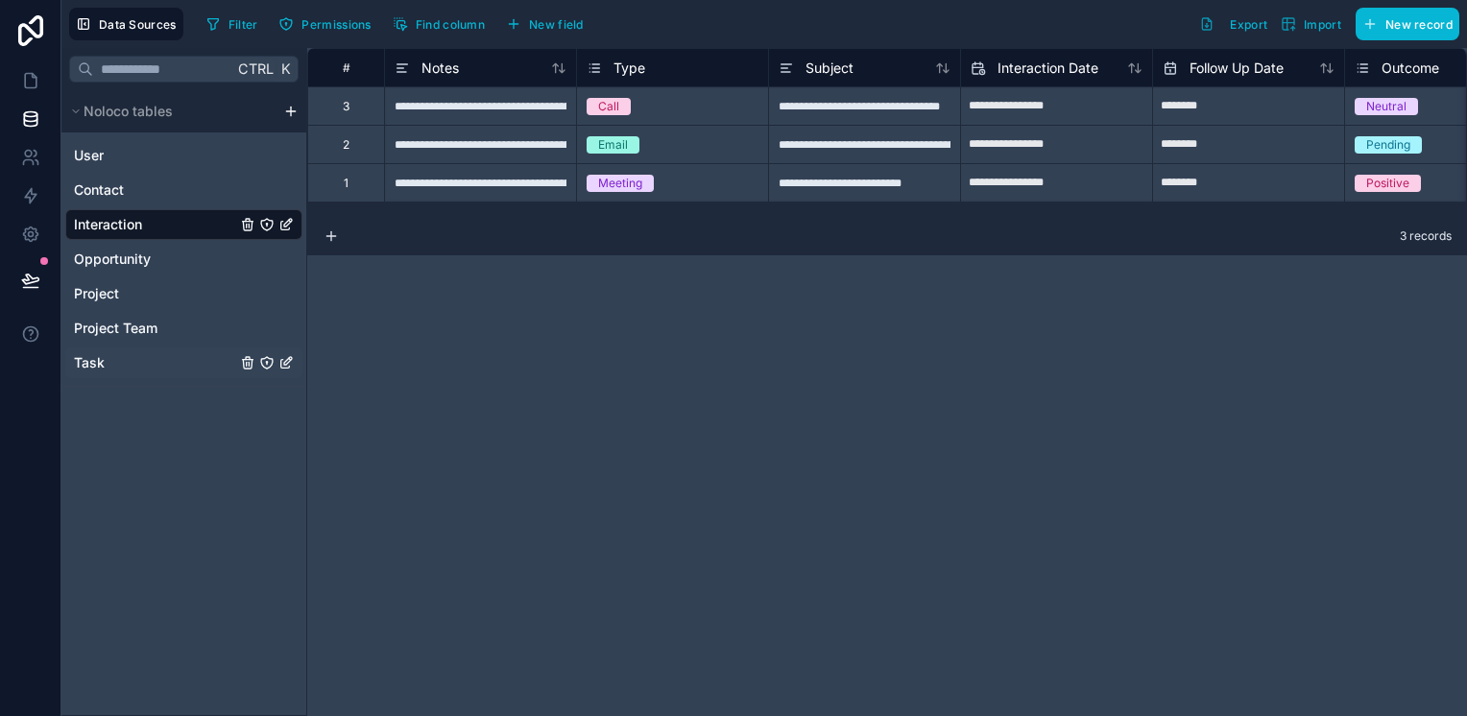
click at [132, 372] on div "Task" at bounding box center [183, 363] width 237 height 31
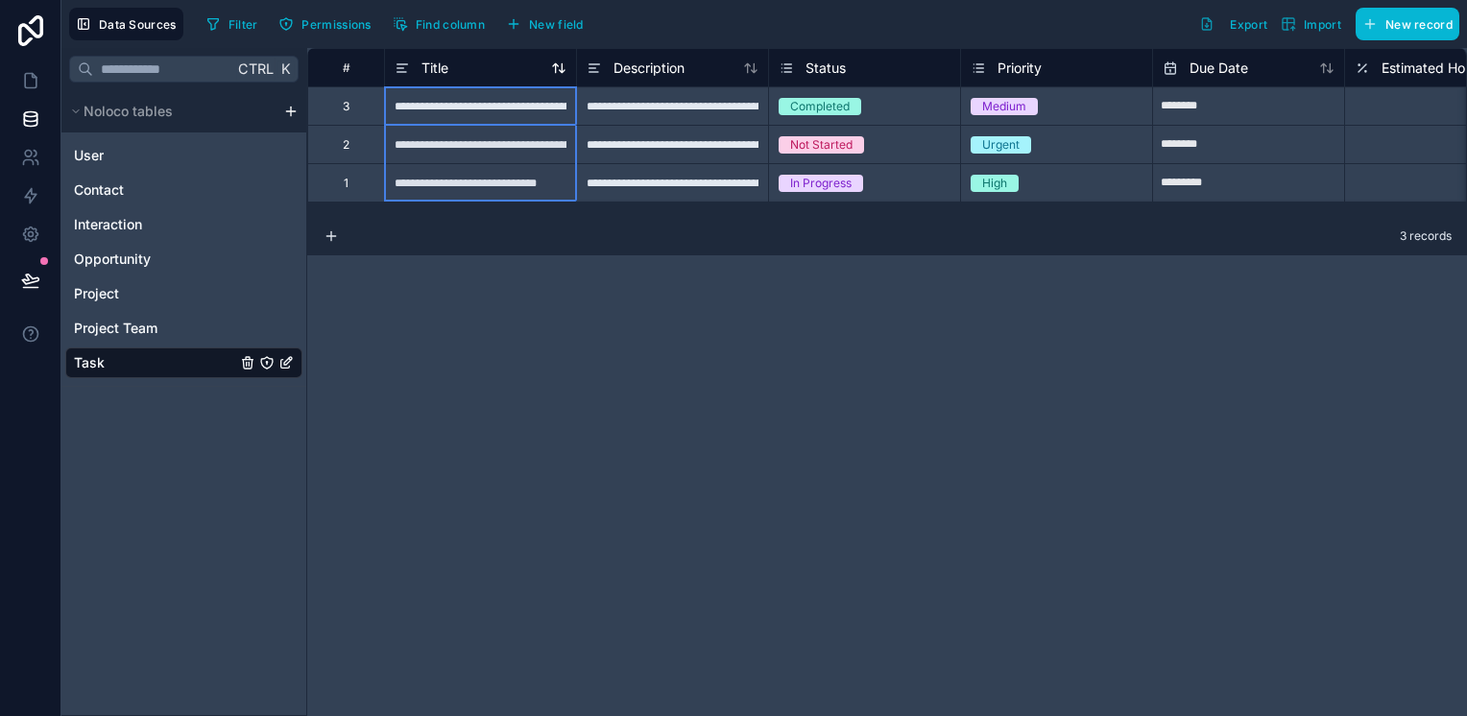
click at [405, 70] on icon at bounding box center [402, 68] width 15 height 23
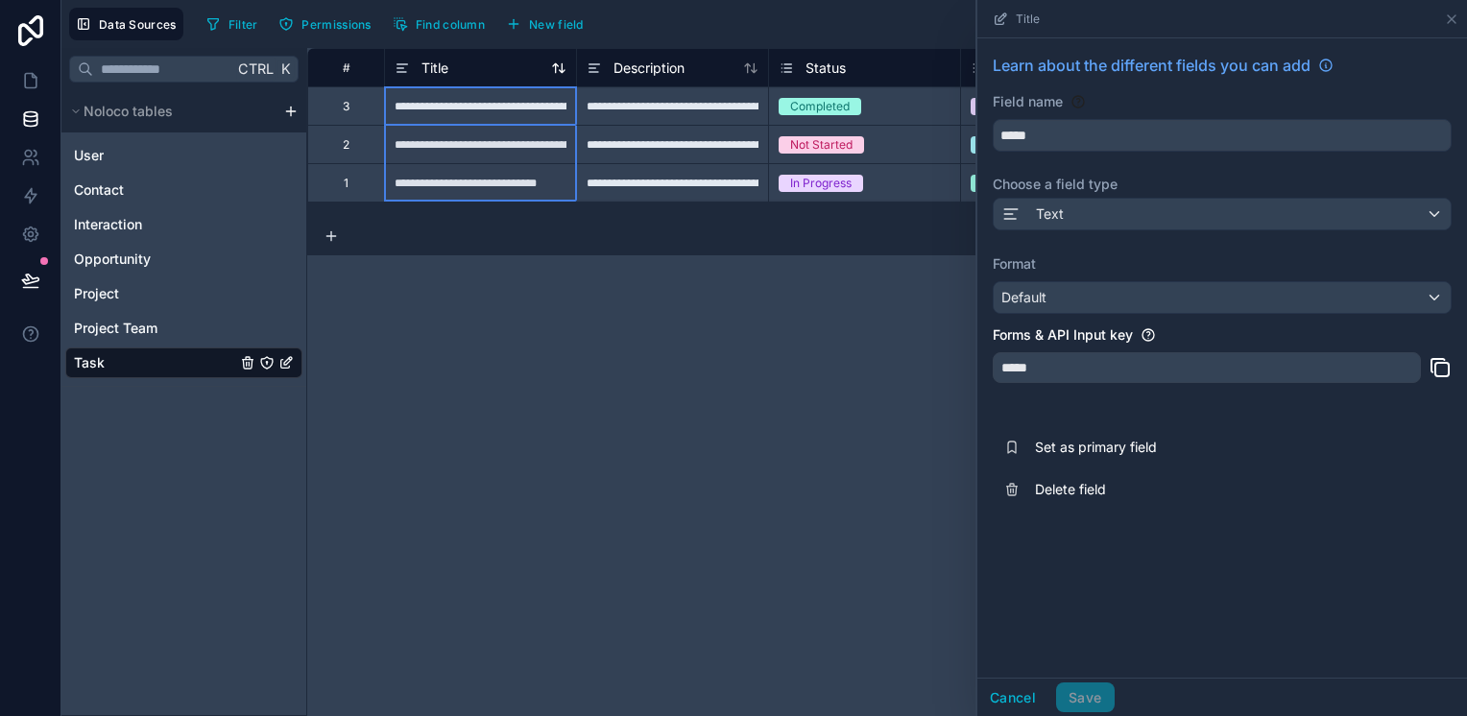
click at [405, 70] on icon at bounding box center [402, 68] width 15 height 23
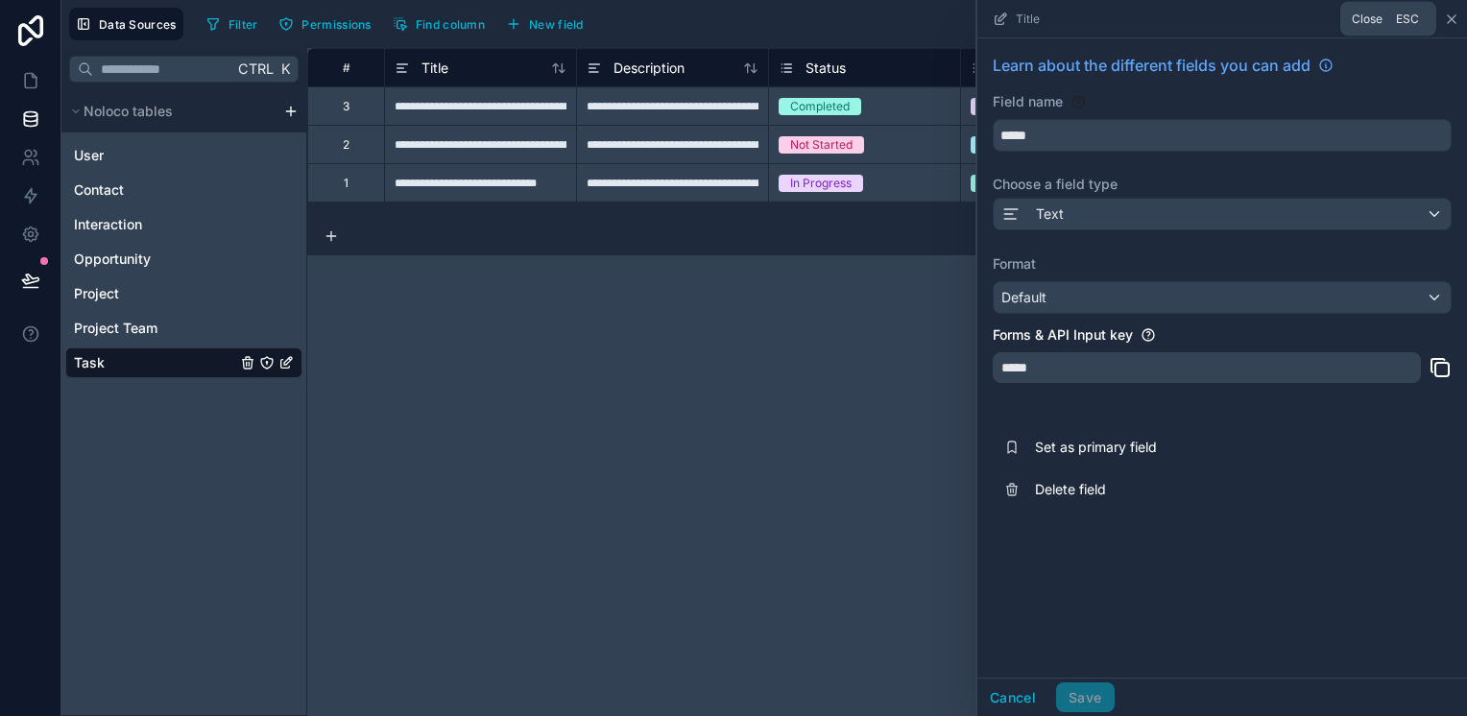
click at [1448, 15] on icon at bounding box center [1452, 19] width 8 height 8
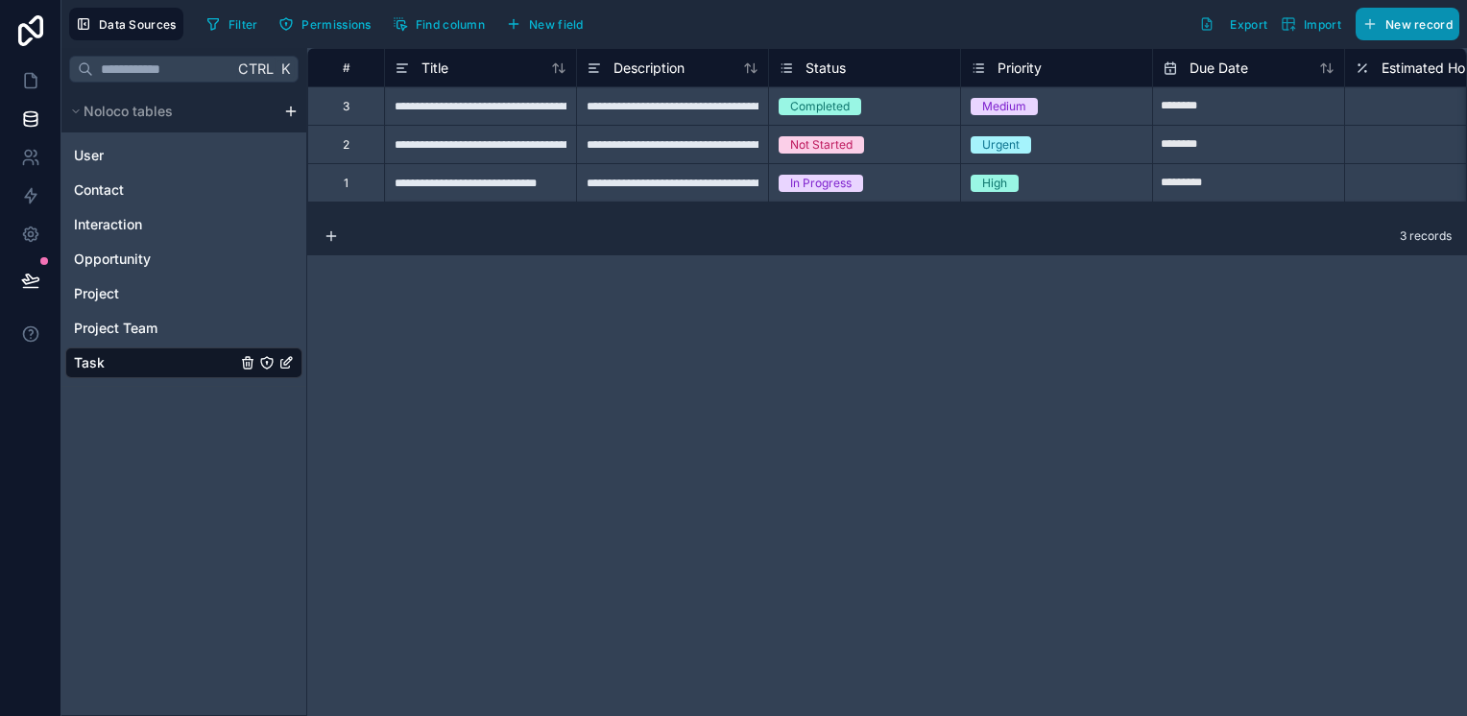
click at [1383, 24] on button "New record" at bounding box center [1408, 24] width 104 height 33
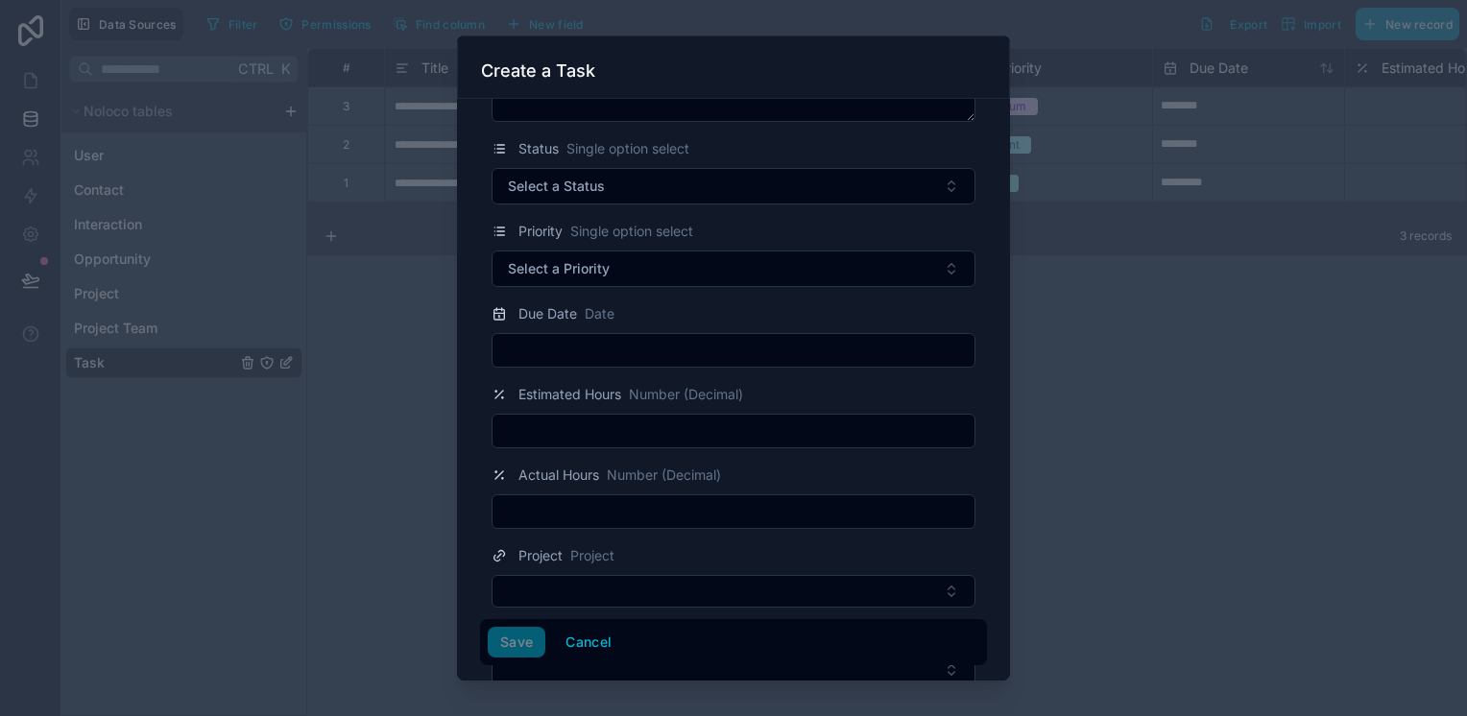
scroll to position [272, 0]
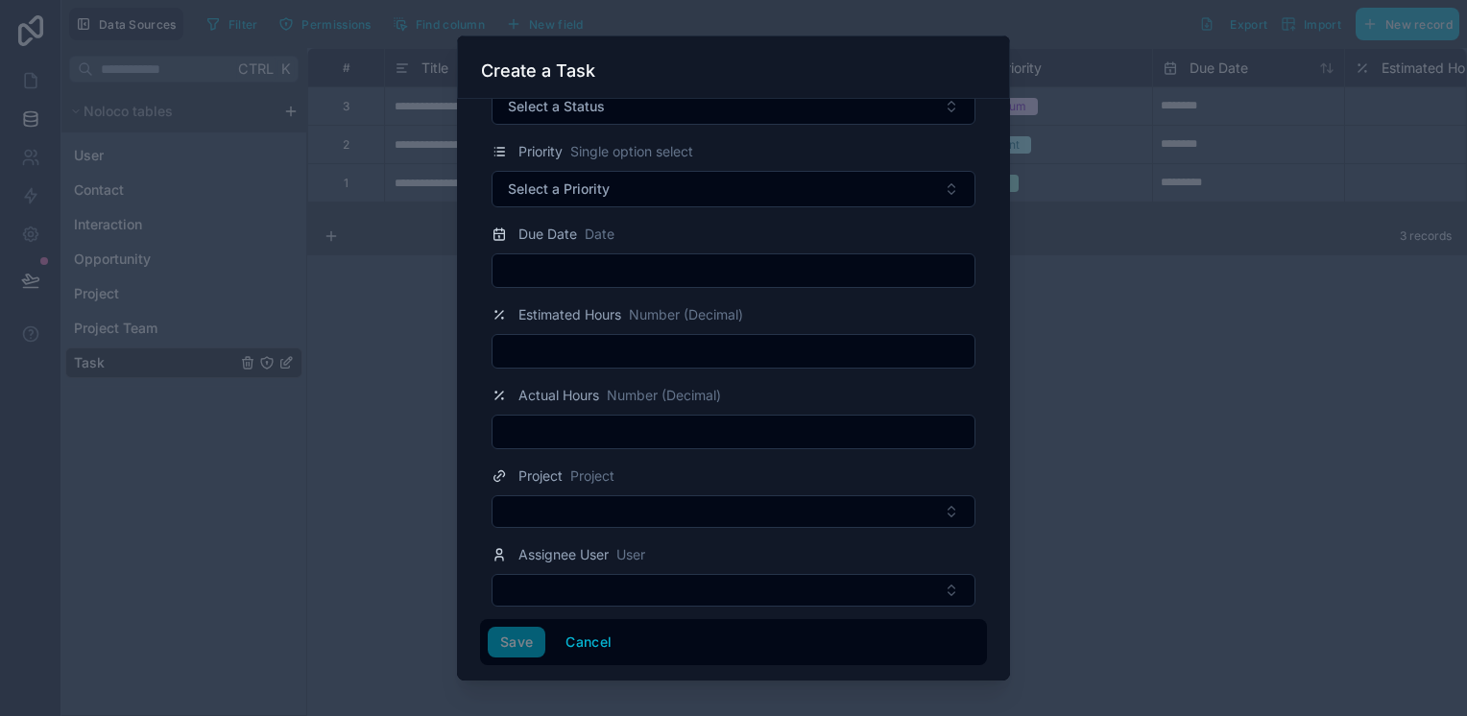
click at [503, 640] on div "Save Cancel" at bounding box center [734, 642] width 492 height 31
drag, startPoint x: 515, startPoint y: 640, endPoint x: 521, endPoint y: 613, distance: 27.7
click at [515, 639] on div "Save Cancel" at bounding box center [734, 642] width 492 height 31
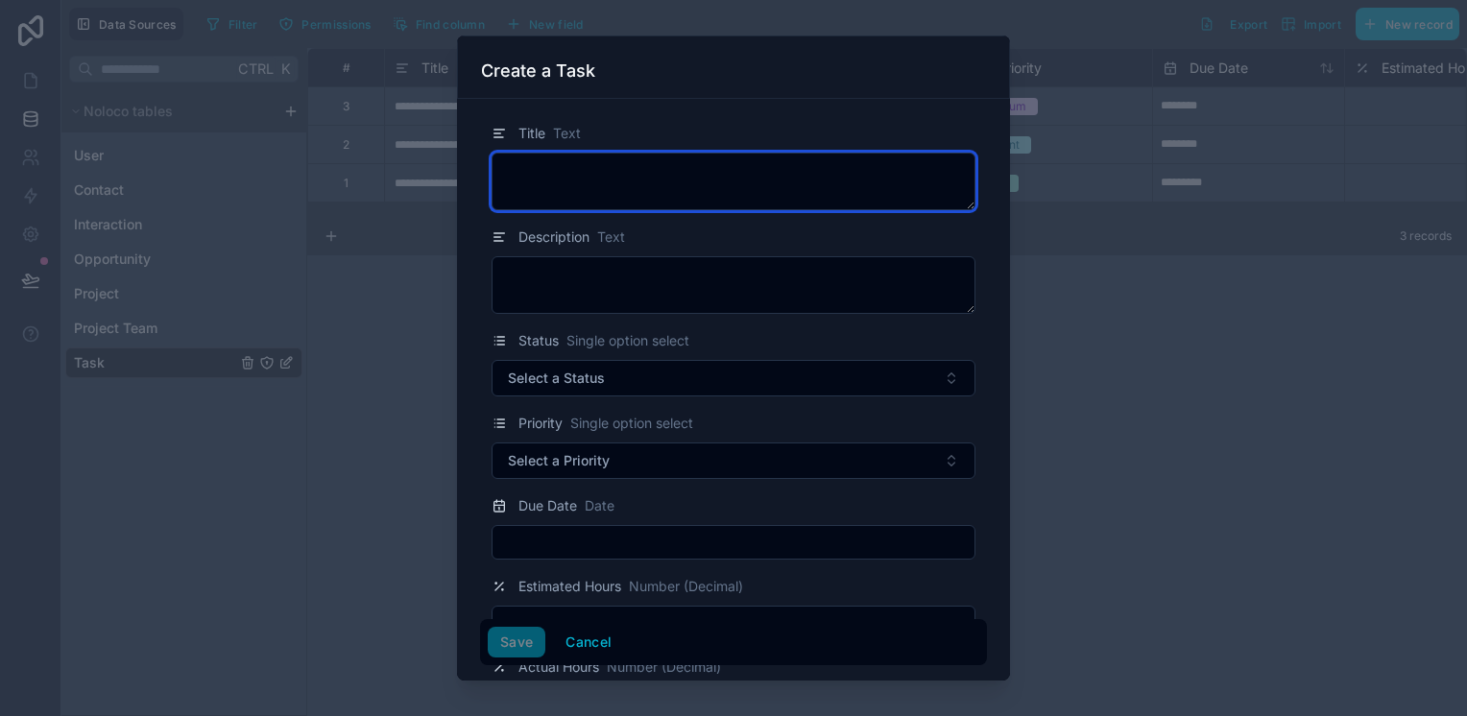
click at [538, 171] on textarea at bounding box center [734, 182] width 484 height 58
type textarea "*"
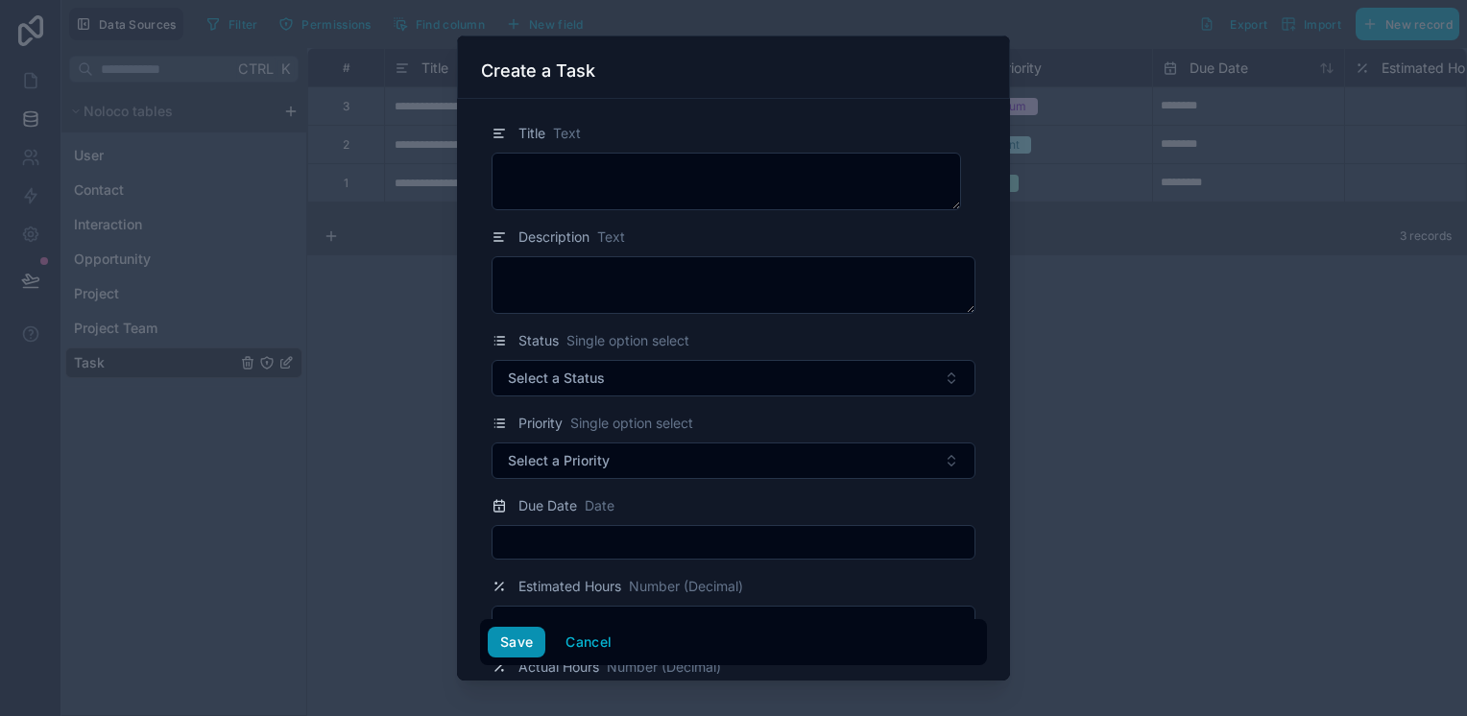
click at [526, 642] on button "Save" at bounding box center [517, 642] width 58 height 31
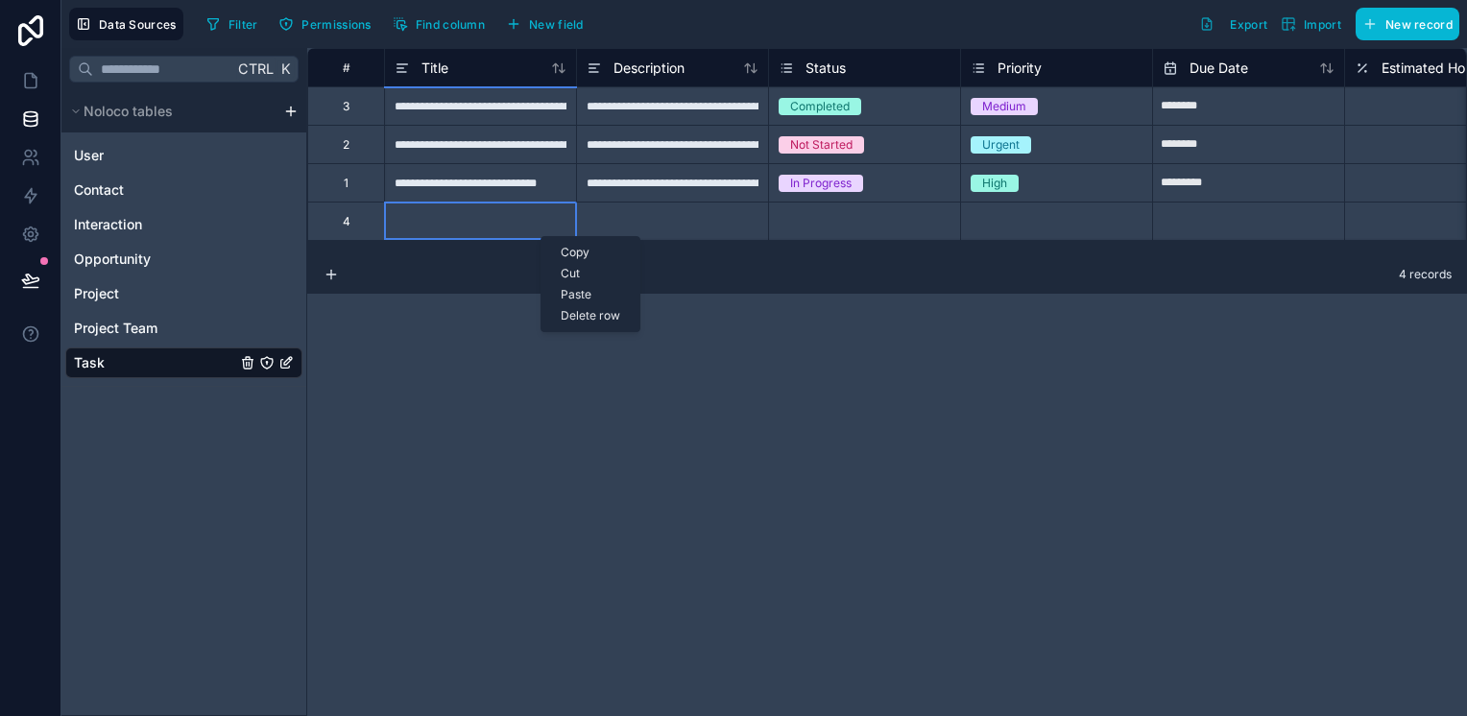
click at [588, 317] on div "Delete row" at bounding box center [591, 315] width 98 height 21
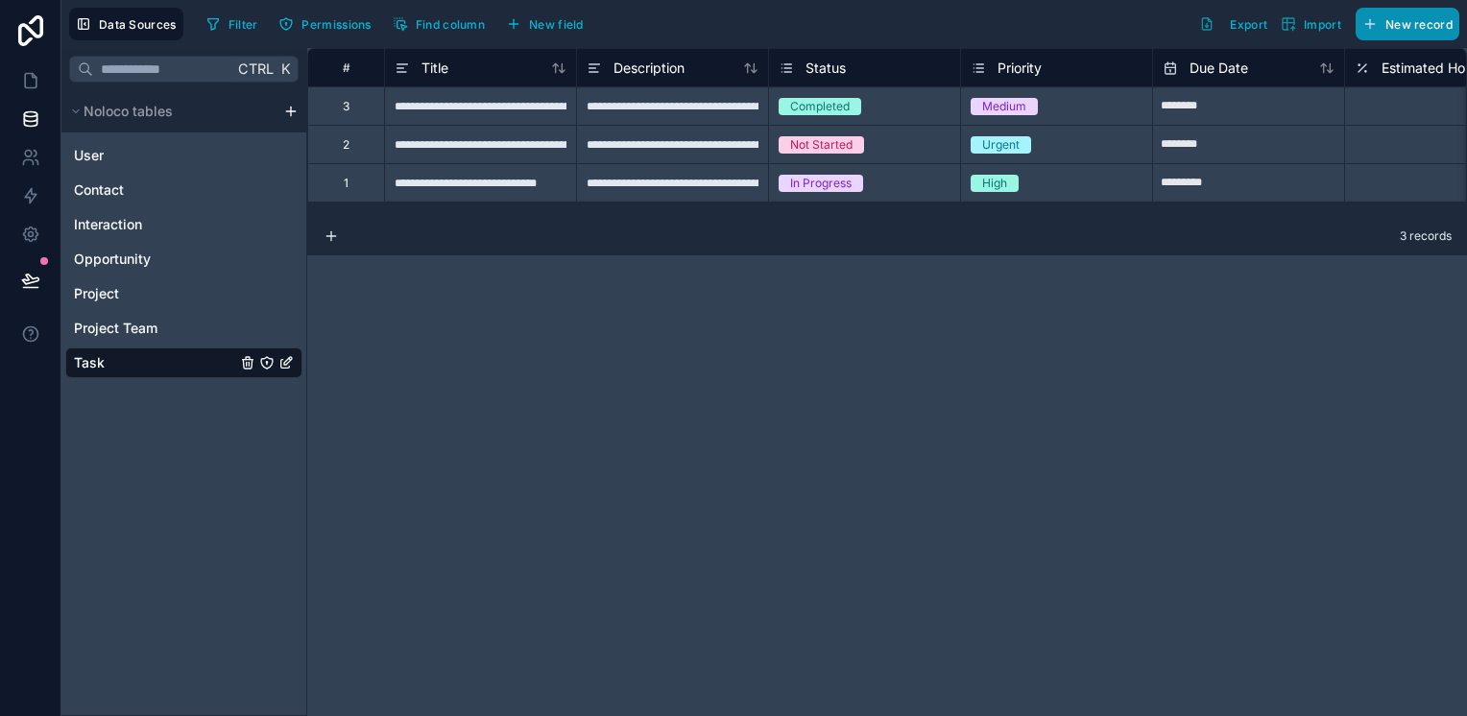
click at [1384, 17] on button "New record" at bounding box center [1408, 24] width 104 height 33
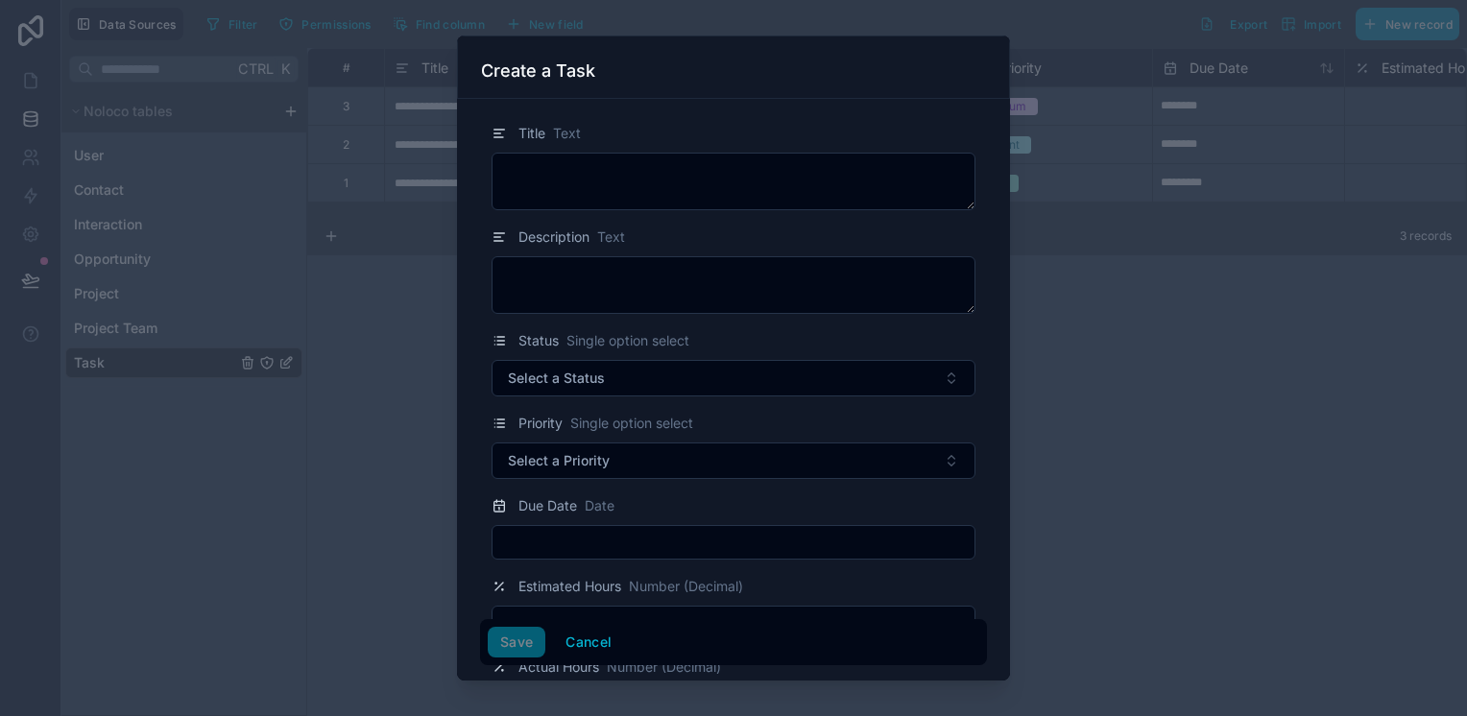
scroll to position [272, 0]
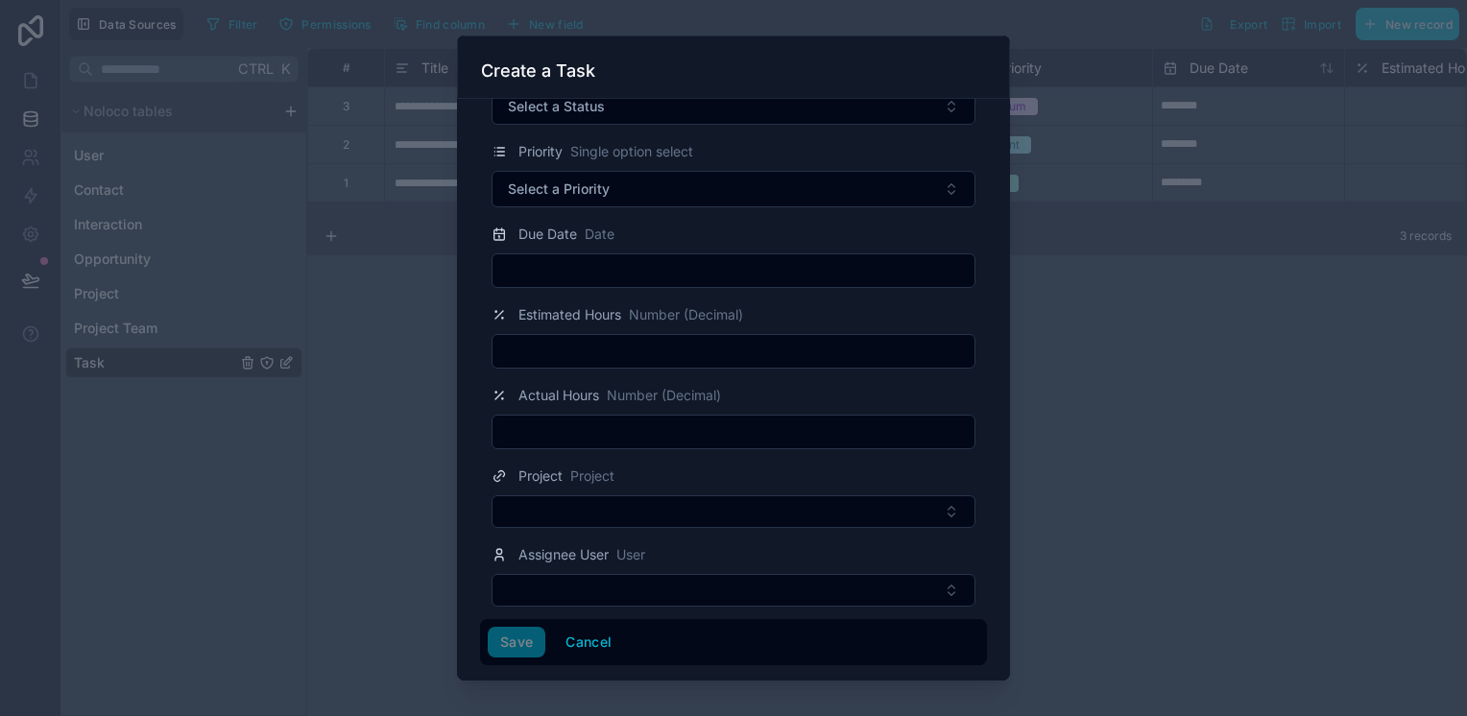
click at [588, 278] on input "text" at bounding box center [734, 270] width 482 height 27
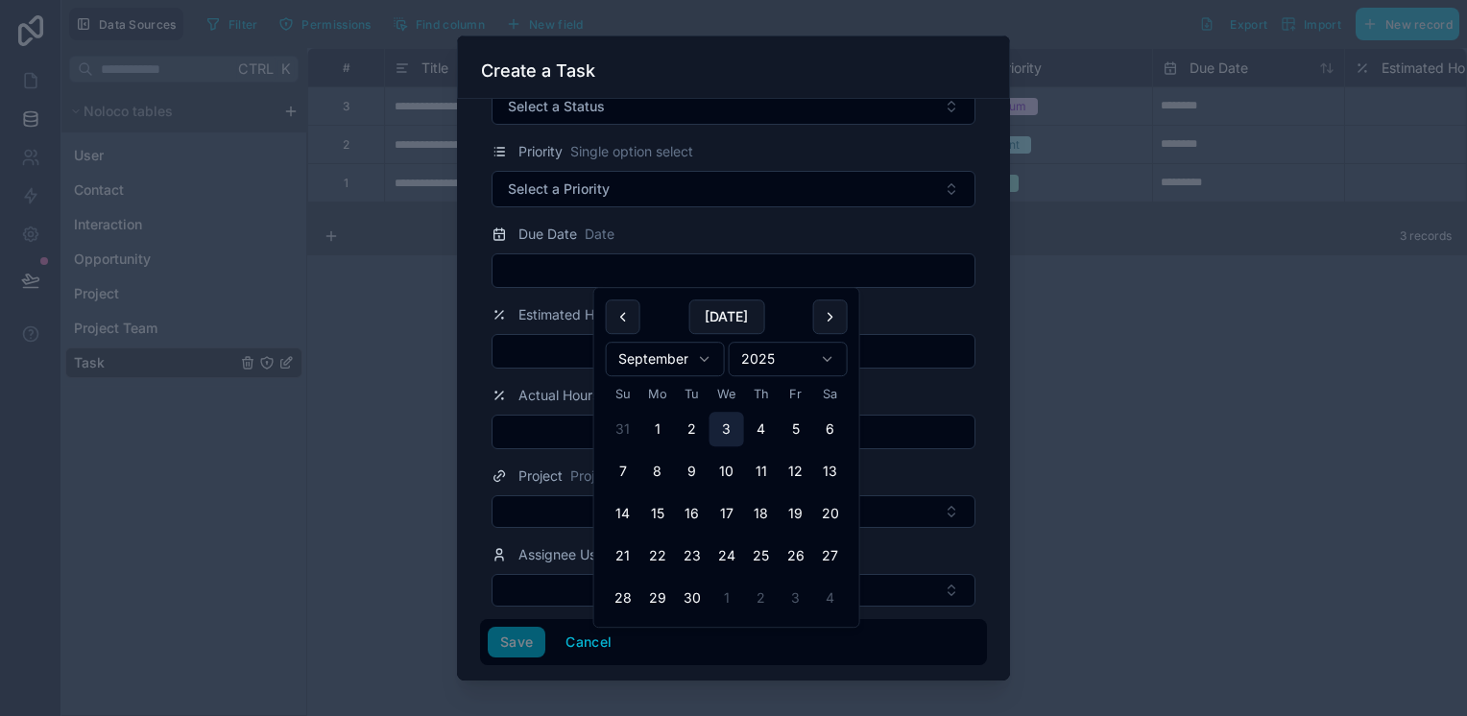
click at [723, 421] on button "3" at bounding box center [727, 429] width 35 height 35
type input "********"
drag, startPoint x: 591, startPoint y: 262, endPoint x: 471, endPoint y: 263, distance: 120.0
click at [471, 263] on div "Title Text Description Text Status Single option select Select a Status Priorit…" at bounding box center [733, 389] width 553 height 581
click at [576, 642] on button "Cancel" at bounding box center [588, 642] width 71 height 31
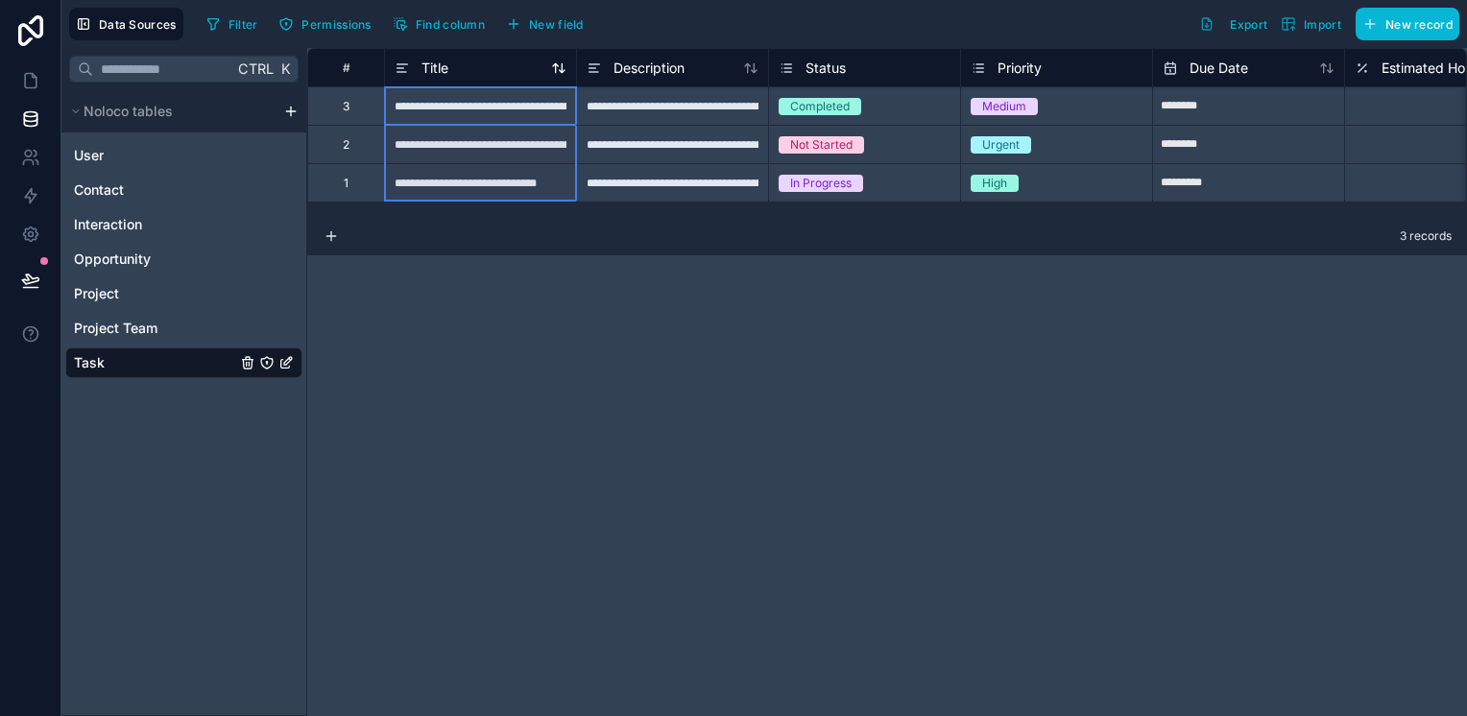
click at [398, 63] on icon at bounding box center [402, 68] width 15 height 23
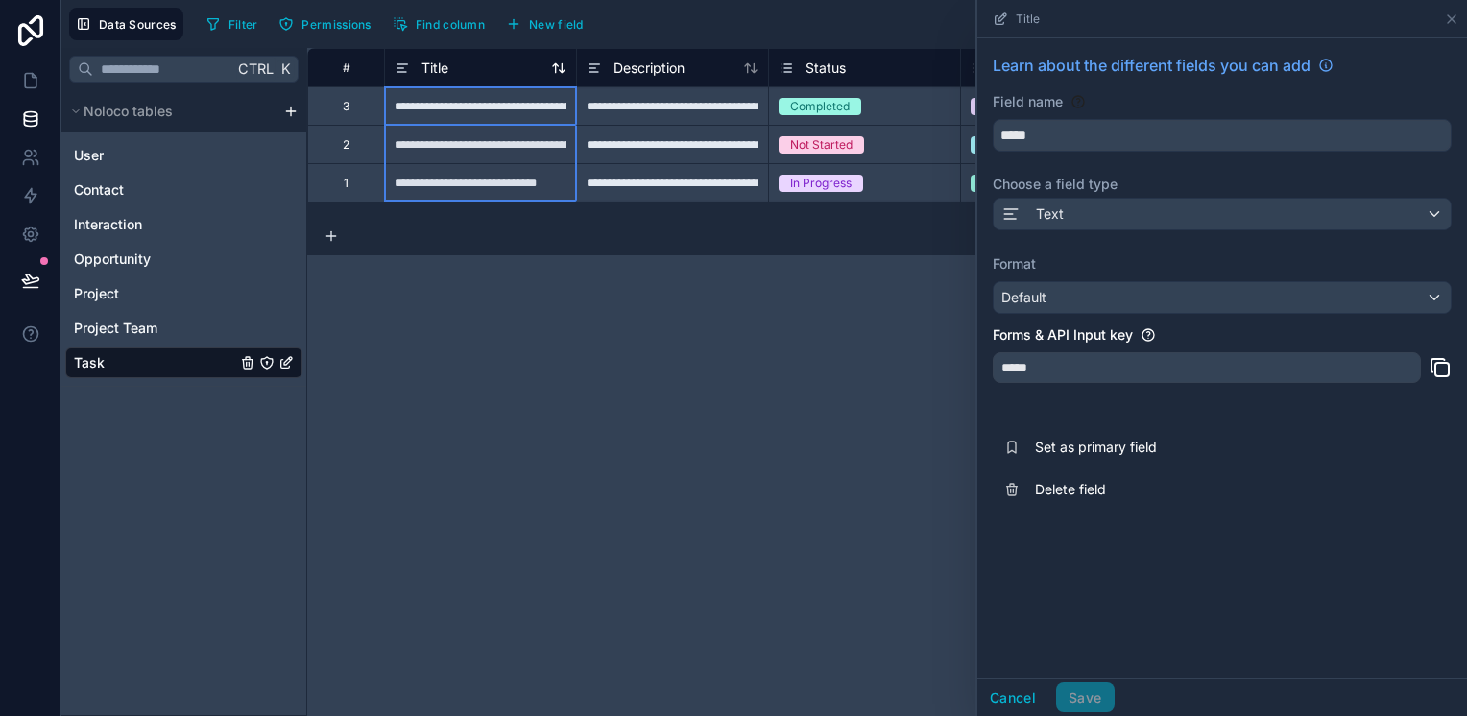
click at [398, 63] on icon at bounding box center [402, 68] width 15 height 23
click at [1459, 16] on icon at bounding box center [1451, 19] width 15 height 15
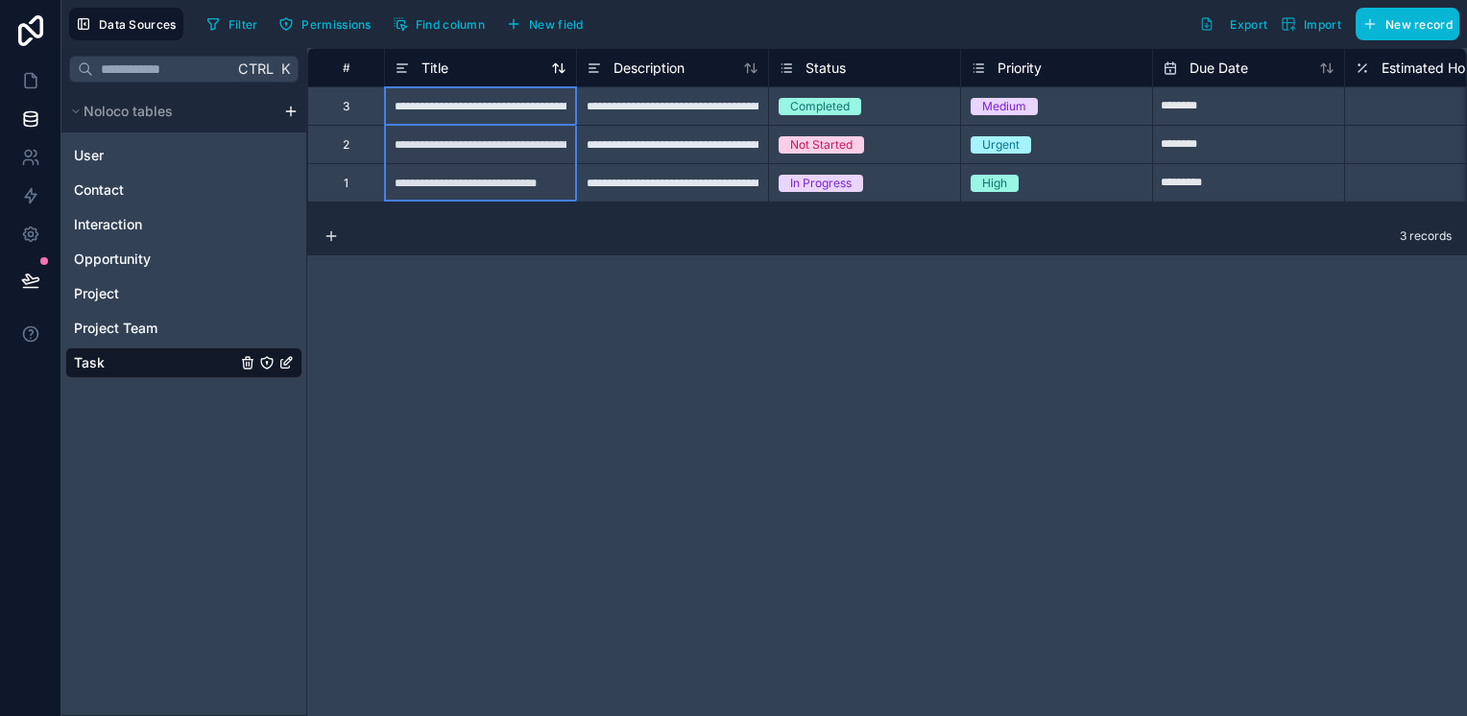
click at [561, 63] on icon at bounding box center [558, 67] width 15 height 15
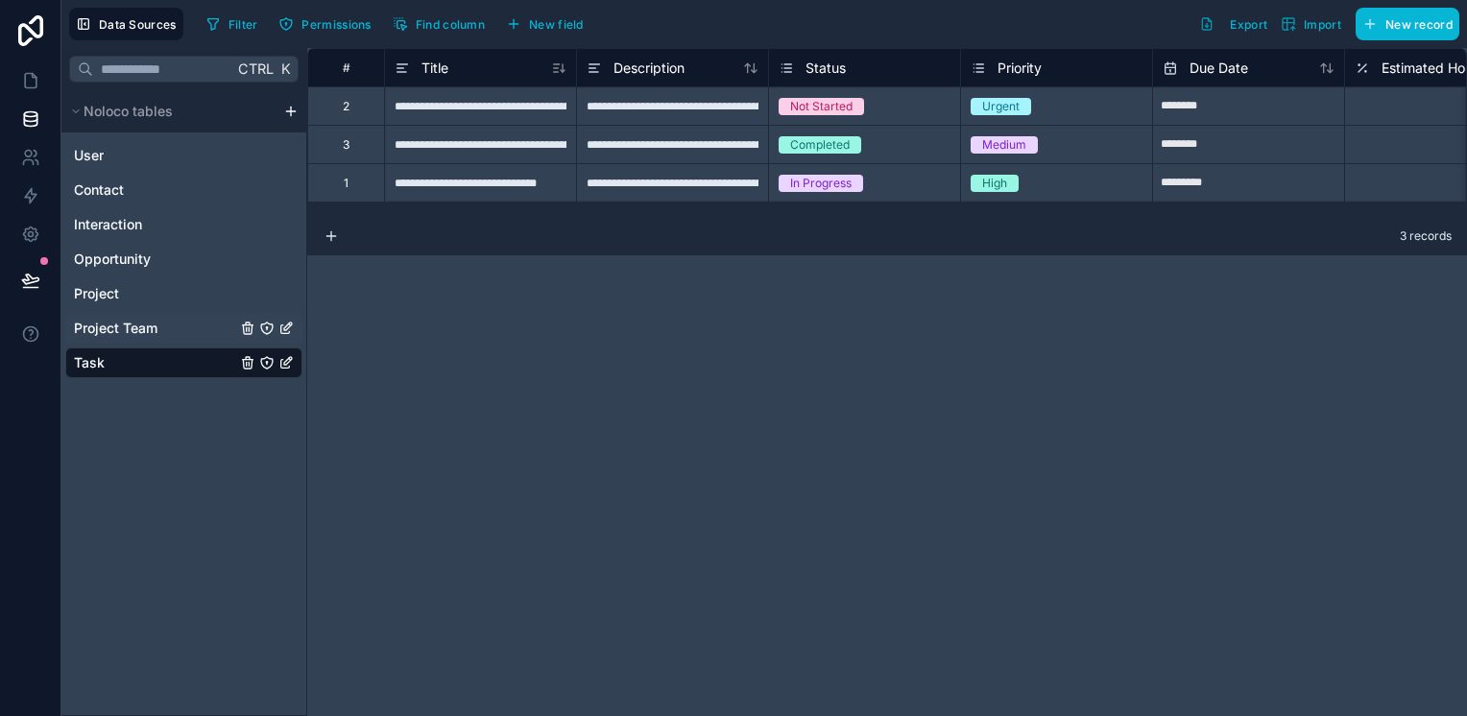
click at [270, 331] on icon "Project Team" at bounding box center [267, 329] width 12 height 12
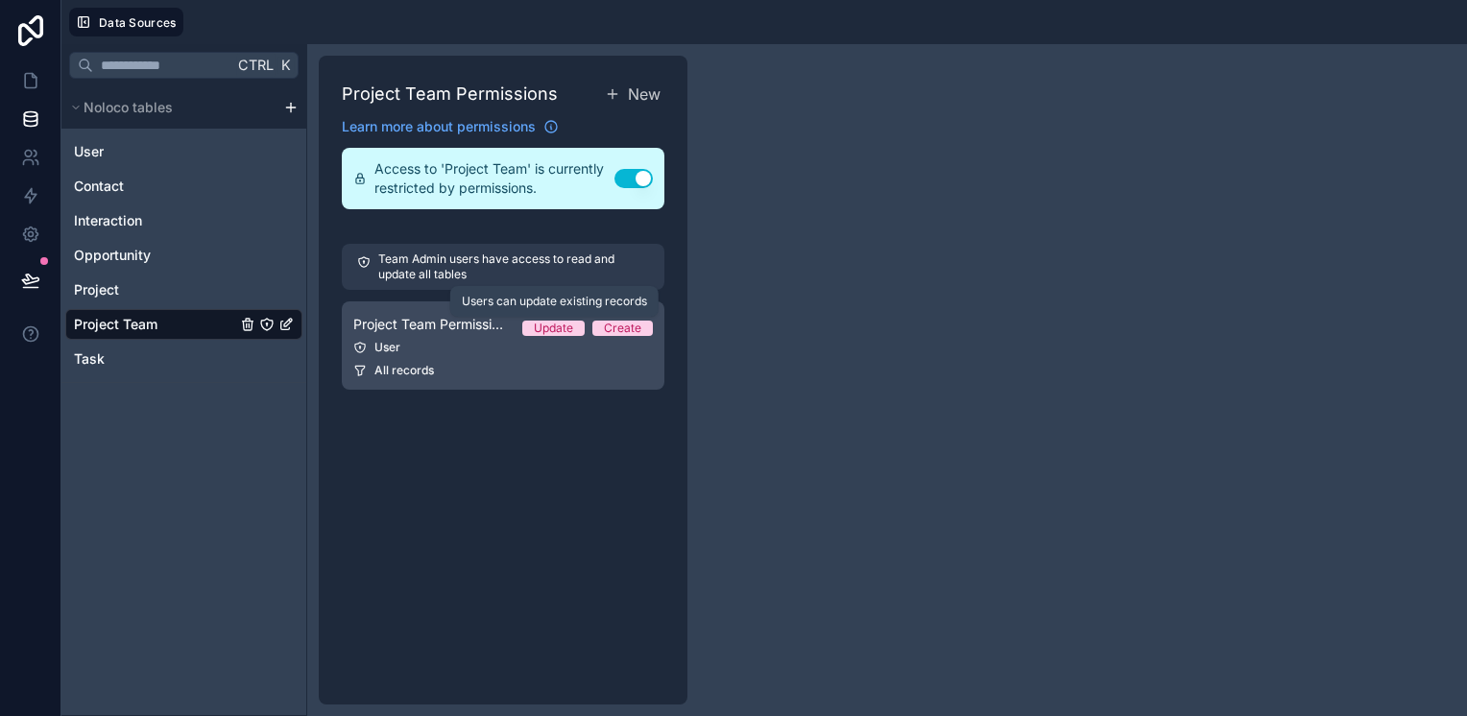
click at [558, 328] on div "Update" at bounding box center [553, 328] width 39 height 15
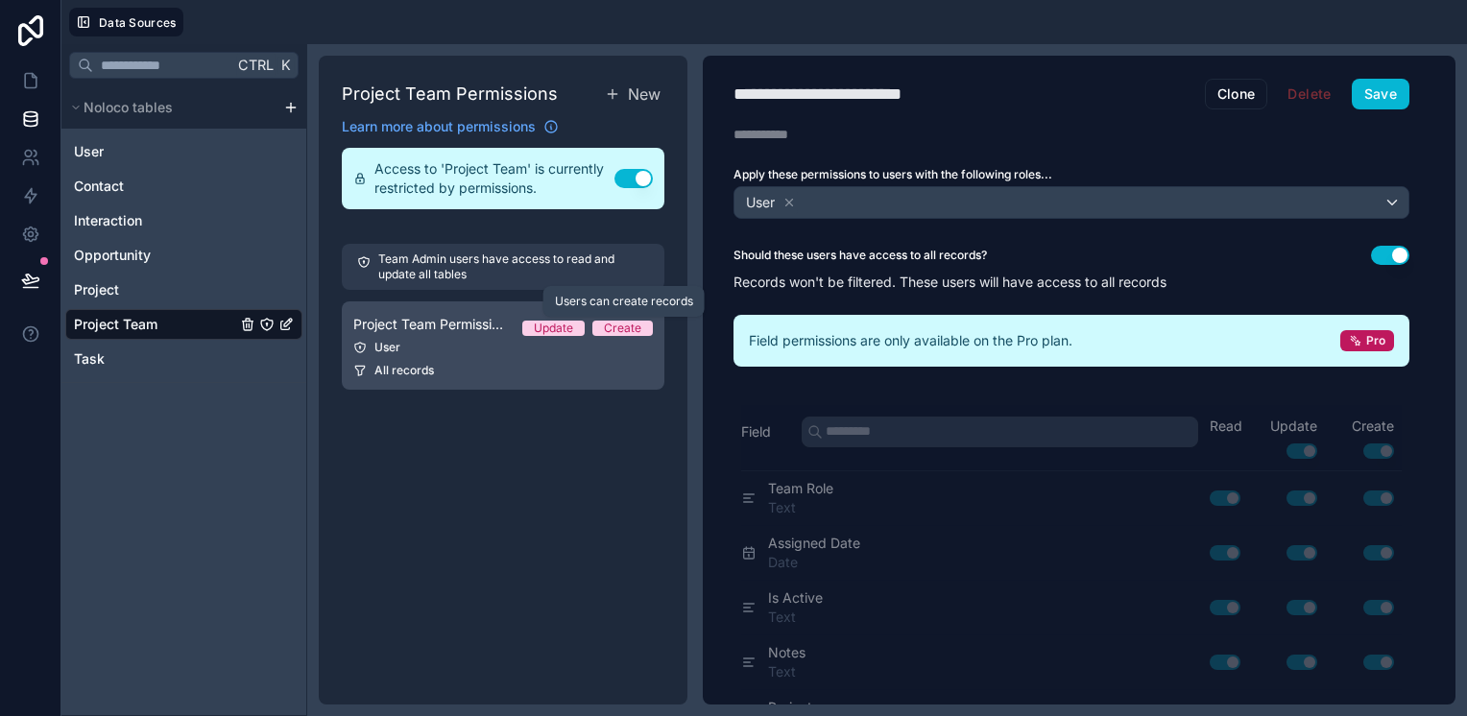
click at [623, 328] on div "Create" at bounding box center [622, 328] width 37 height 15
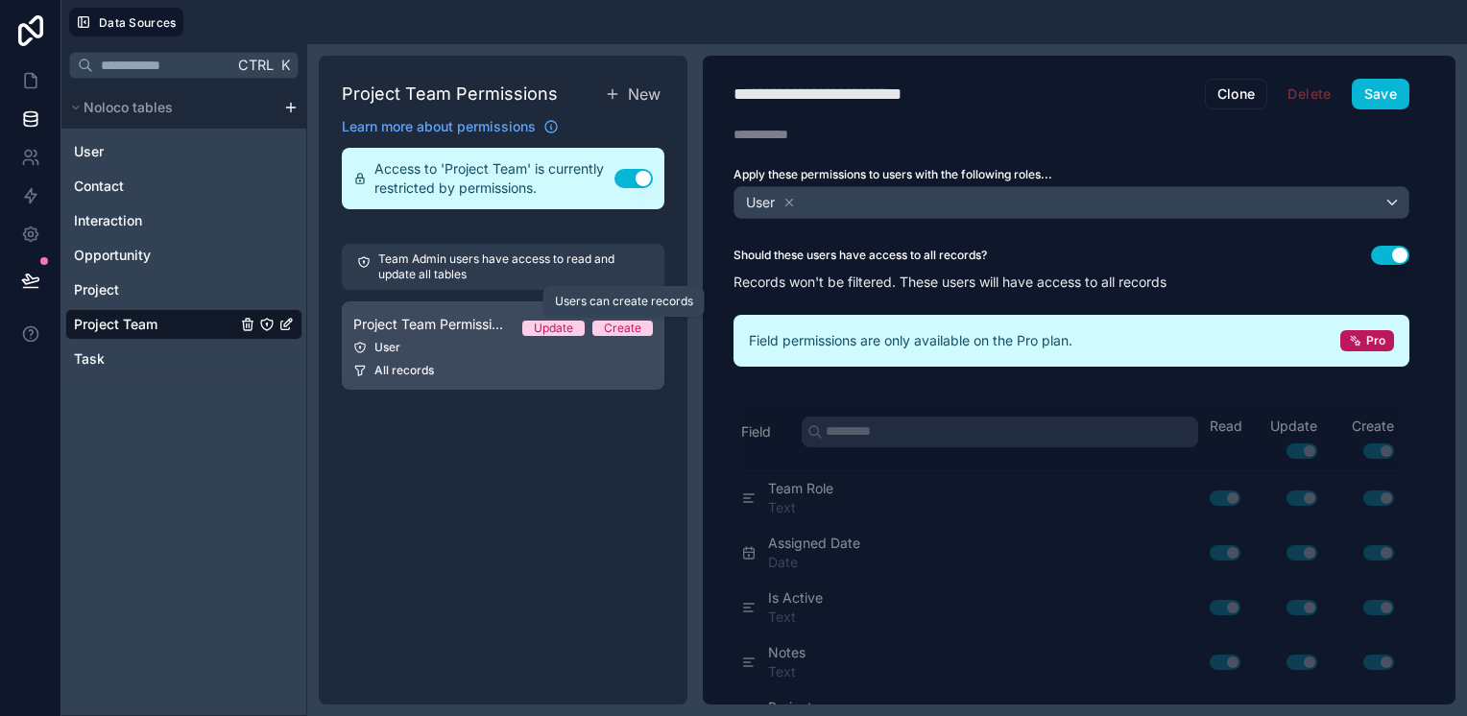
click at [623, 328] on div "Create" at bounding box center [622, 328] width 37 height 15
click at [622, 327] on div "Create" at bounding box center [622, 328] width 37 height 15
click at [568, 327] on div "Update" at bounding box center [553, 328] width 39 height 15
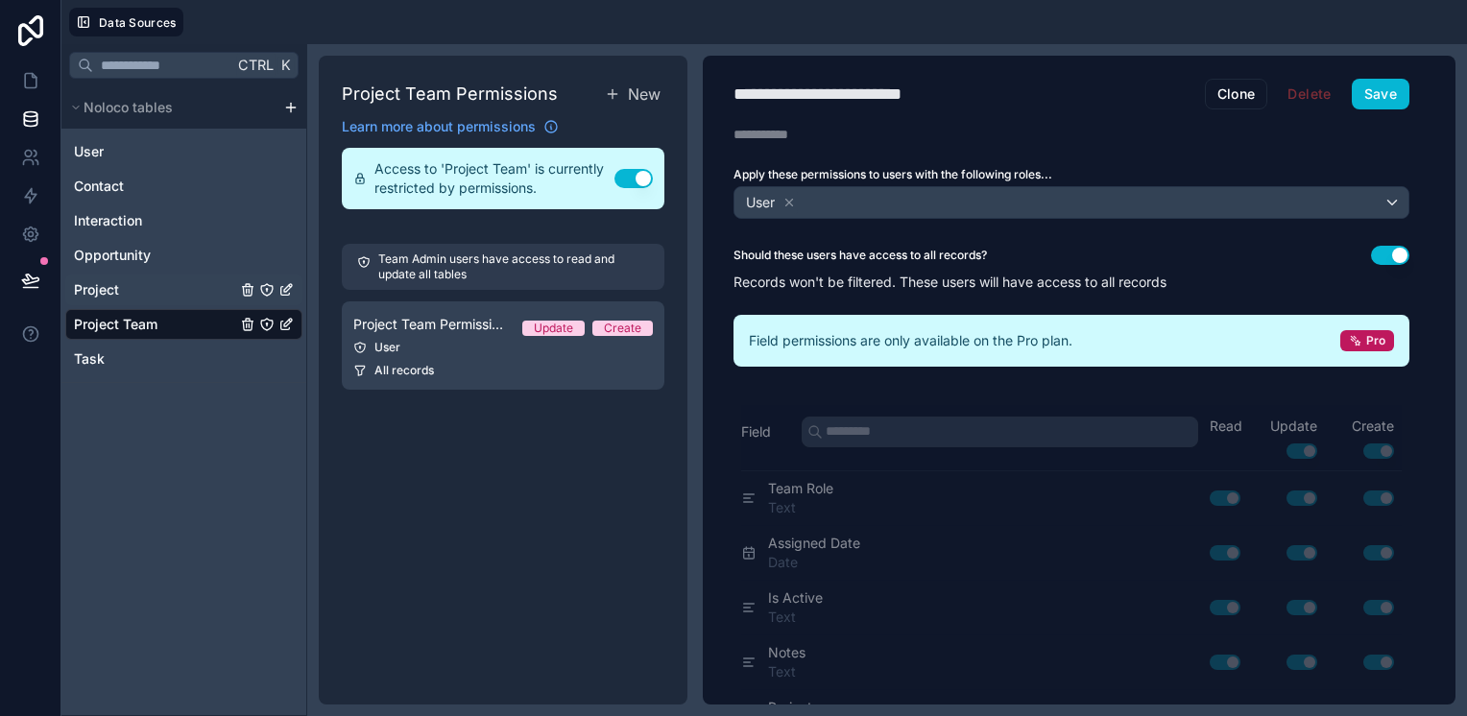
click at [161, 290] on div "Project" at bounding box center [183, 290] width 237 height 31
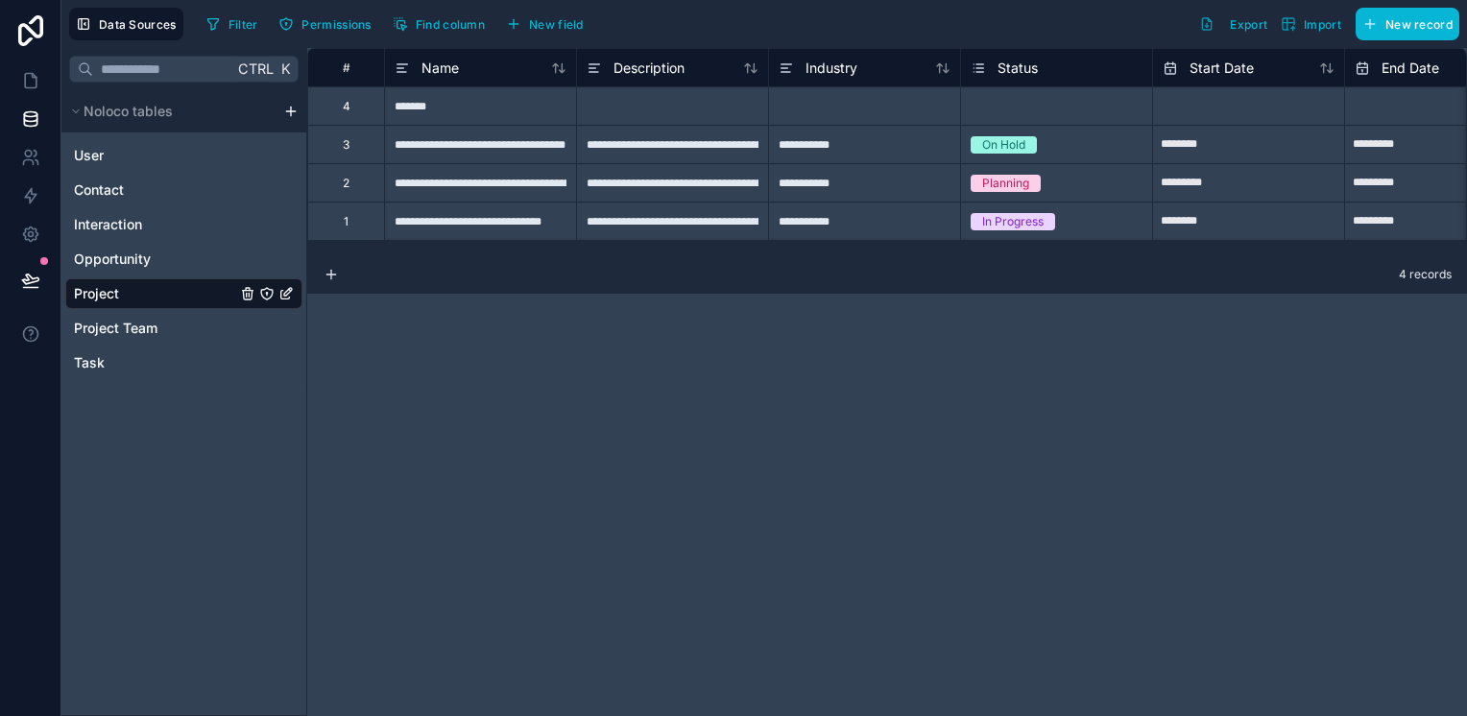
click at [270, 295] on icon "Project" at bounding box center [266, 293] width 15 height 15
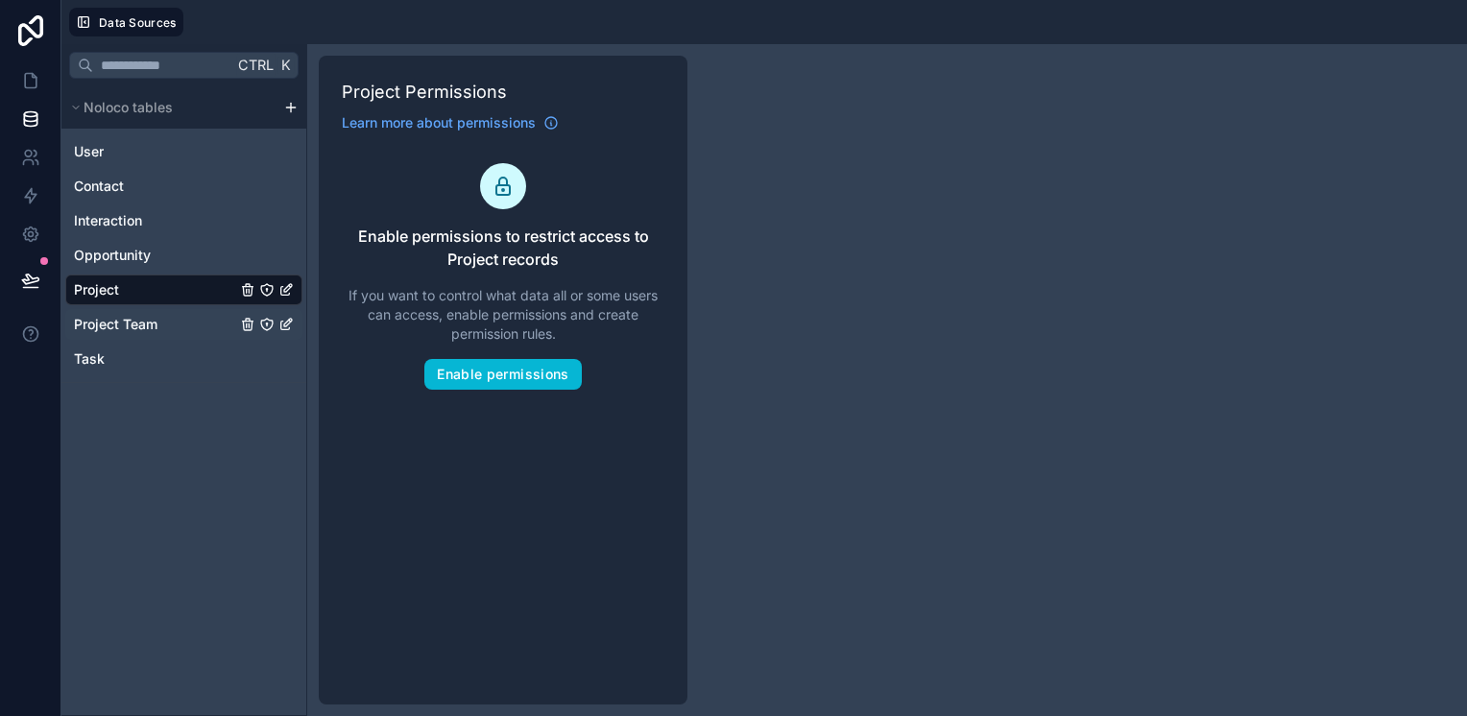
click at [181, 317] on div "Project Team" at bounding box center [183, 324] width 237 height 31
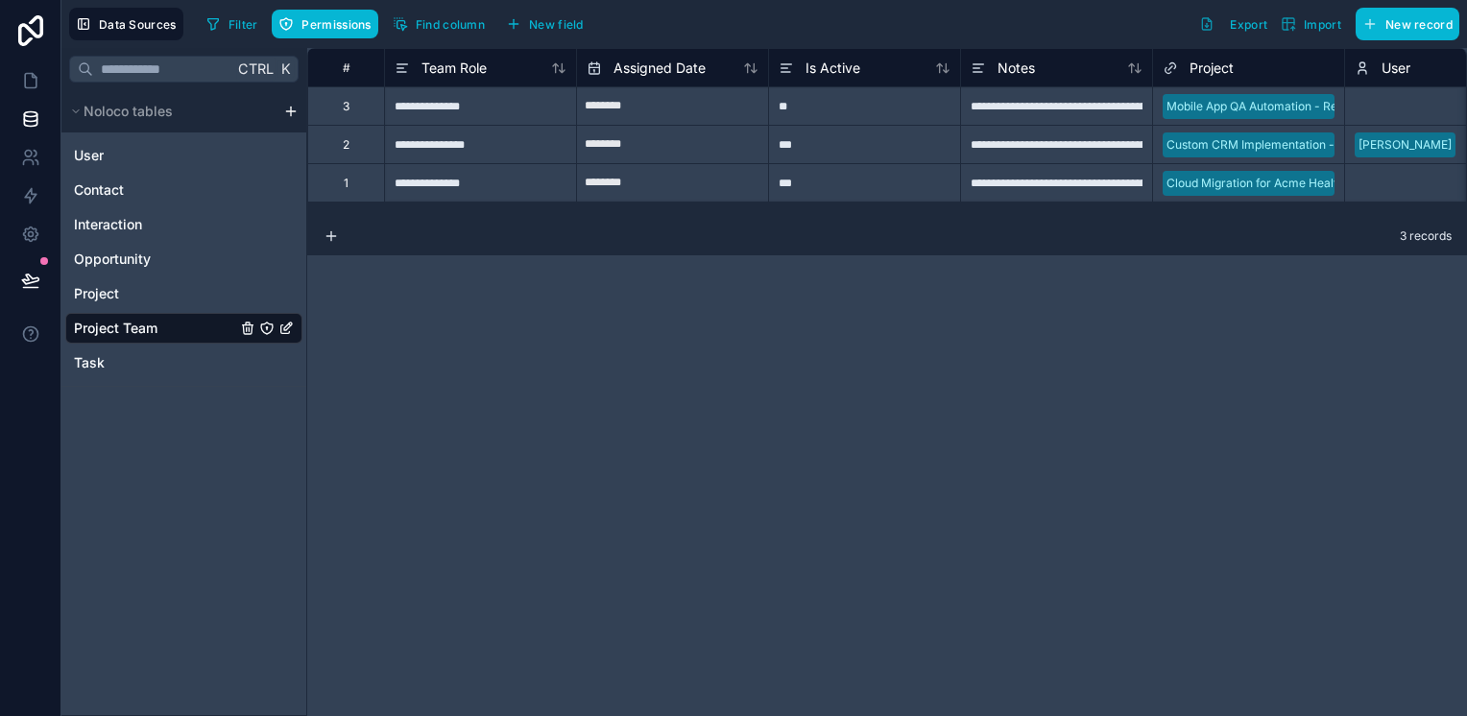
click at [267, 328] on icon "Project Team" at bounding box center [267, 329] width 0 height 2
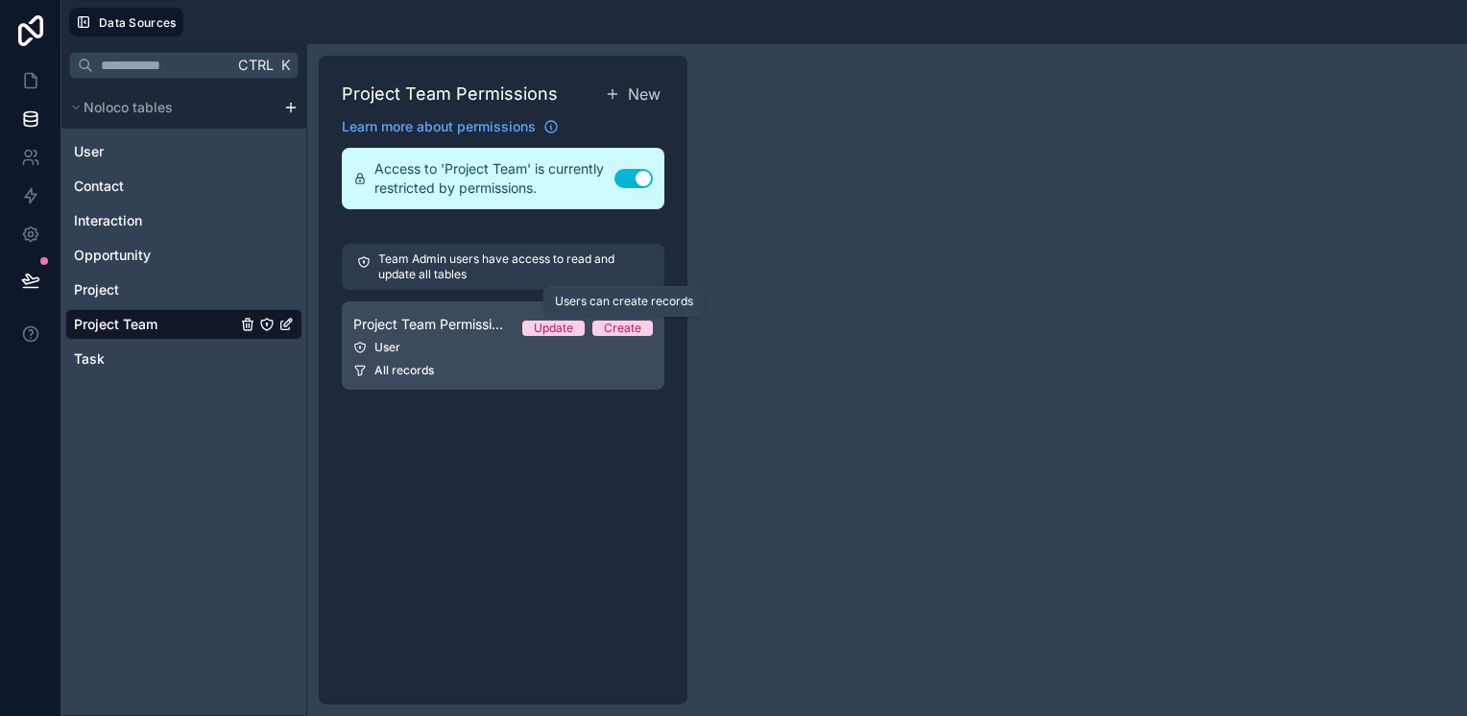
click at [615, 323] on div "Create" at bounding box center [622, 328] width 37 height 15
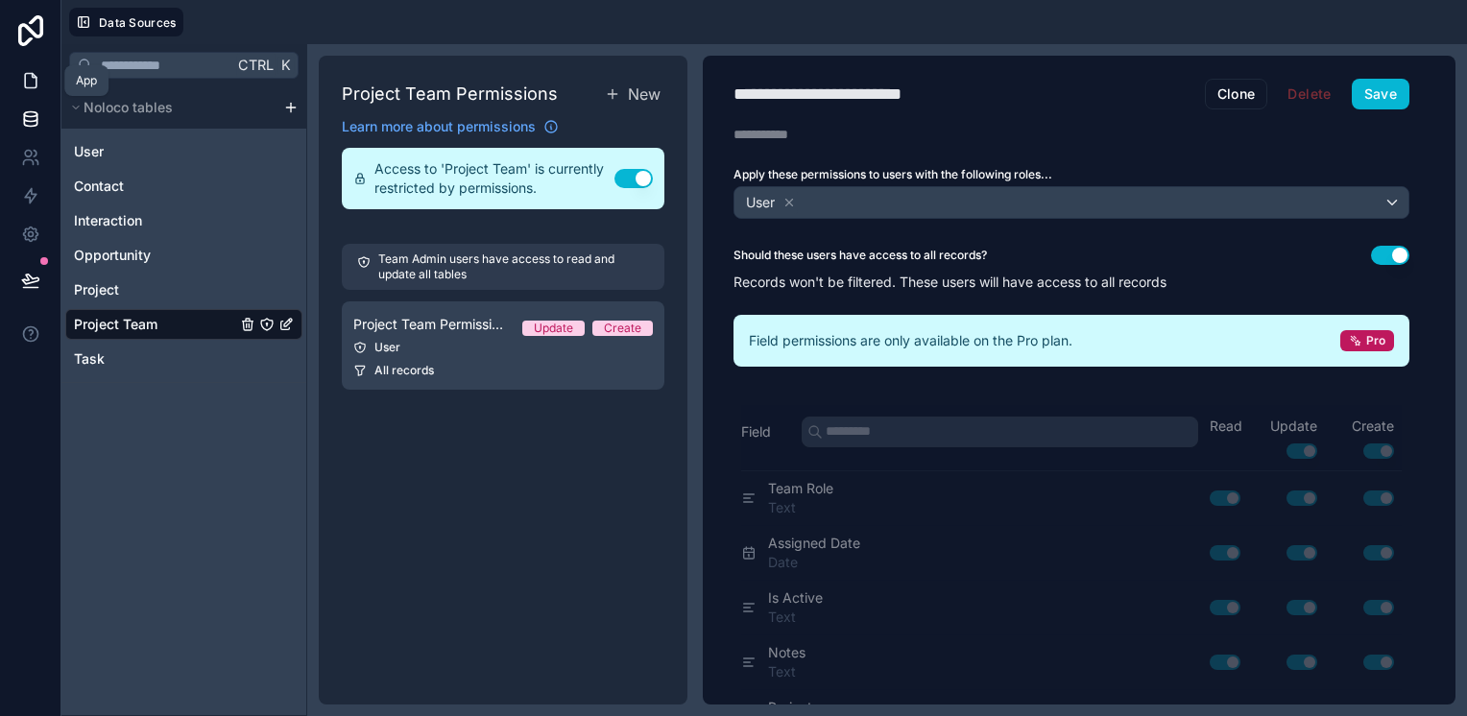
click at [42, 77] on link at bounding box center [30, 80] width 60 height 38
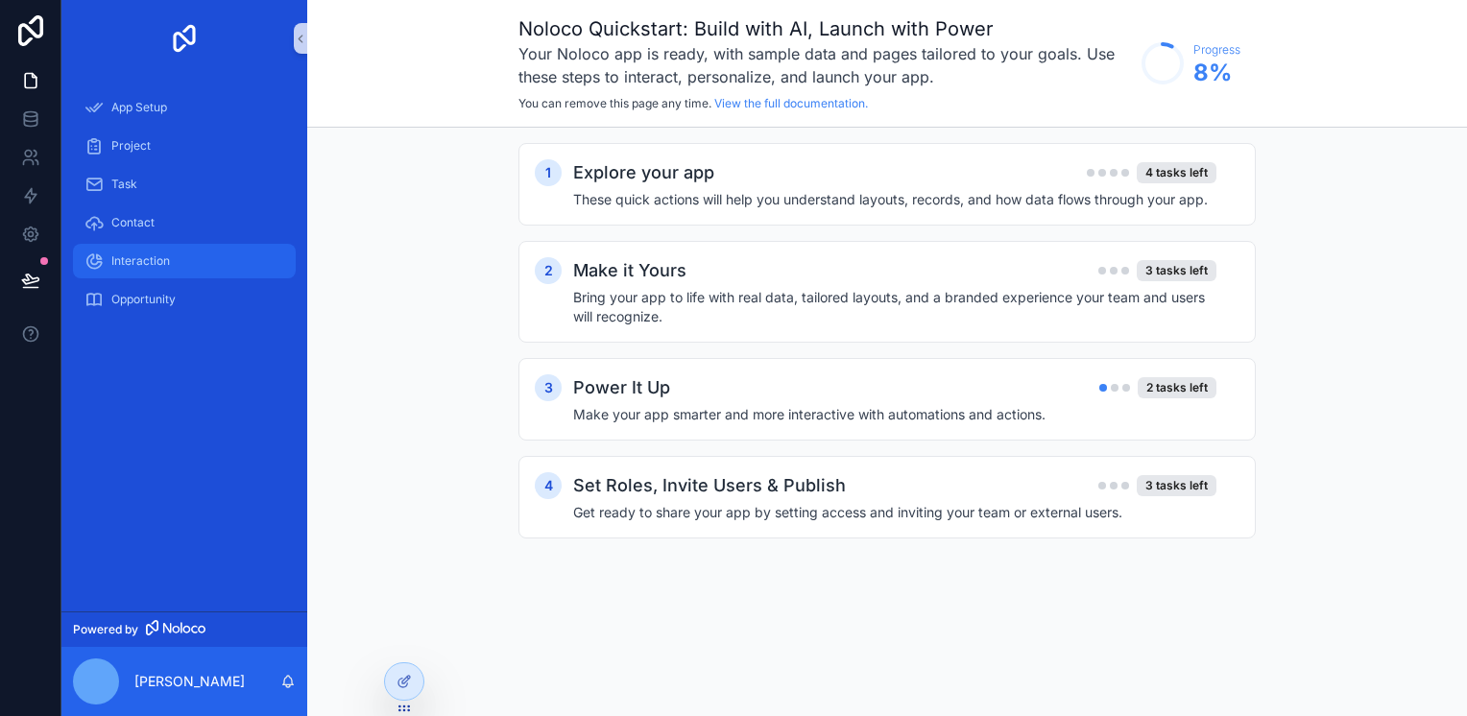
click at [149, 272] on div "Interaction" at bounding box center [184, 261] width 200 height 31
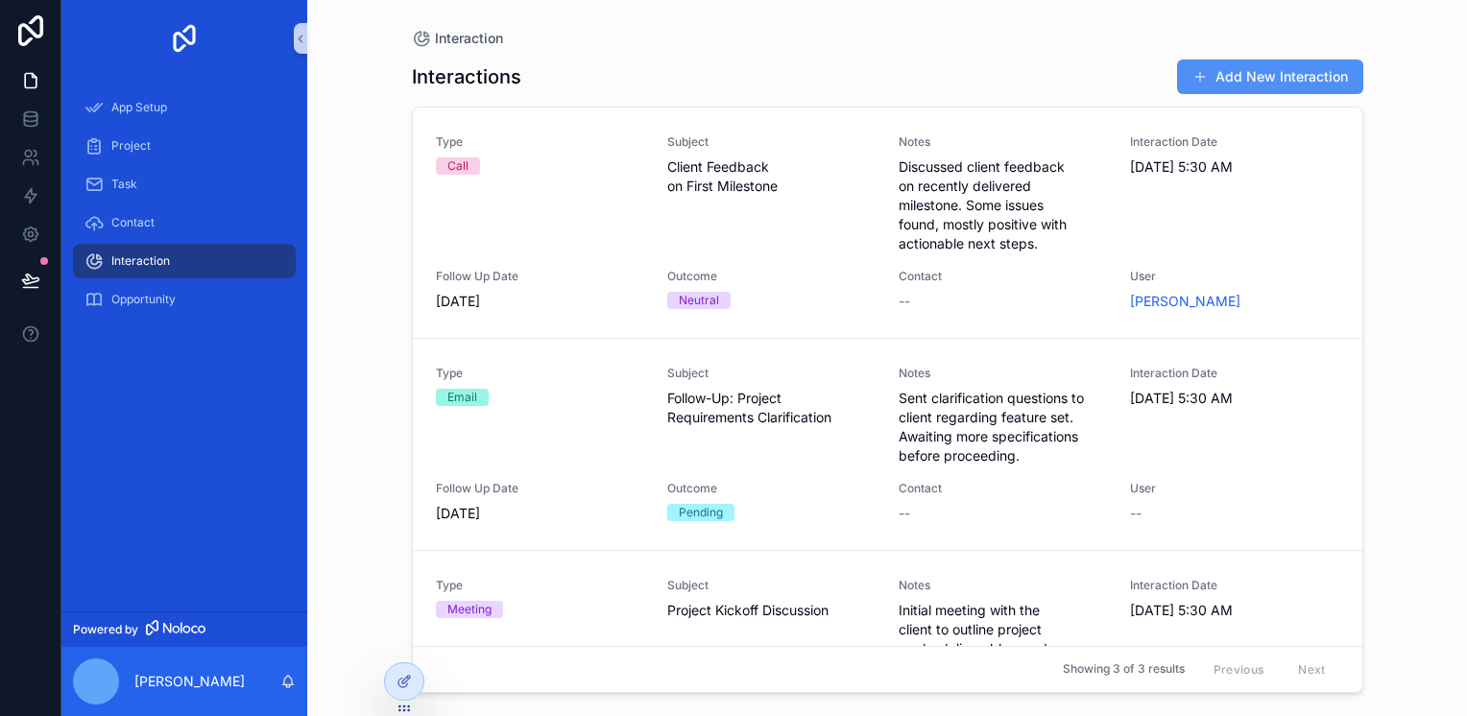
click at [1287, 67] on button "Add New Interaction" at bounding box center [1270, 77] width 186 height 35
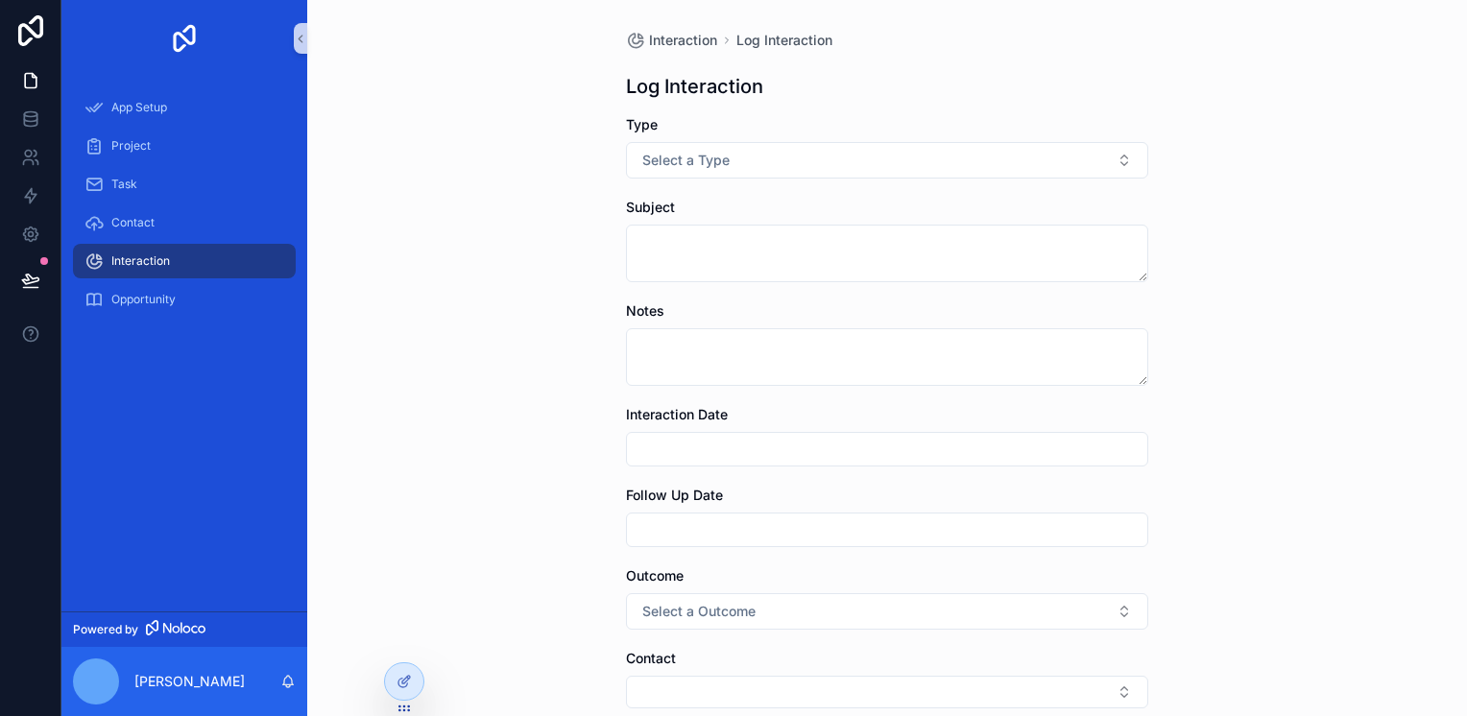
scroll to position [257, 0]
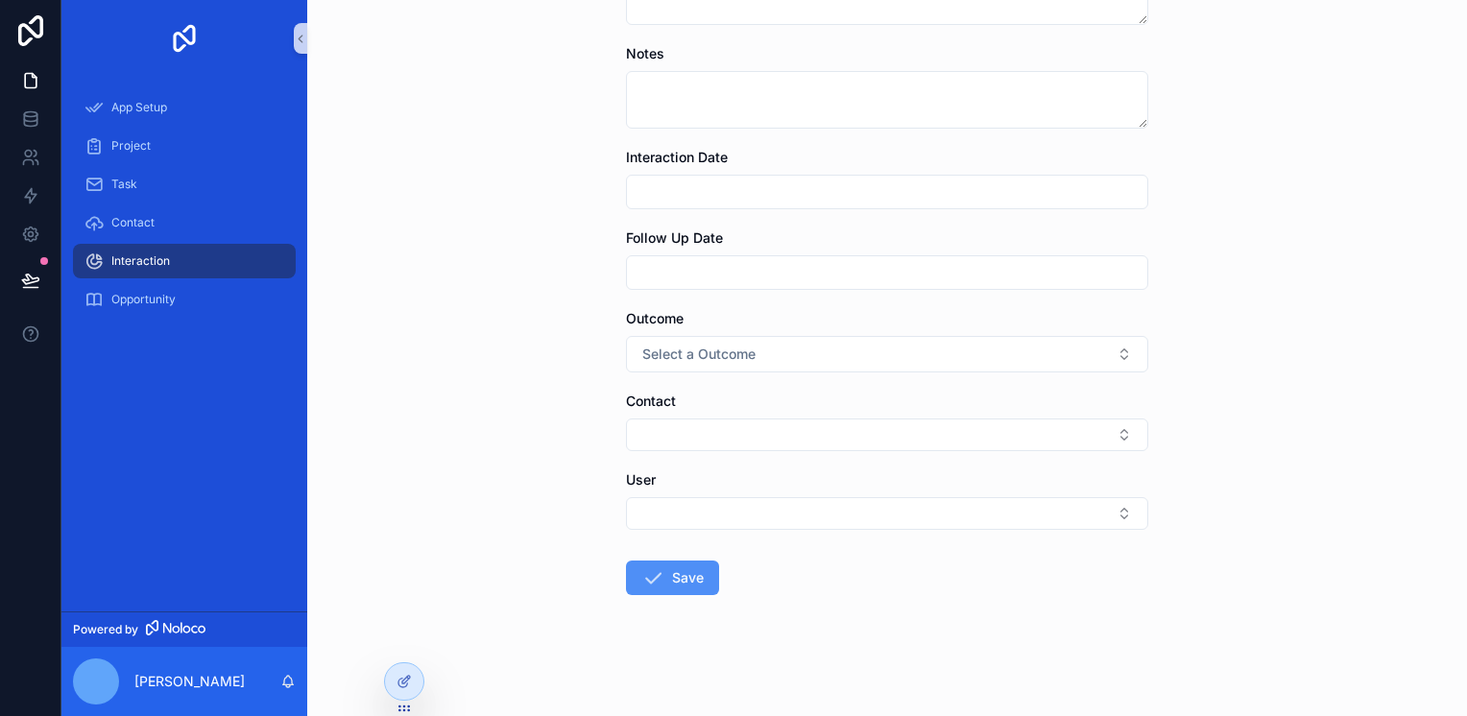
click at [674, 563] on button "Save" at bounding box center [672, 578] width 93 height 35
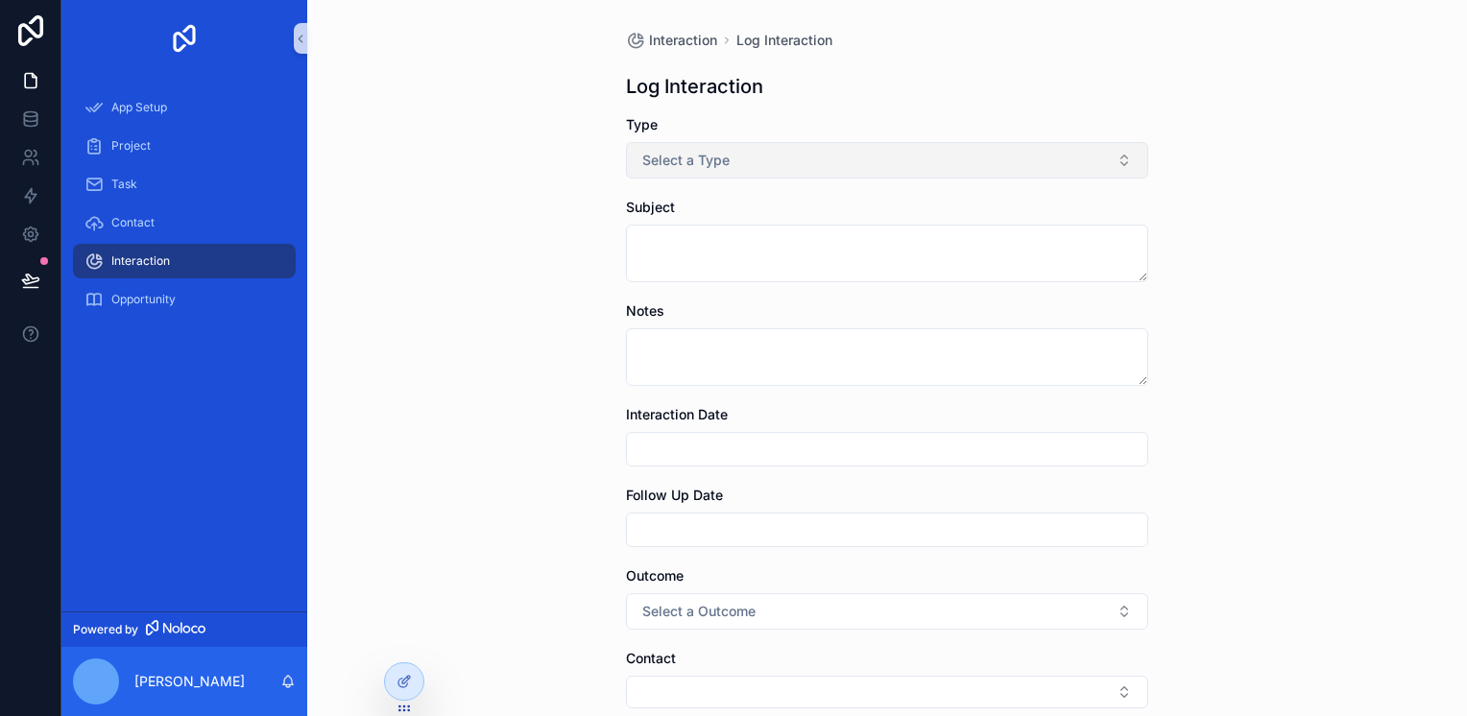
click at [737, 157] on button "Select a Type" at bounding box center [887, 160] width 522 height 36
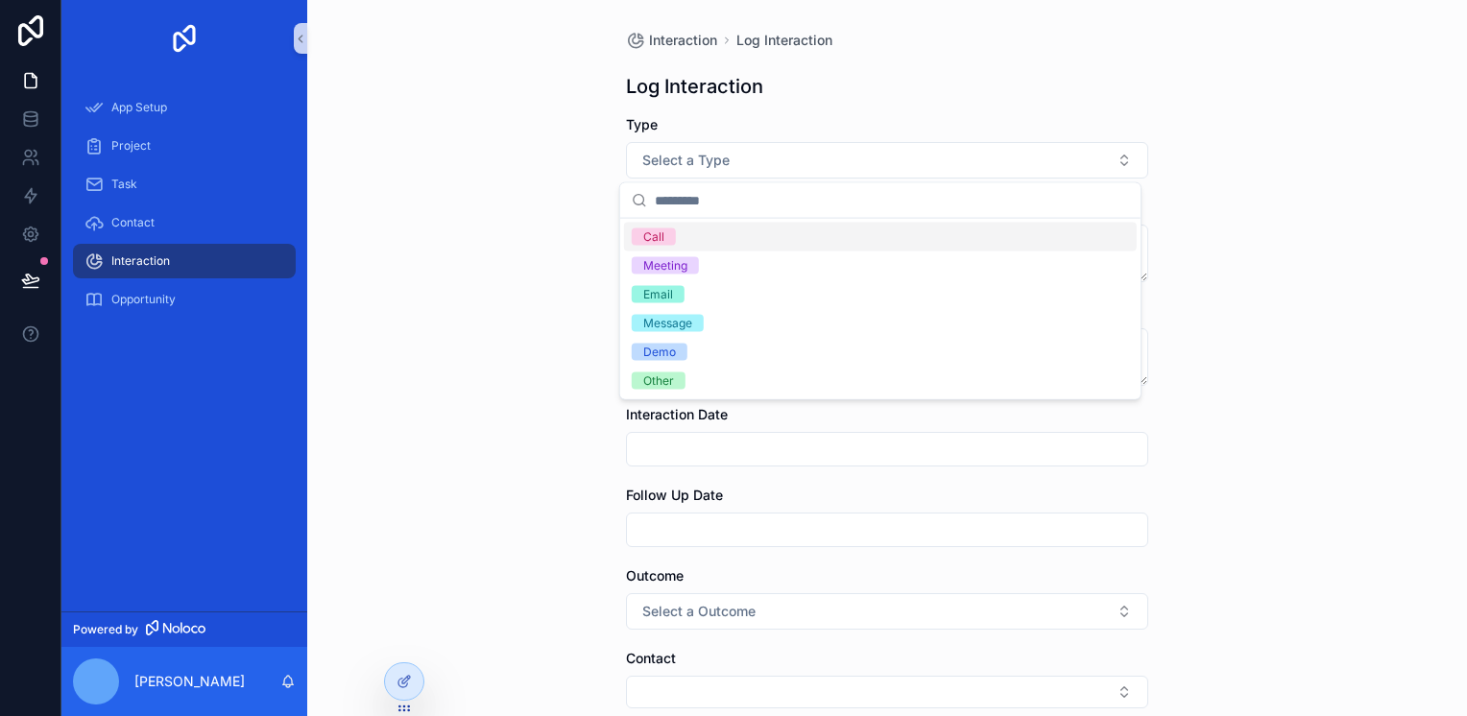
click at [715, 244] on div "Call" at bounding box center [880, 237] width 513 height 29
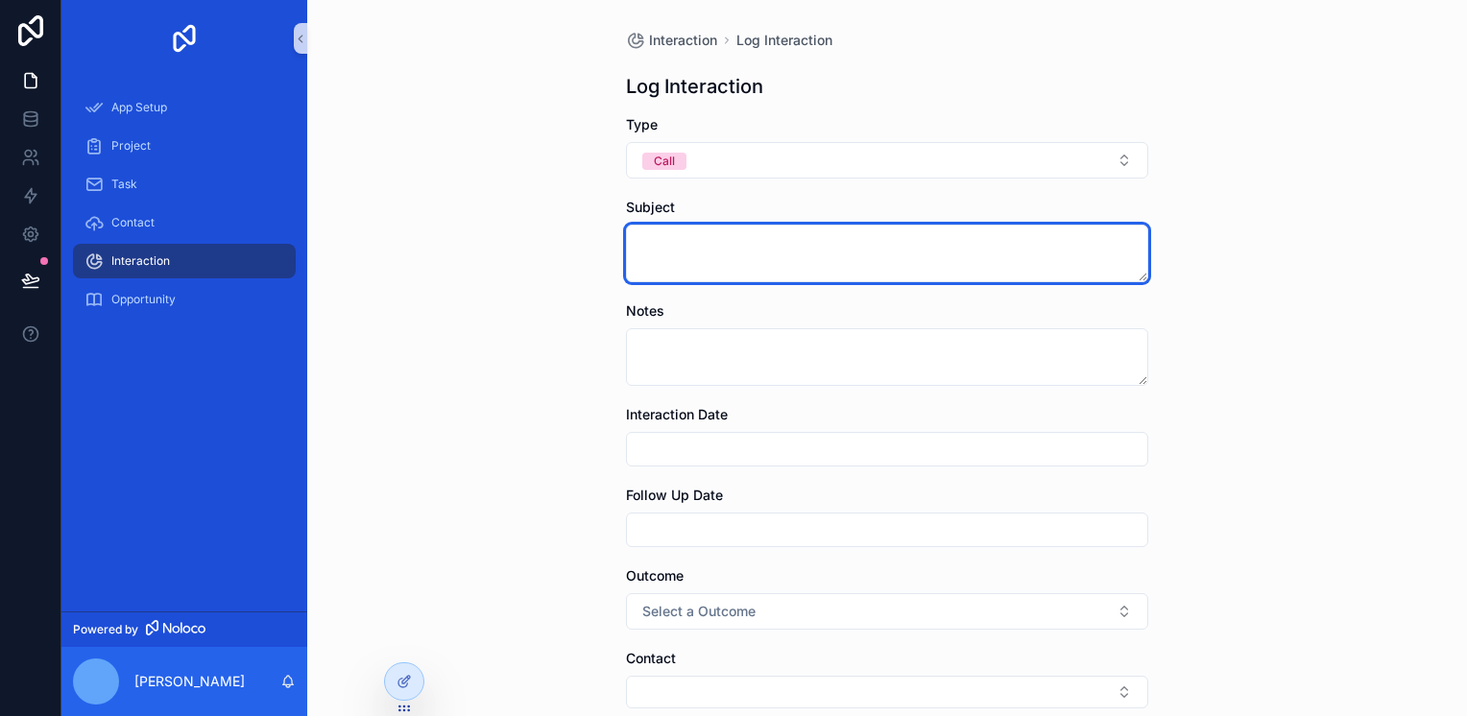
click at [715, 244] on textarea "scrollable content" at bounding box center [887, 254] width 522 height 58
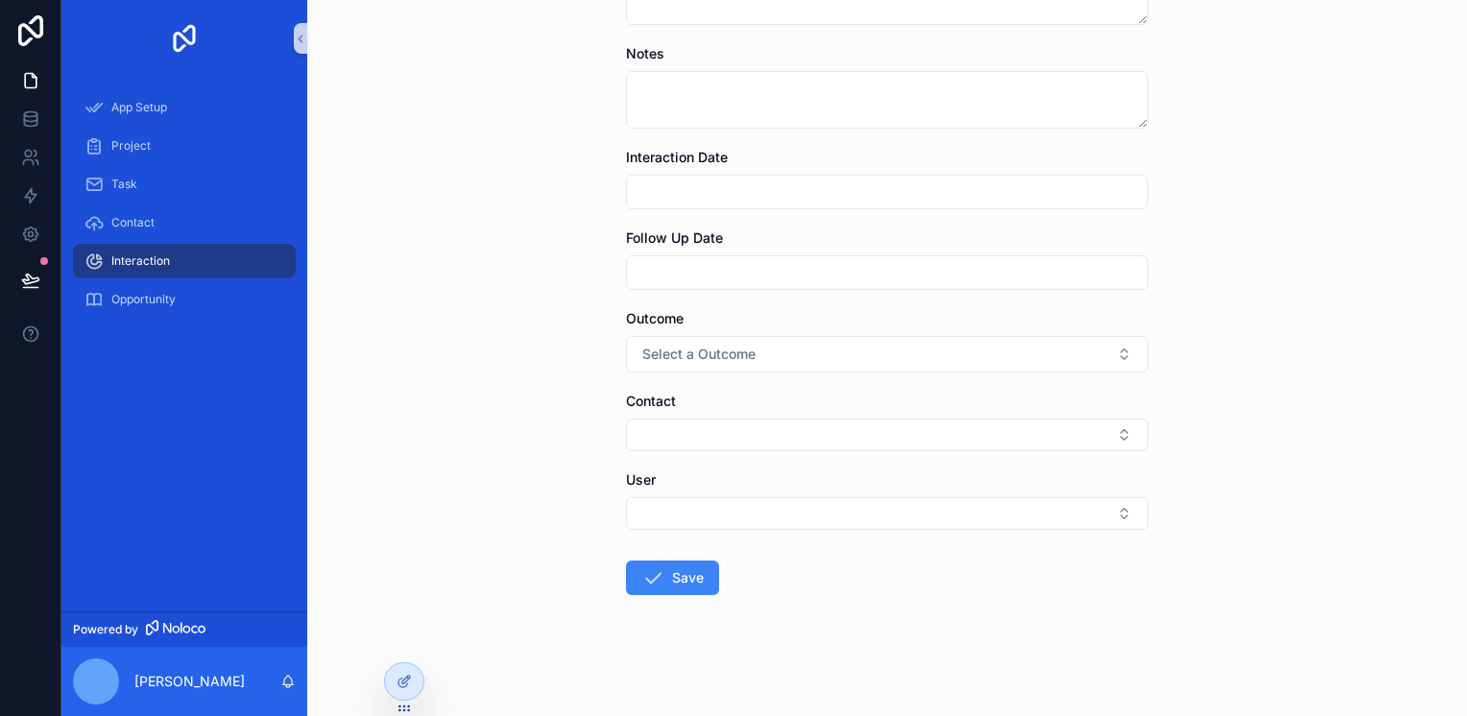
click at [702, 563] on button "Save" at bounding box center [672, 578] width 93 height 35
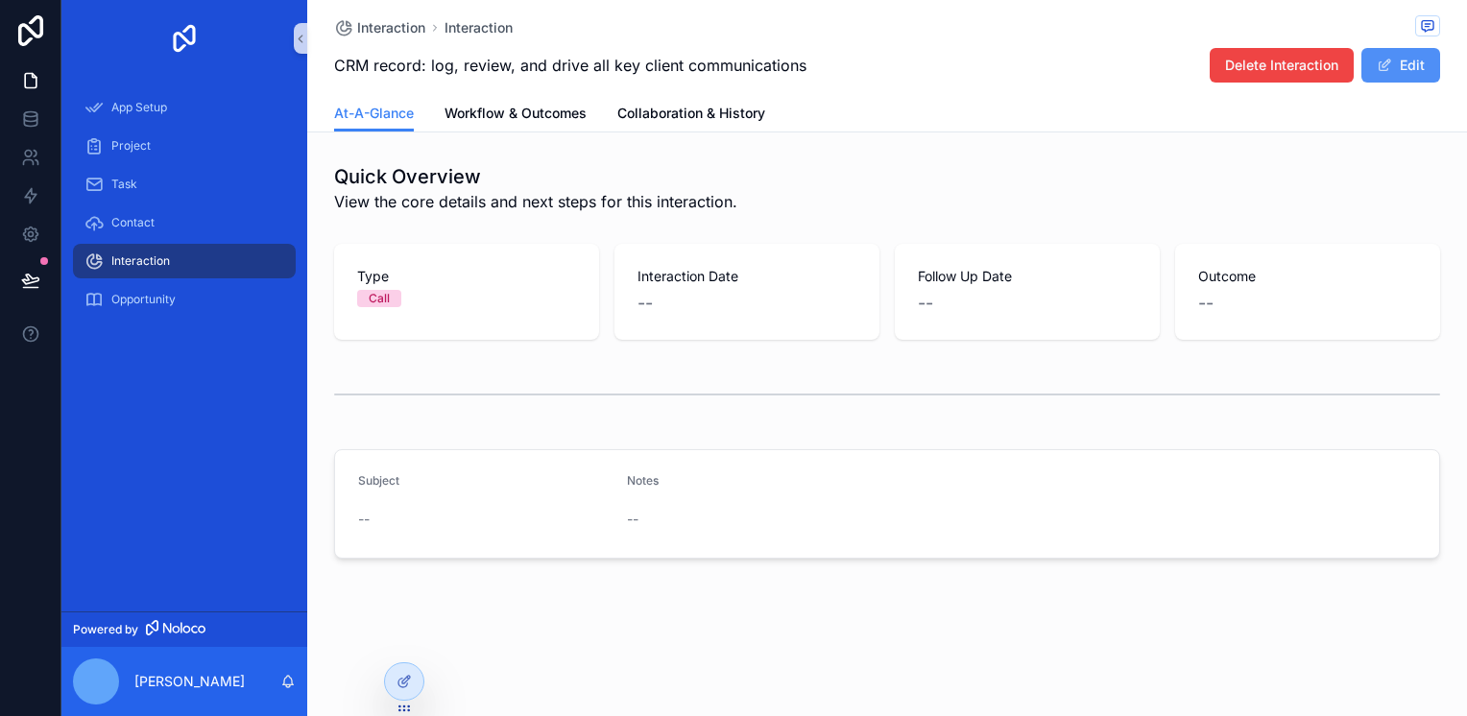
click at [1394, 65] on button "Edit" at bounding box center [1401, 65] width 79 height 35
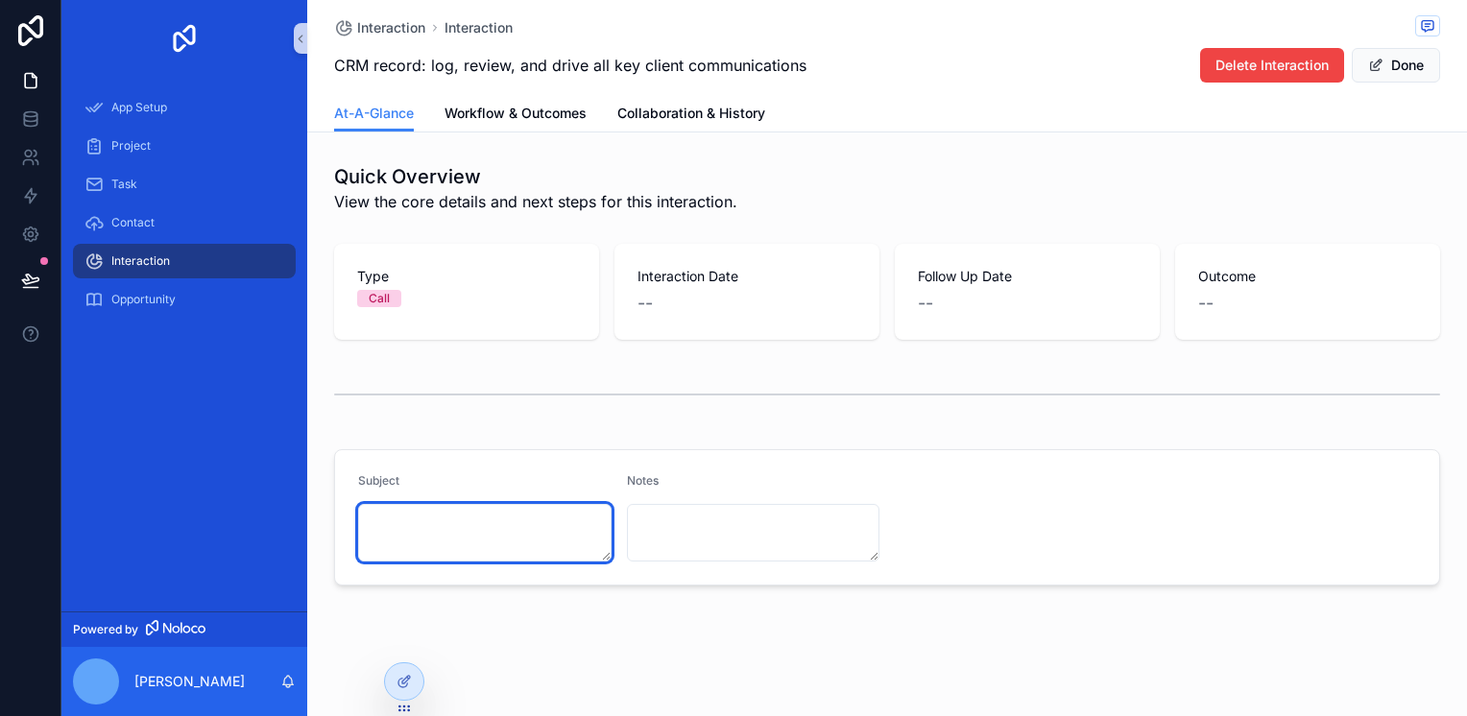
click at [423, 520] on textarea "scrollable content" at bounding box center [484, 533] width 253 height 58
type textarea "****"
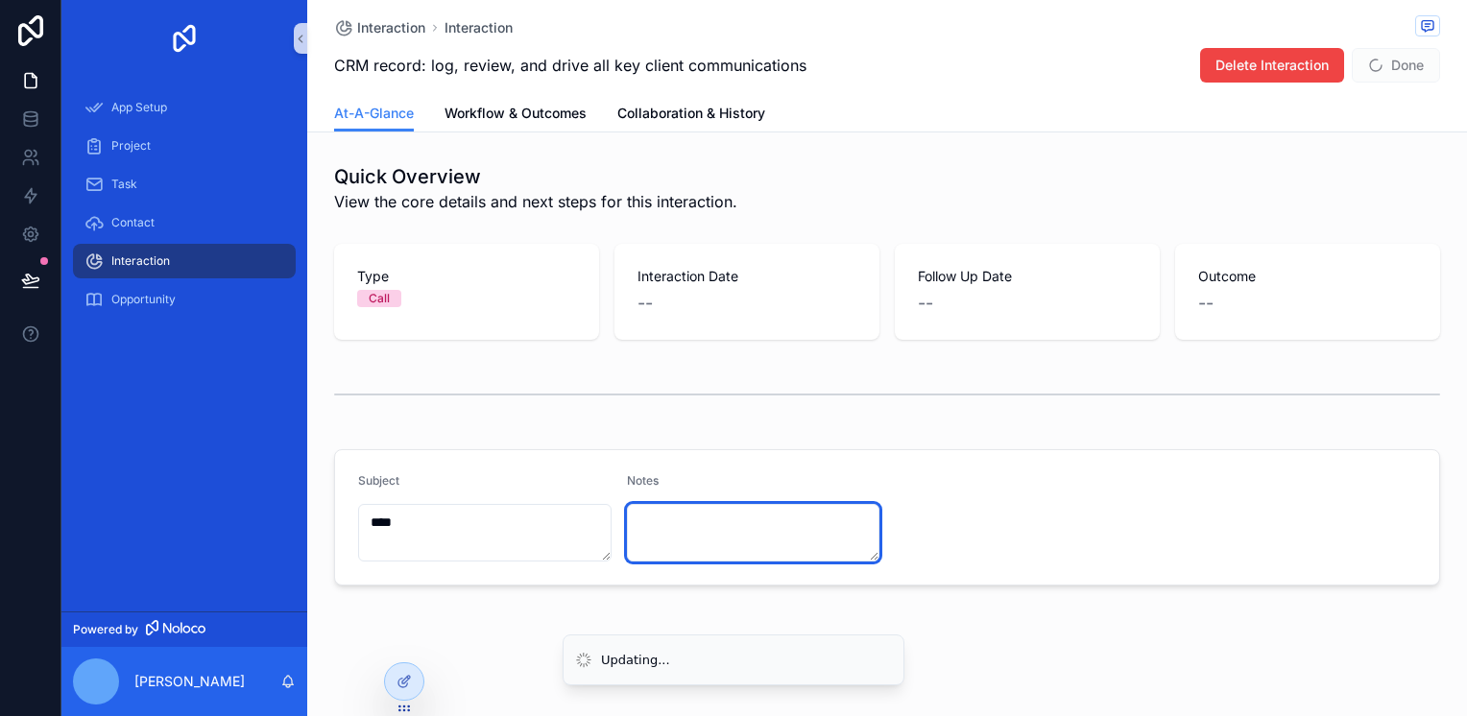
click at [630, 543] on textarea "scrollable content" at bounding box center [753, 533] width 253 height 58
type textarea "**"
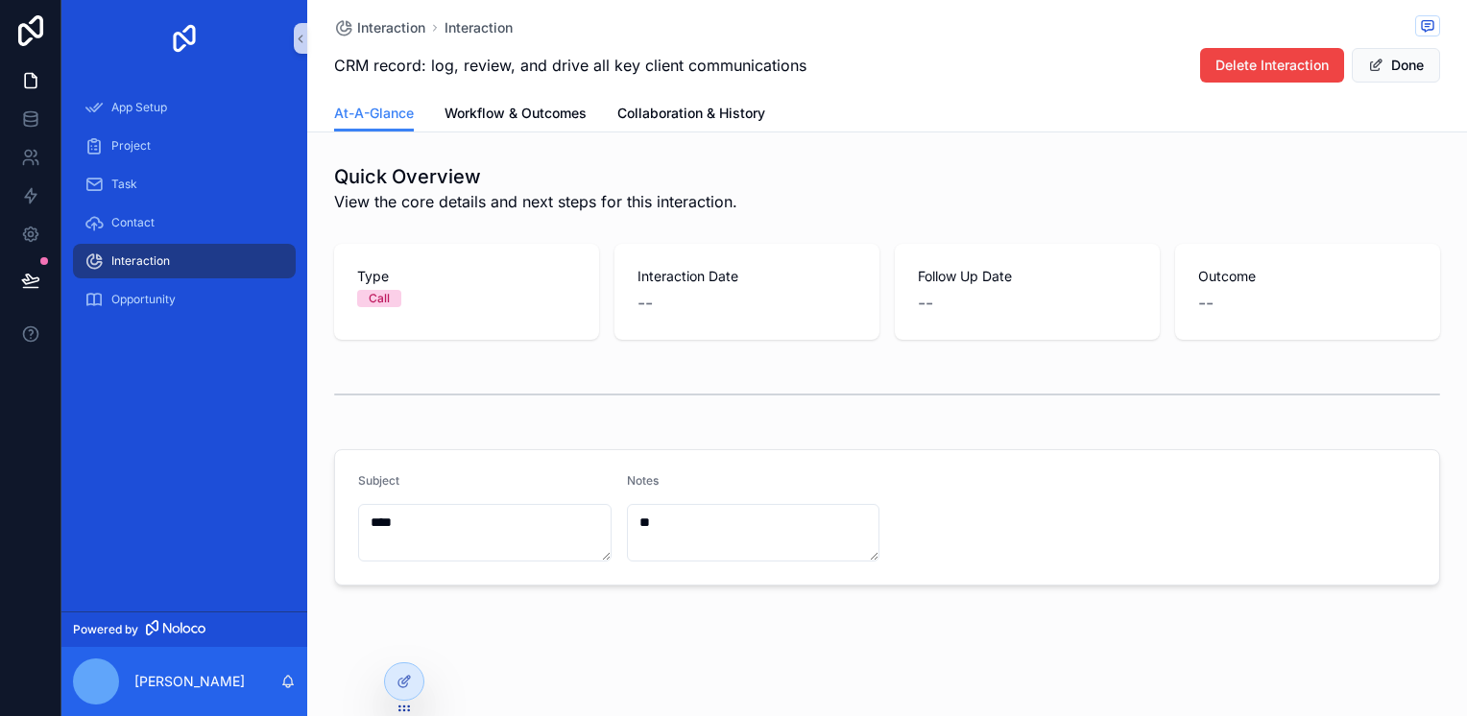
click at [676, 316] on div "--" at bounding box center [747, 303] width 219 height 27
click at [1063, 327] on div "Follow Up Date --" at bounding box center [1027, 292] width 265 height 96
click at [1159, 313] on div "Follow Up Date --" at bounding box center [1027, 292] width 265 height 96
click at [510, 117] on span "Workflow & Outcomes" at bounding box center [516, 113] width 142 height 19
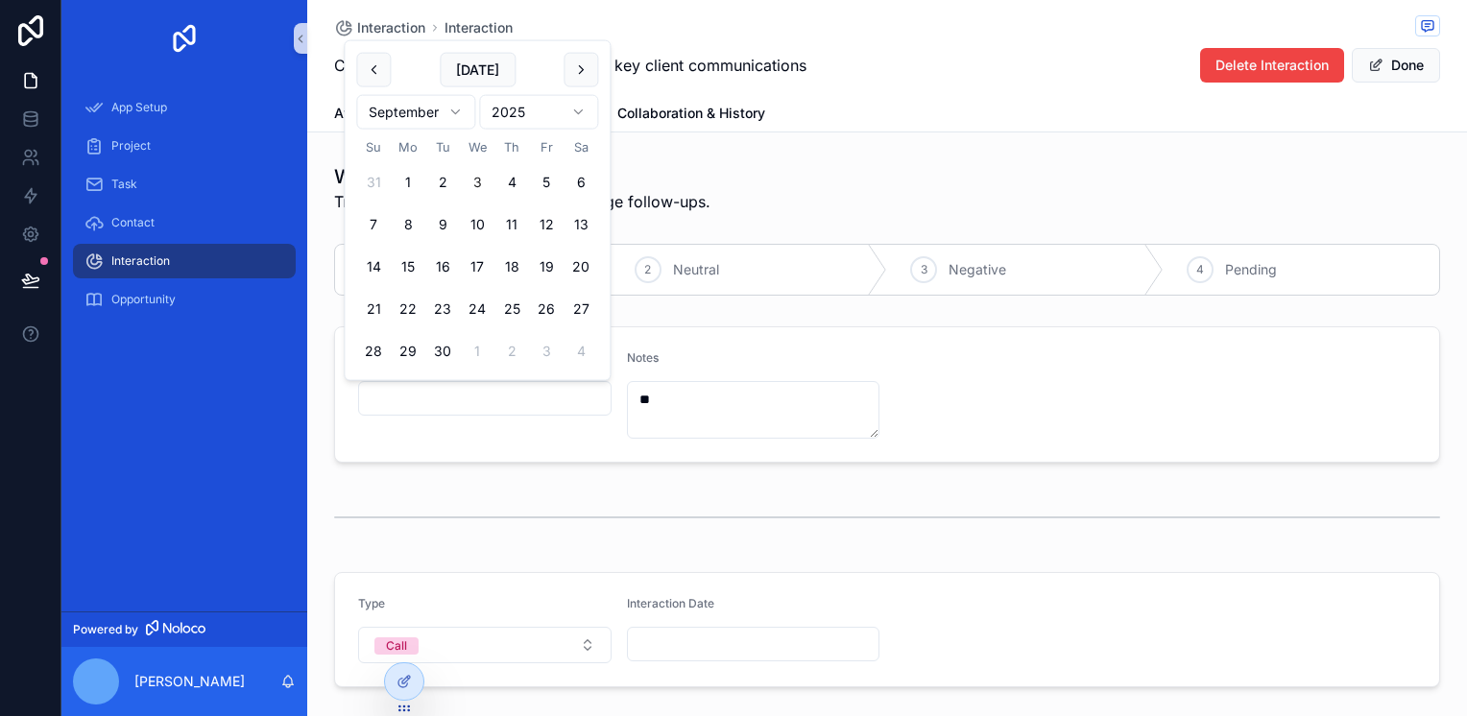
click at [446, 391] on input "scrollable content" at bounding box center [485, 398] width 252 height 27
click at [448, 351] on button "30" at bounding box center [442, 351] width 35 height 35
type input "*********"
click at [461, 431] on div "Follow Up Date *********" at bounding box center [484, 394] width 253 height 88
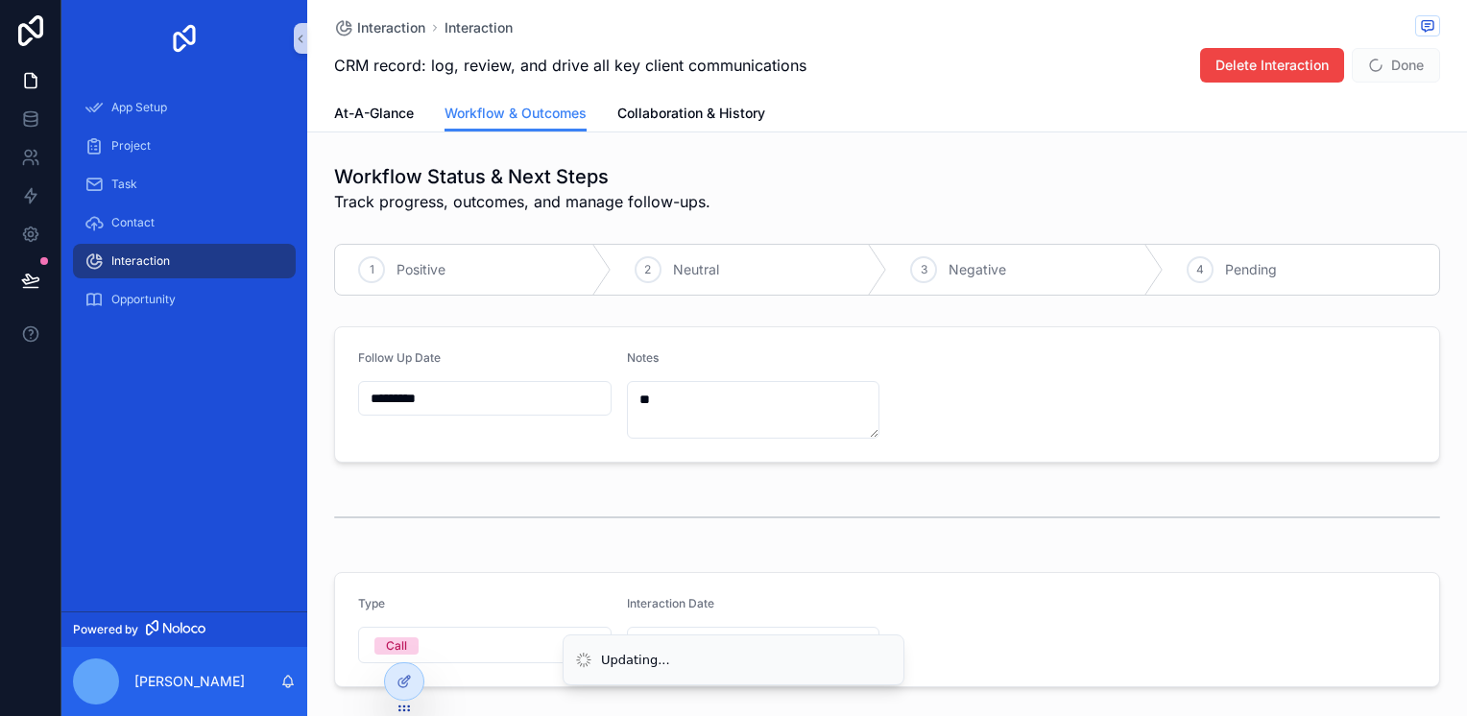
scroll to position [100, 0]
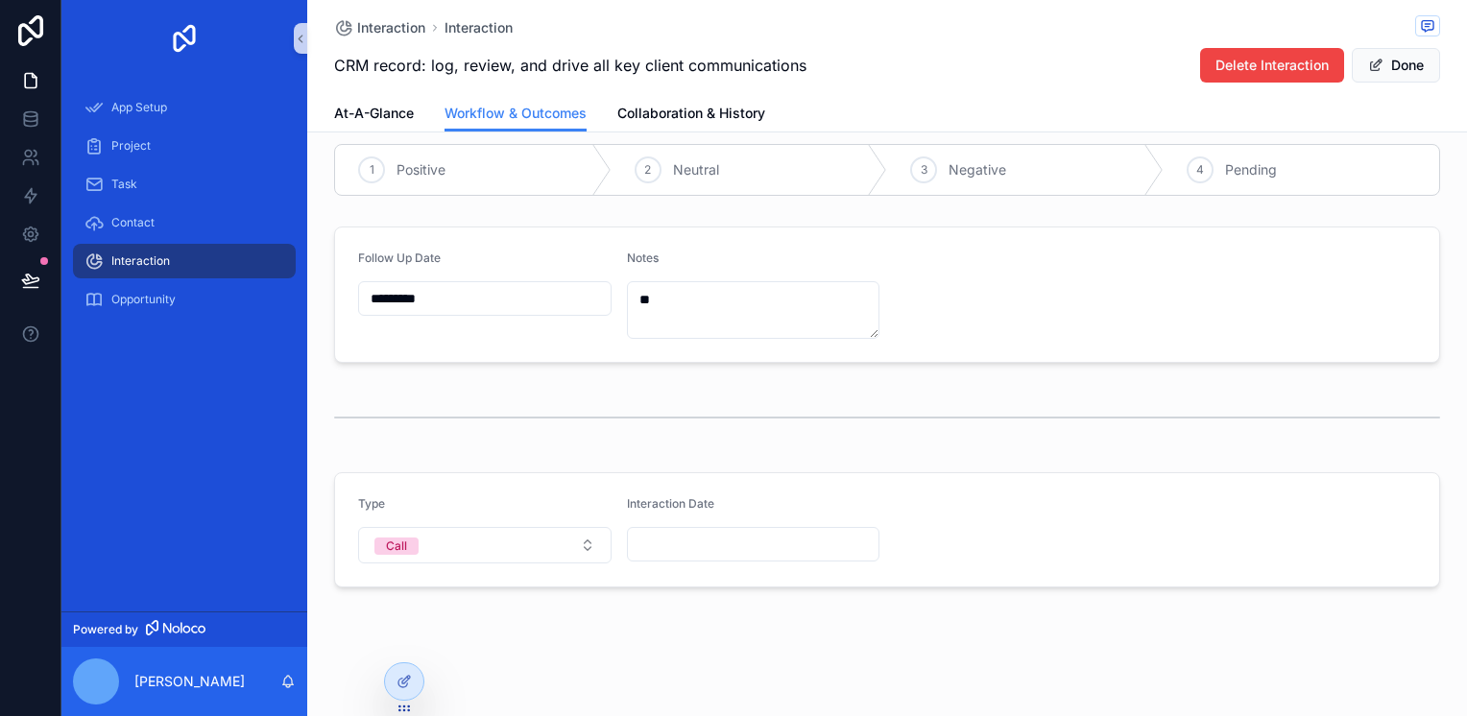
click at [676, 567] on form "Type Call Interaction Date" at bounding box center [887, 529] width 1104 height 113
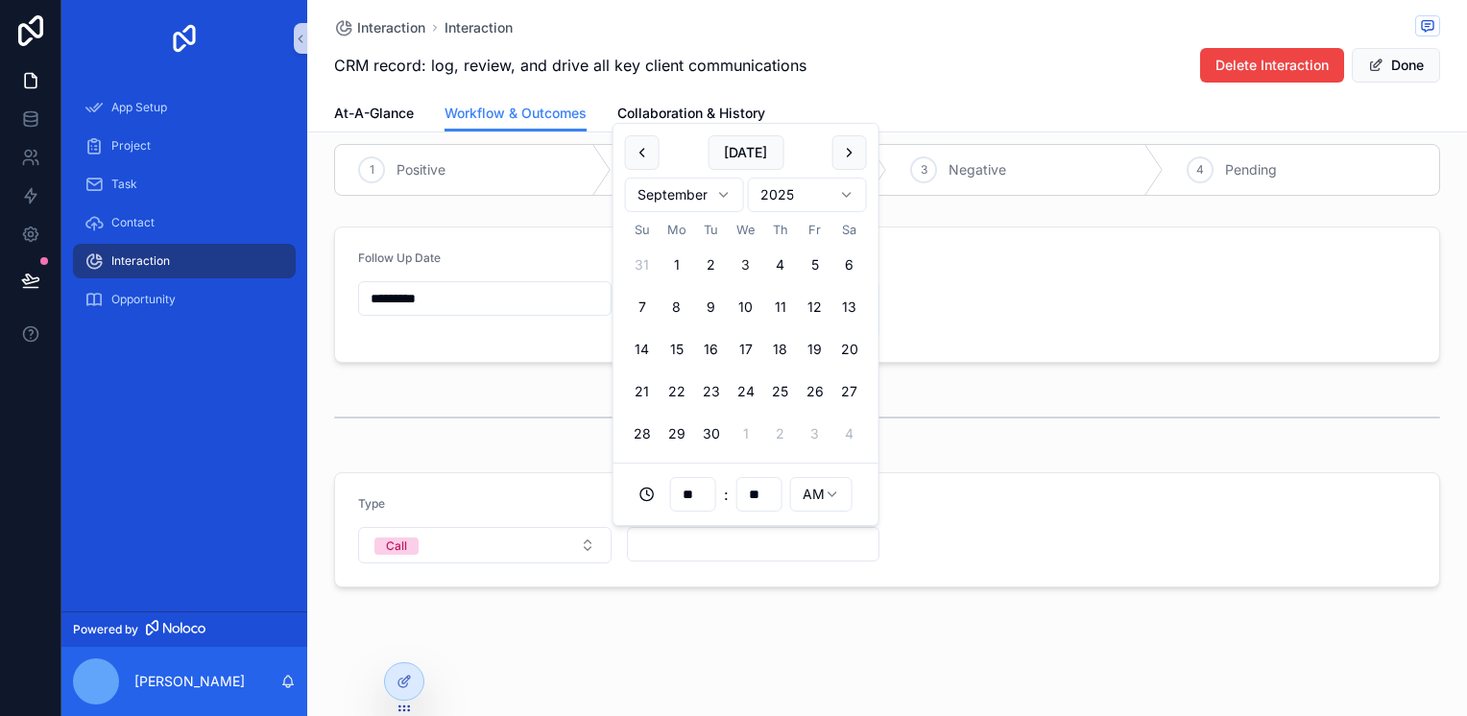
click at [678, 547] on input "scrollable content" at bounding box center [754, 544] width 252 height 27
click at [679, 543] on input "scrollable content" at bounding box center [754, 544] width 252 height 27
click at [717, 432] on button "30" at bounding box center [711, 434] width 35 height 35
type input "**********"
click at [691, 616] on div "**********" at bounding box center [887, 309] width 1160 height 818
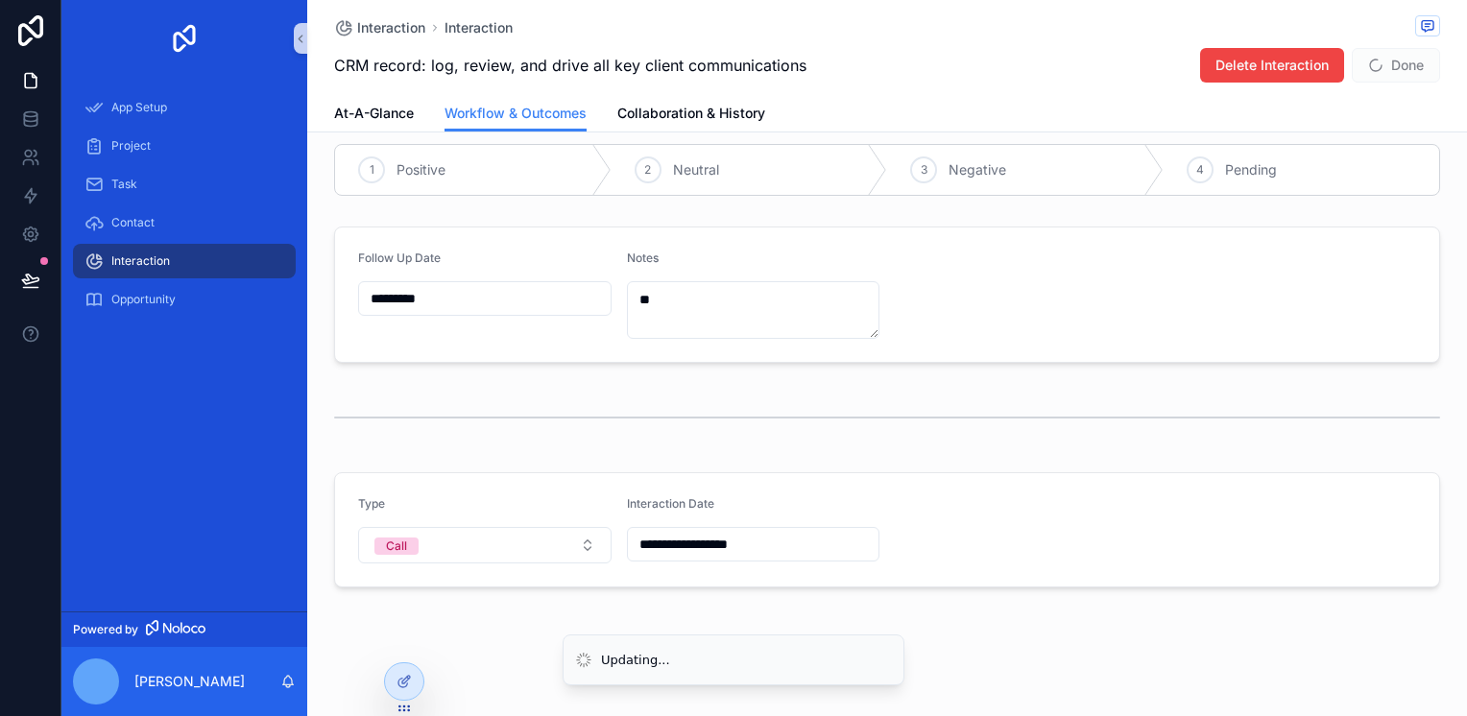
scroll to position [0, 0]
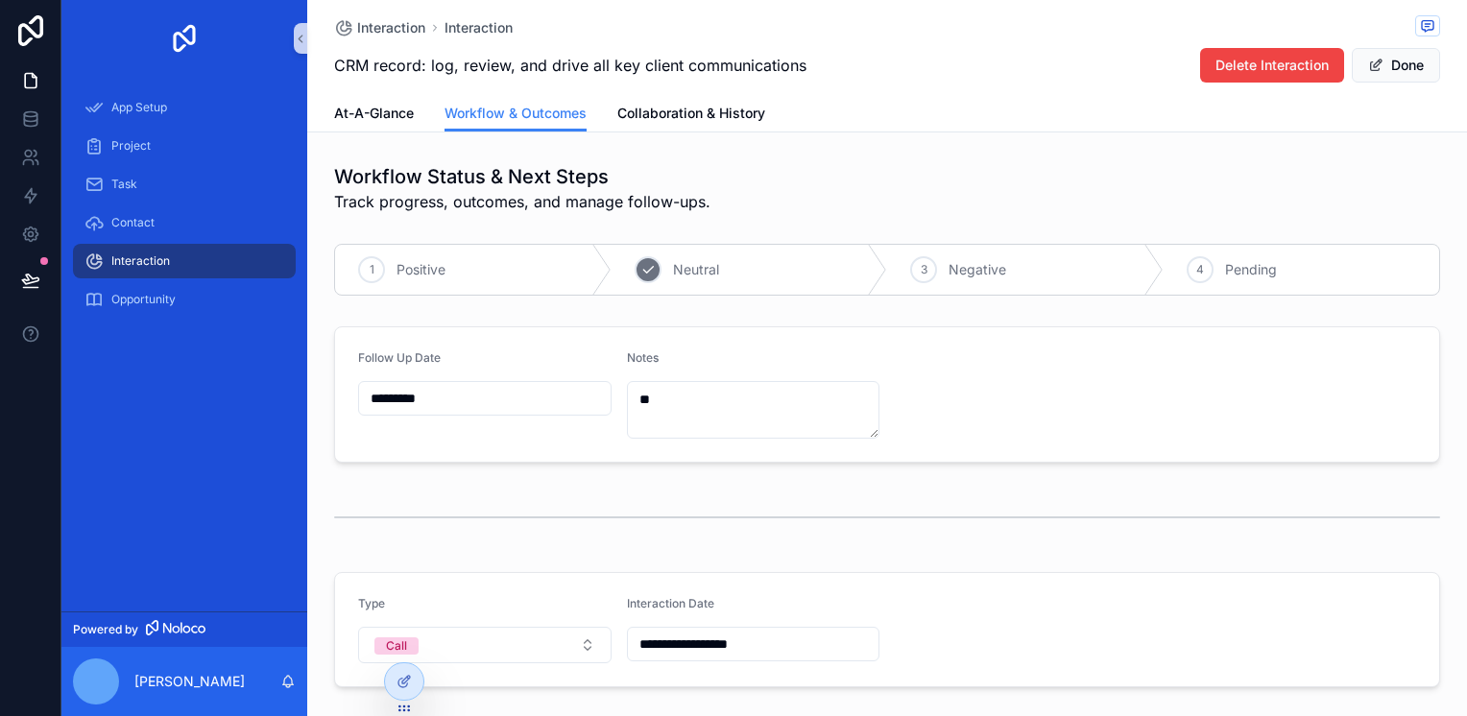
click at [743, 268] on div "2 Neutral" at bounding box center [750, 270] width 277 height 50
click at [666, 106] on span "Collaboration & History" at bounding box center [691, 113] width 148 height 19
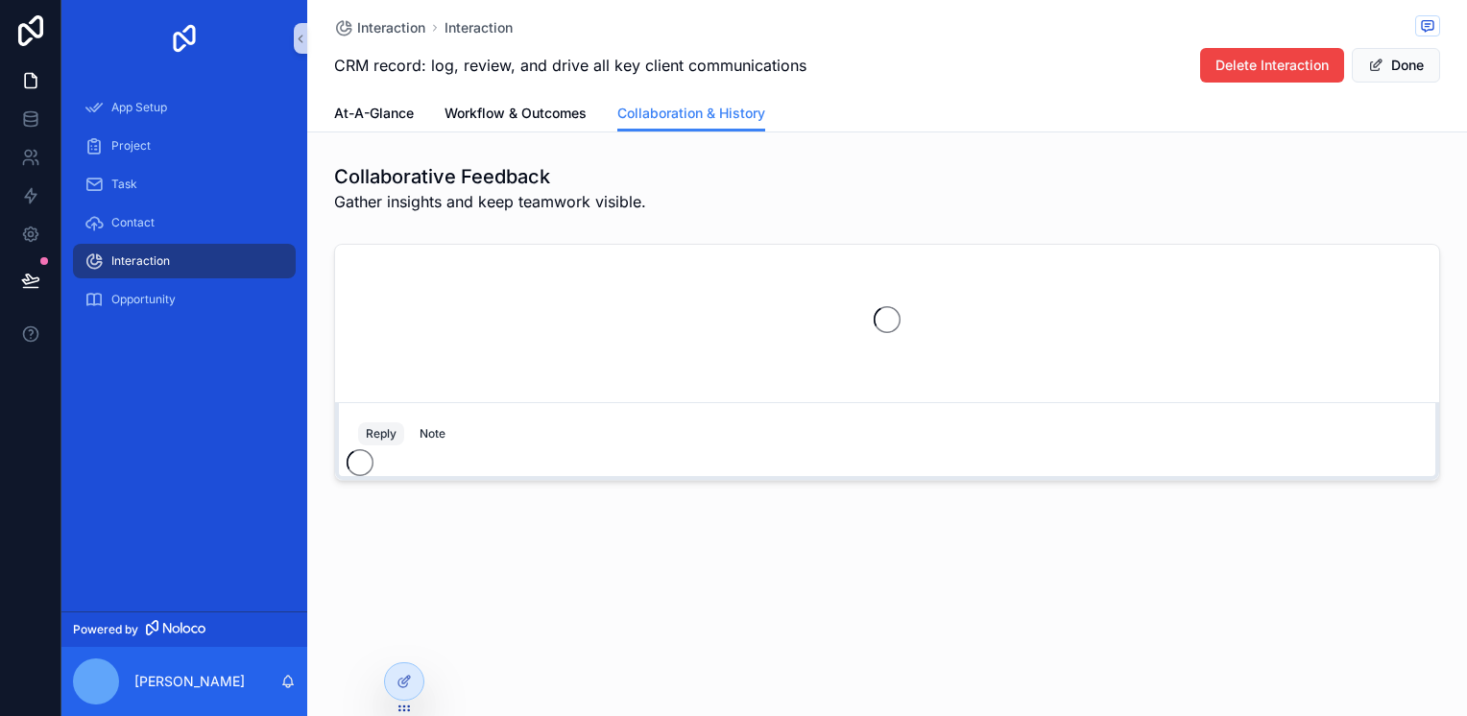
drag, startPoint x: 538, startPoint y: 240, endPoint x: 504, endPoint y: 294, distance: 63.4
click at [505, 294] on div "Reply Note" at bounding box center [887, 362] width 1160 height 253
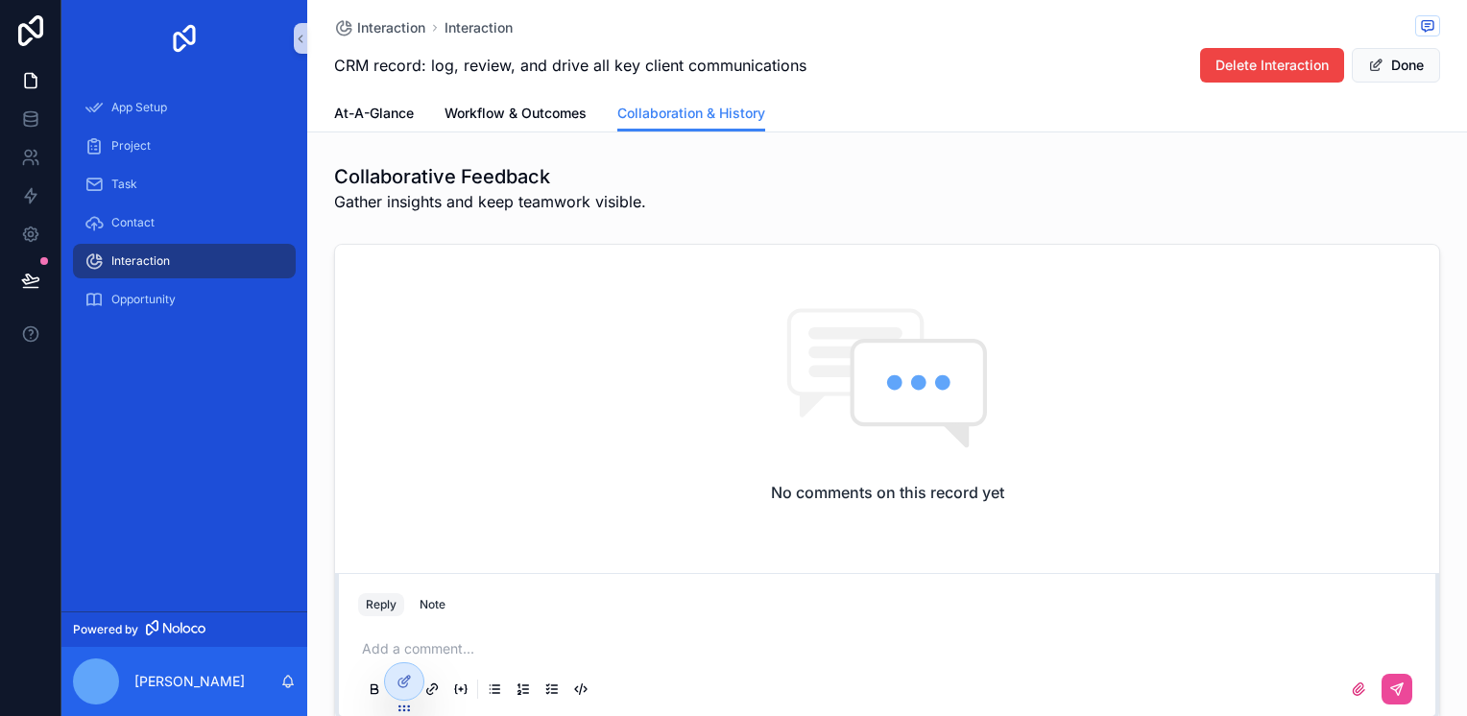
click at [1285, 85] on div "Interaction Interaction CRM record: log, review, and drive all key client commu…" at bounding box center [887, 47] width 1106 height 95
click at [1285, 70] on span "Delete Interaction" at bounding box center [1272, 65] width 113 height 19
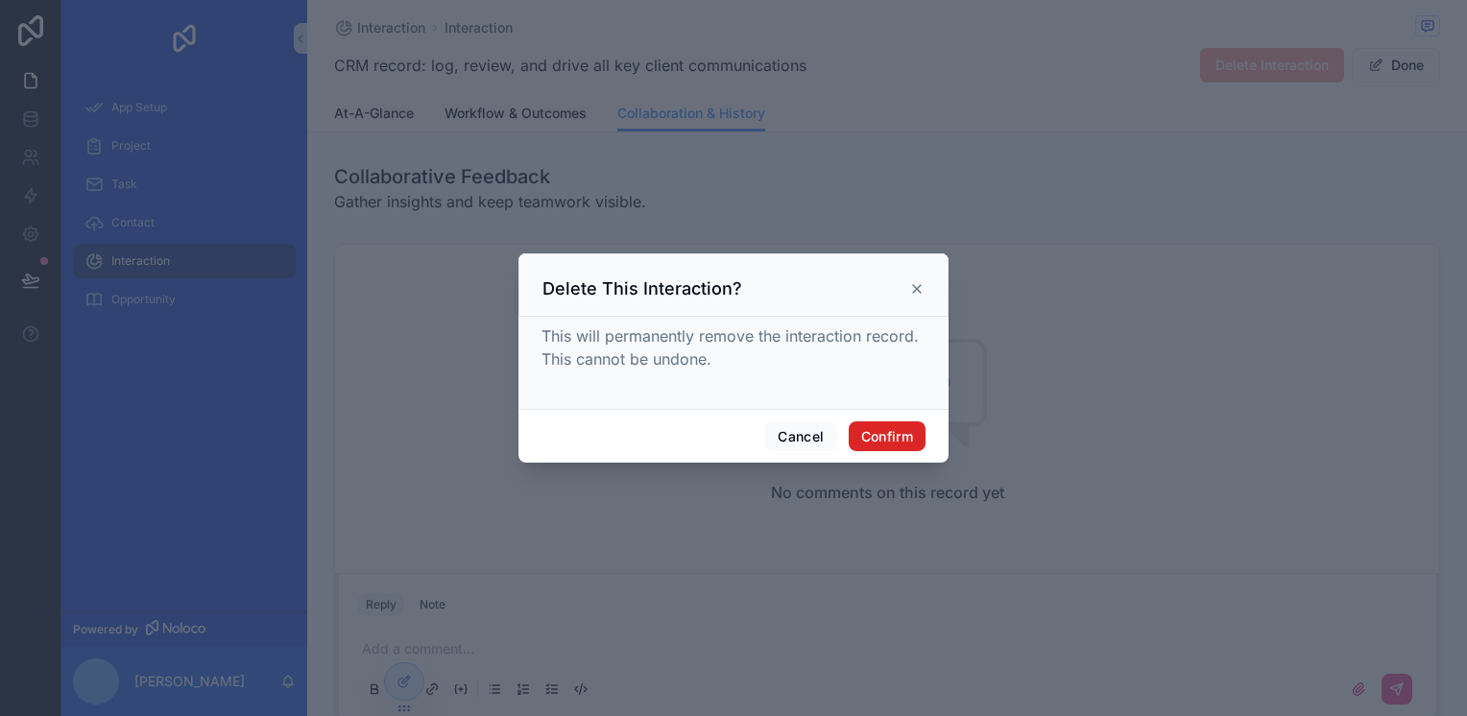
click at [876, 436] on button "Confirm" at bounding box center [887, 437] width 77 height 31
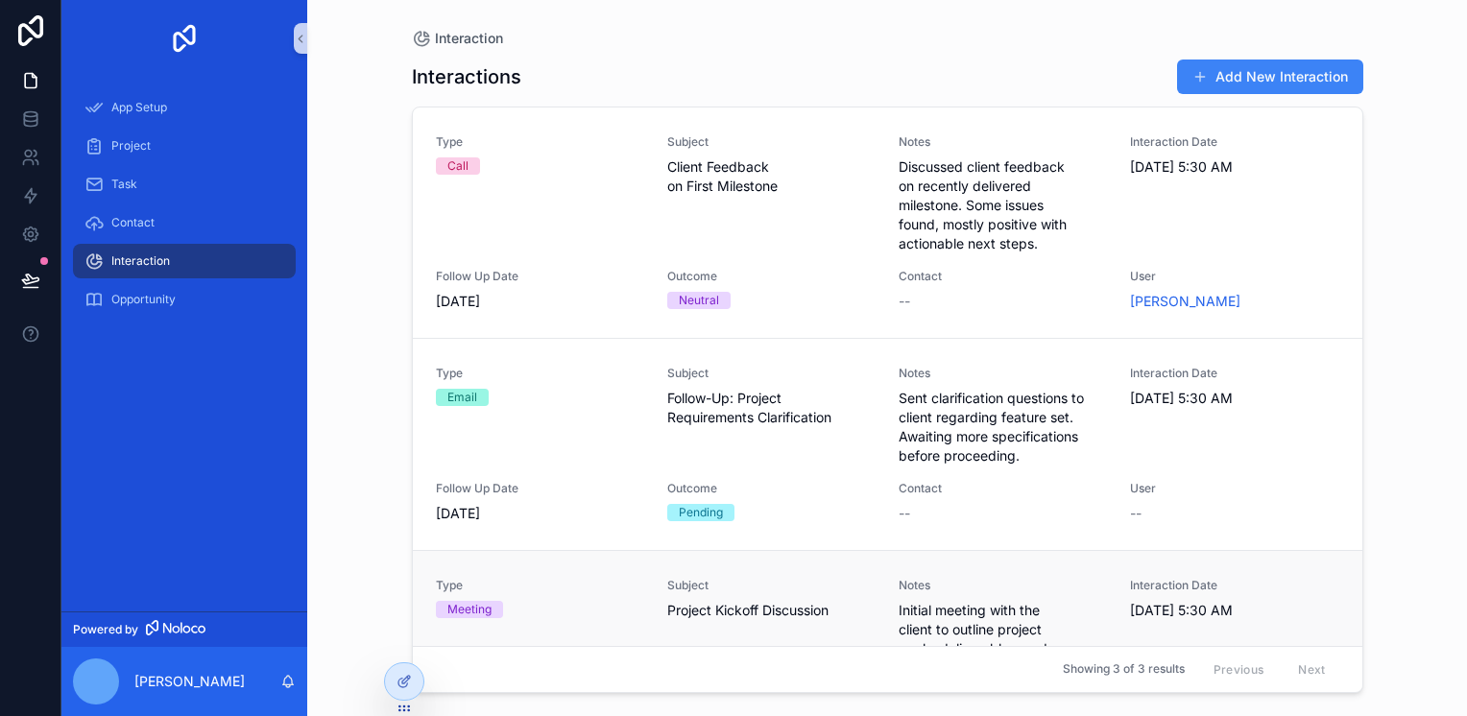
scroll to position [133, 0]
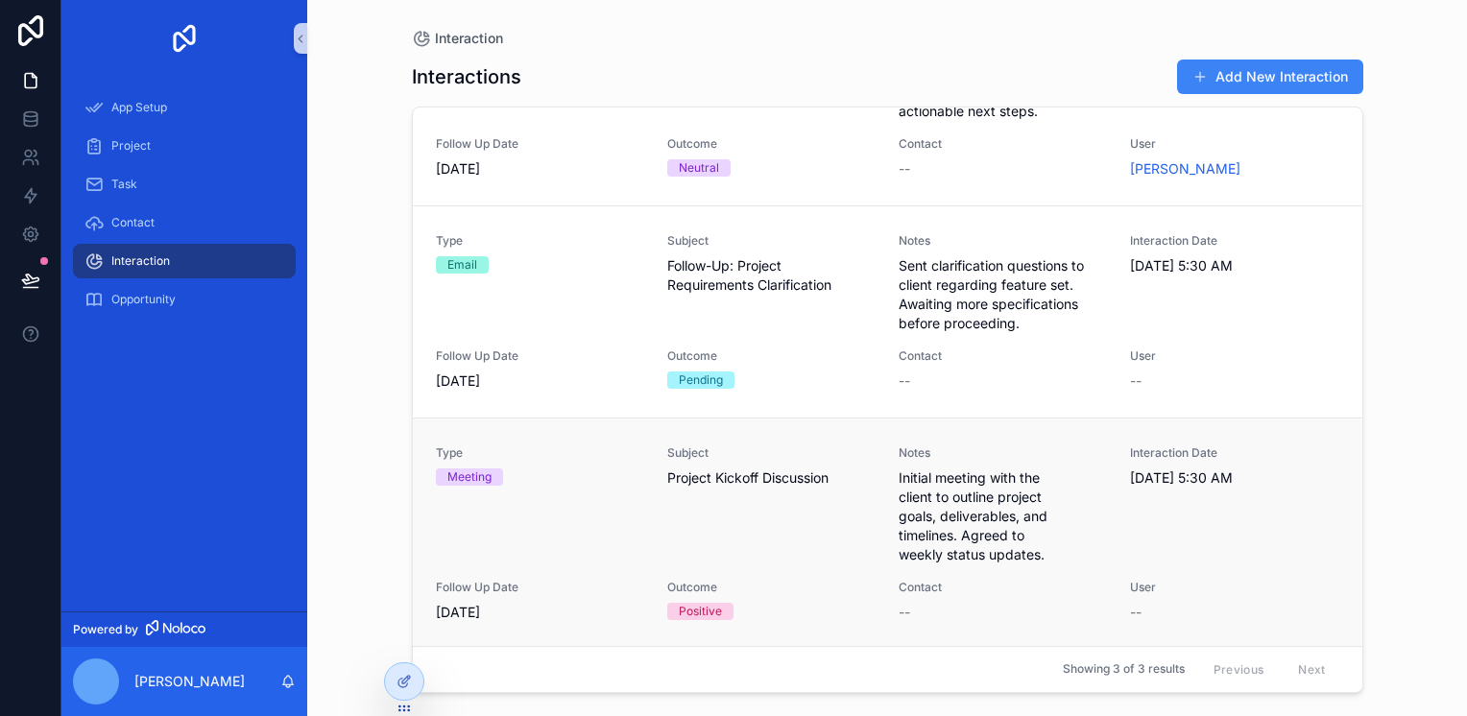
click at [684, 611] on div "Positive" at bounding box center [700, 611] width 43 height 17
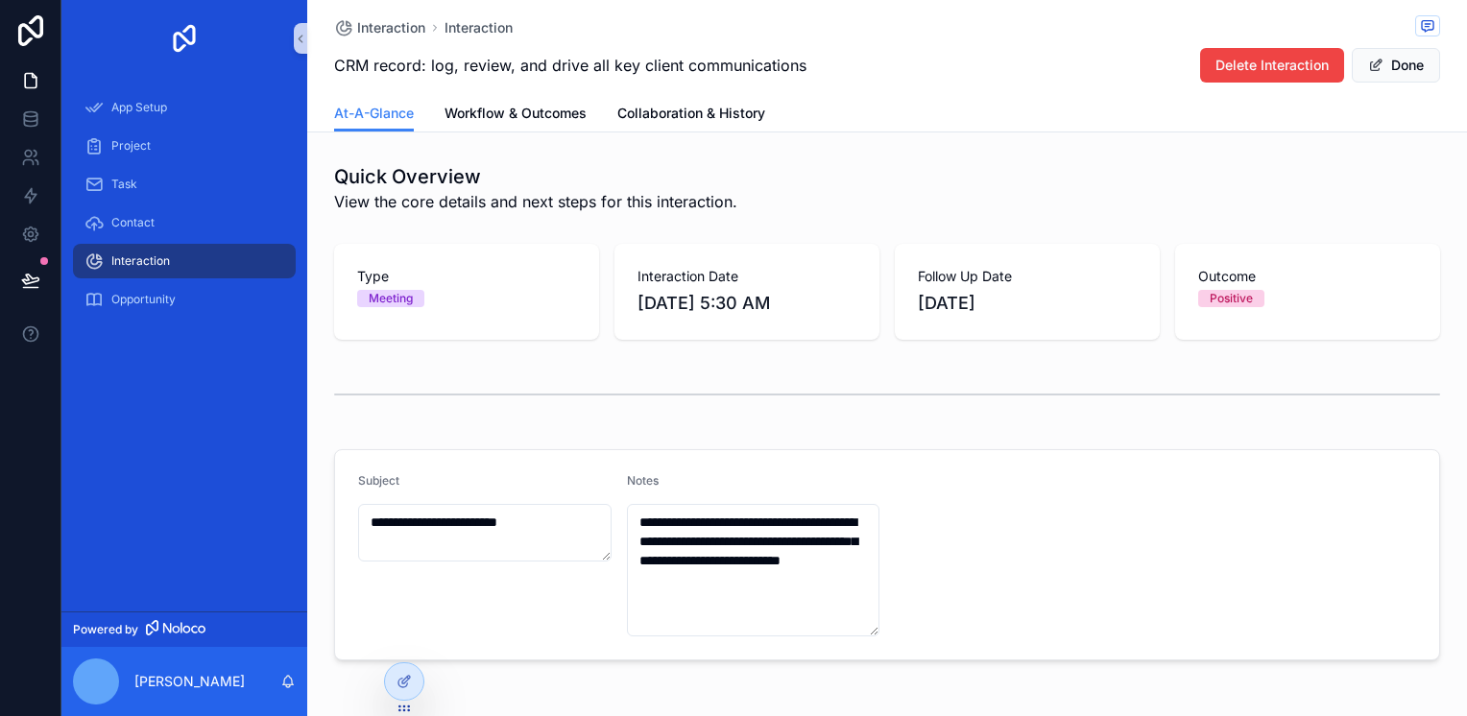
scroll to position [73, 0]
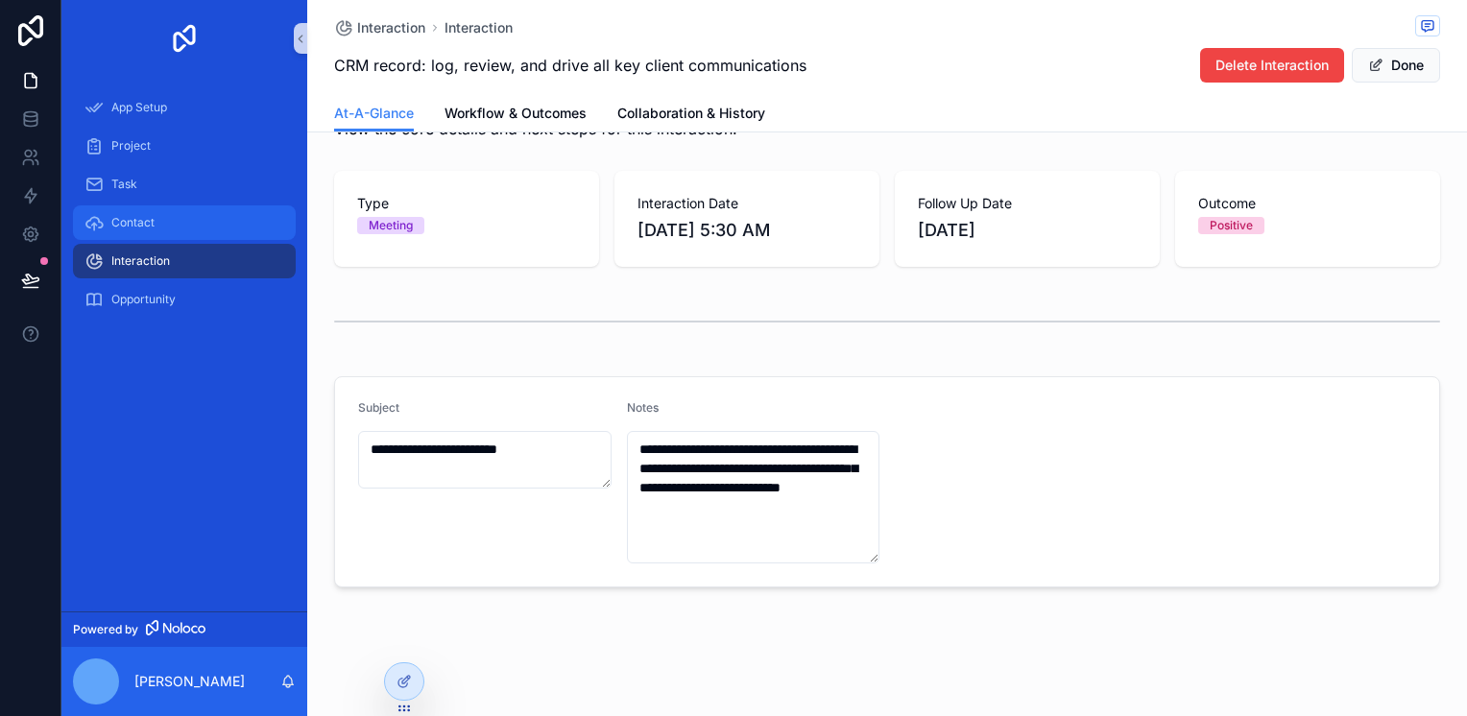
click at [204, 220] on div "Contact" at bounding box center [184, 222] width 200 height 31
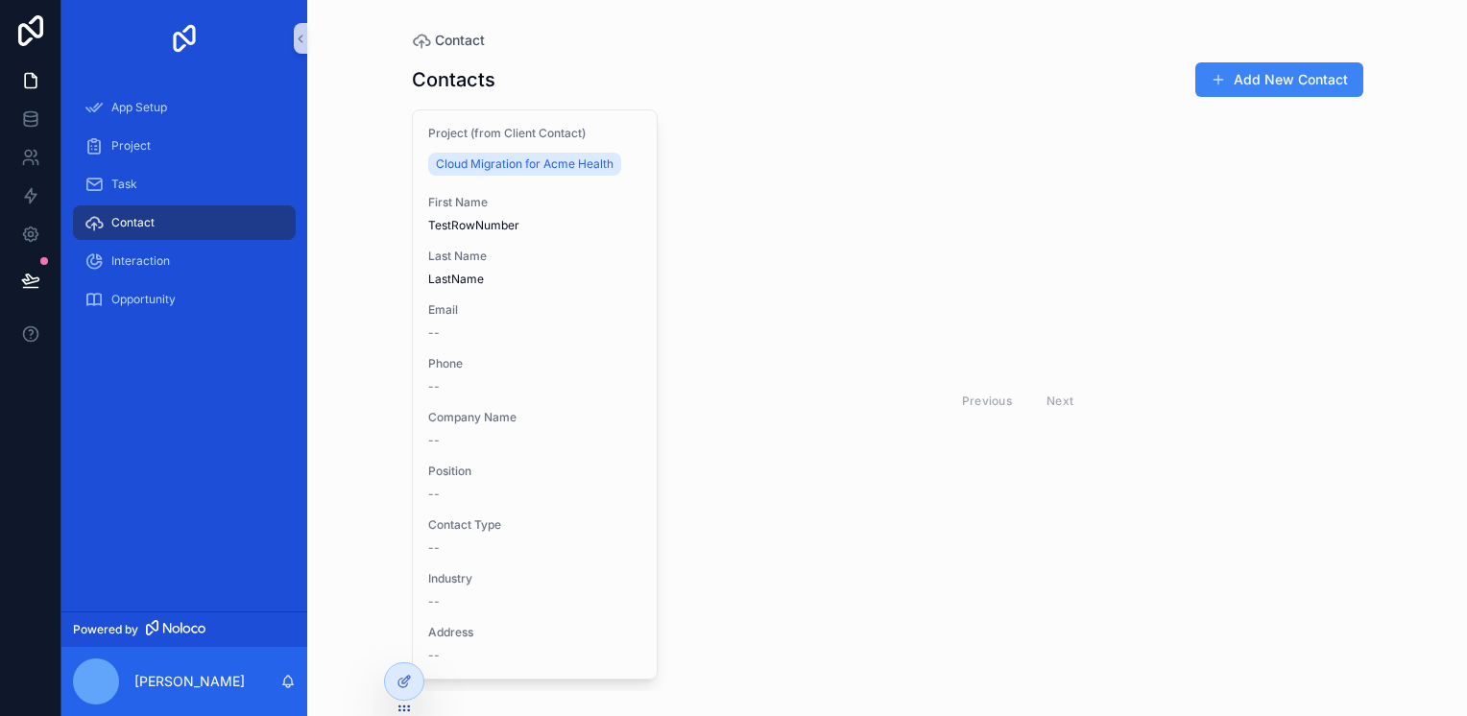
click at [1047, 401] on div "Previous Next" at bounding box center [1018, 401] width 139 height 30
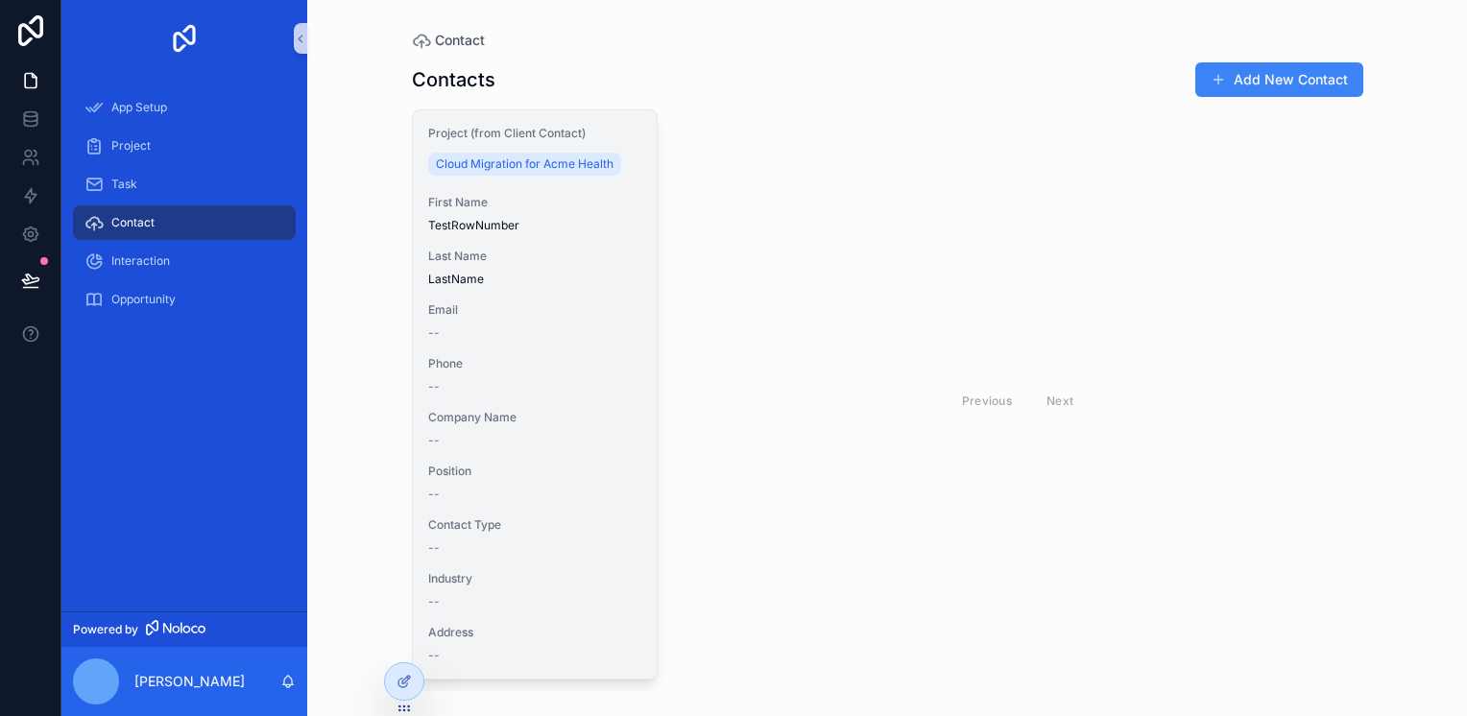
scroll to position [36, 0]
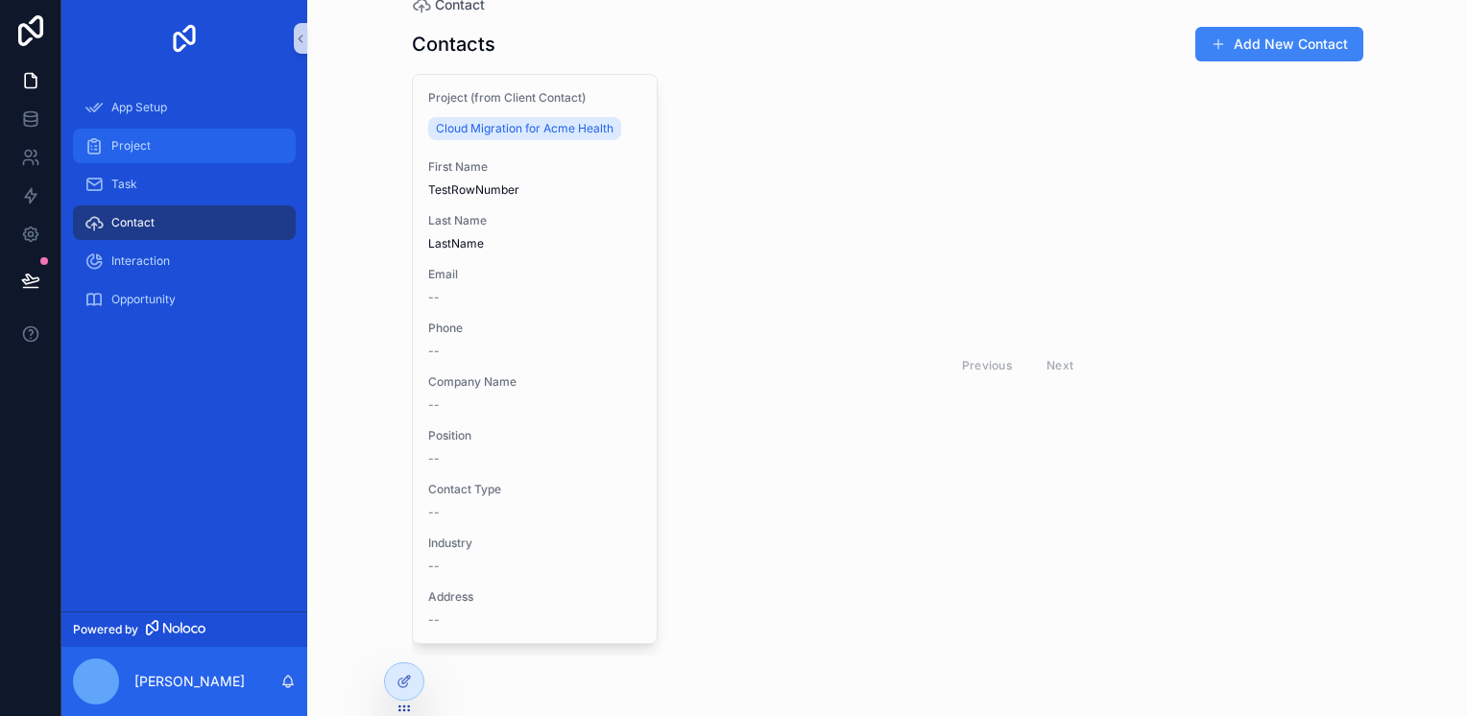
click at [177, 152] on div "Project" at bounding box center [184, 146] width 200 height 31
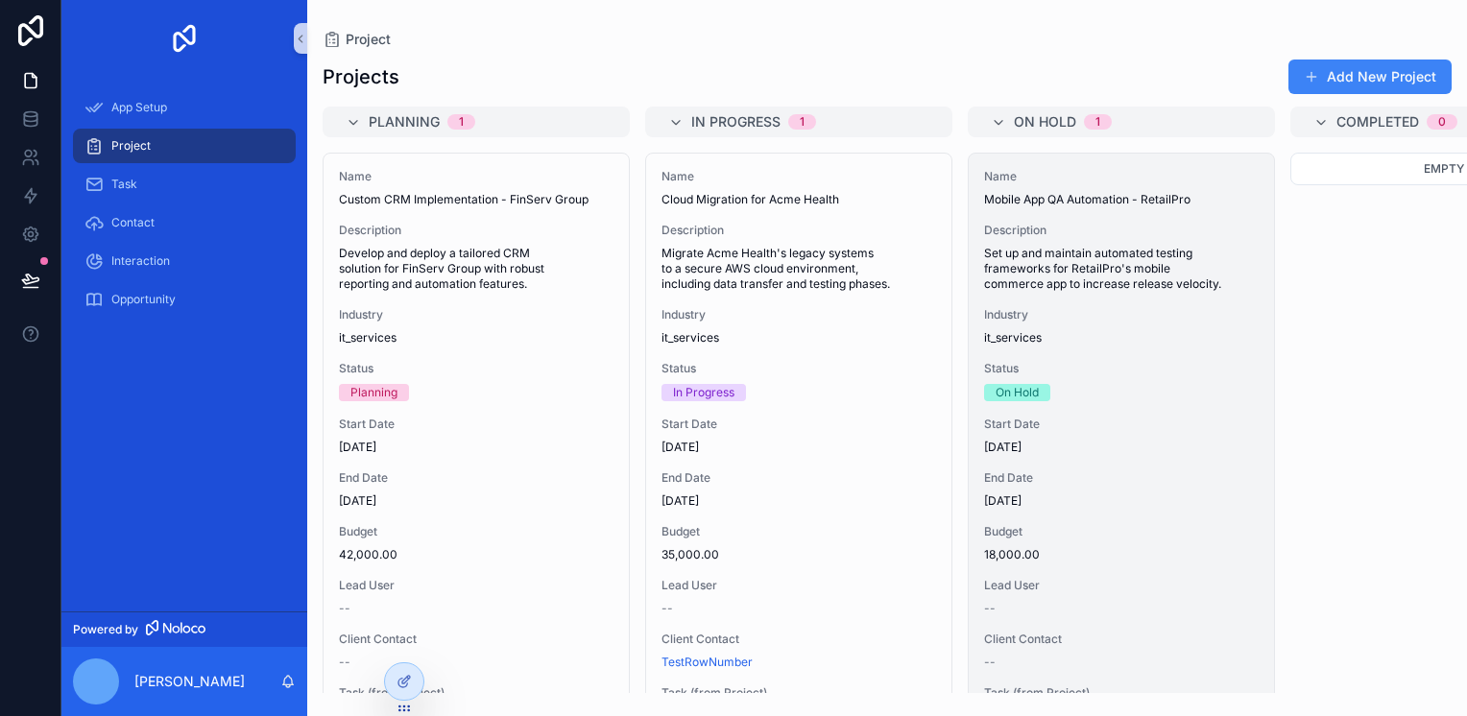
scroll to position [107, 0]
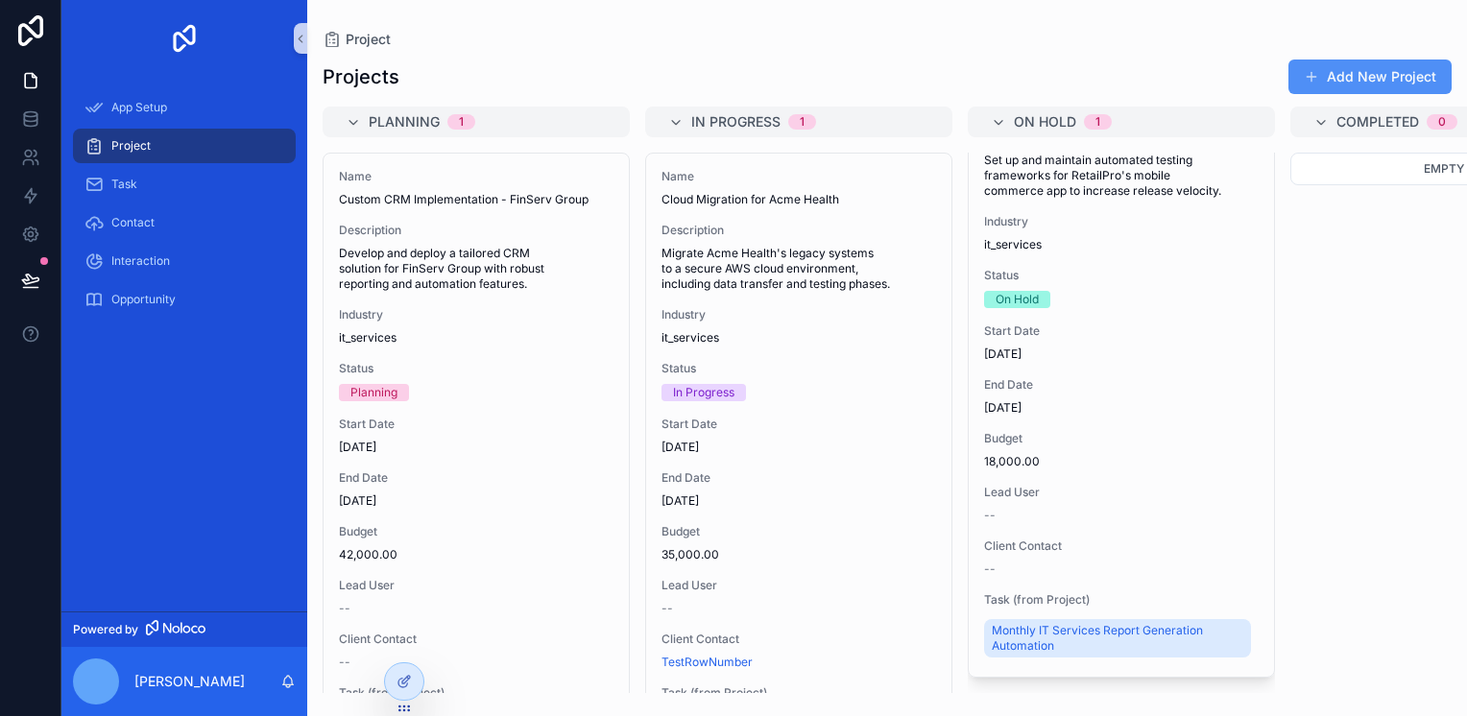
click at [1390, 89] on button "Add New Project" at bounding box center [1370, 77] width 163 height 35
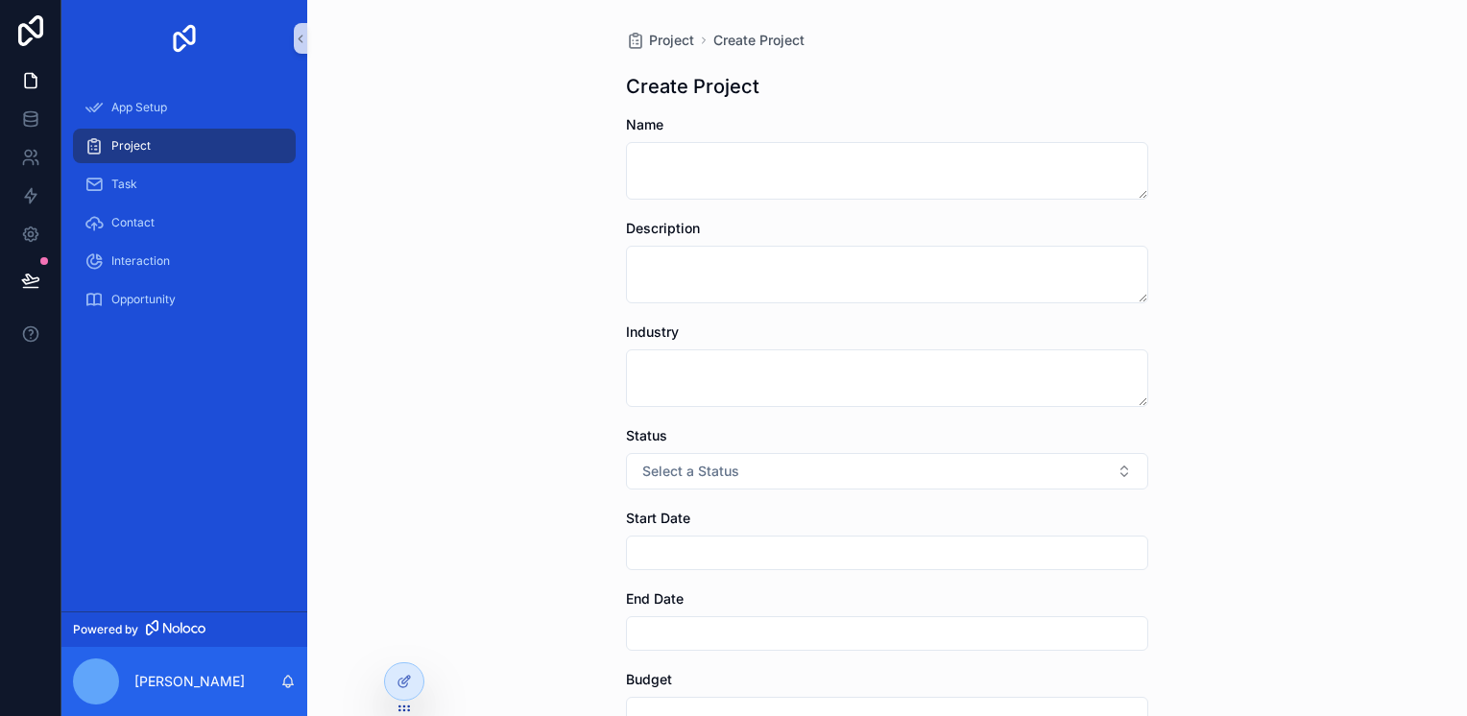
scroll to position [438, 0]
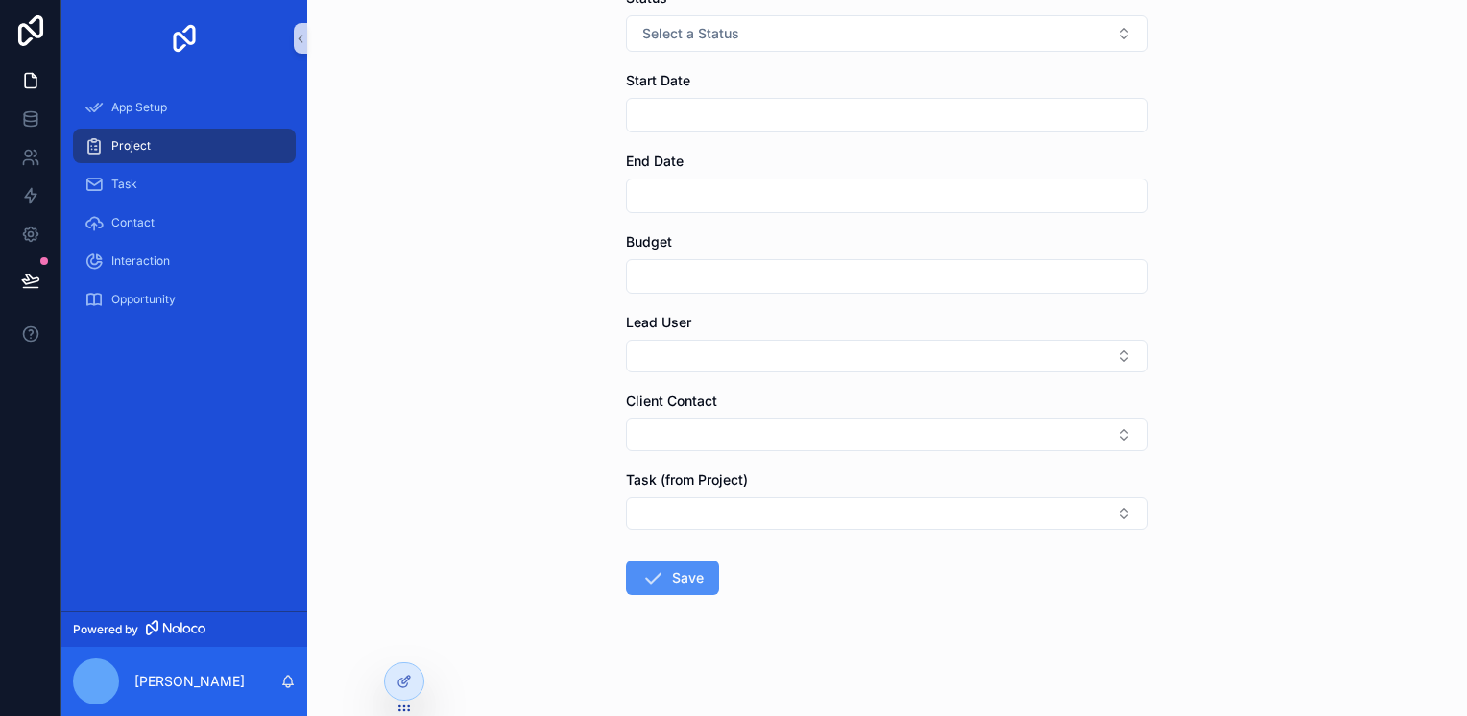
click at [700, 583] on button "Save" at bounding box center [672, 578] width 93 height 35
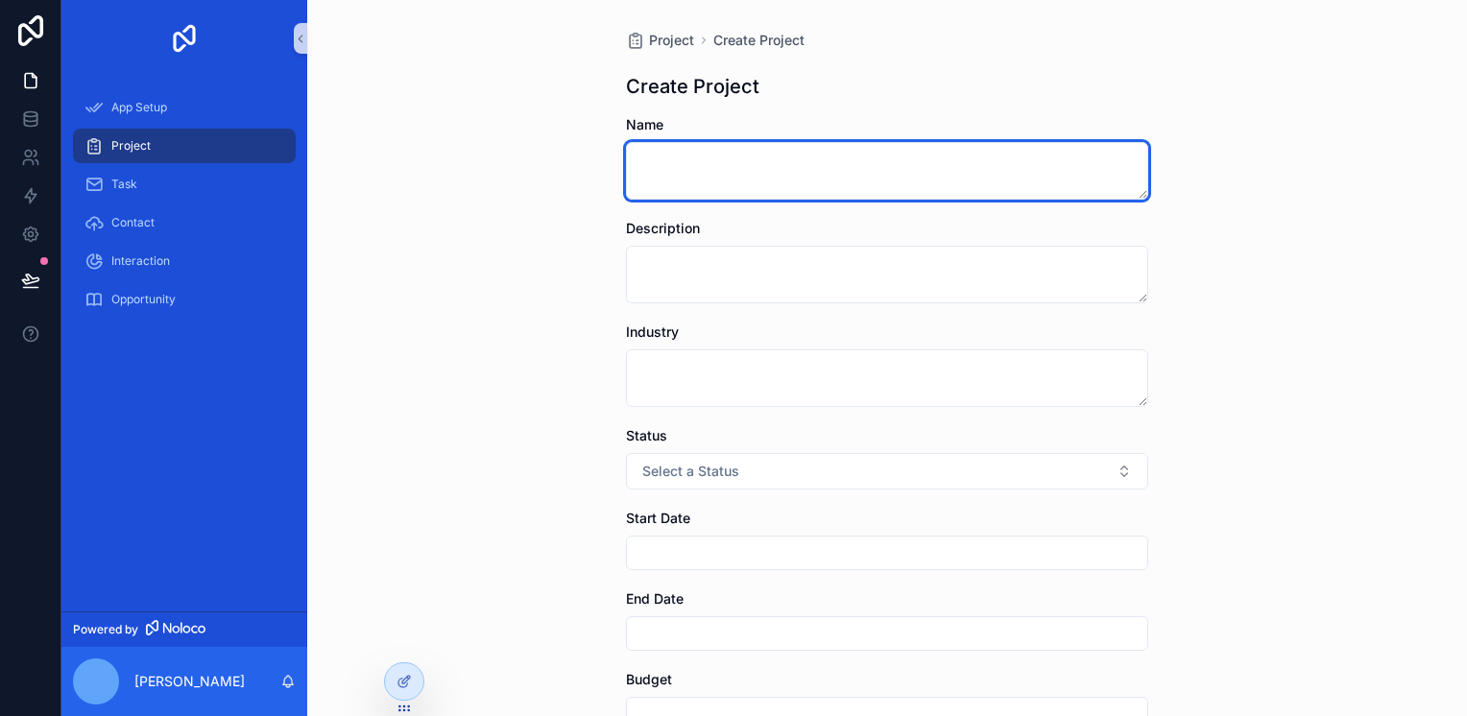
click at [739, 186] on textarea "scrollable content" at bounding box center [887, 171] width 522 height 58
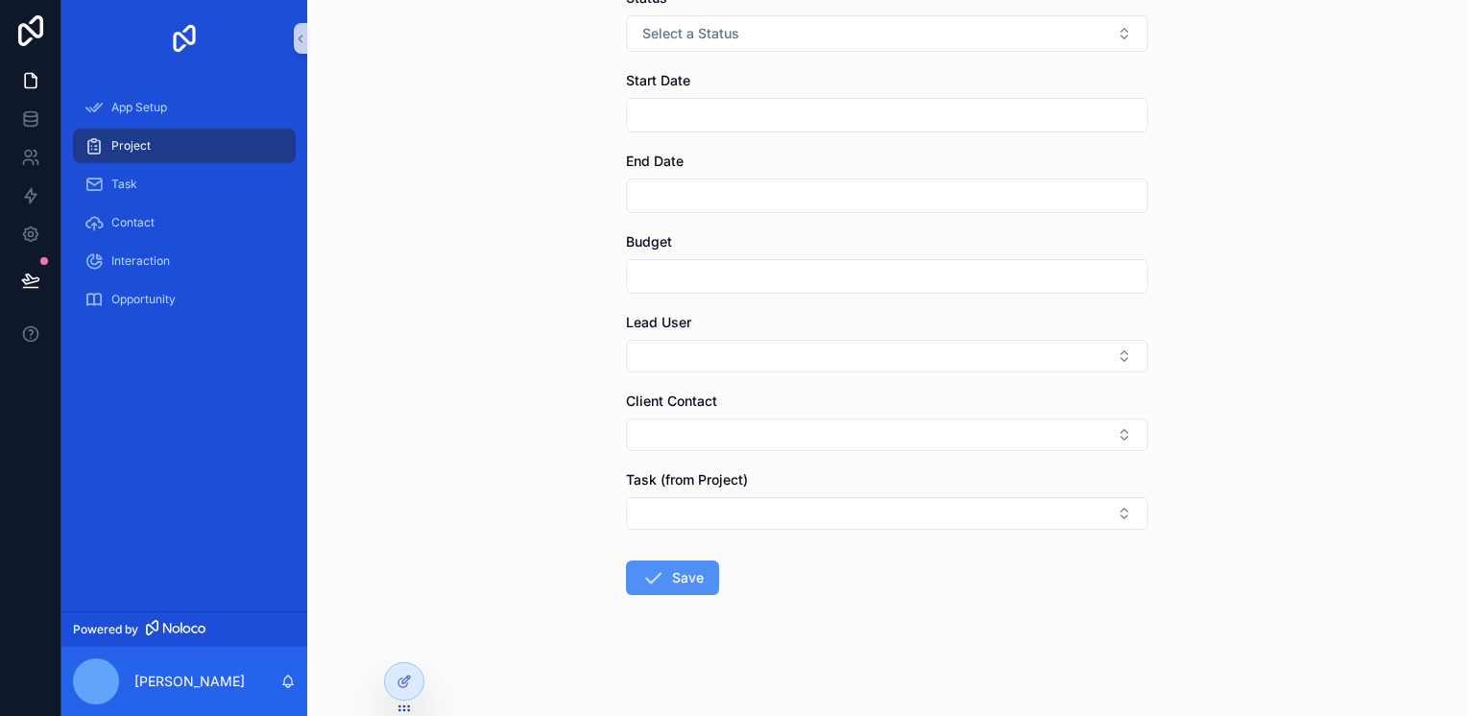
type textarea "**"
click at [643, 585] on icon "scrollable content" at bounding box center [652, 578] width 23 height 23
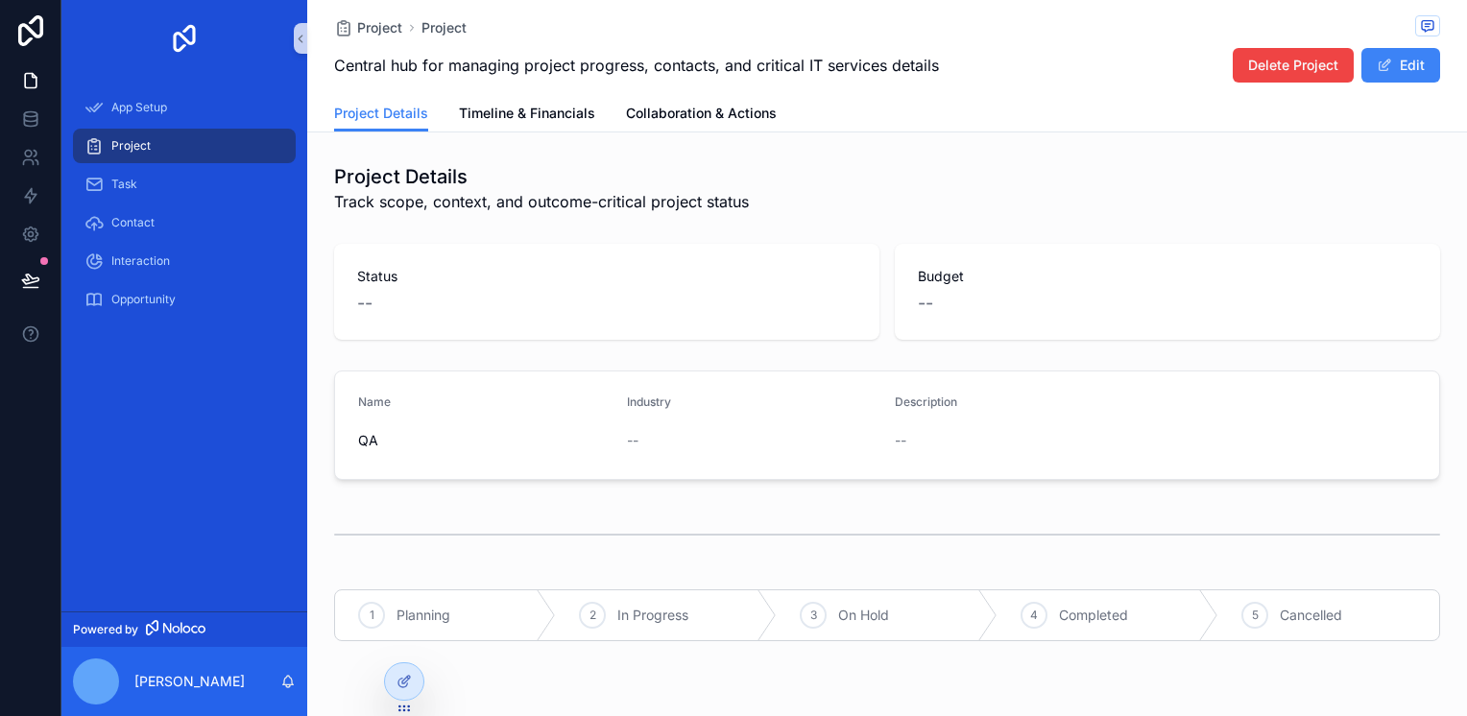
scroll to position [54, 0]
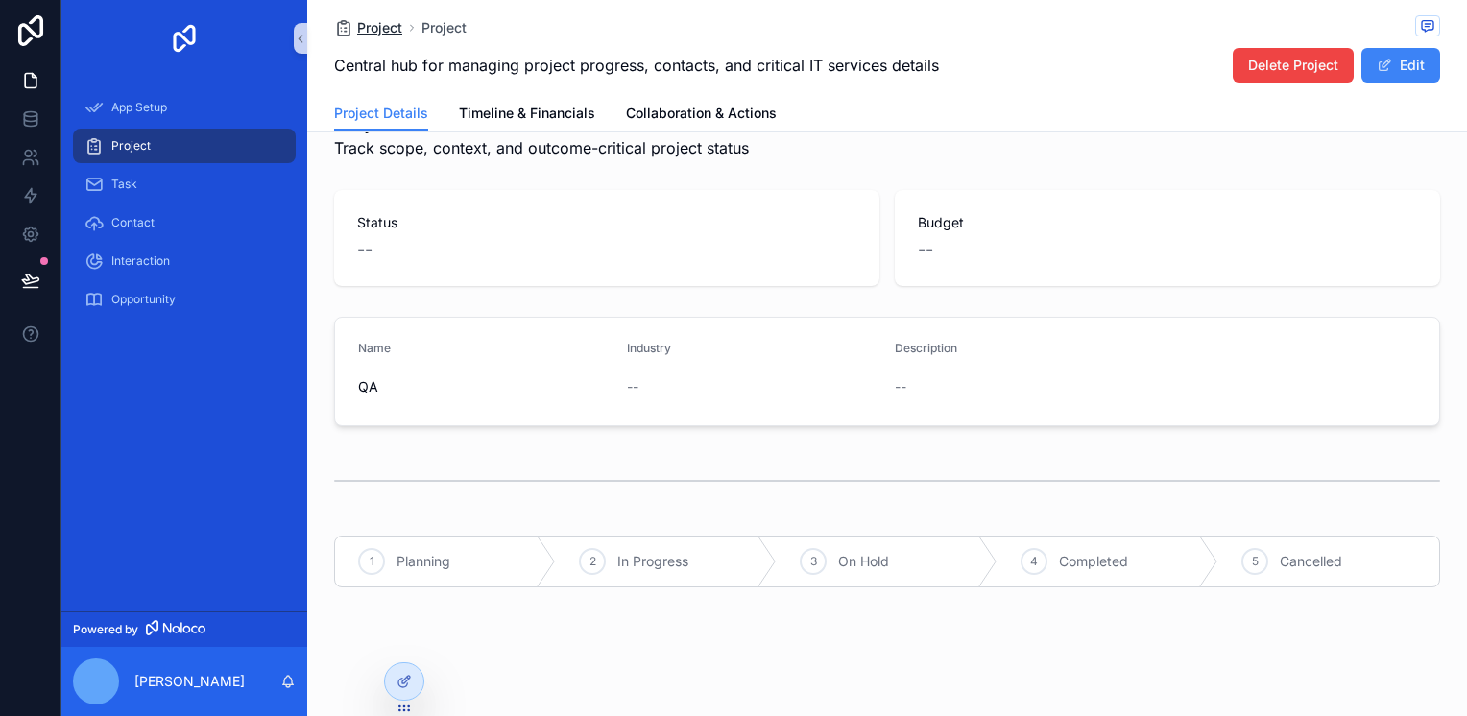
click at [374, 21] on span "Project" at bounding box center [379, 27] width 45 height 19
